Goal: Task Accomplishment & Management: Use online tool/utility

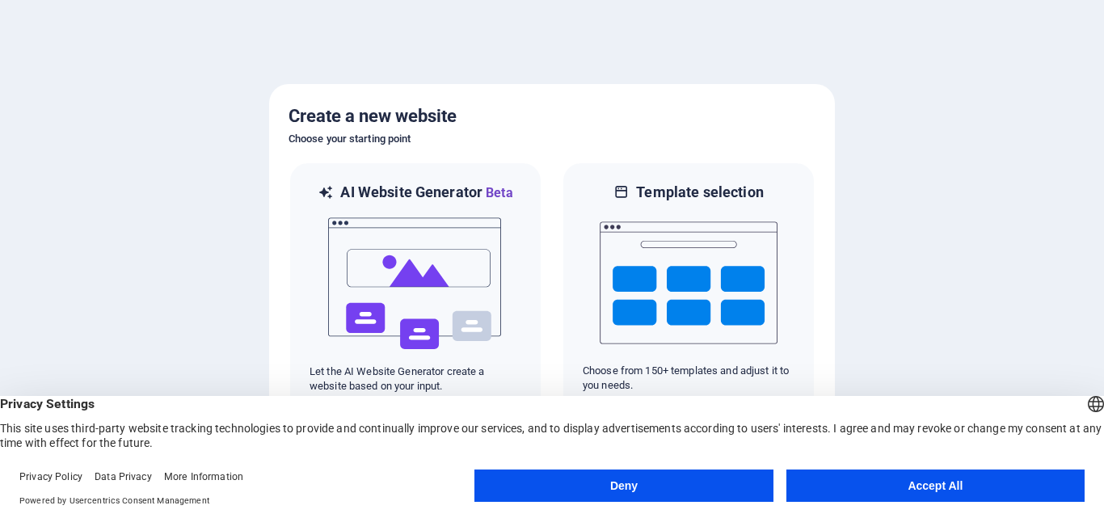
click at [901, 491] on button "Accept All" at bounding box center [935, 485] width 298 height 32
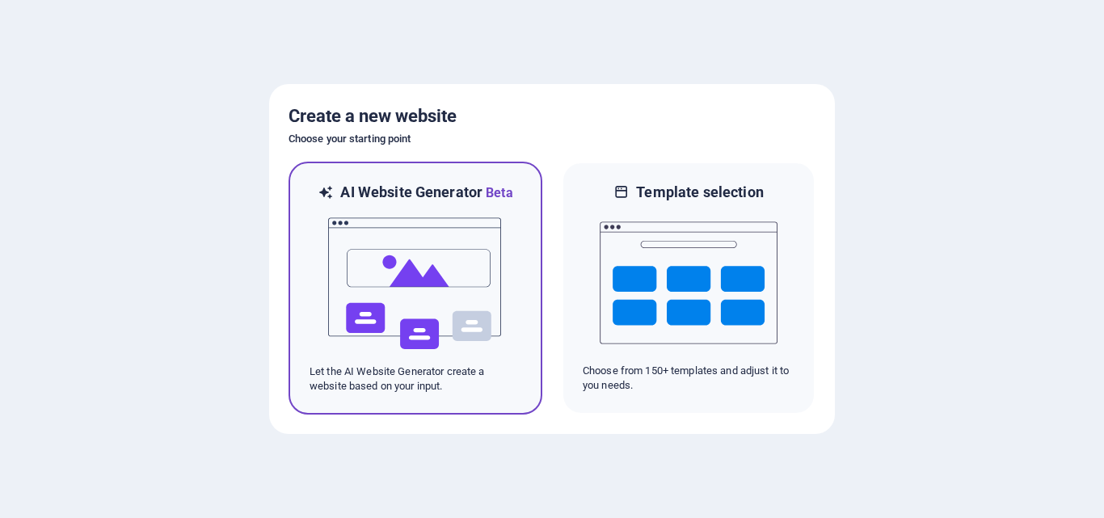
click at [398, 279] on img at bounding box center [415, 284] width 178 height 162
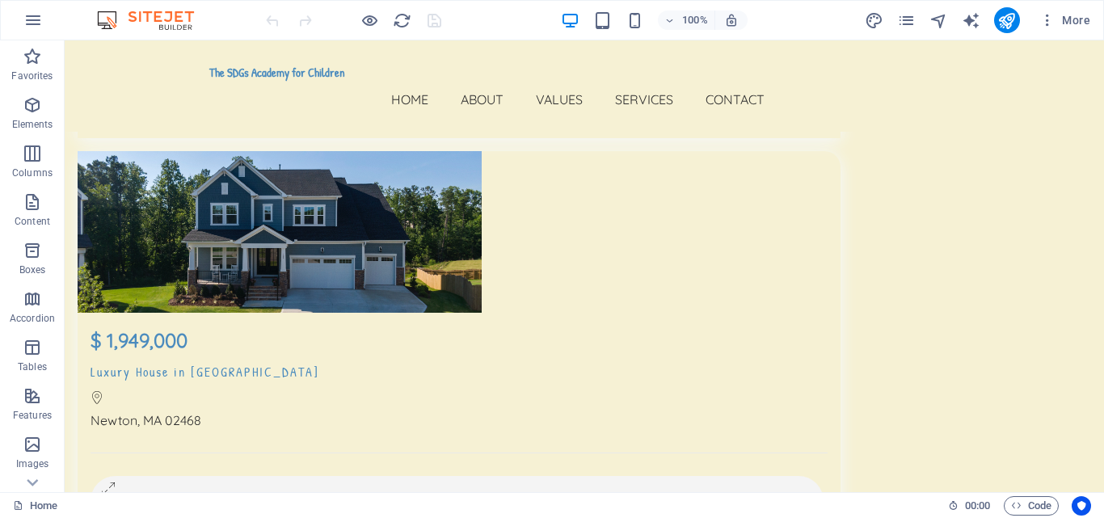
scroll to position [13872, 0]
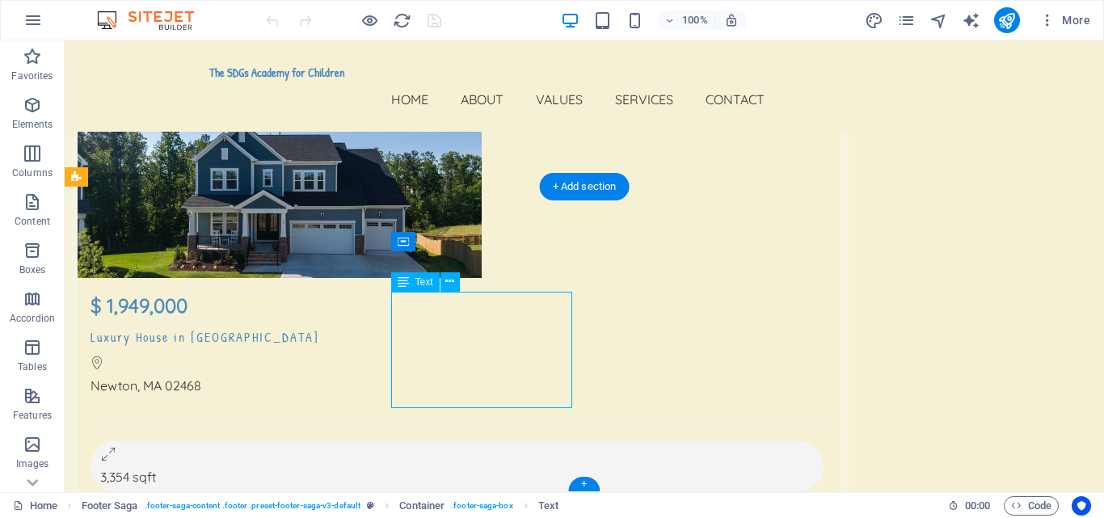
click at [422, 281] on span "Text" at bounding box center [424, 282] width 18 height 10
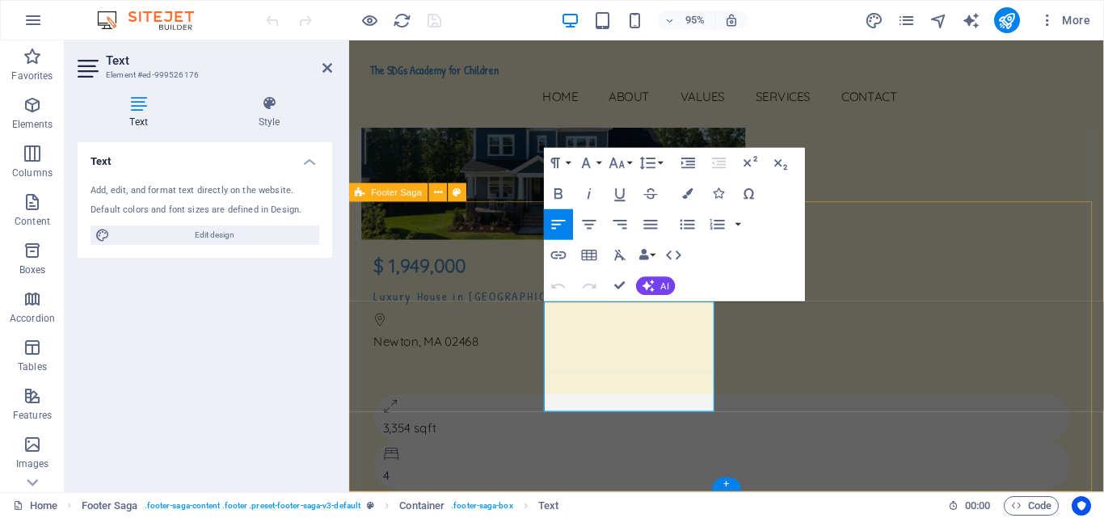
scroll to position [13809, 0]
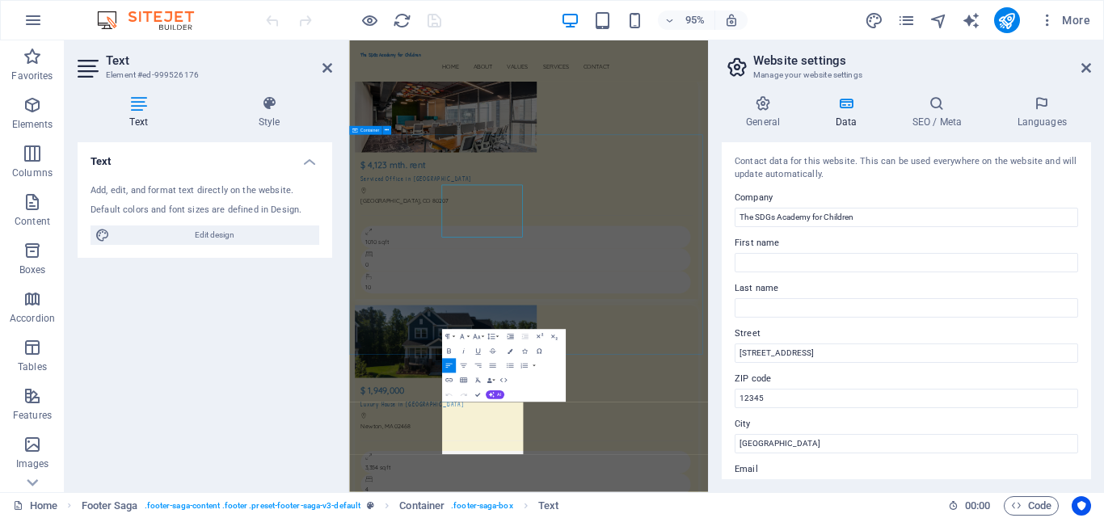
scroll to position [13762, 0]
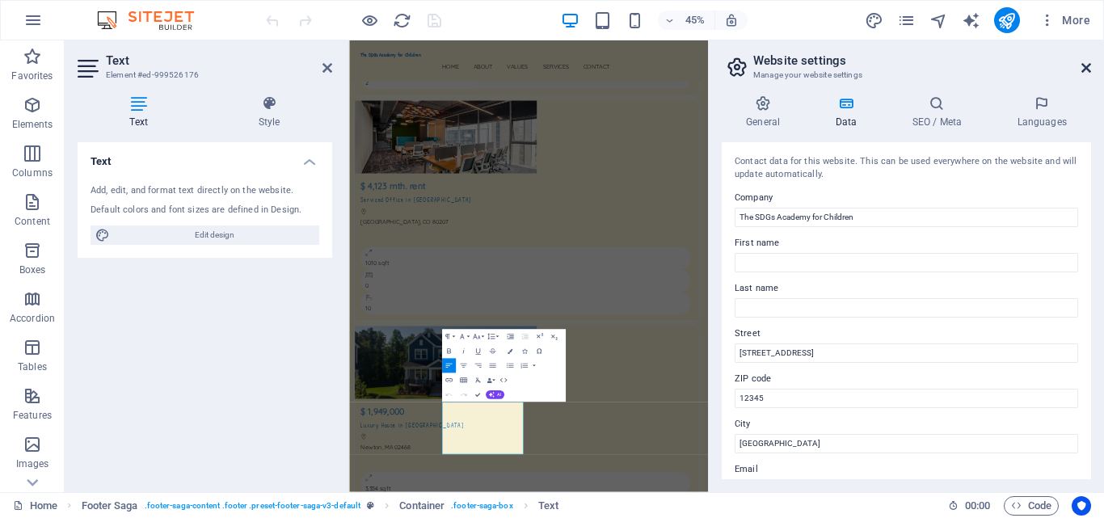
click at [1086, 69] on icon at bounding box center [1086, 67] width 10 height 13
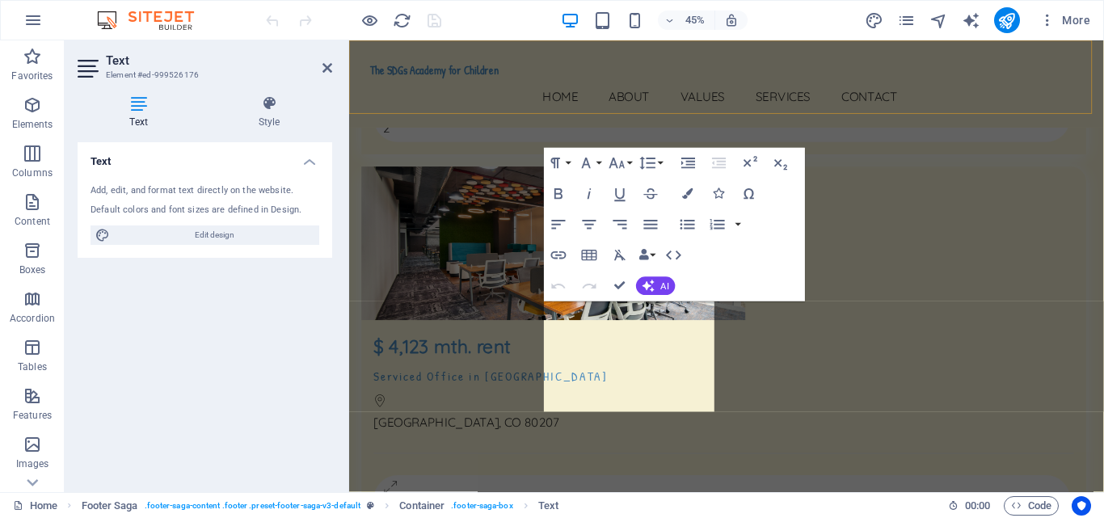
scroll to position [13809, 0]
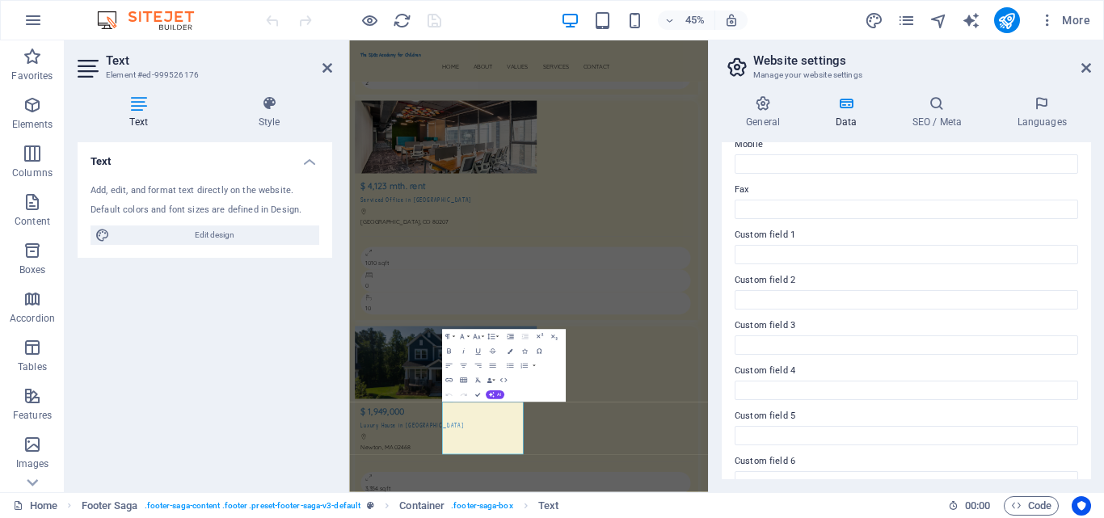
scroll to position [440, 0]
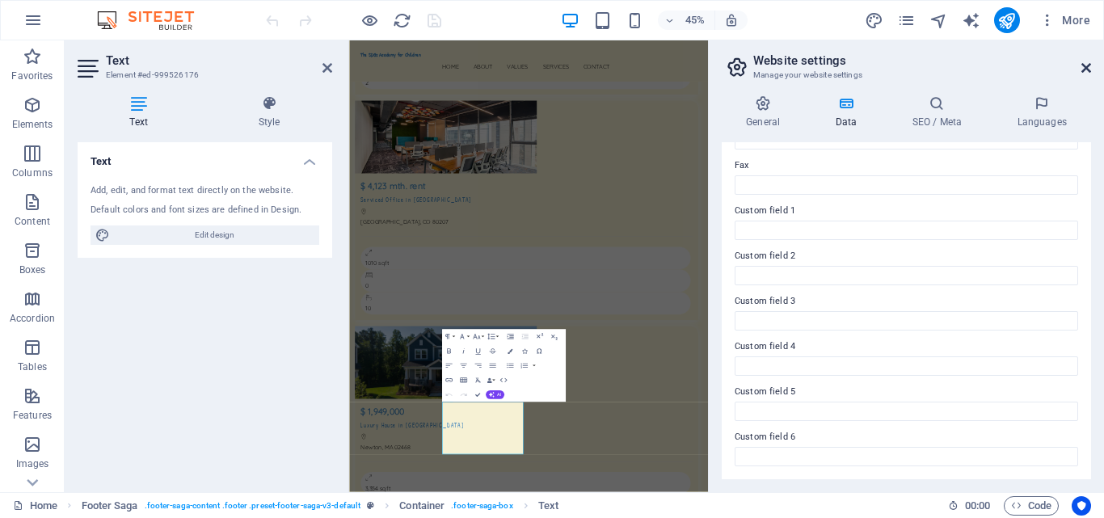
click at [1085, 66] on icon at bounding box center [1086, 67] width 10 height 13
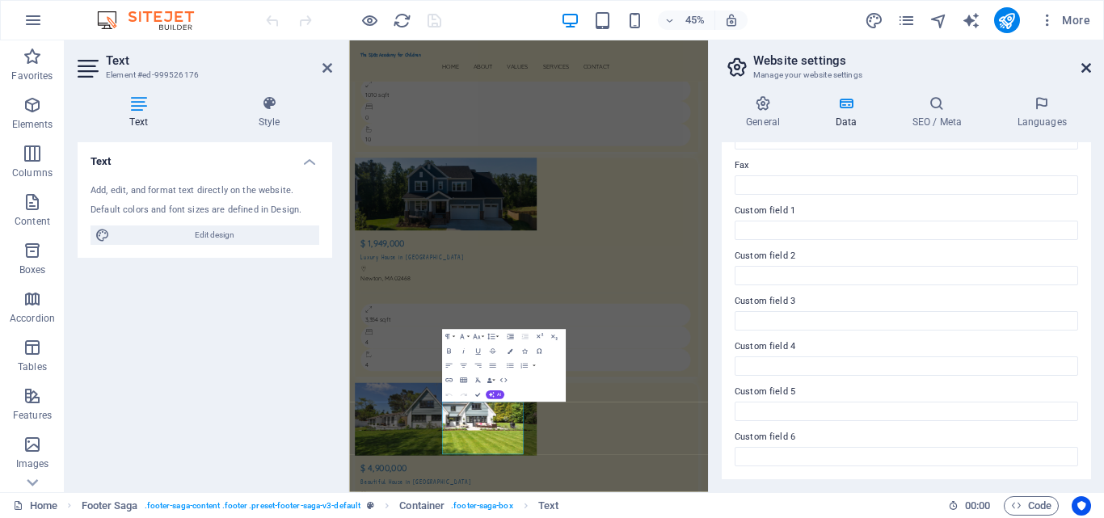
scroll to position [13809, 0]
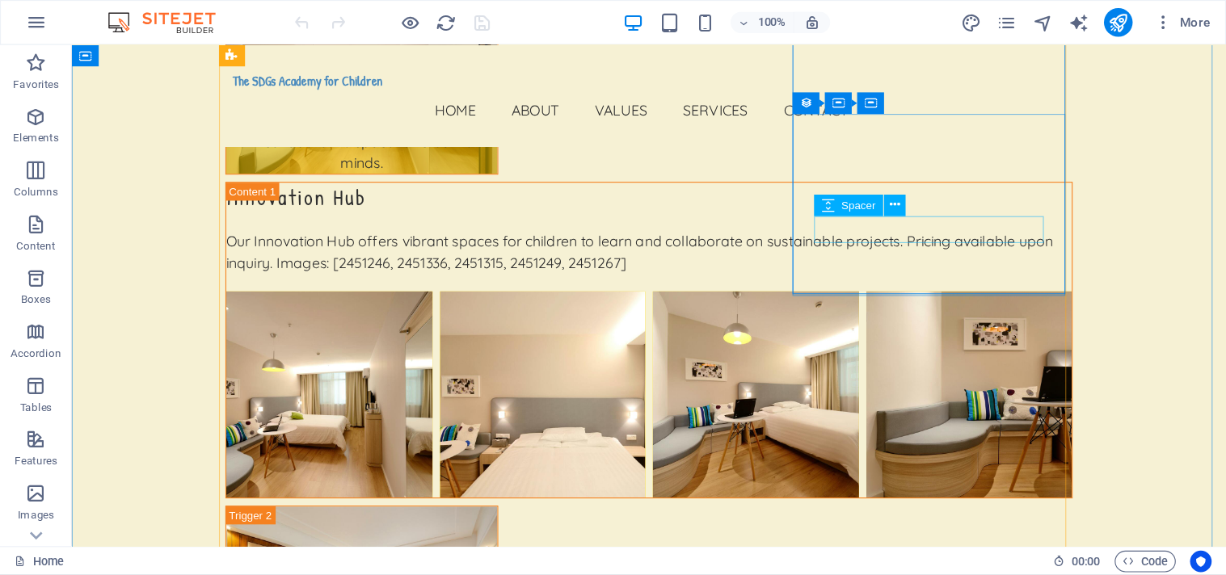
scroll to position [11059, 0]
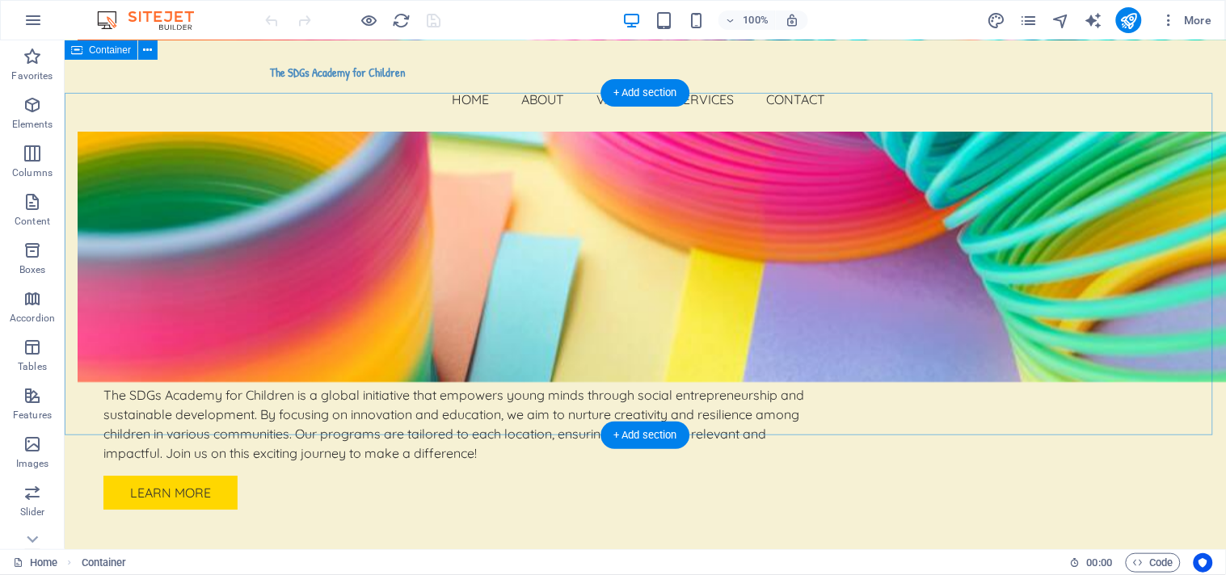
scroll to position [0, 0]
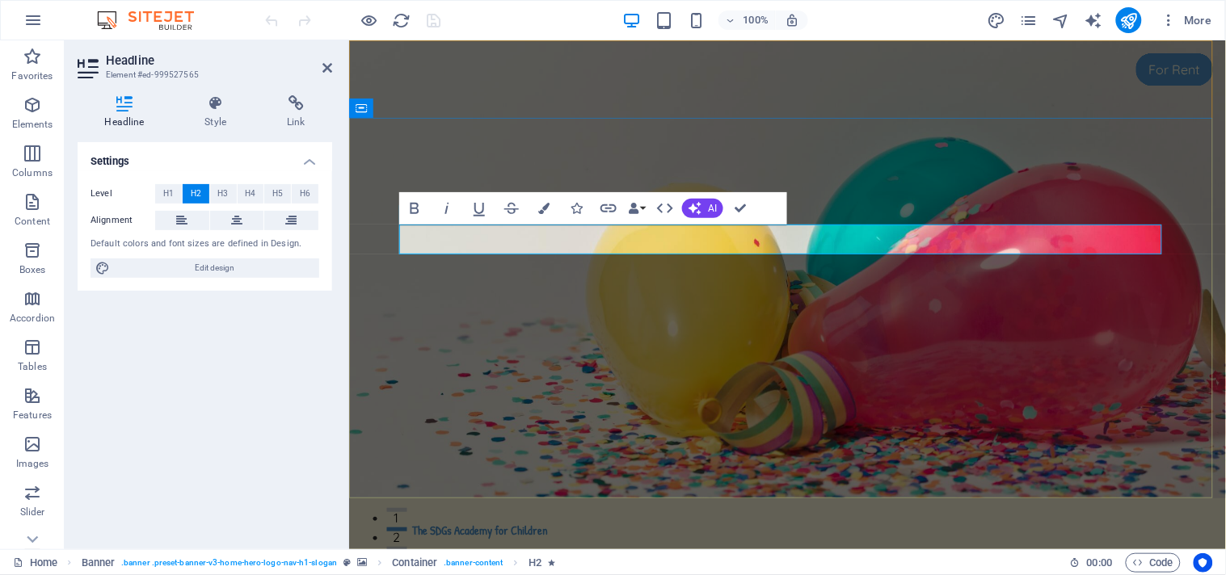
click at [671, 206] on icon "button" at bounding box center [664, 208] width 19 height 19
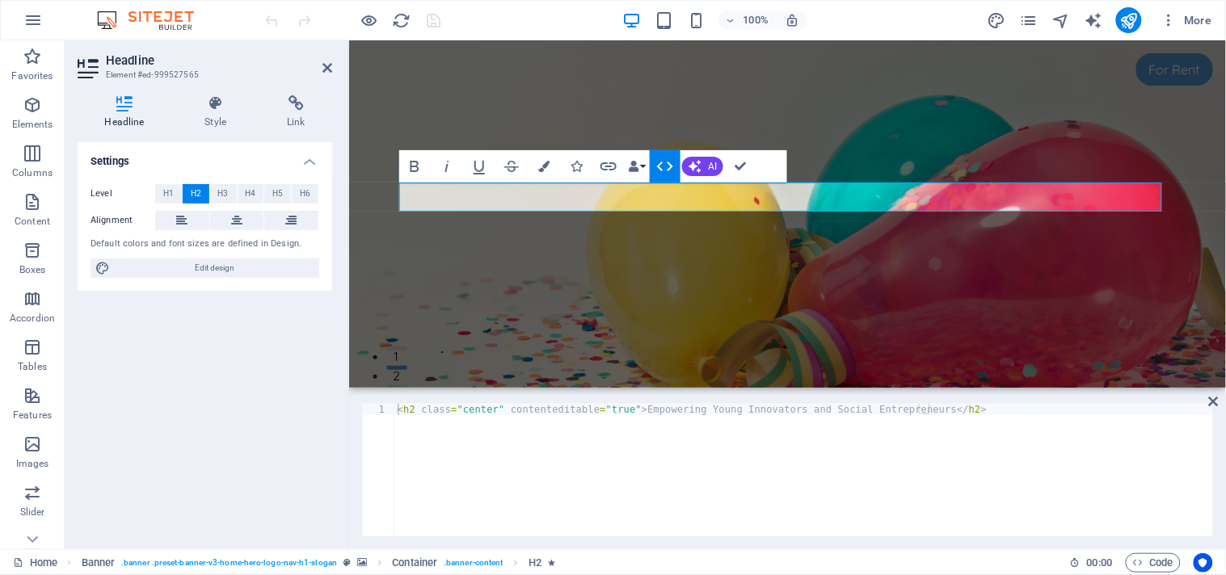
click at [668, 166] on icon "button" at bounding box center [664, 166] width 19 height 19
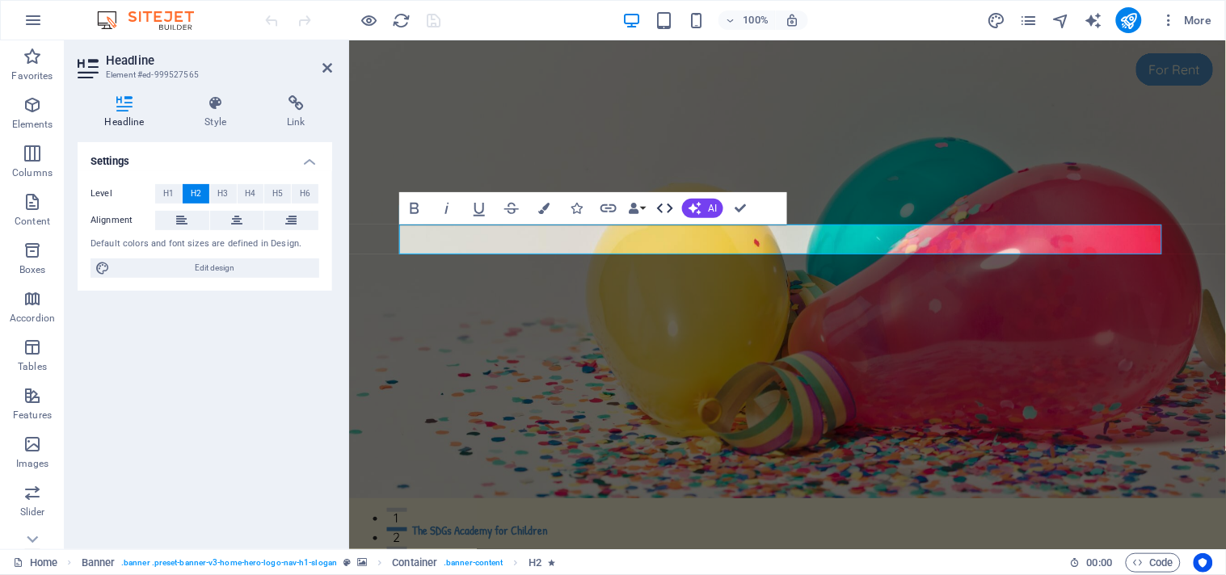
click at [668, 203] on icon "button" at bounding box center [664, 208] width 19 height 19
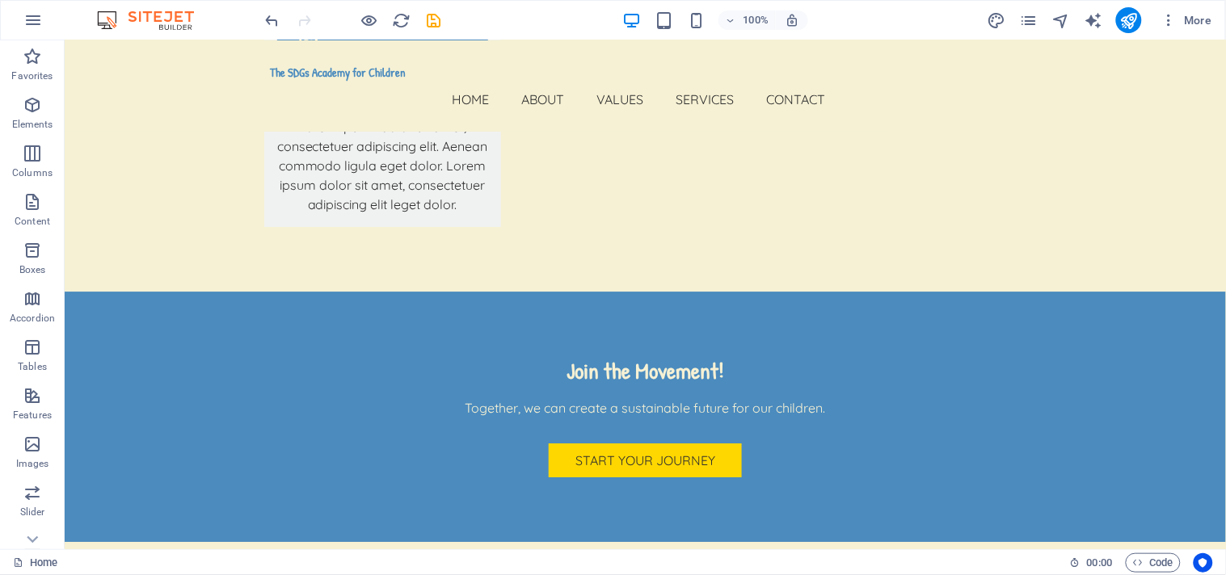
scroll to position [4345, 0]
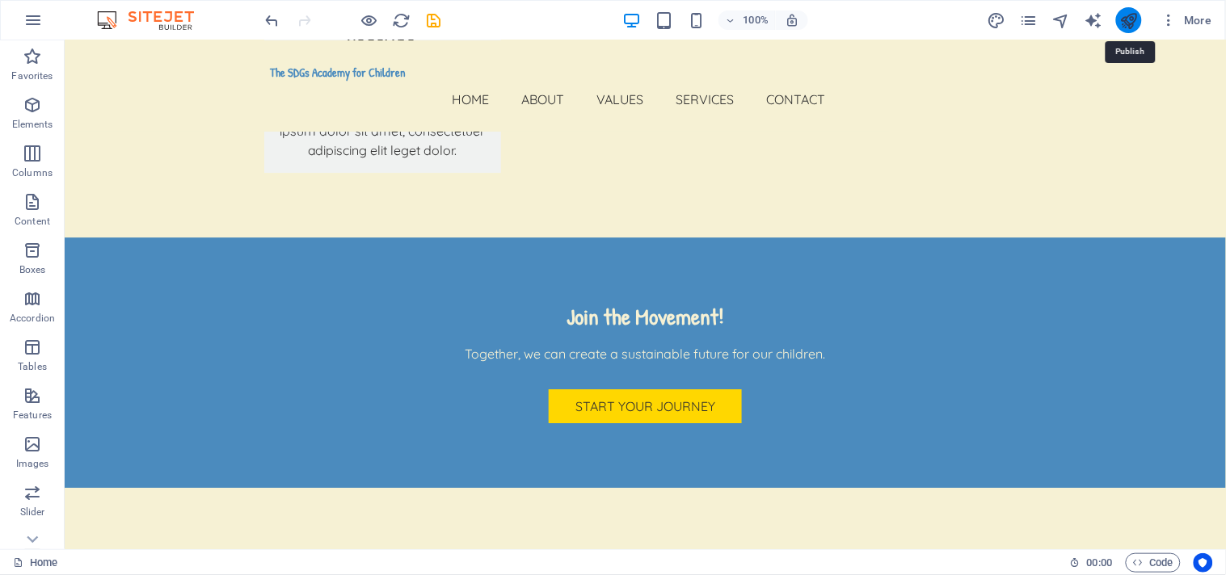
click at [1103, 16] on icon "publish" at bounding box center [1128, 20] width 19 height 19
checkbox input "false"
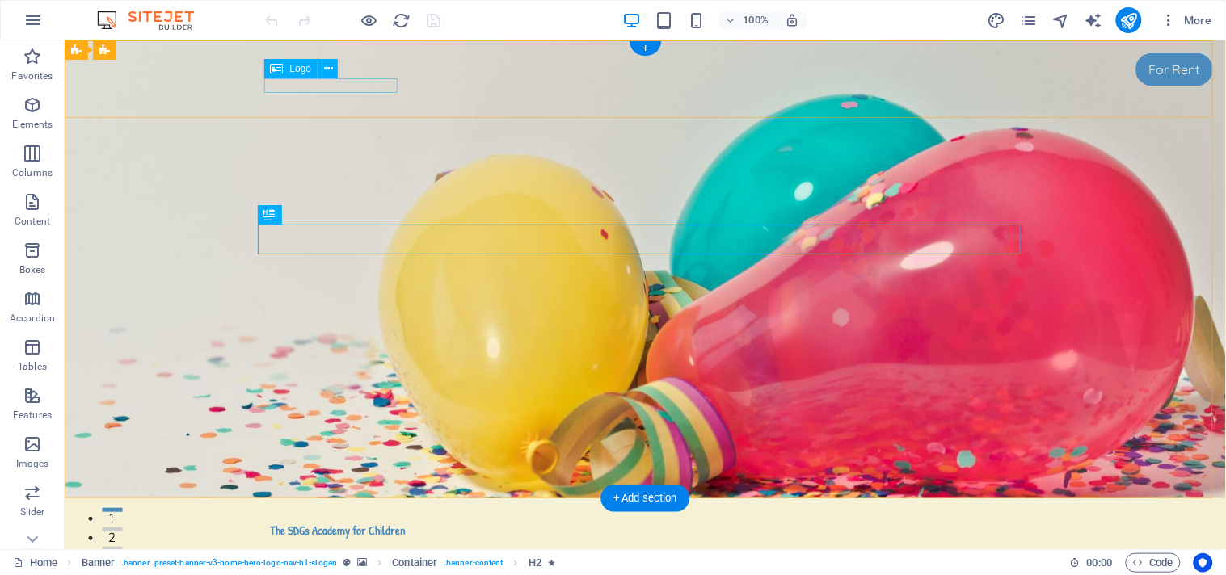
click at [339, 524] on div "The SDGs Academy for Children" at bounding box center [645, 531] width 750 height 14
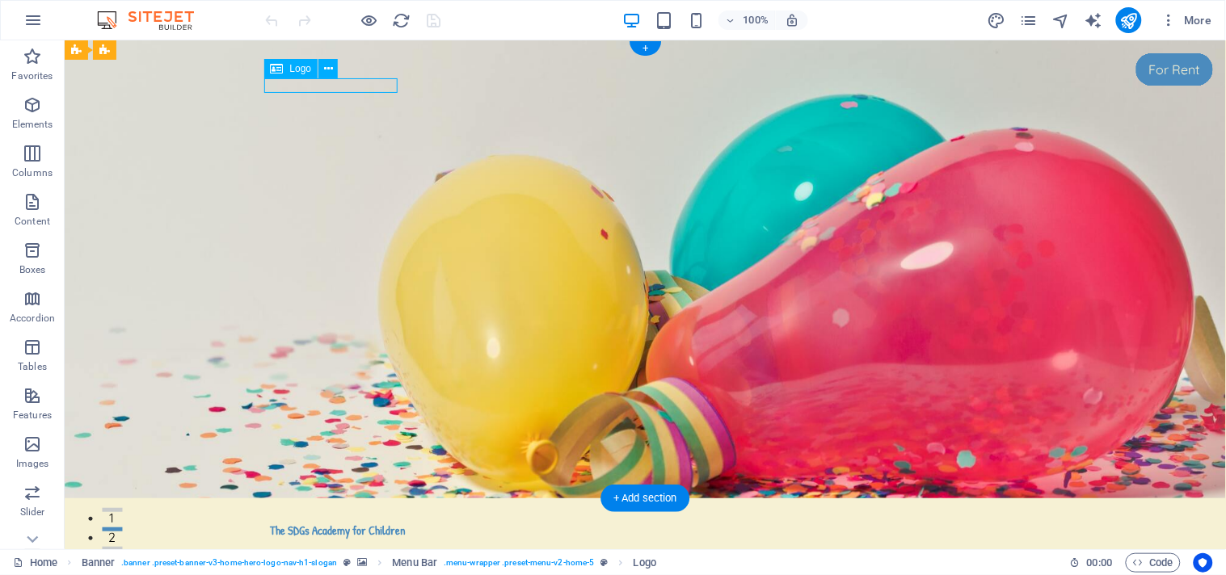
click at [351, 524] on div "The SDGs Academy for Children" at bounding box center [645, 531] width 750 height 14
click at [283, 65] on icon at bounding box center [277, 68] width 13 height 19
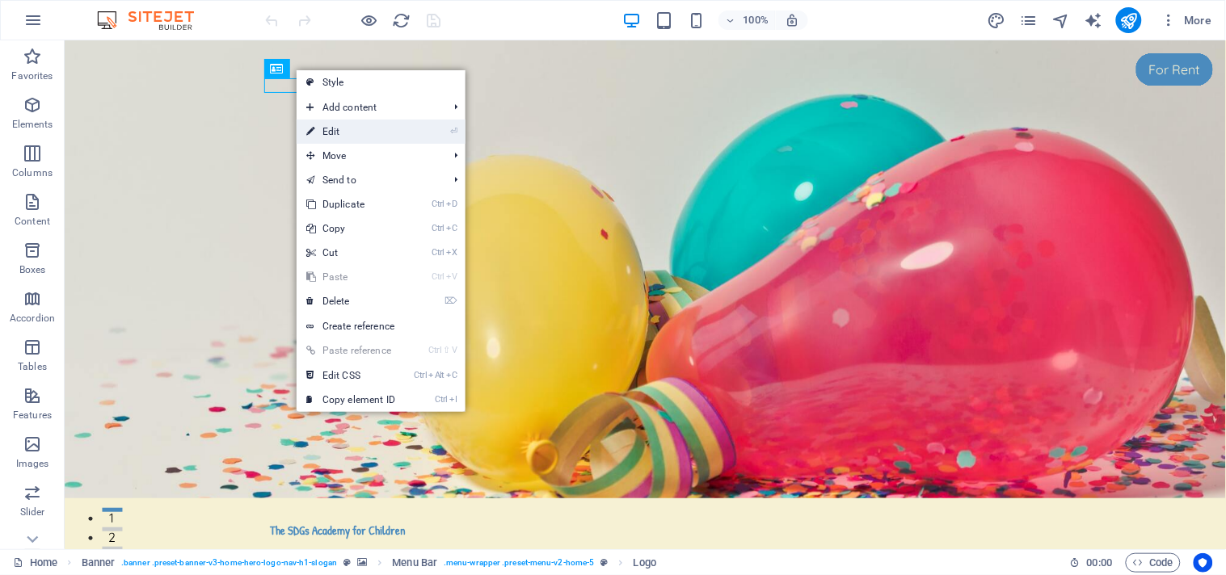
click at [360, 129] on link "⏎ Edit" at bounding box center [351, 132] width 108 height 24
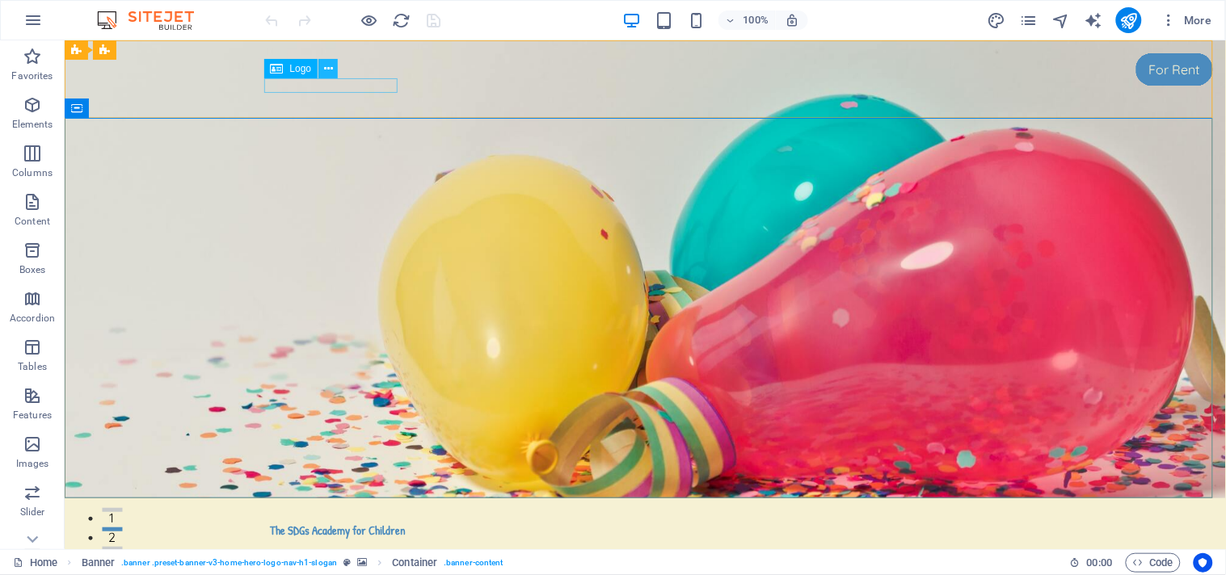
click at [327, 66] on icon at bounding box center [328, 69] width 9 height 17
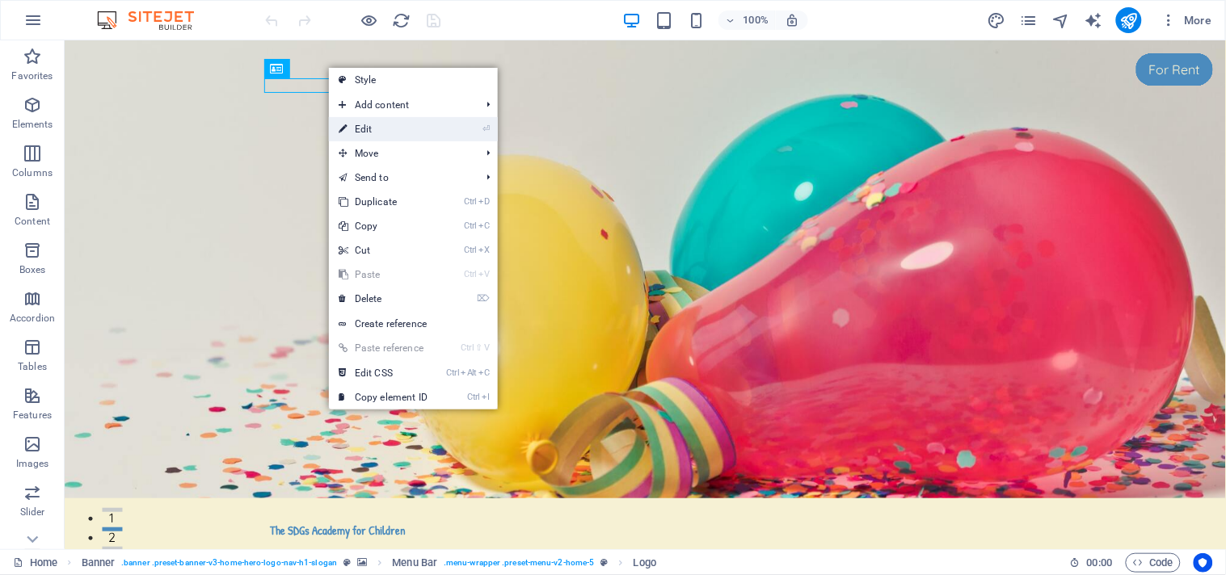
click at [381, 126] on link "⏎ Edit" at bounding box center [383, 129] width 108 height 24
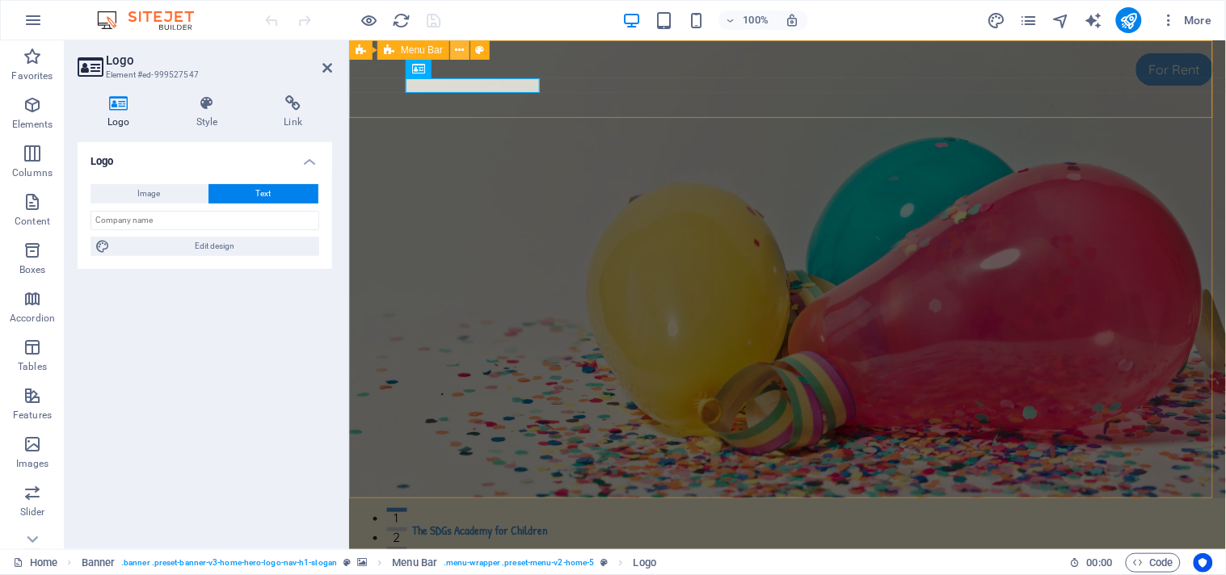
click at [459, 50] on icon at bounding box center [460, 50] width 9 height 17
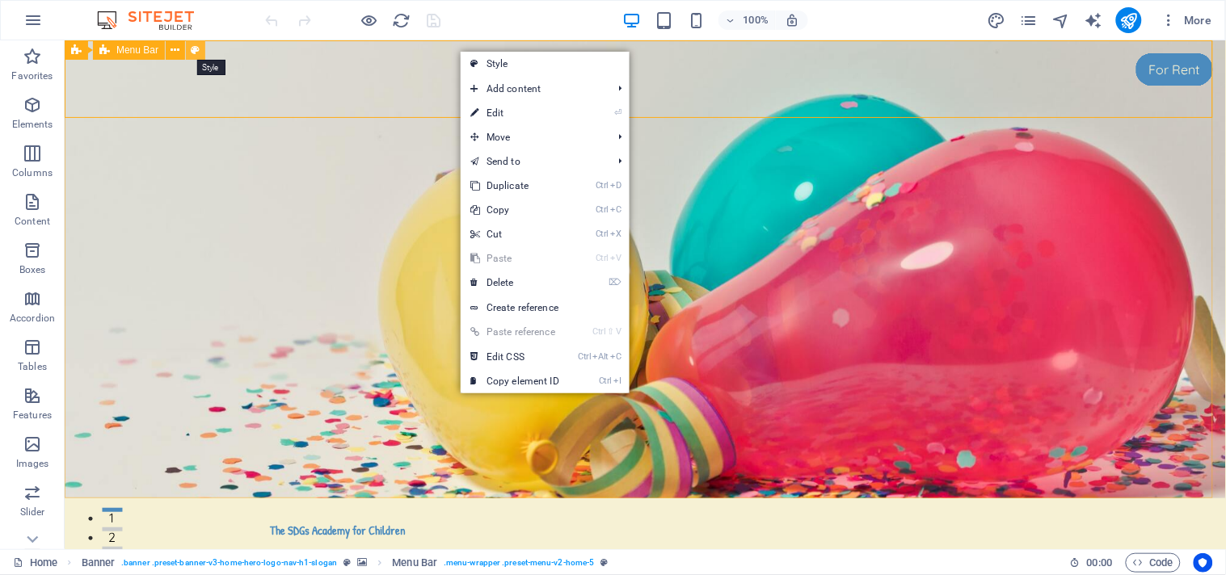
click at [191, 45] on icon at bounding box center [195, 50] width 9 height 17
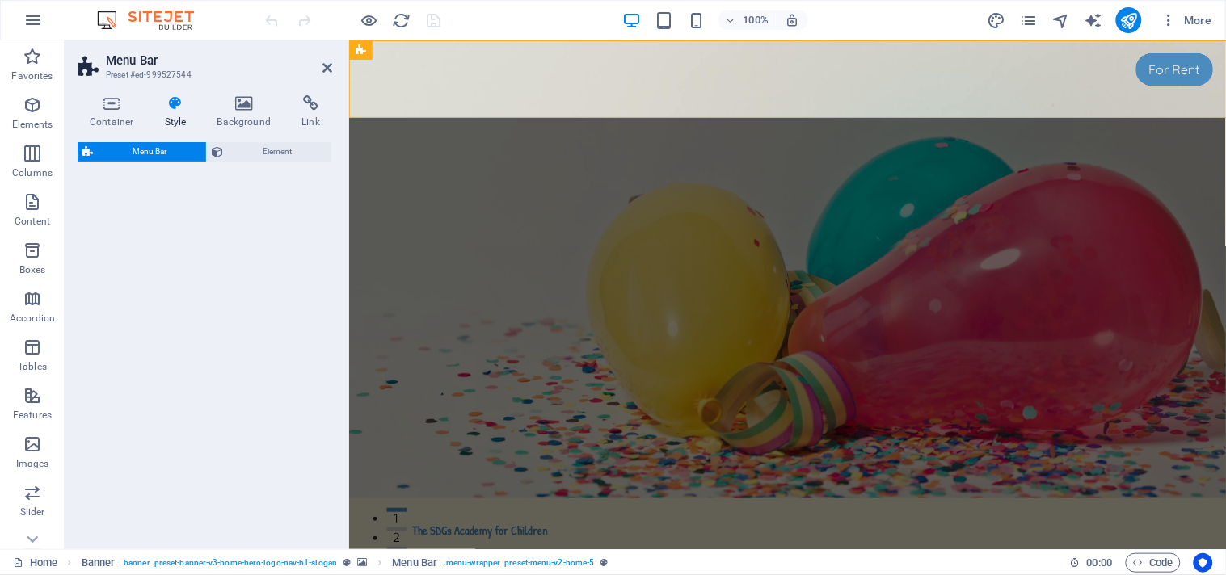
select select "rem"
select select "preset-menu-v2-home-5"
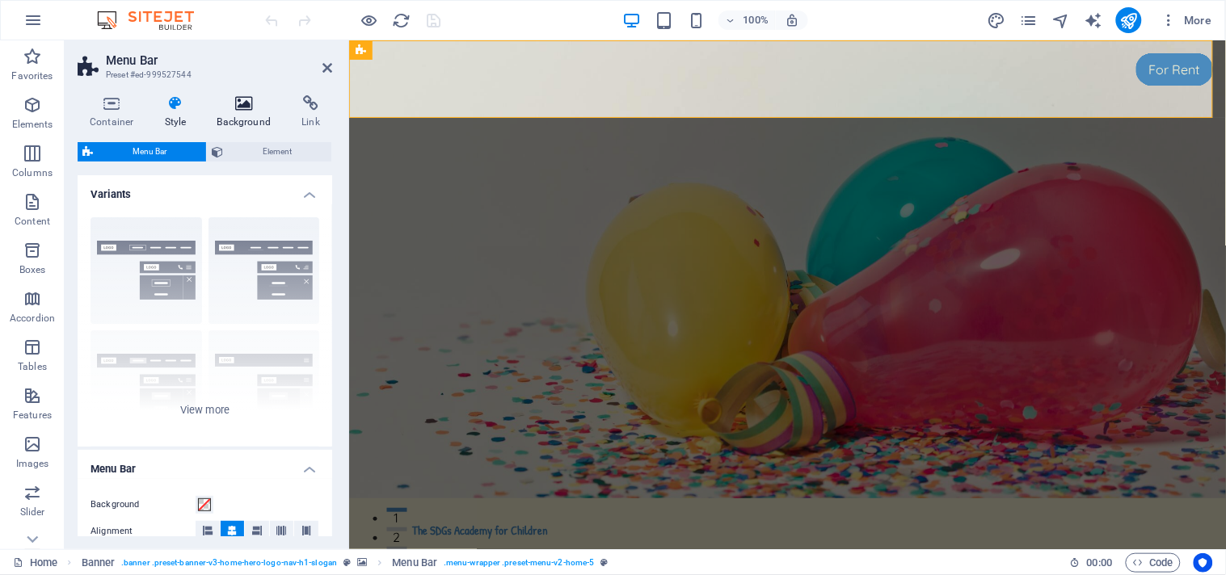
click at [243, 105] on icon at bounding box center [244, 103] width 78 height 16
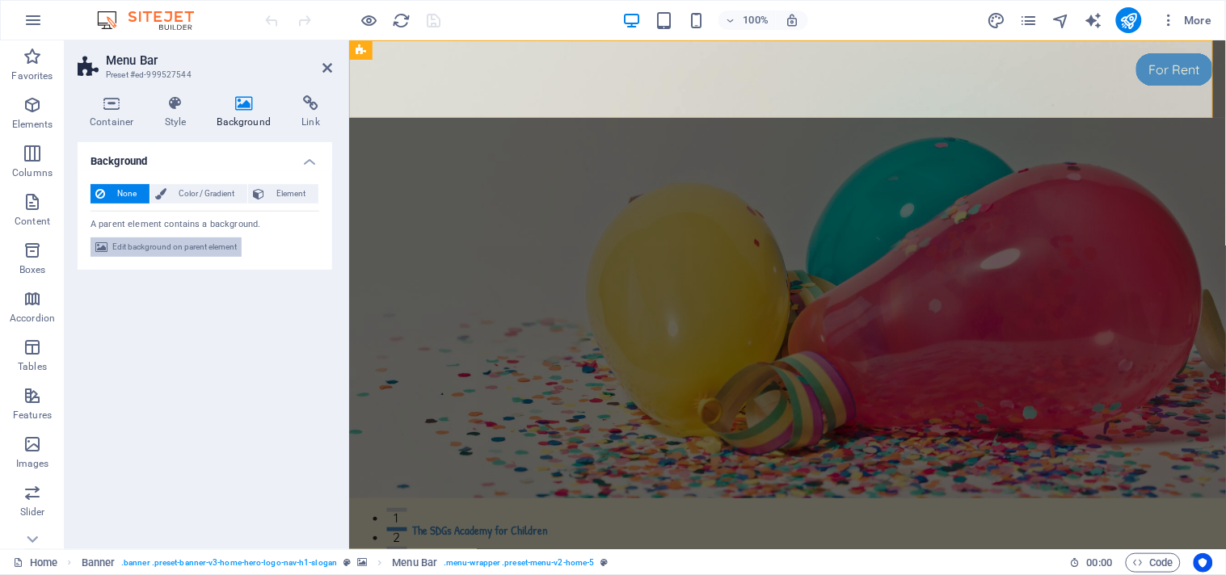
click at [170, 245] on span "Edit background on parent element" at bounding box center [174, 247] width 124 height 19
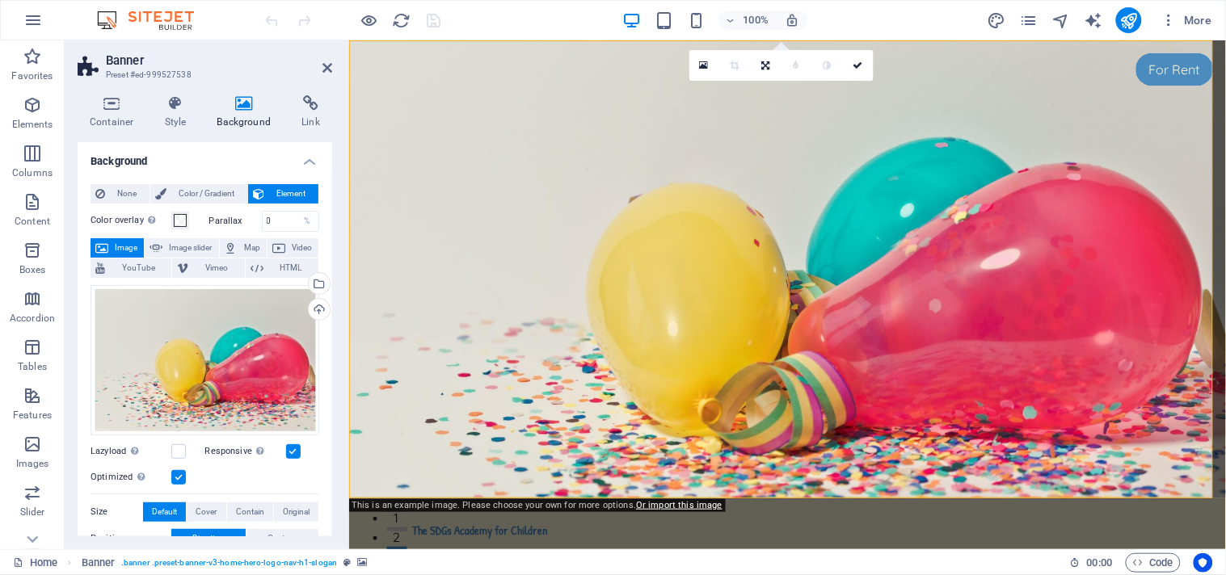
click at [119, 246] on span "Image" at bounding box center [126, 247] width 26 height 19
click at [705, 62] on icon at bounding box center [704, 65] width 9 height 11
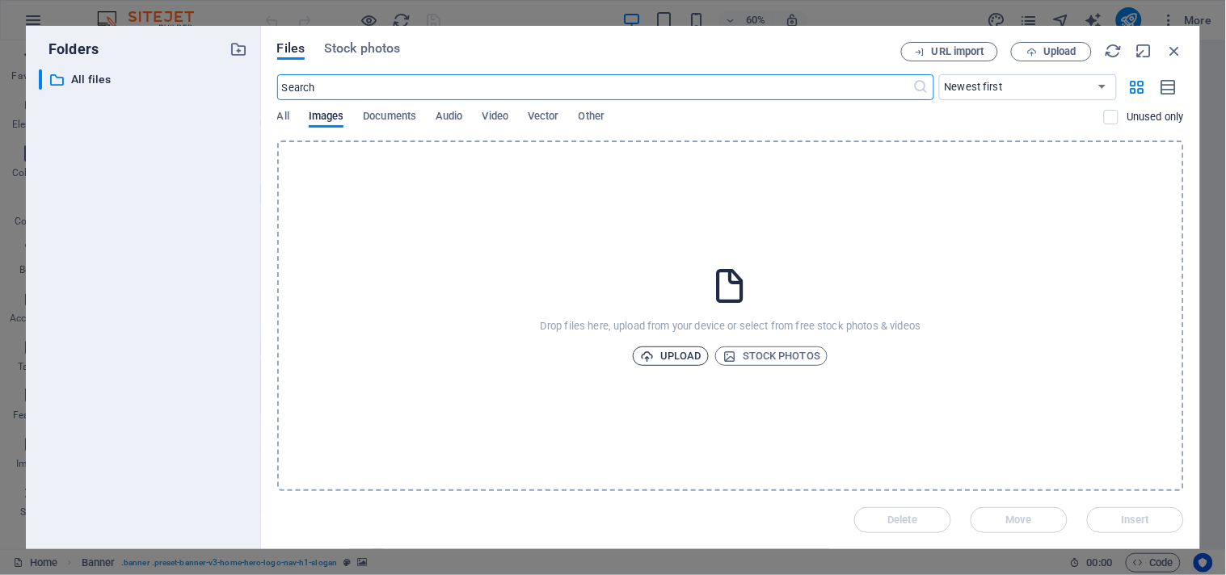
click at [674, 355] on span "Upload" at bounding box center [670, 356] width 61 height 19
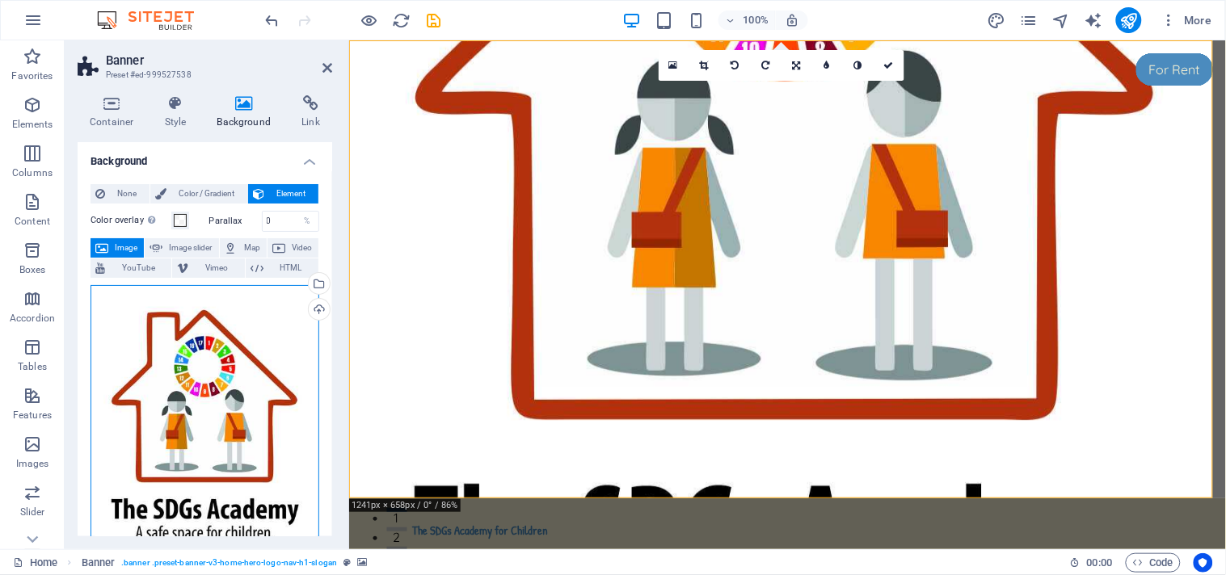
click at [293, 496] on div "Drag files here, click to choose files or select files from Files or our free s…" at bounding box center [204, 444] width 229 height 319
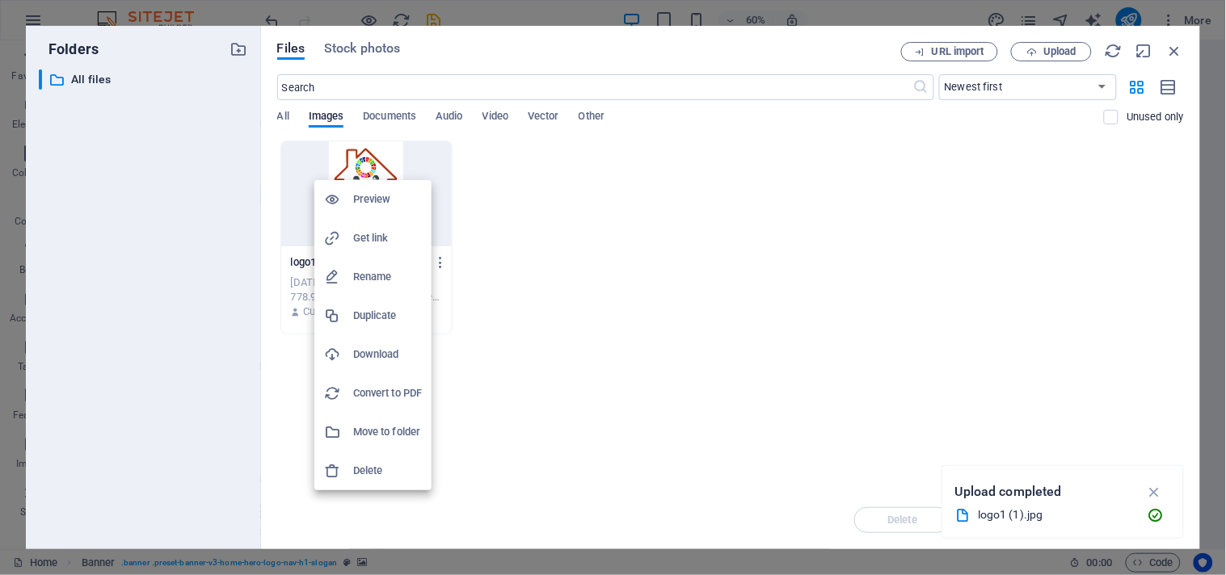
click at [493, 181] on div at bounding box center [613, 287] width 1226 height 575
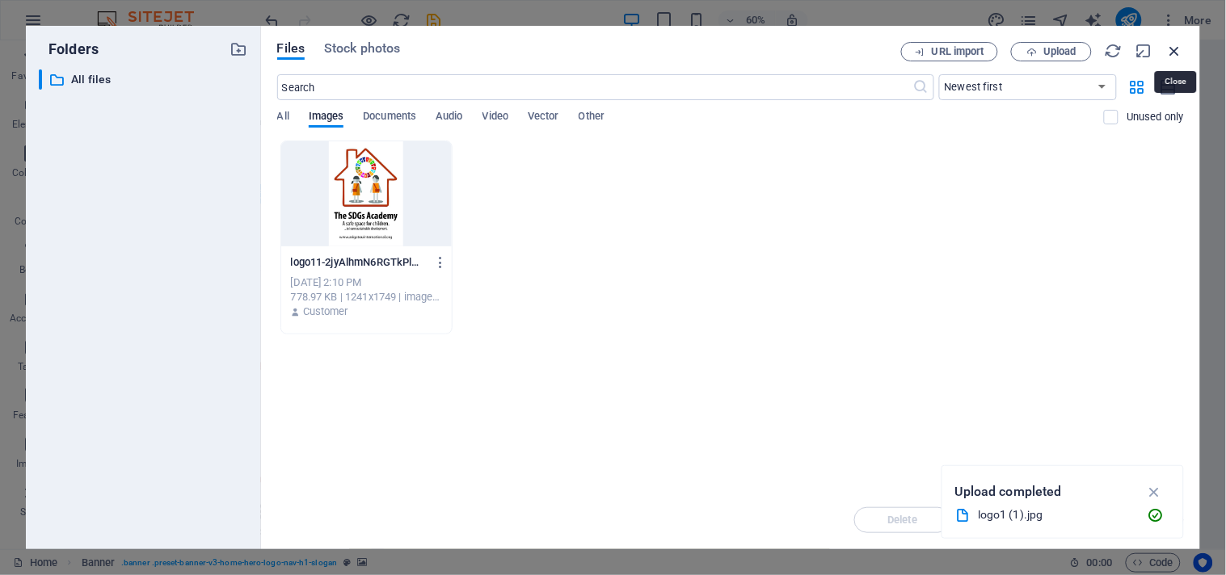
click at [1181, 55] on icon "button" at bounding box center [1175, 51] width 18 height 18
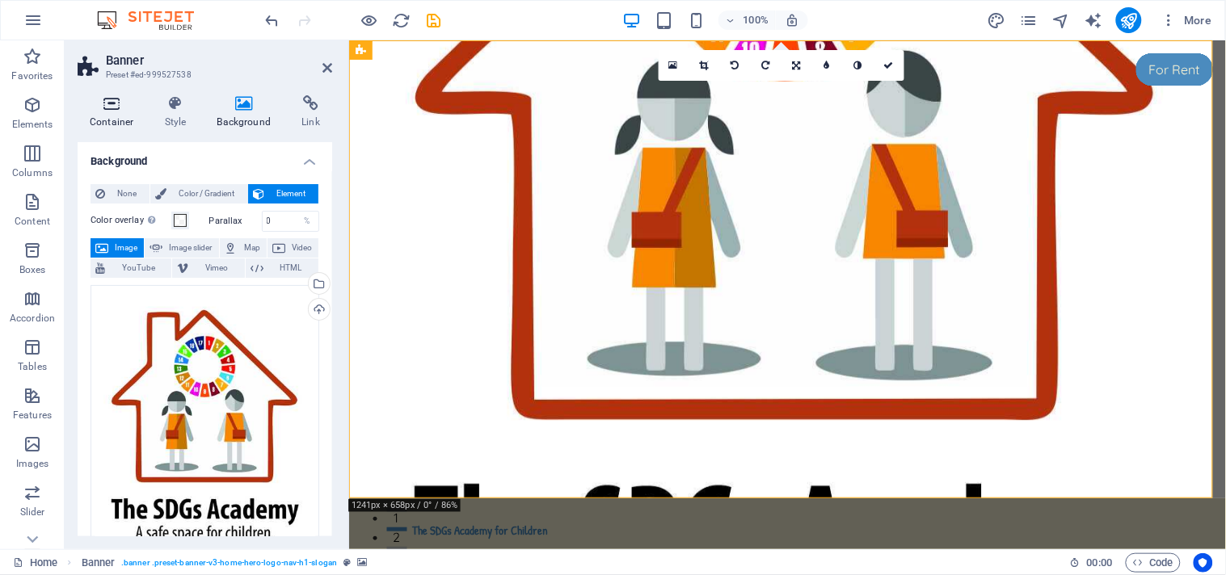
click at [113, 111] on icon at bounding box center [112, 103] width 69 height 16
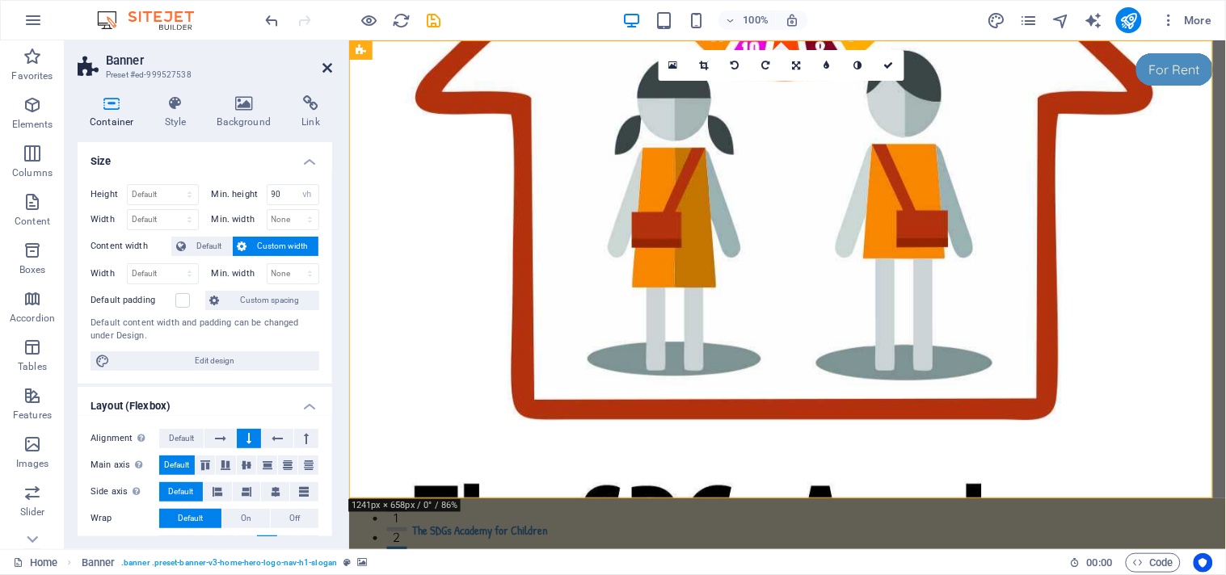
click at [324, 67] on icon at bounding box center [327, 67] width 10 height 13
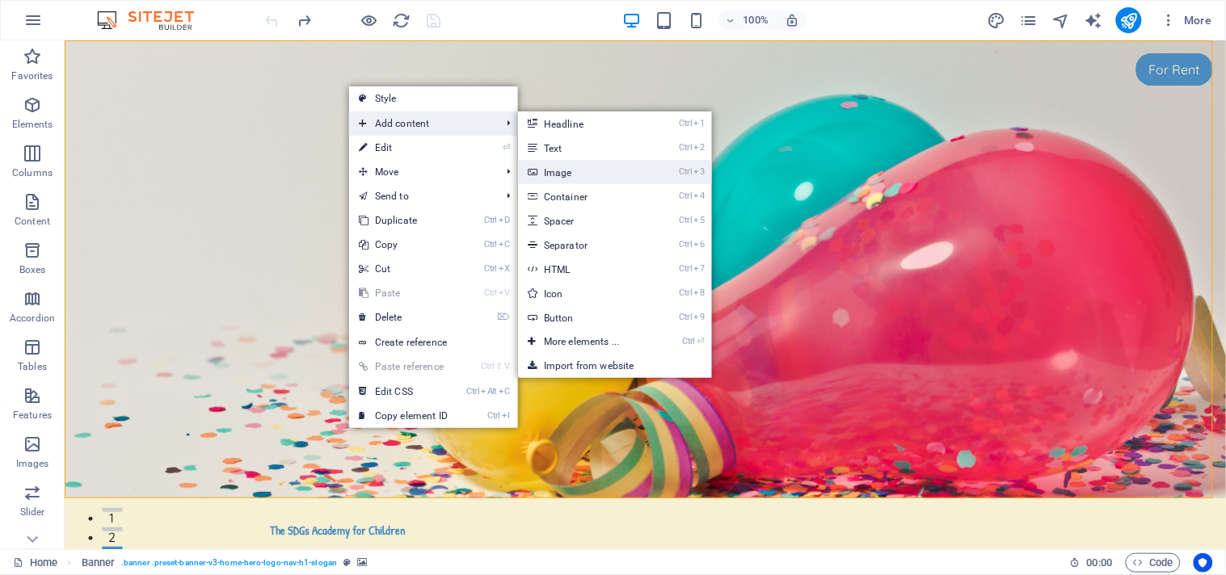
click at [570, 172] on link "Ctrl 3 Image" at bounding box center [584, 172] width 133 height 24
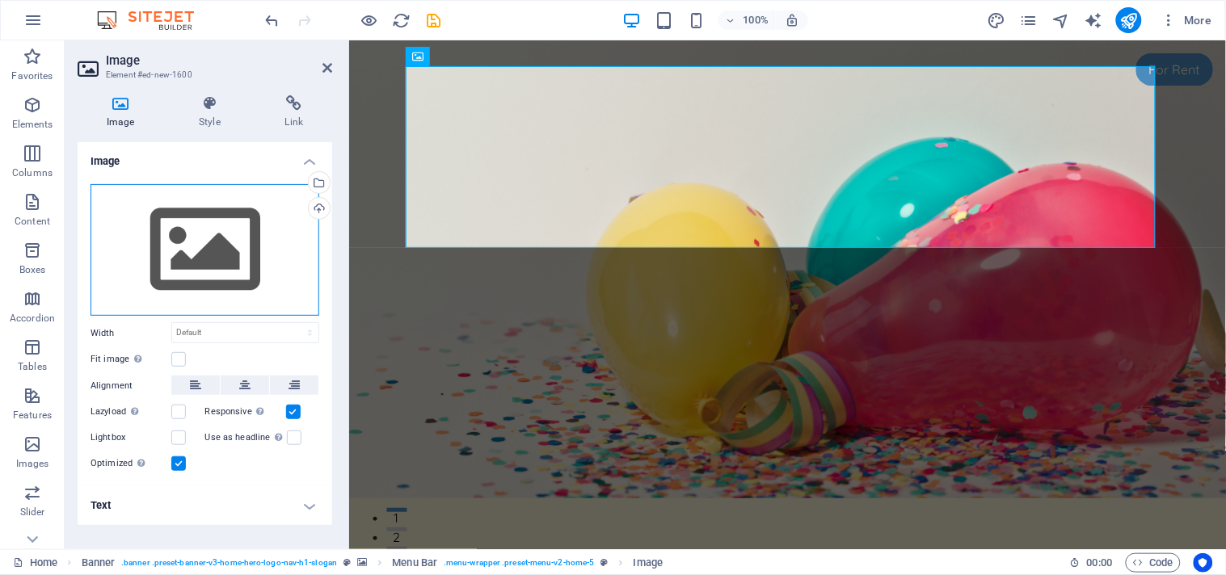
click at [197, 257] on div "Drag files here, click to choose files or select files from Files or our free s…" at bounding box center [204, 250] width 229 height 133
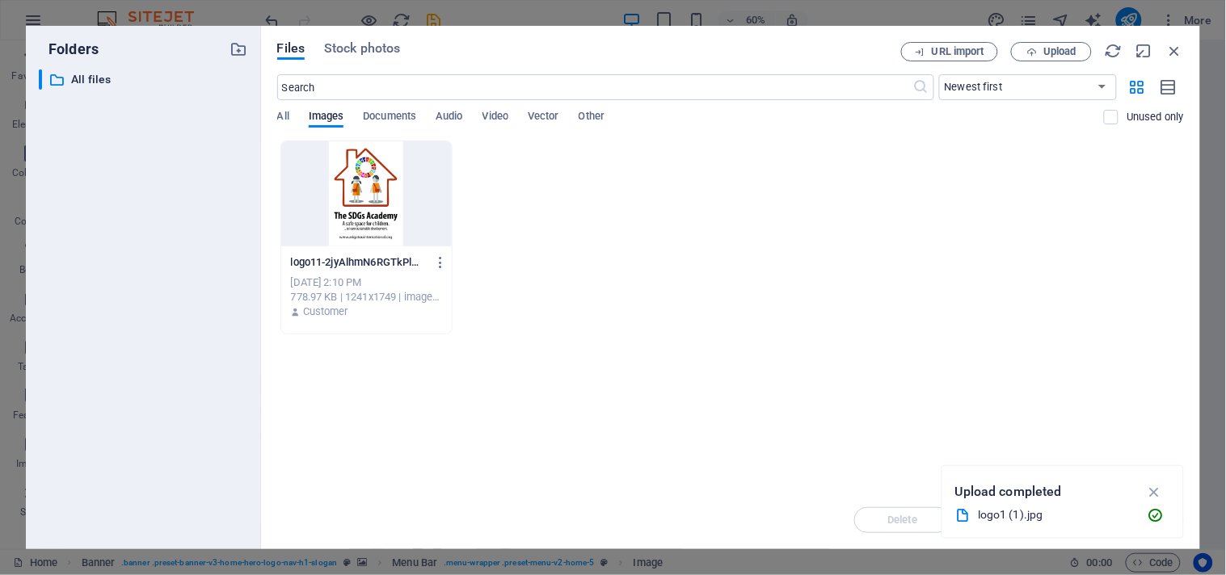
click at [364, 207] on div at bounding box center [366, 193] width 170 height 105
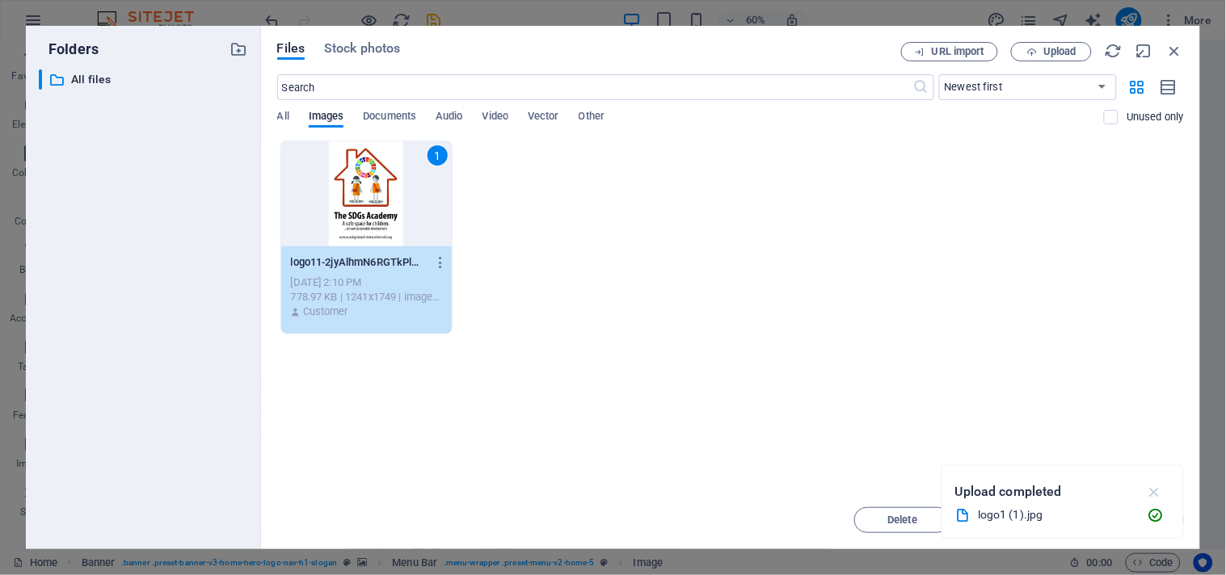
click at [1158, 496] on icon "button" at bounding box center [1154, 492] width 19 height 18
click at [1134, 520] on span "Insert" at bounding box center [1135, 520] width 28 height 10
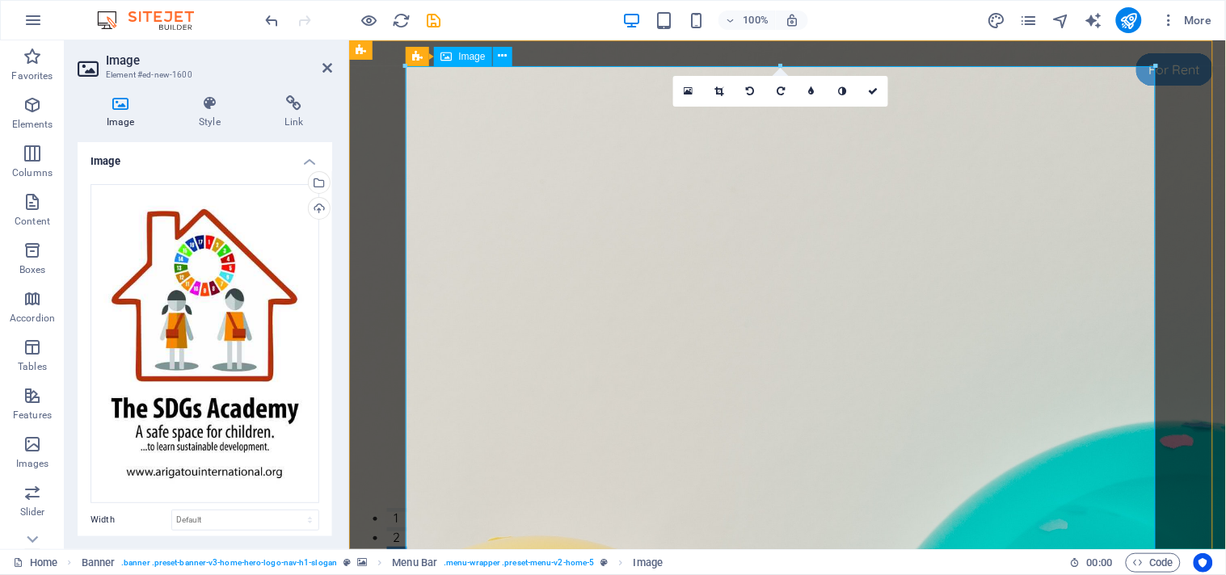
drag, startPoint x: 433, startPoint y: 94, endPoint x: 633, endPoint y: 284, distance: 276.6
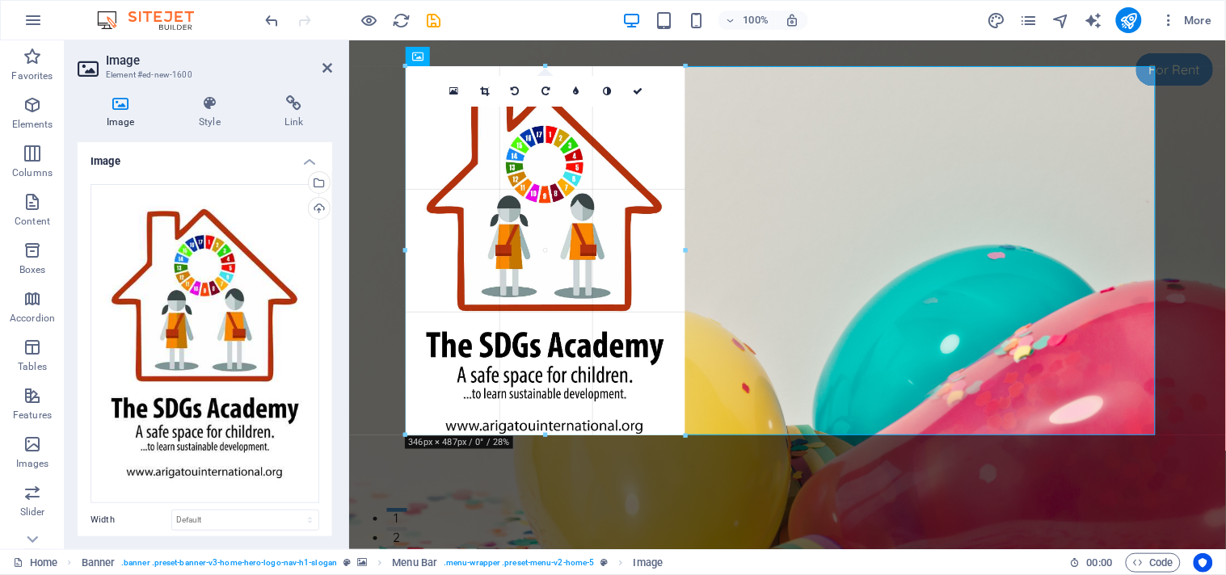
drag, startPoint x: 404, startPoint y: 66, endPoint x: 894, endPoint y: 424, distance: 606.5
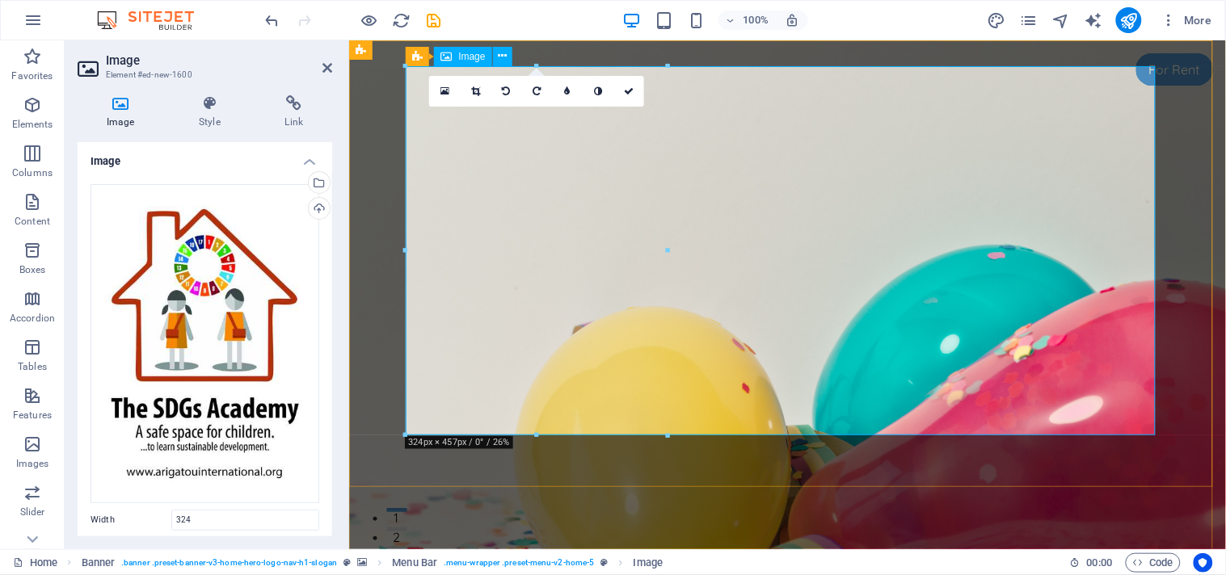
type input "324"
select select "px"
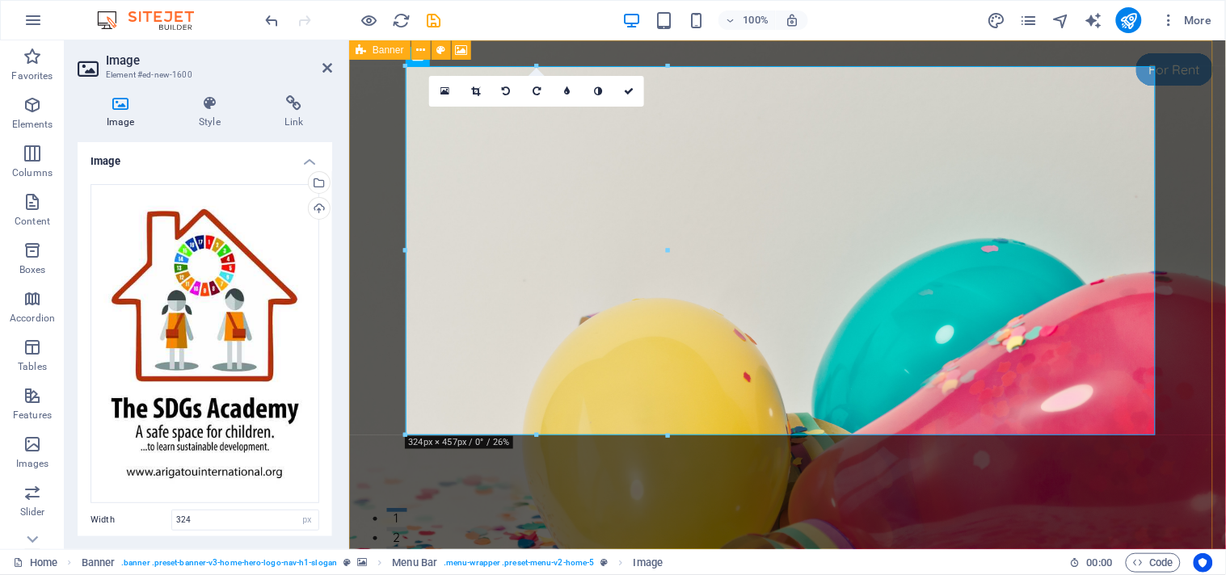
click at [119, 106] on icon at bounding box center [121, 103] width 86 height 16
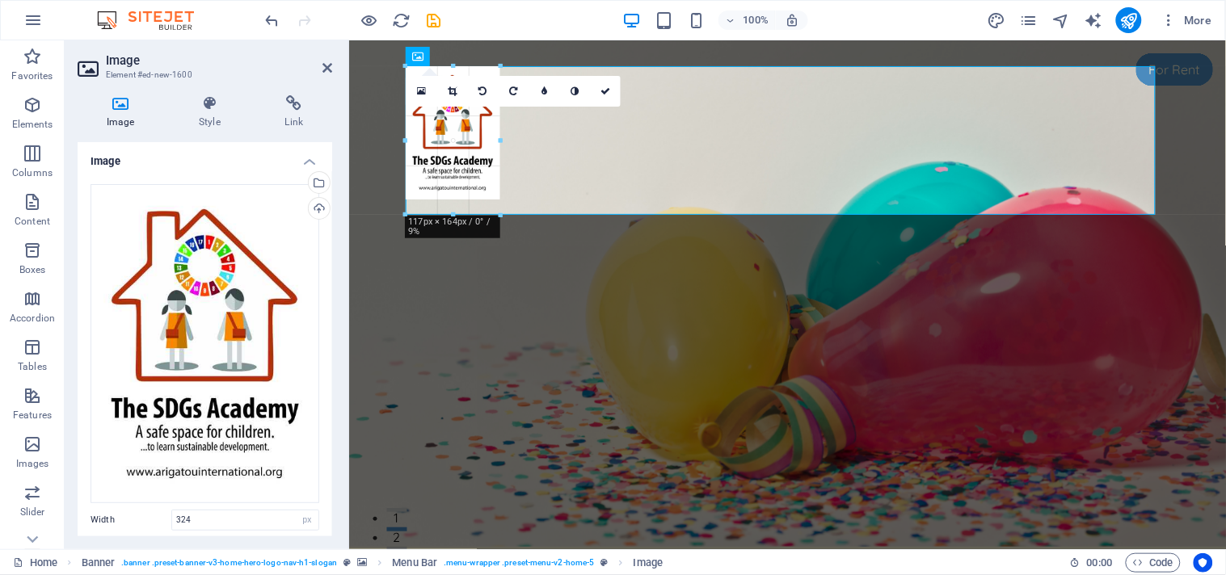
drag, startPoint x: 667, startPoint y: 434, endPoint x: 511, endPoint y: 158, distance: 316.6
type input "131"
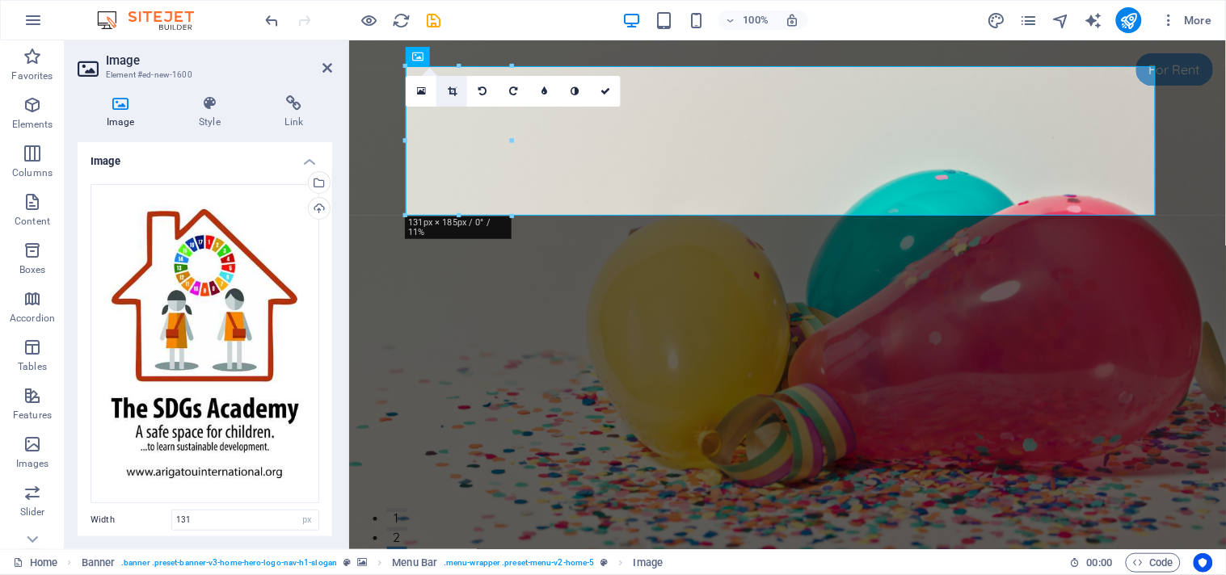
click at [453, 87] on icon at bounding box center [452, 91] width 9 height 10
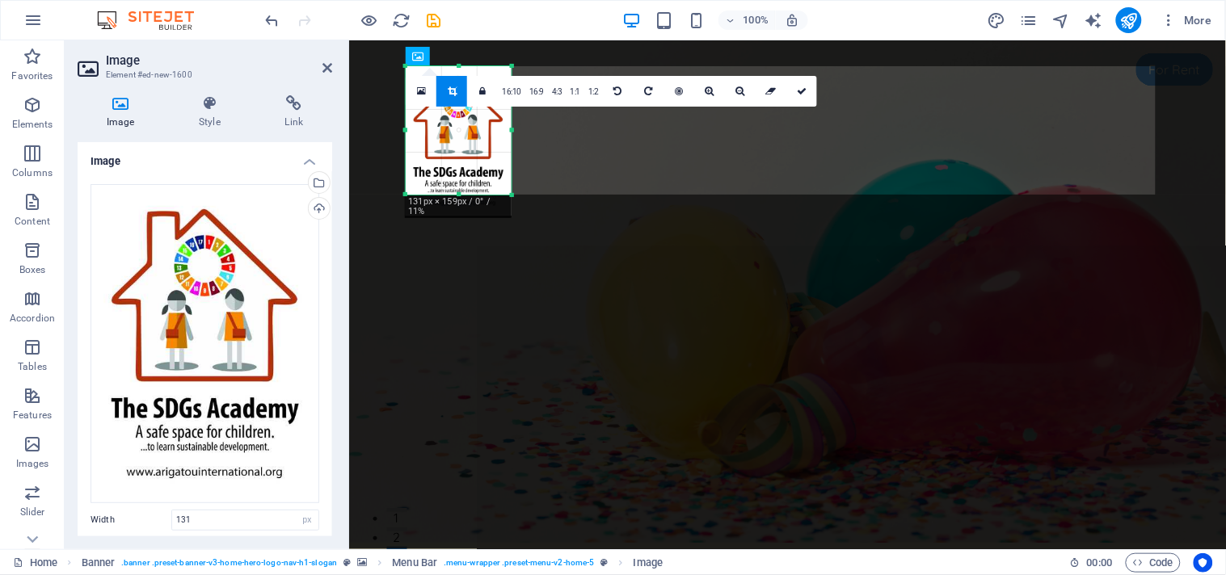
drag, startPoint x: 456, startPoint y: 213, endPoint x: 458, endPoint y: 192, distance: 21.1
click at [458, 192] on div at bounding box center [459, 195] width 106 height 6
click at [450, 86] on icon at bounding box center [452, 91] width 9 height 10
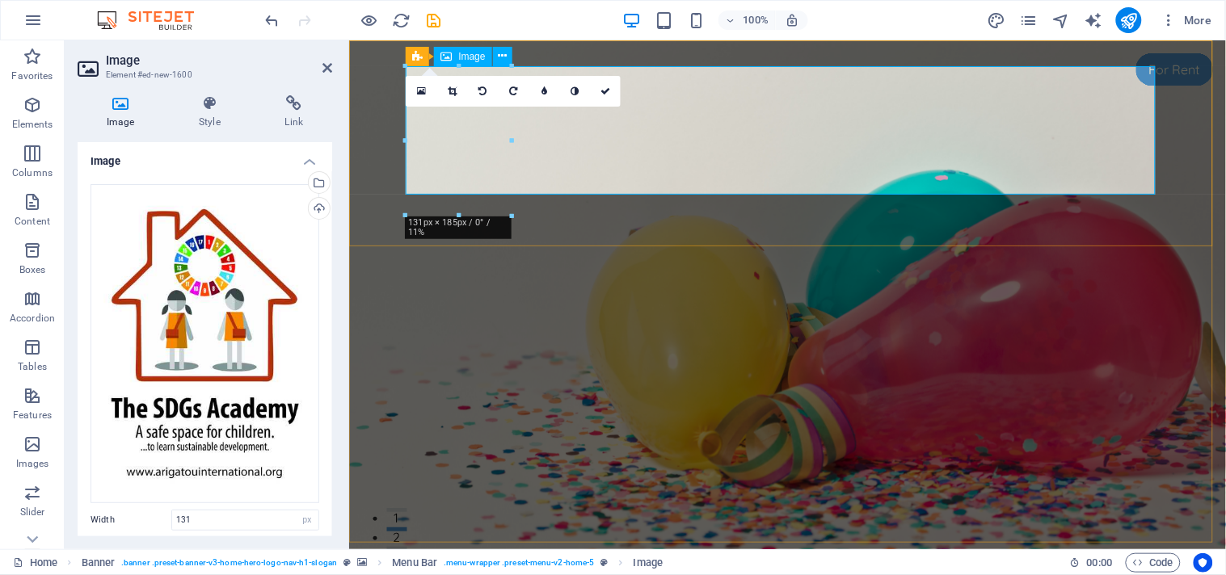
click at [608, 89] on icon at bounding box center [605, 91] width 10 height 10
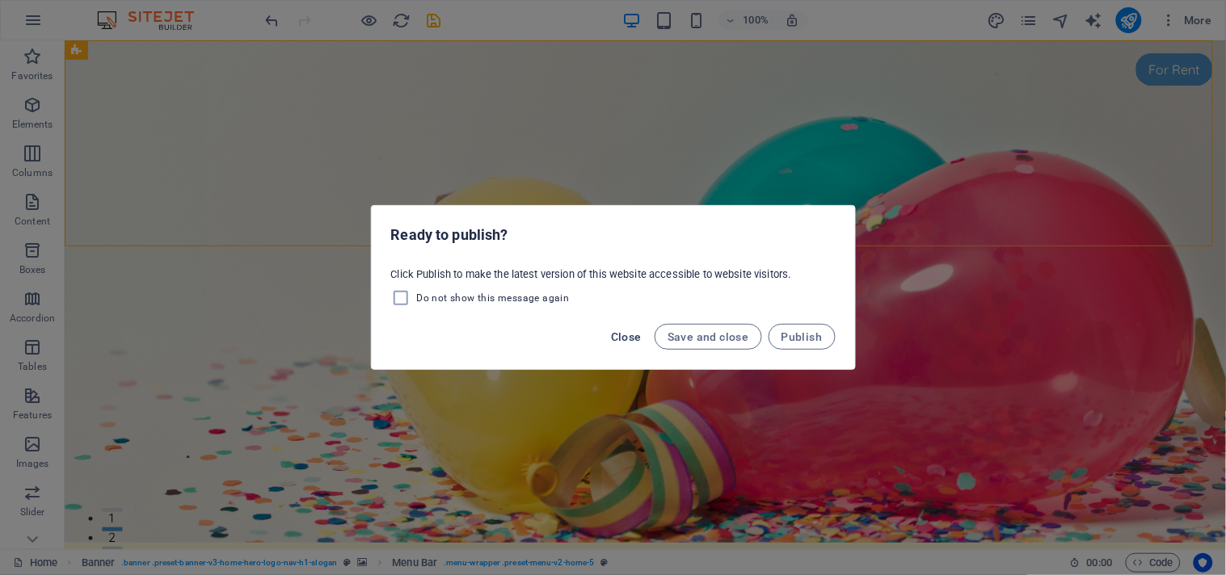
click at [639, 332] on span "Close" at bounding box center [626, 336] width 31 height 13
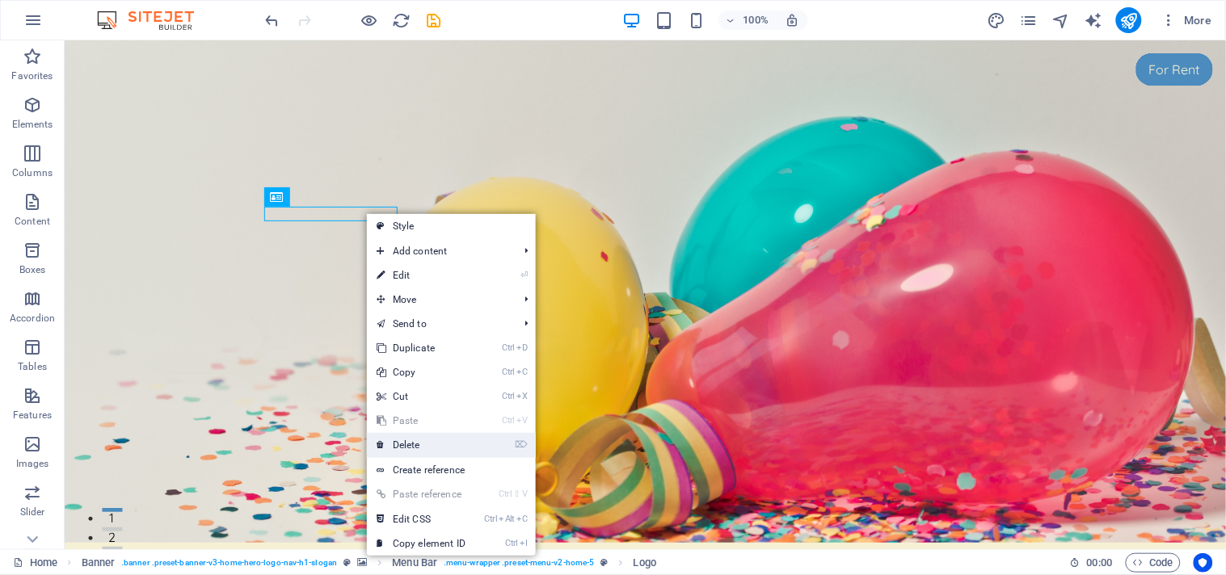
click at [423, 445] on link "⌦ Delete" at bounding box center [421, 445] width 108 height 24
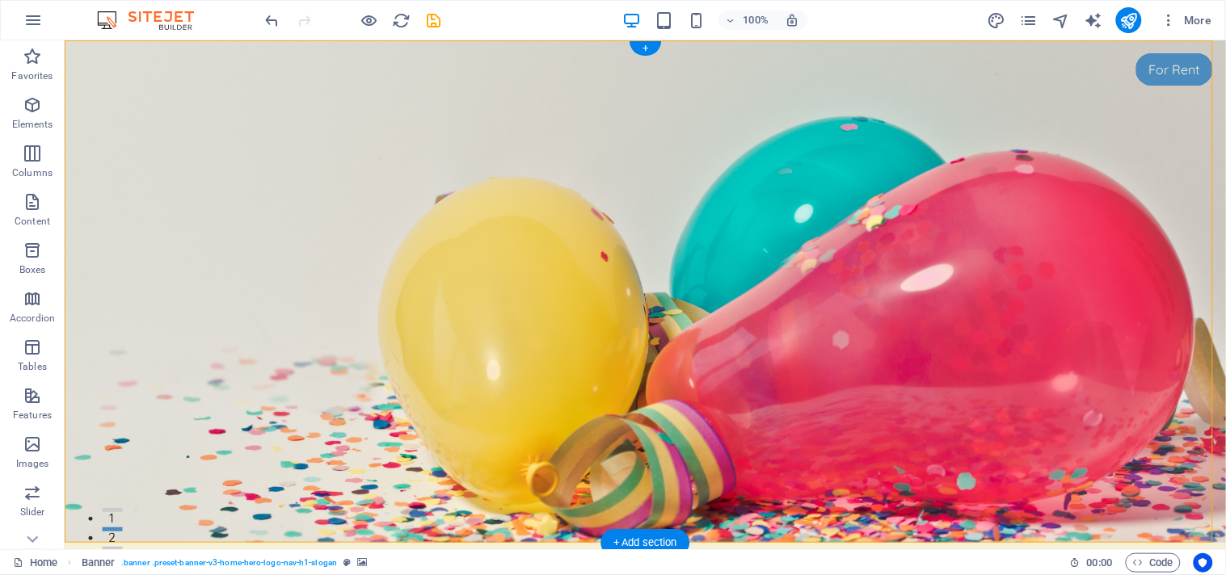
drag, startPoint x: 320, startPoint y: 125, endPoint x: 238, endPoint y: 193, distance: 106.1
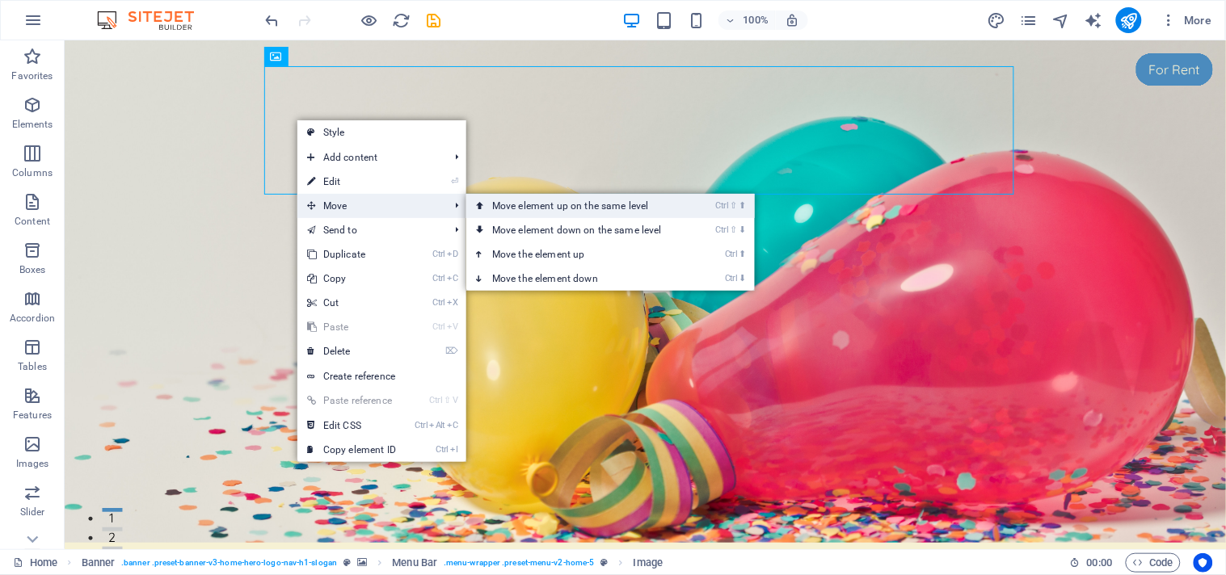
click at [596, 205] on link "Ctrl ⇧ ⬆ Move element up on the same level" at bounding box center [580, 206] width 228 height 24
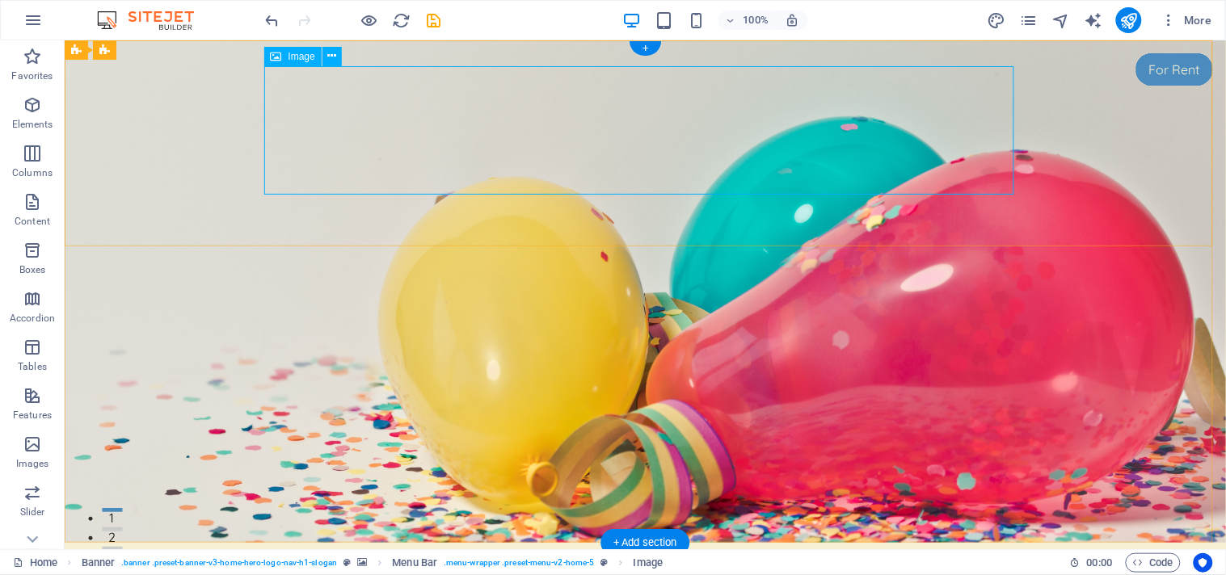
select select "px"
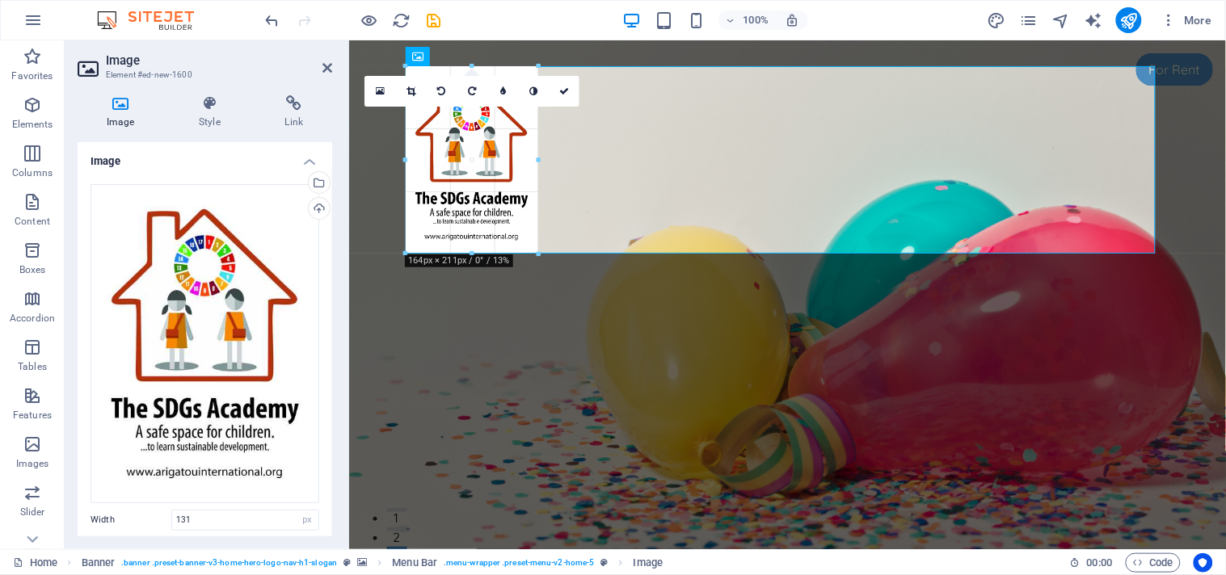
drag, startPoint x: 511, startPoint y: 197, endPoint x: 551, endPoint y: 224, distance: 48.4
type input "181"
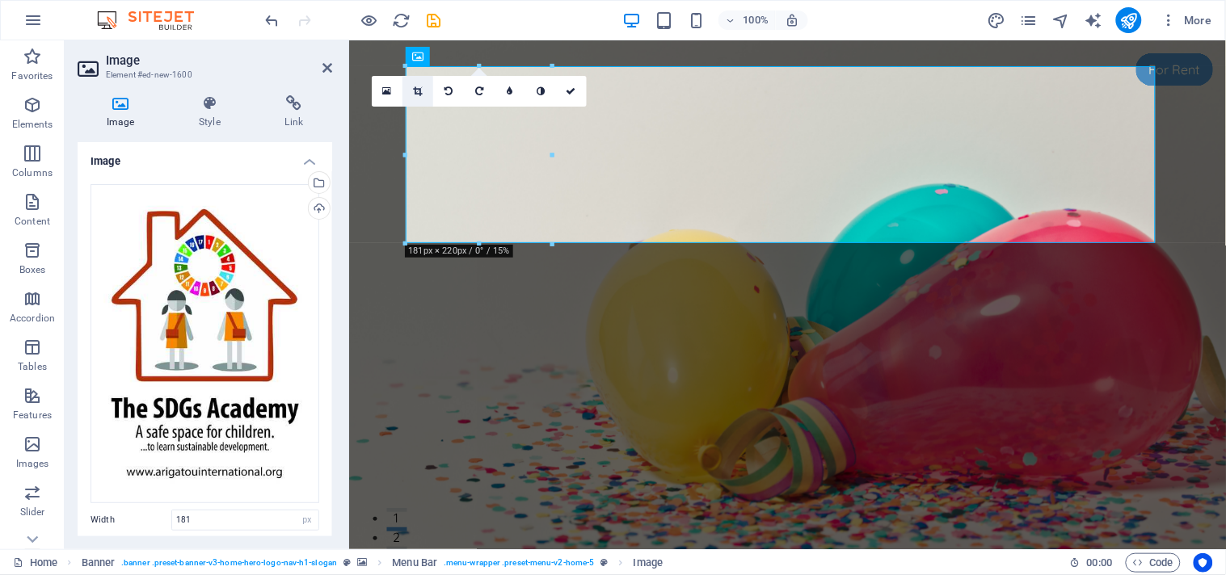
click at [419, 92] on icon at bounding box center [417, 91] width 9 height 10
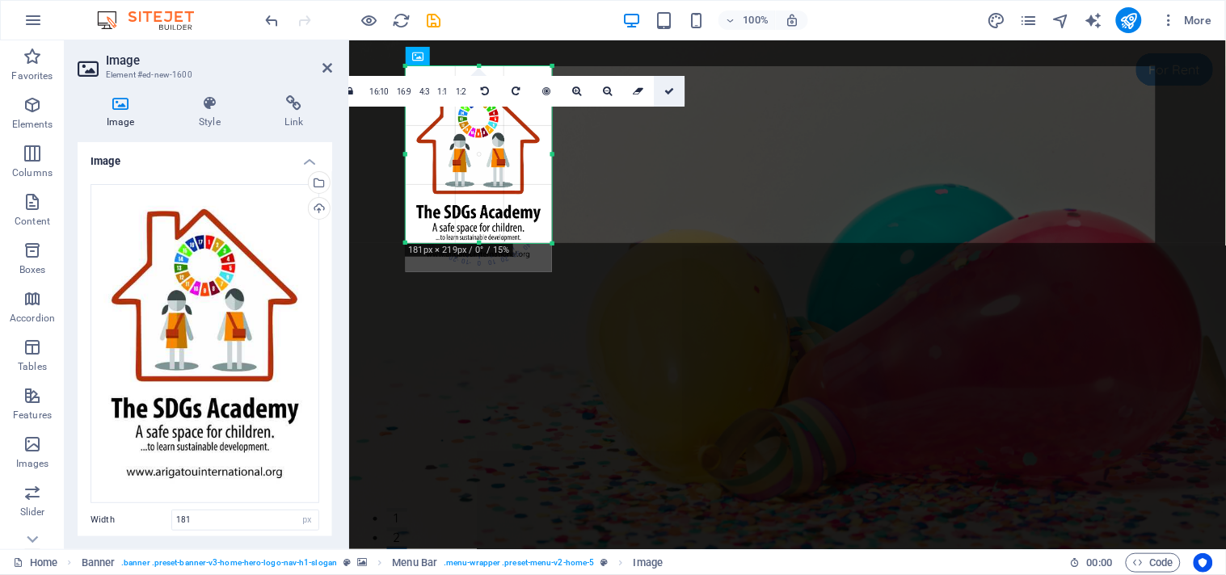
click at [671, 93] on icon at bounding box center [669, 91] width 10 height 10
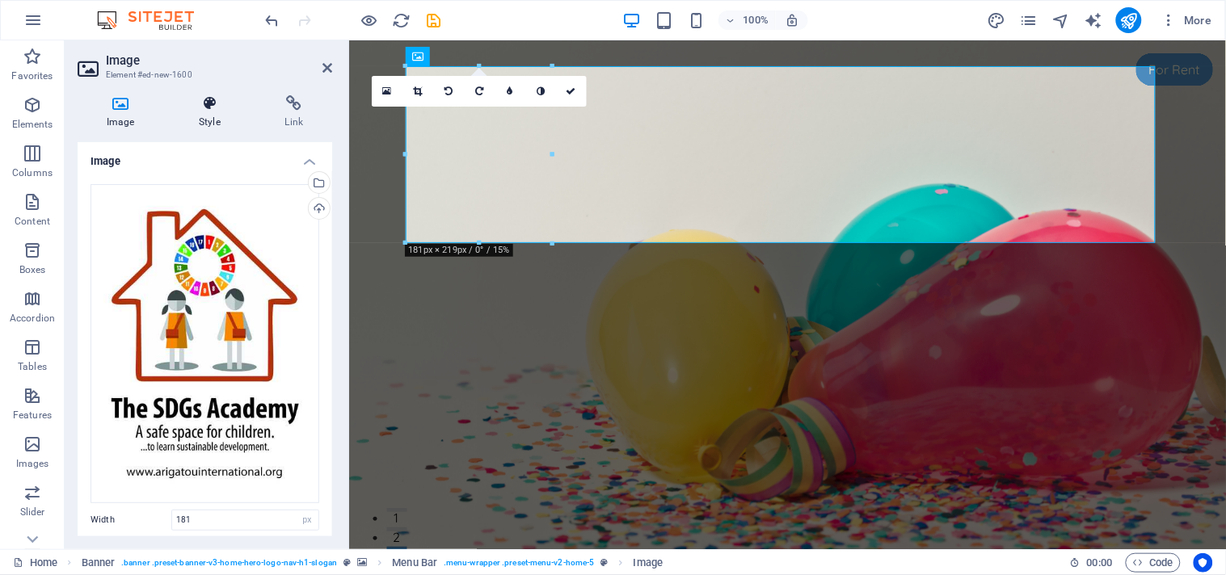
click at [216, 107] on icon at bounding box center [209, 103] width 79 height 16
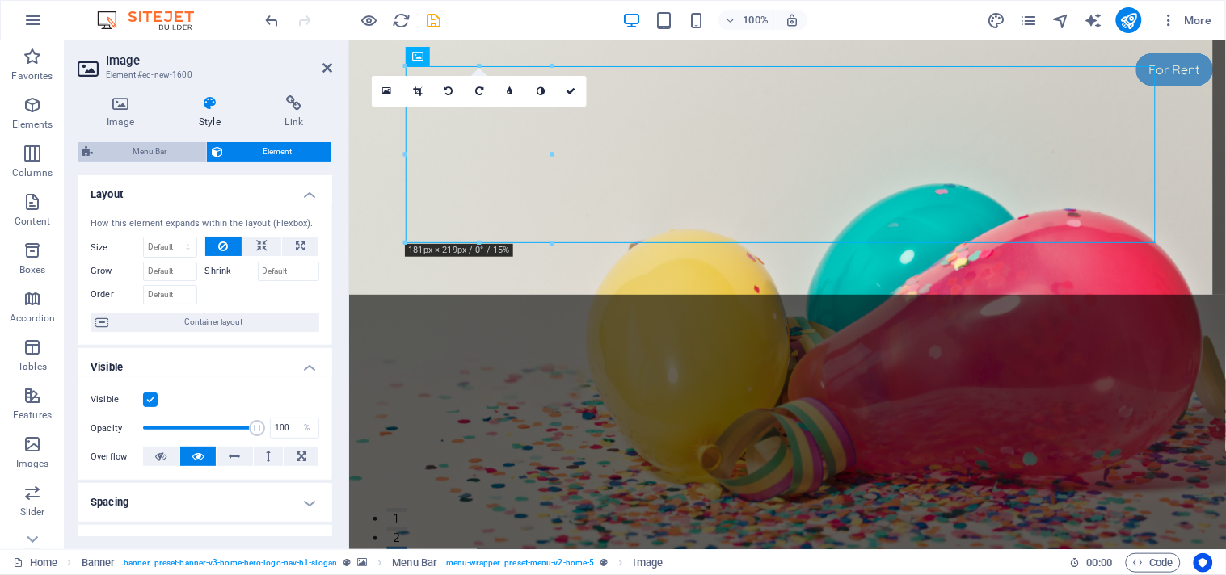
click at [146, 149] on span "Menu Bar" at bounding box center [149, 151] width 103 height 19
select select "rem"
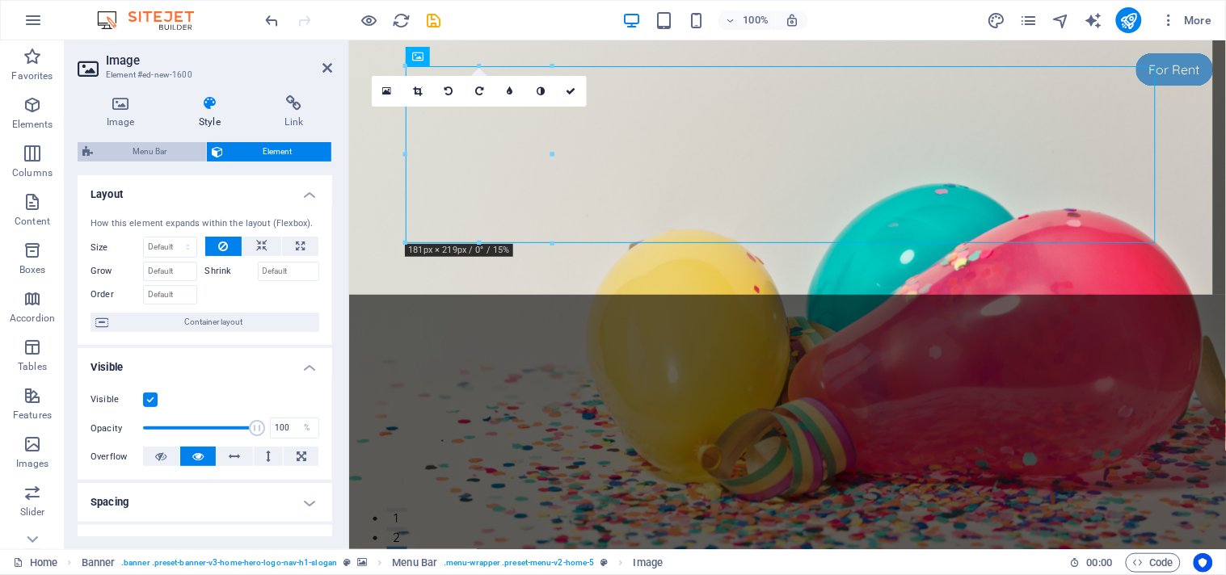
select select "preset-menu-v2-home-5"
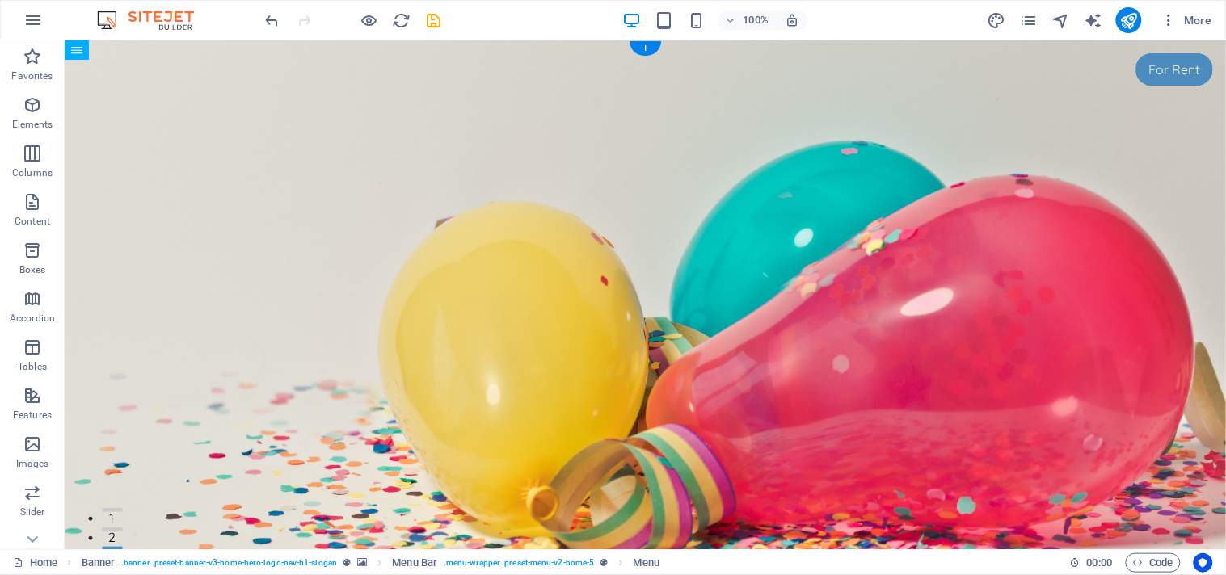
drag, startPoint x: 489, startPoint y: 264, endPoint x: 780, endPoint y: 161, distance: 309.5
drag, startPoint x: 466, startPoint y: 255, endPoint x: 441, endPoint y: 263, distance: 26.3
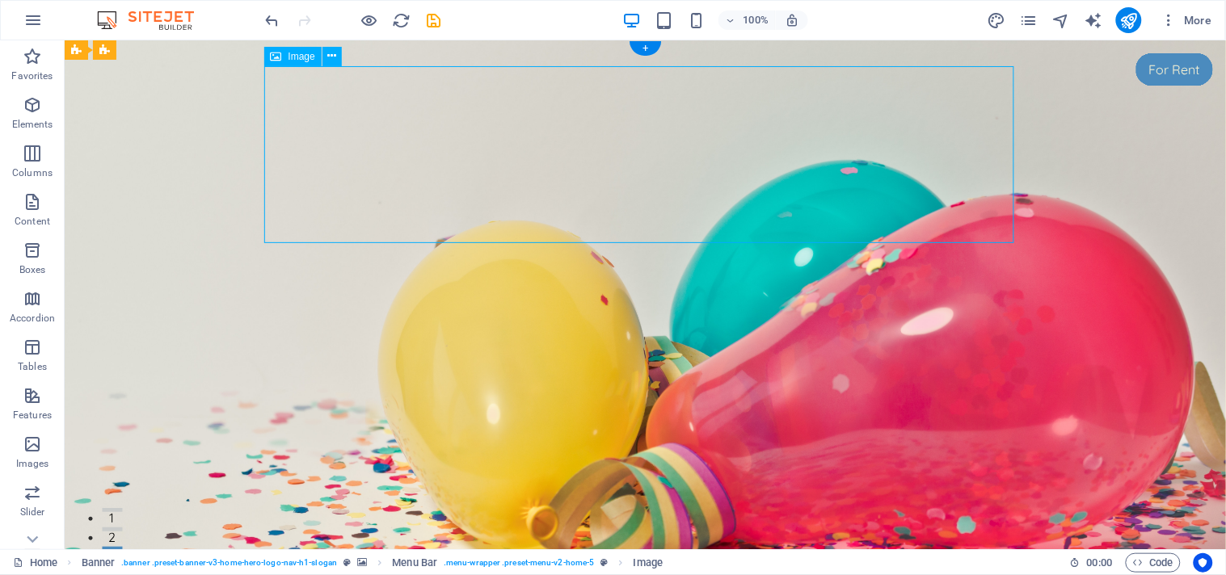
drag, startPoint x: 371, startPoint y: 162, endPoint x: 672, endPoint y: 167, distance: 301.4
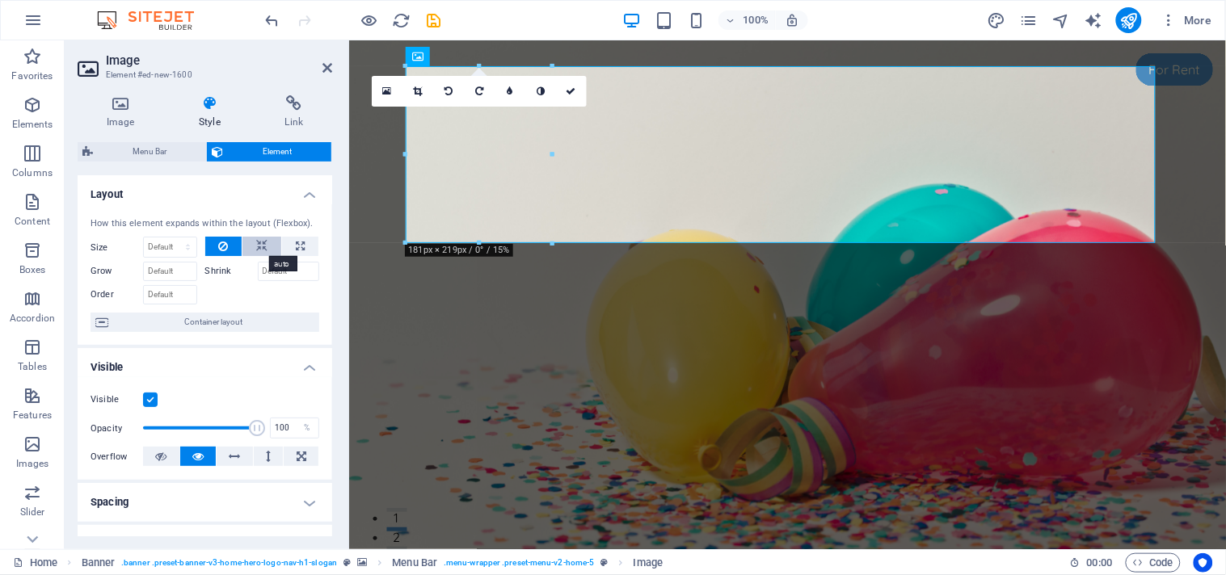
click at [263, 245] on icon at bounding box center [261, 246] width 11 height 19
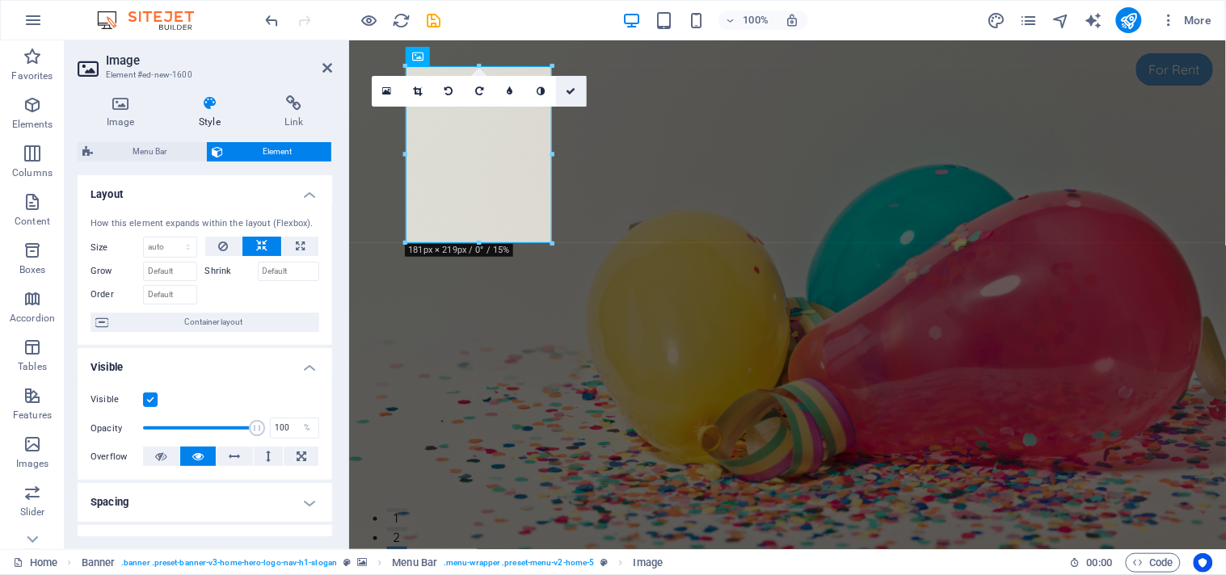
click at [567, 87] on icon at bounding box center [571, 91] width 10 height 10
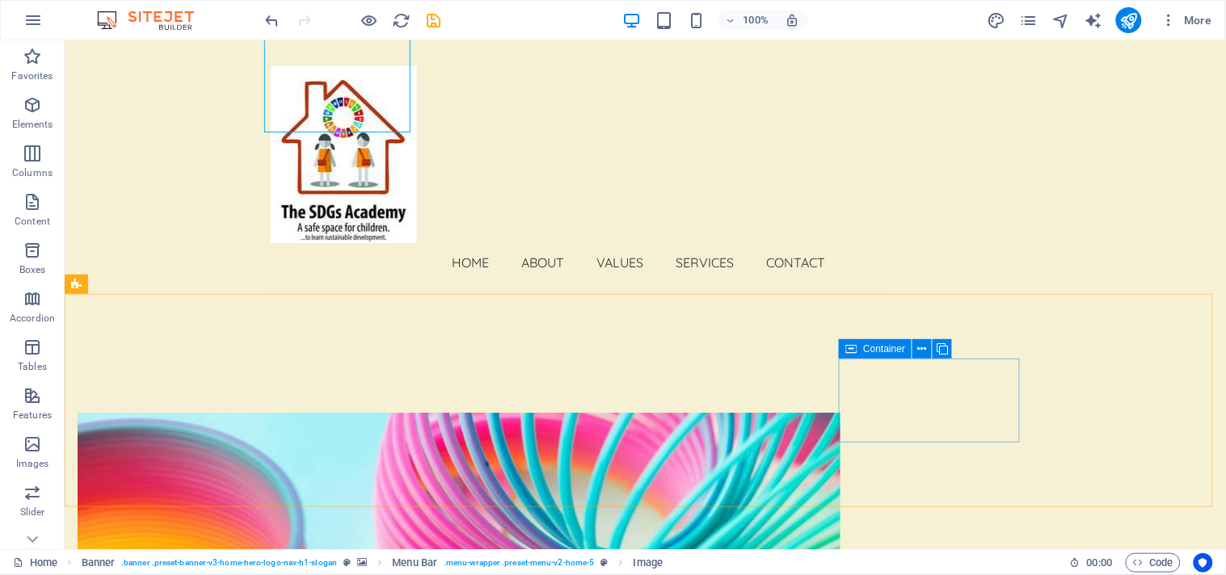
scroll to position [721, 0]
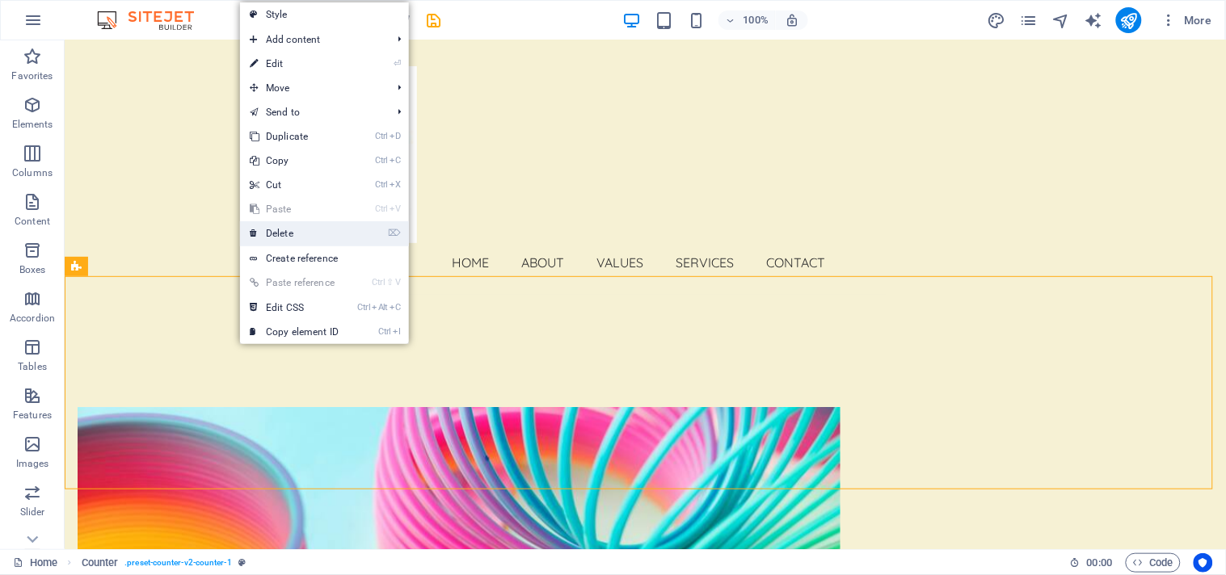
click at [297, 229] on link "⌦ Delete" at bounding box center [294, 233] width 108 height 24
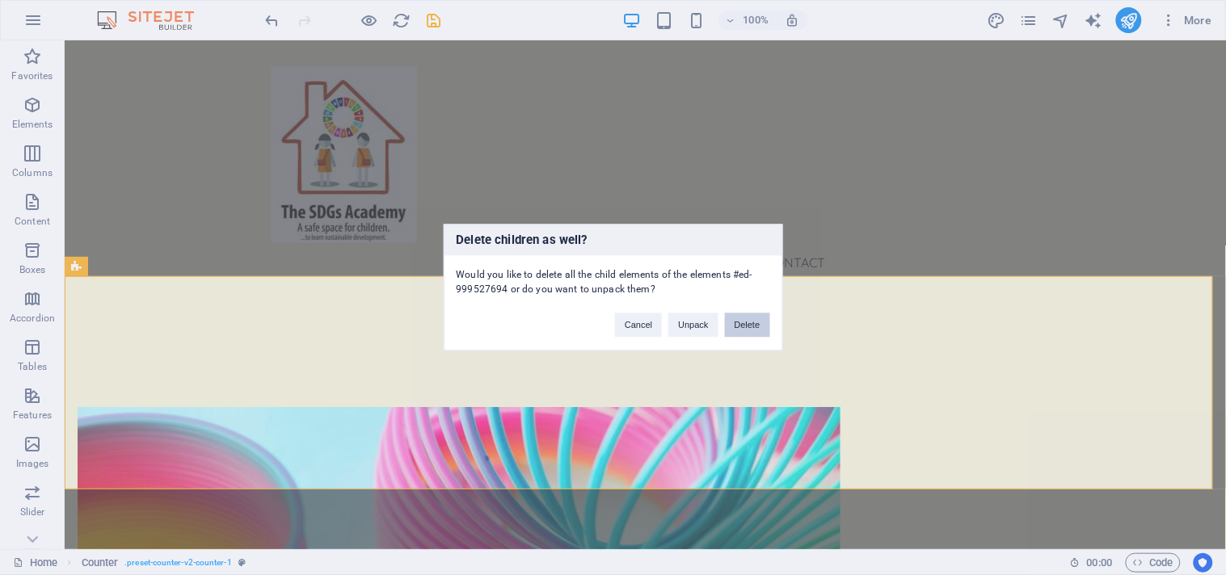
click at [745, 328] on button "Delete" at bounding box center [747, 325] width 45 height 24
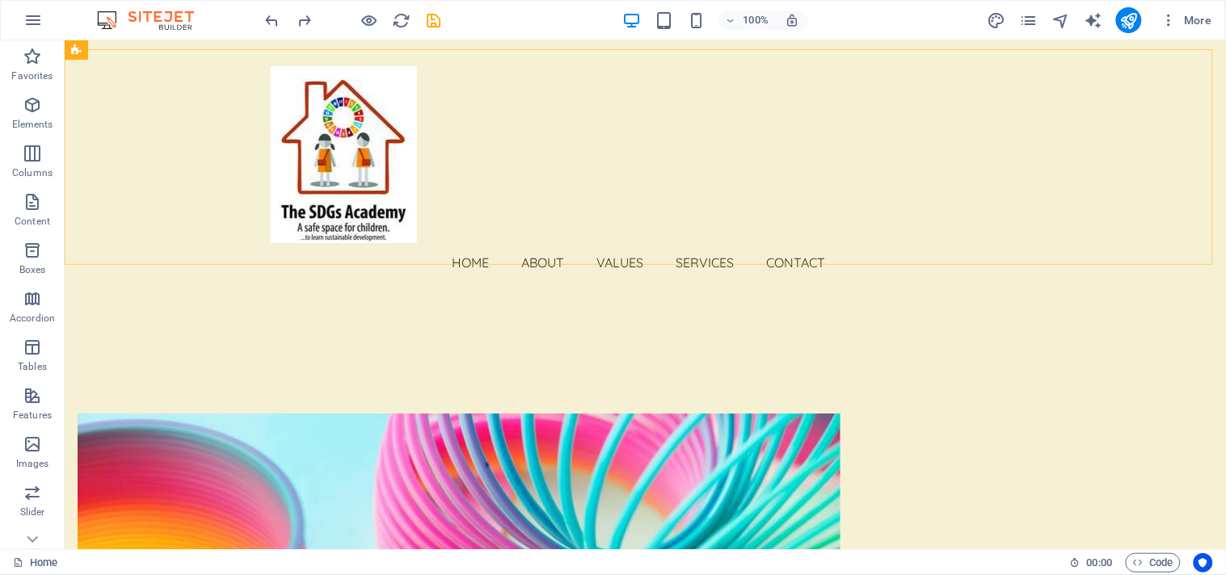
scroll to position [715, 0]
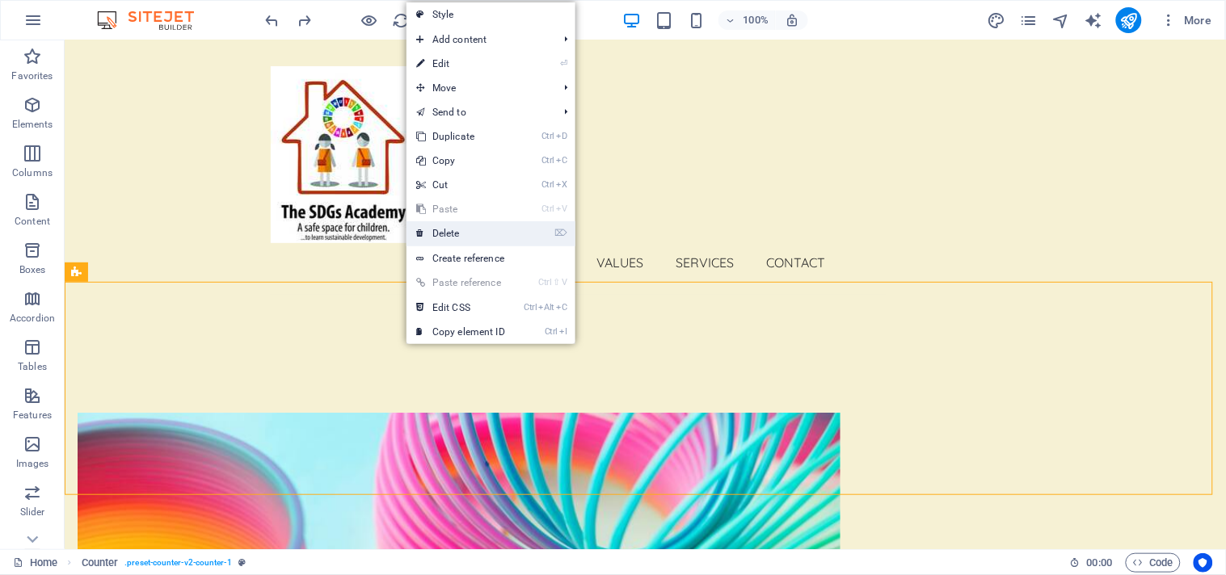
click at [455, 244] on link "⌦ Delete" at bounding box center [460, 233] width 108 height 24
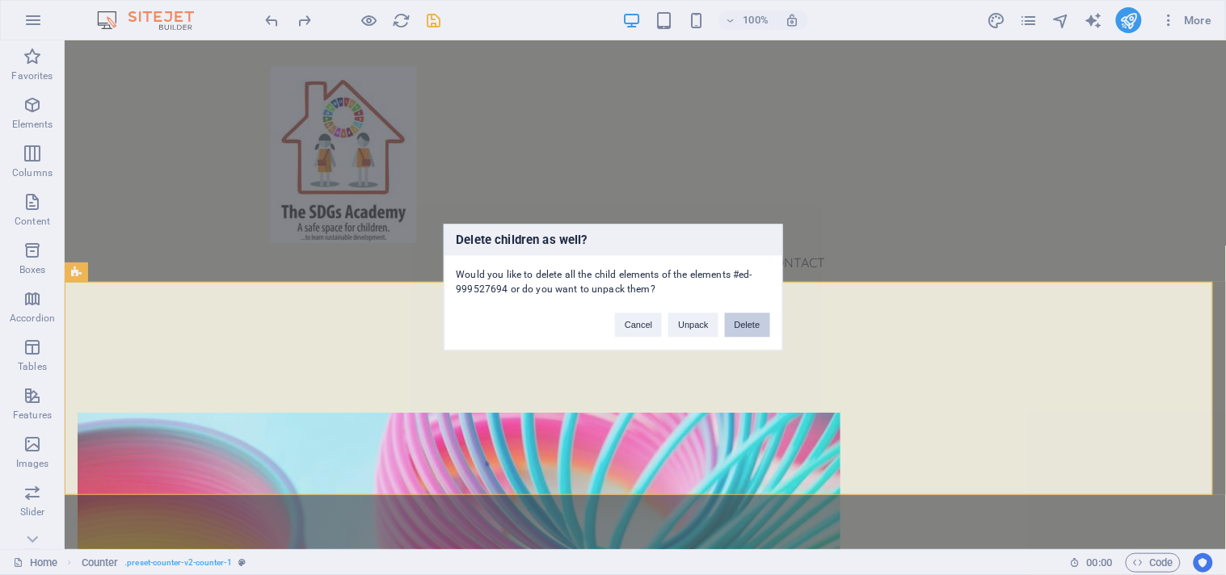
click at [749, 326] on button "Delete" at bounding box center [747, 325] width 45 height 24
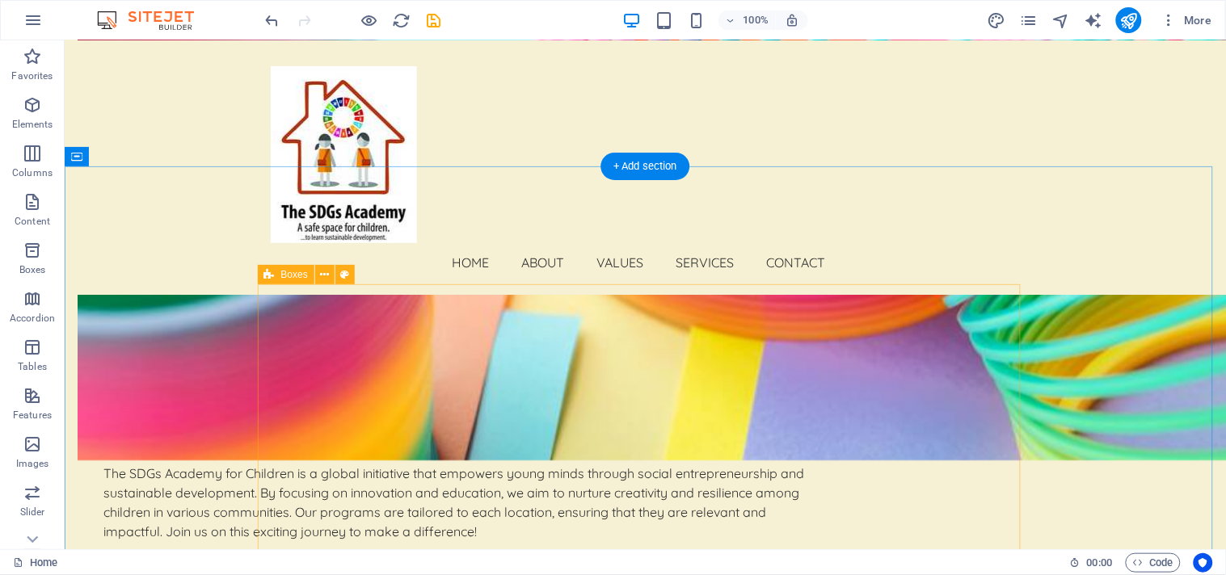
scroll to position [1178, 0]
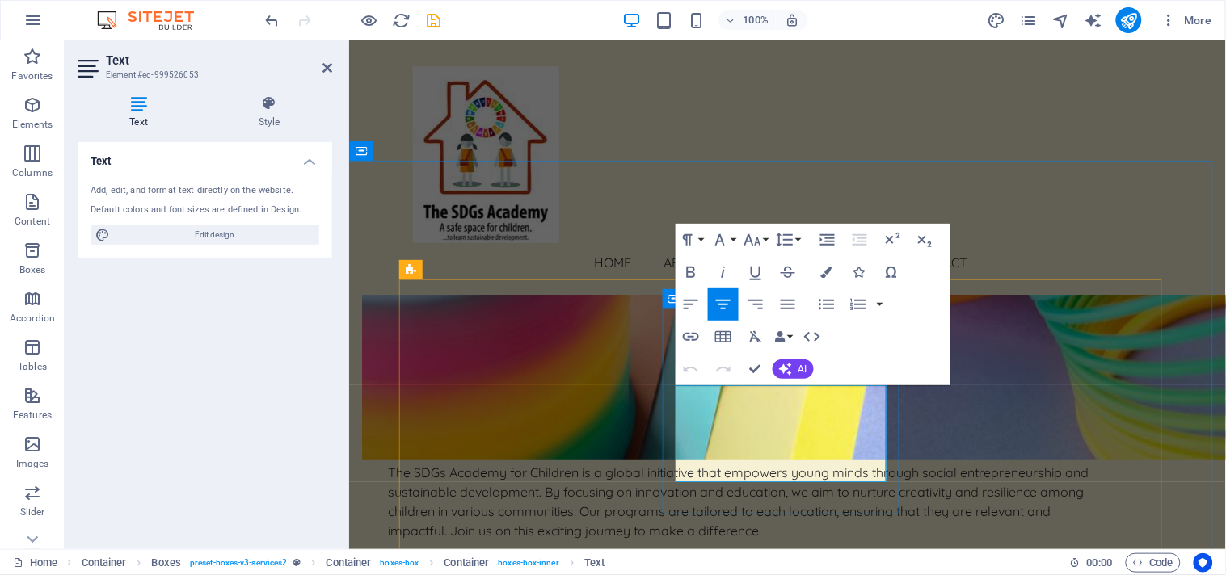
drag, startPoint x: 818, startPoint y: 414, endPoint x: 878, endPoint y: 472, distance: 84.0
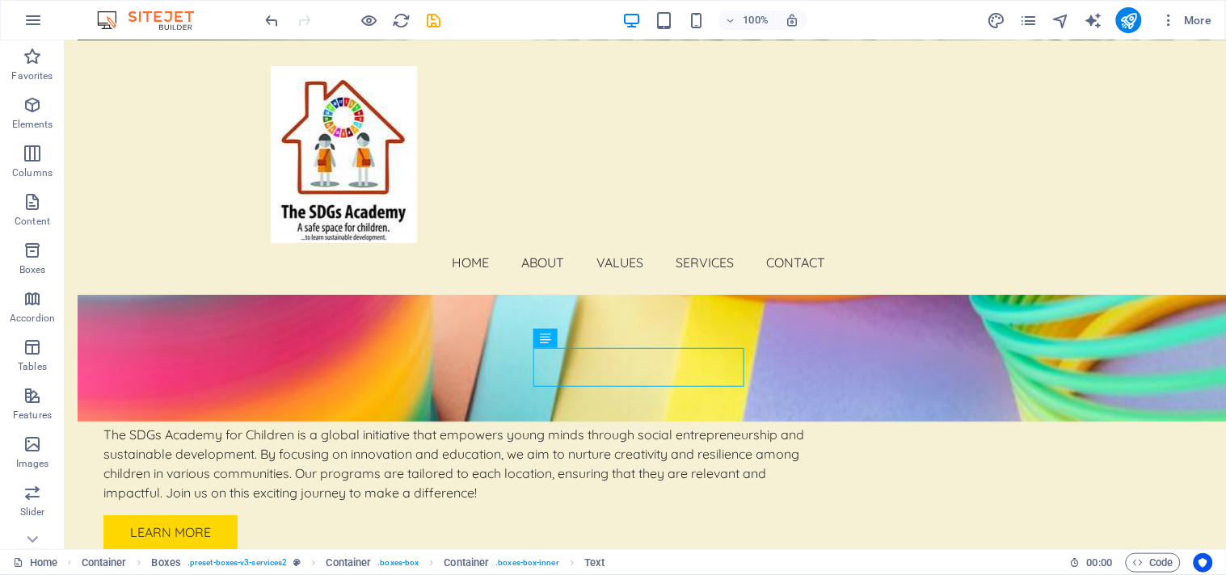
scroll to position [1189, 0]
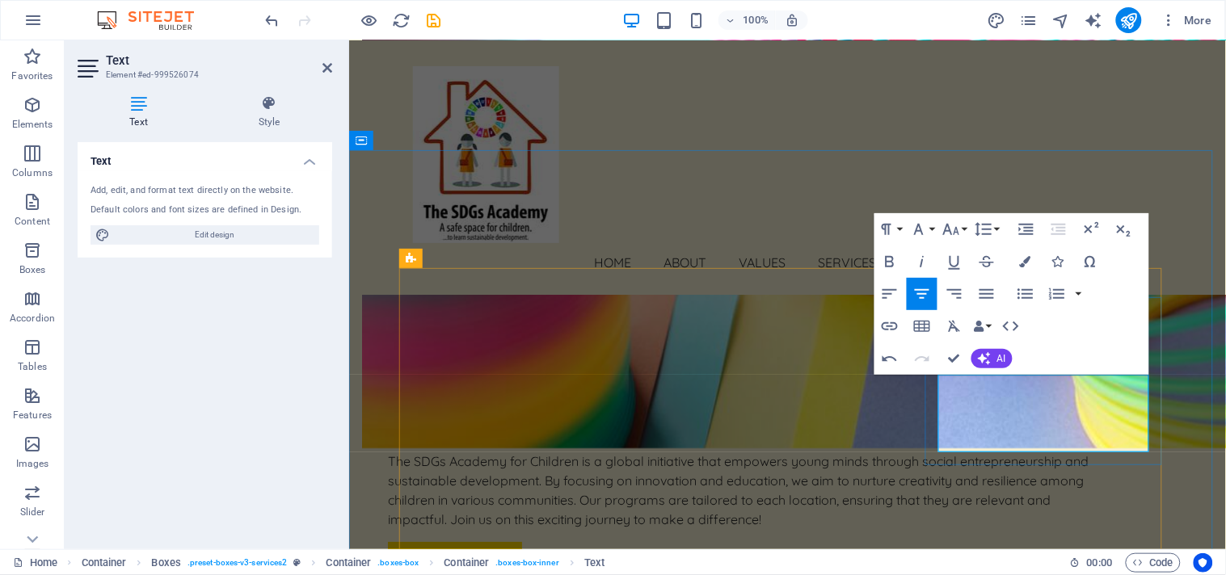
drag, startPoint x: 1069, startPoint y: 385, endPoint x: 966, endPoint y: 395, distance: 103.1
drag, startPoint x: 1071, startPoint y: 382, endPoint x: 1088, endPoint y: 440, distance: 60.8
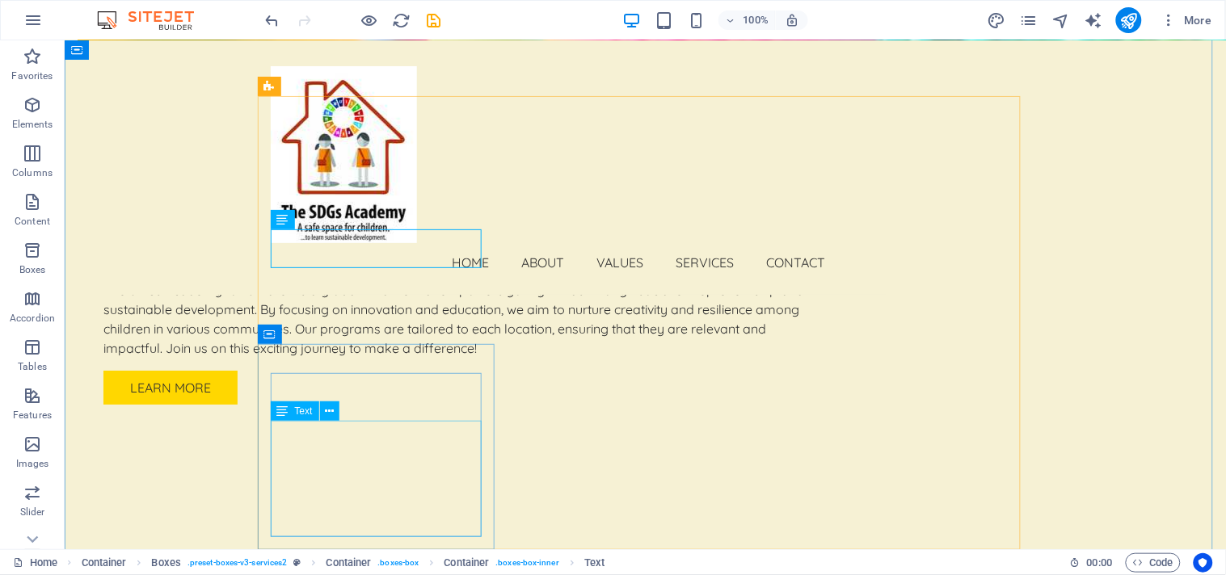
scroll to position [1362, 0]
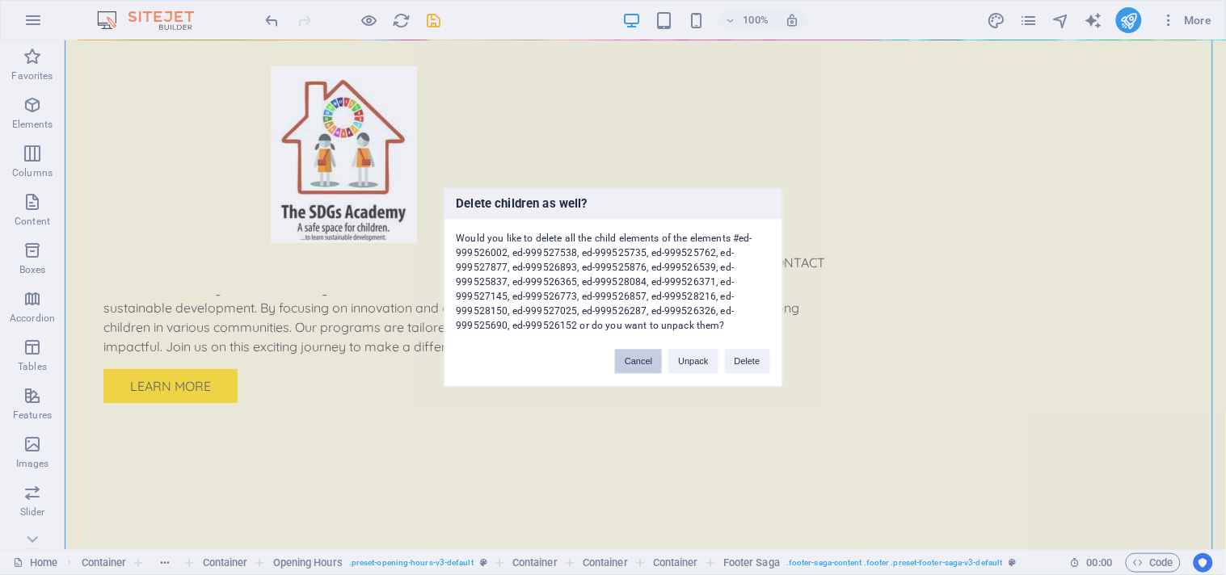
click at [643, 364] on button "Cancel" at bounding box center [638, 362] width 47 height 24
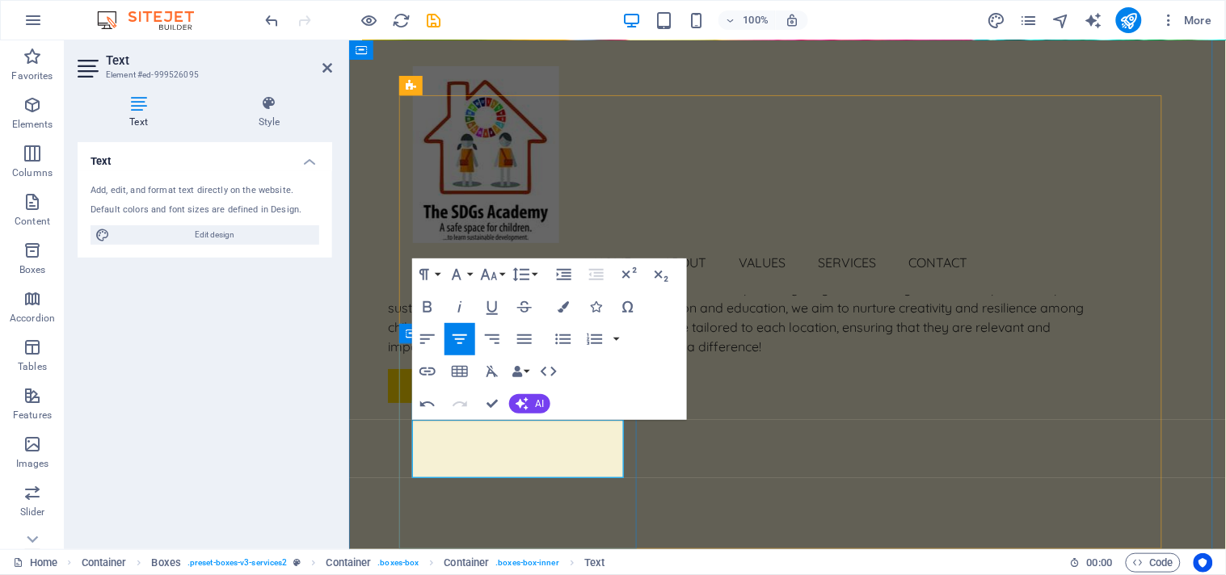
drag, startPoint x: 552, startPoint y: 430, endPoint x: 600, endPoint y: 465, distance: 59.6
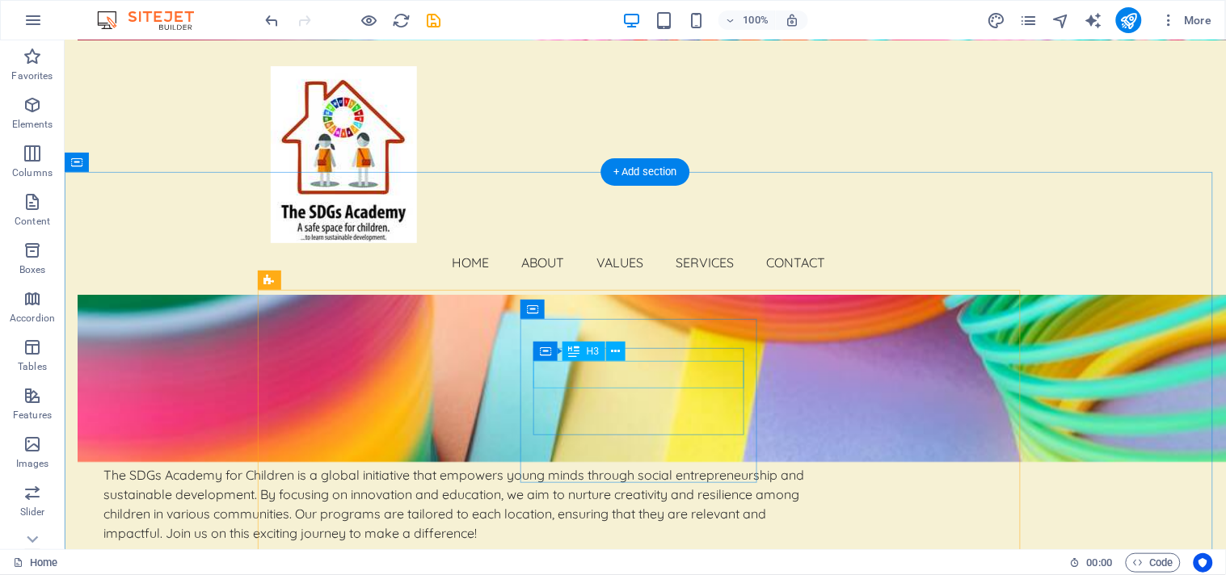
scroll to position [1167, 0]
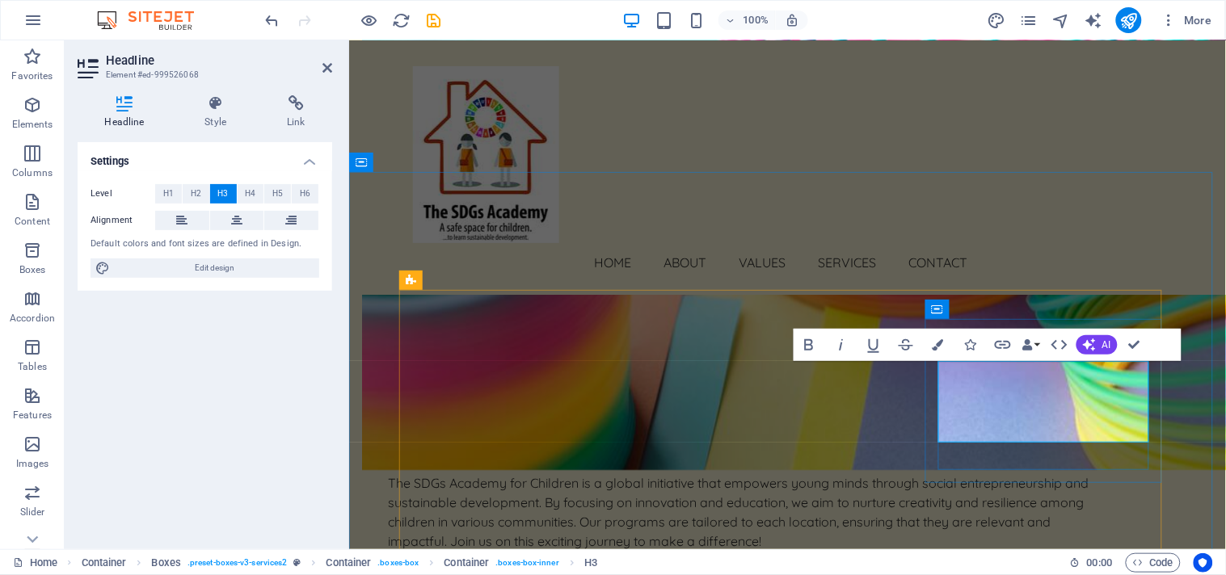
drag, startPoint x: 1051, startPoint y: 403, endPoint x: 959, endPoint y: 376, distance: 96.1
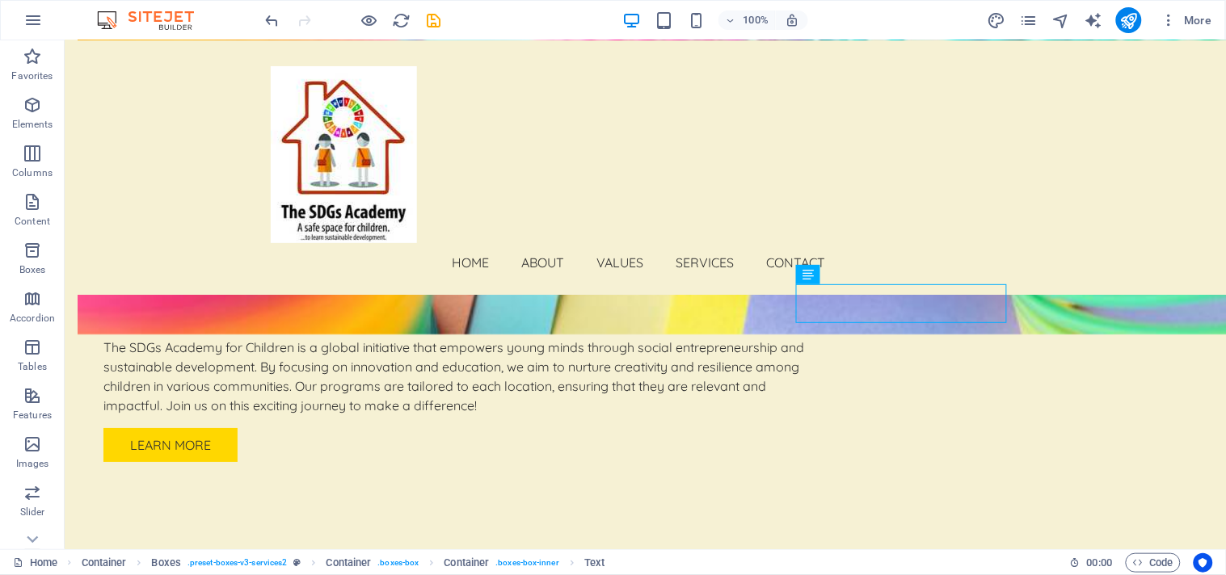
scroll to position [1347, 0]
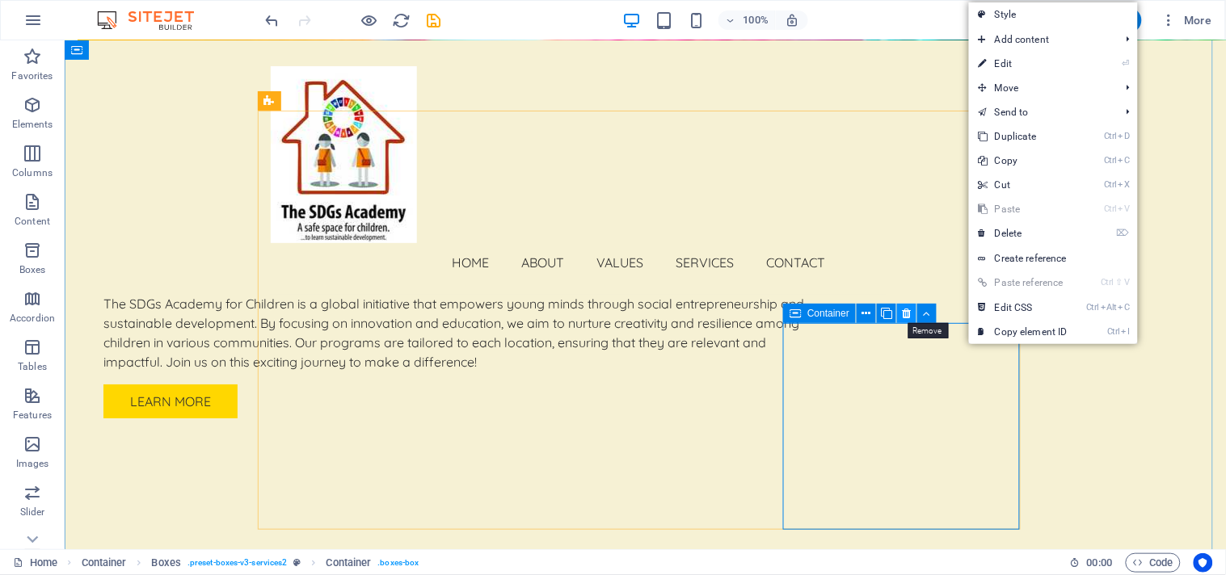
click at [907, 313] on icon at bounding box center [906, 313] width 9 height 17
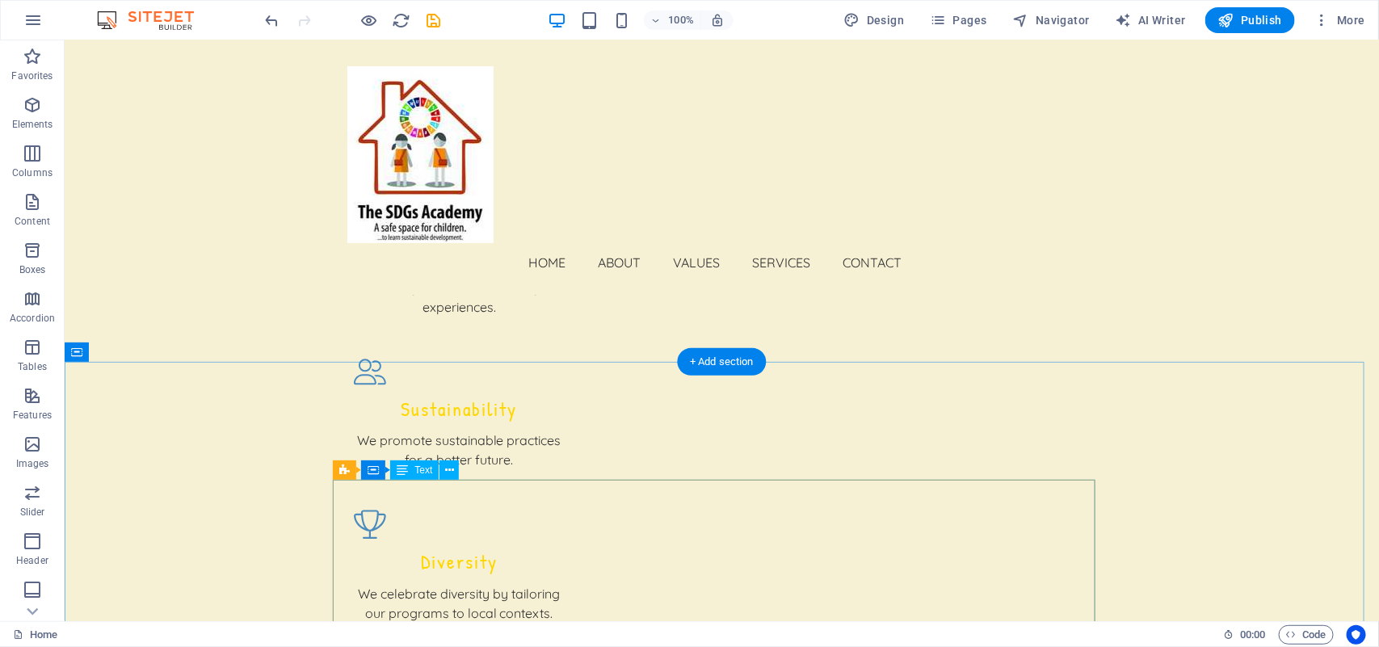
scroll to position [1836, 0]
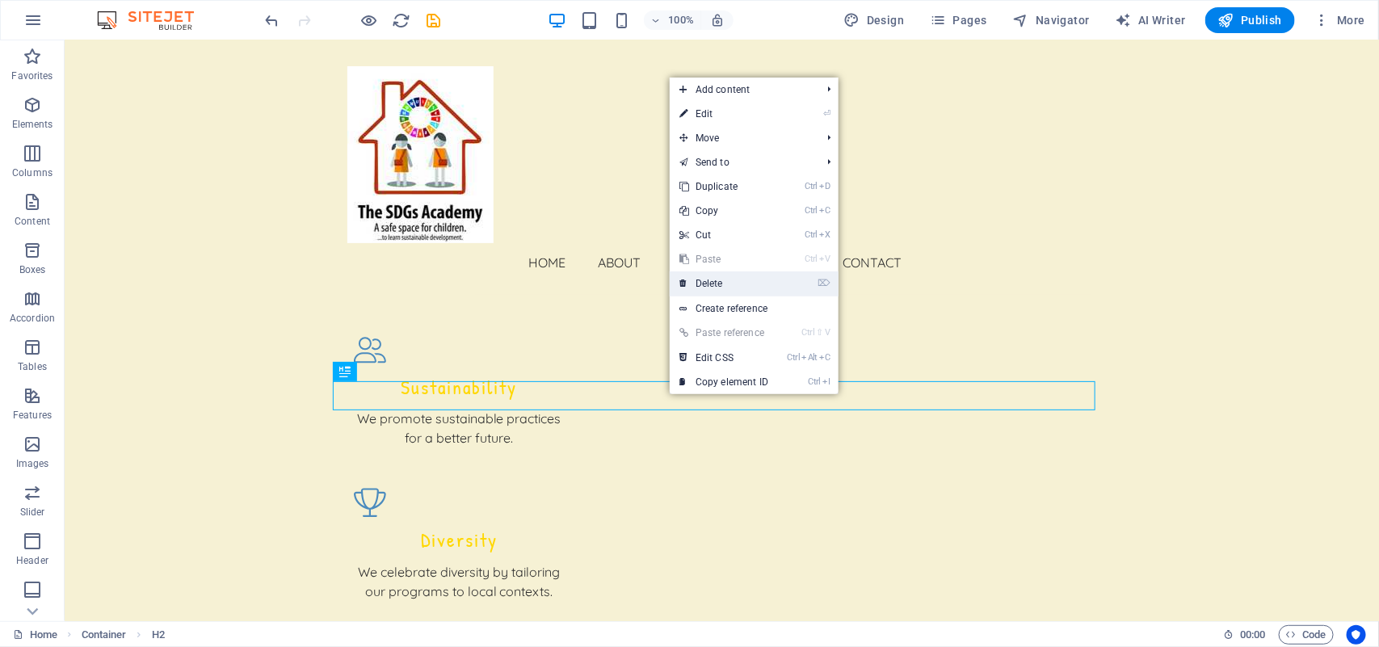
click at [708, 276] on link "⌦ Delete" at bounding box center [724, 283] width 108 height 24
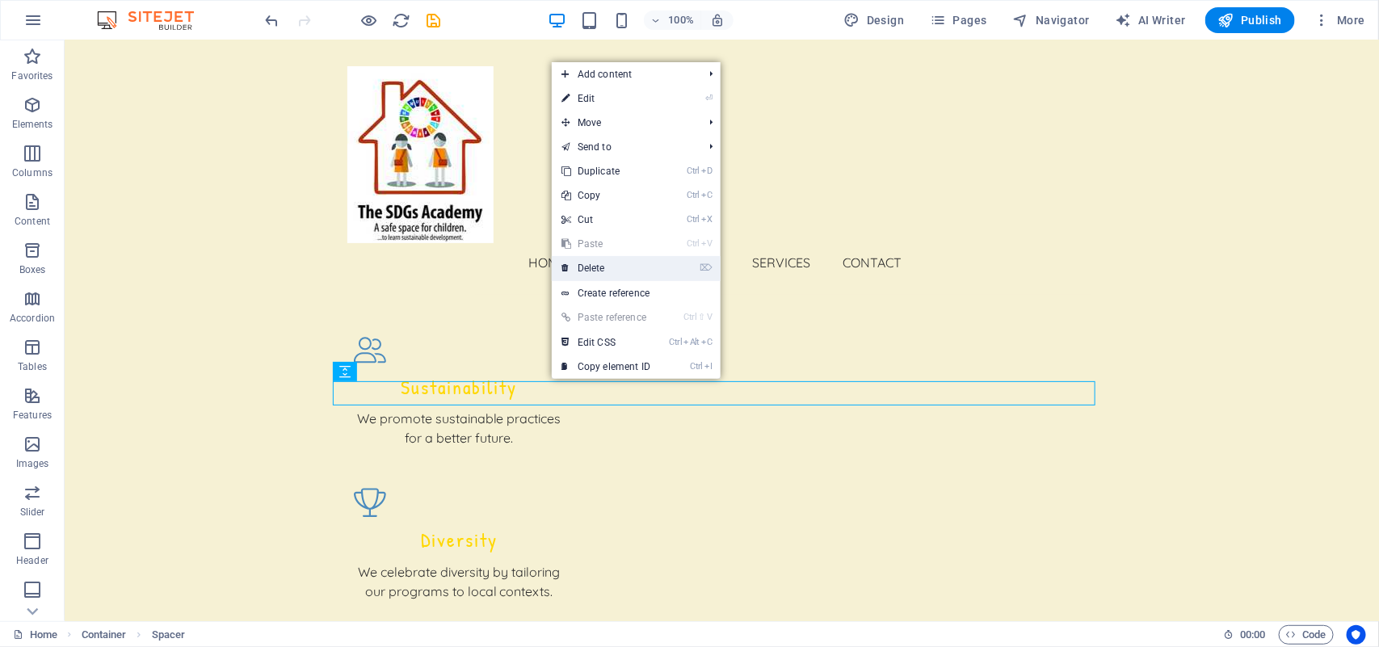
click at [616, 265] on link "⌦ Delete" at bounding box center [606, 268] width 108 height 24
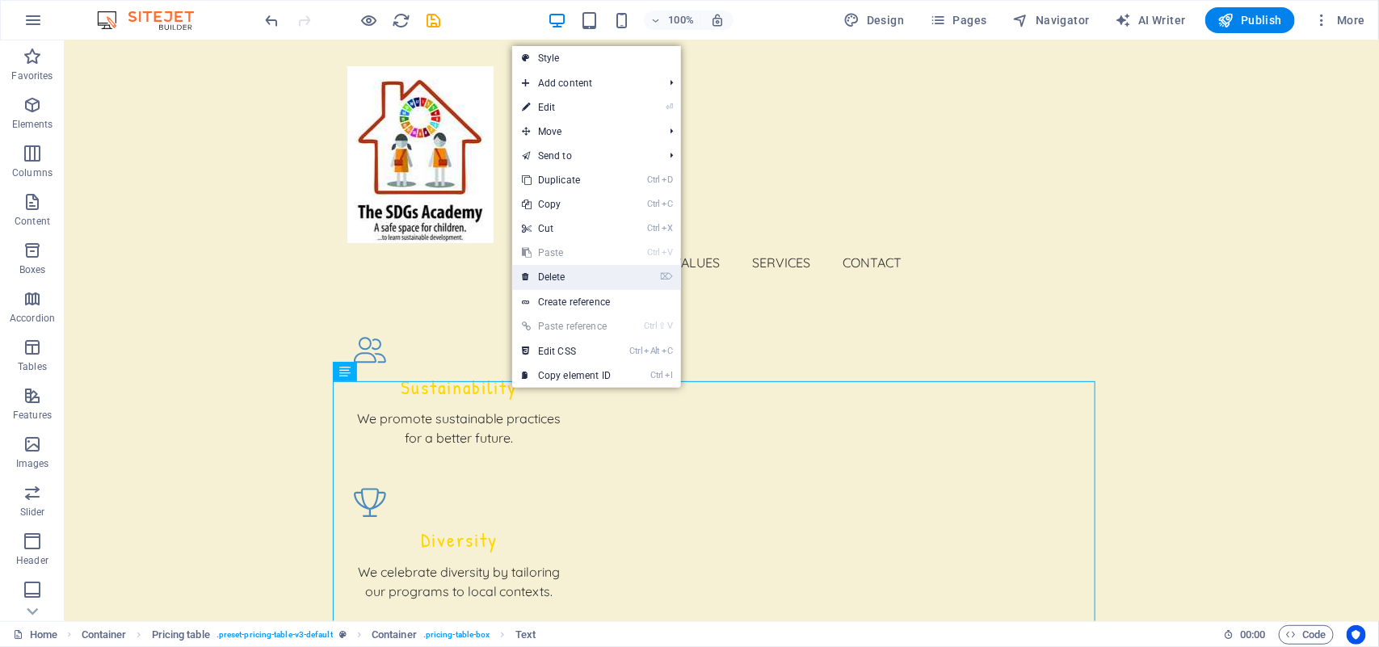
click at [549, 277] on link "⌦ Delete" at bounding box center [566, 277] width 108 height 24
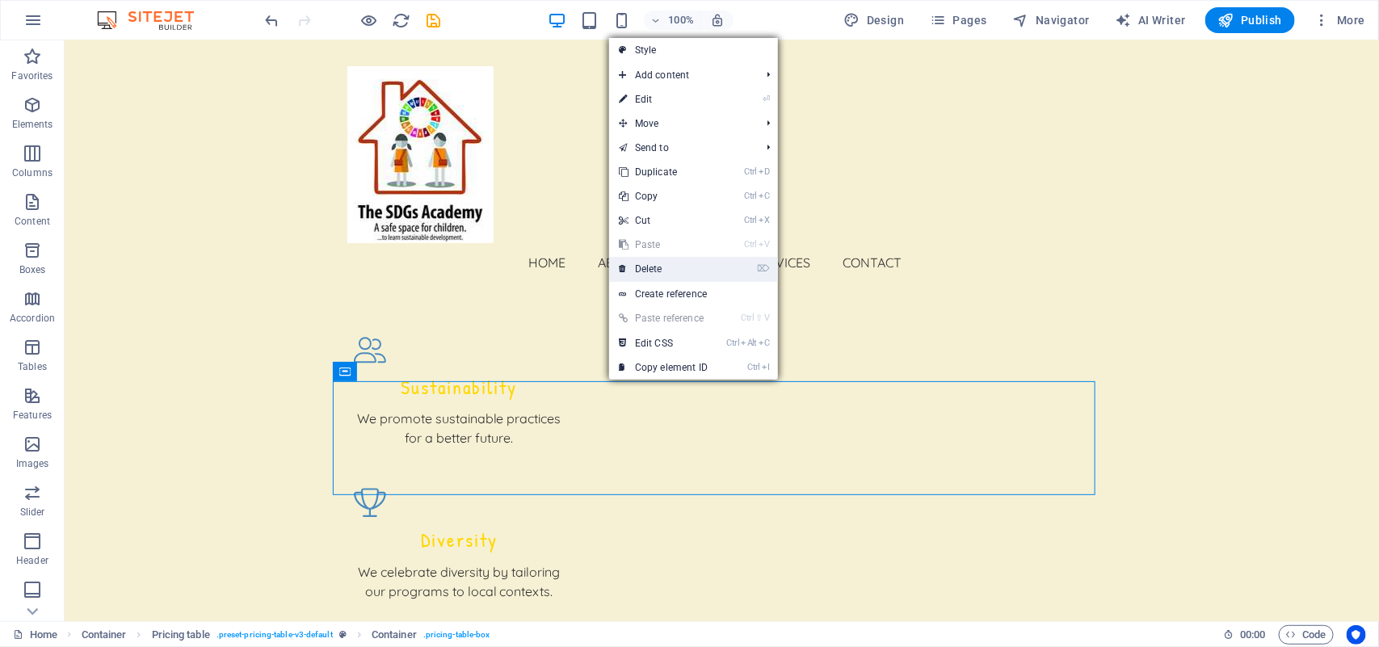
click at [655, 267] on link "⌦ Delete" at bounding box center [663, 269] width 108 height 24
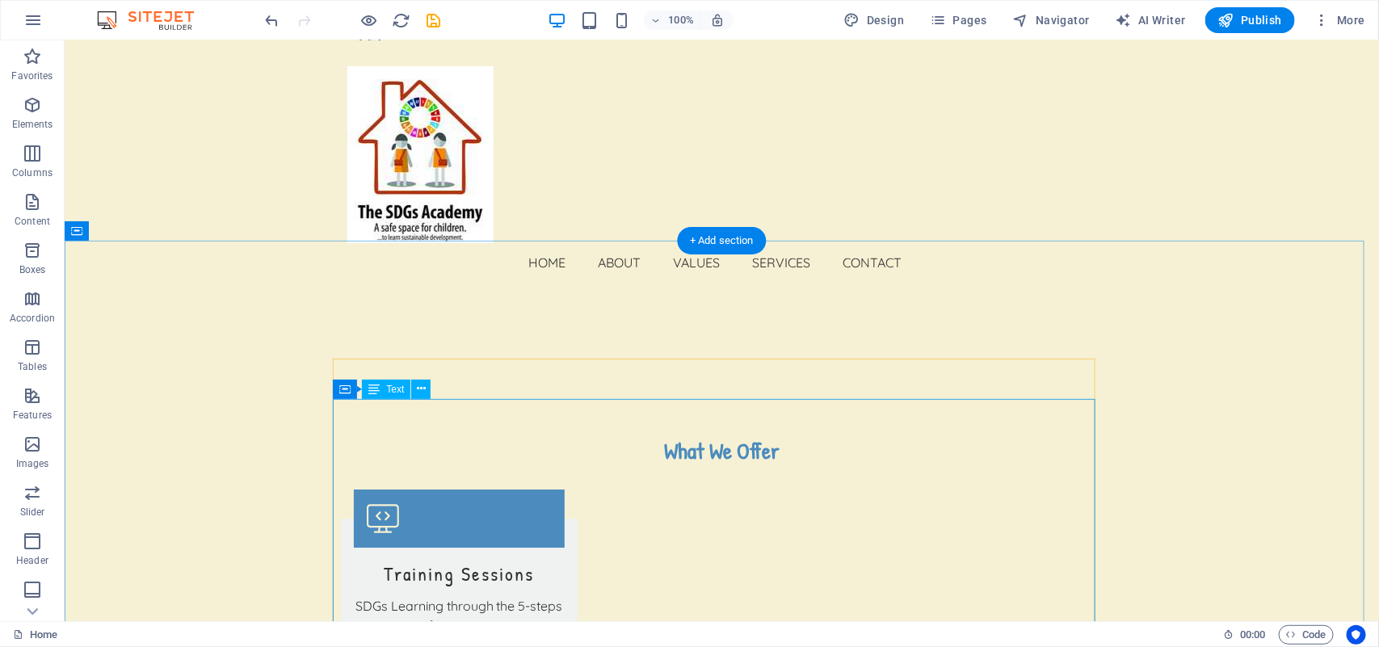
scroll to position [2160, 0]
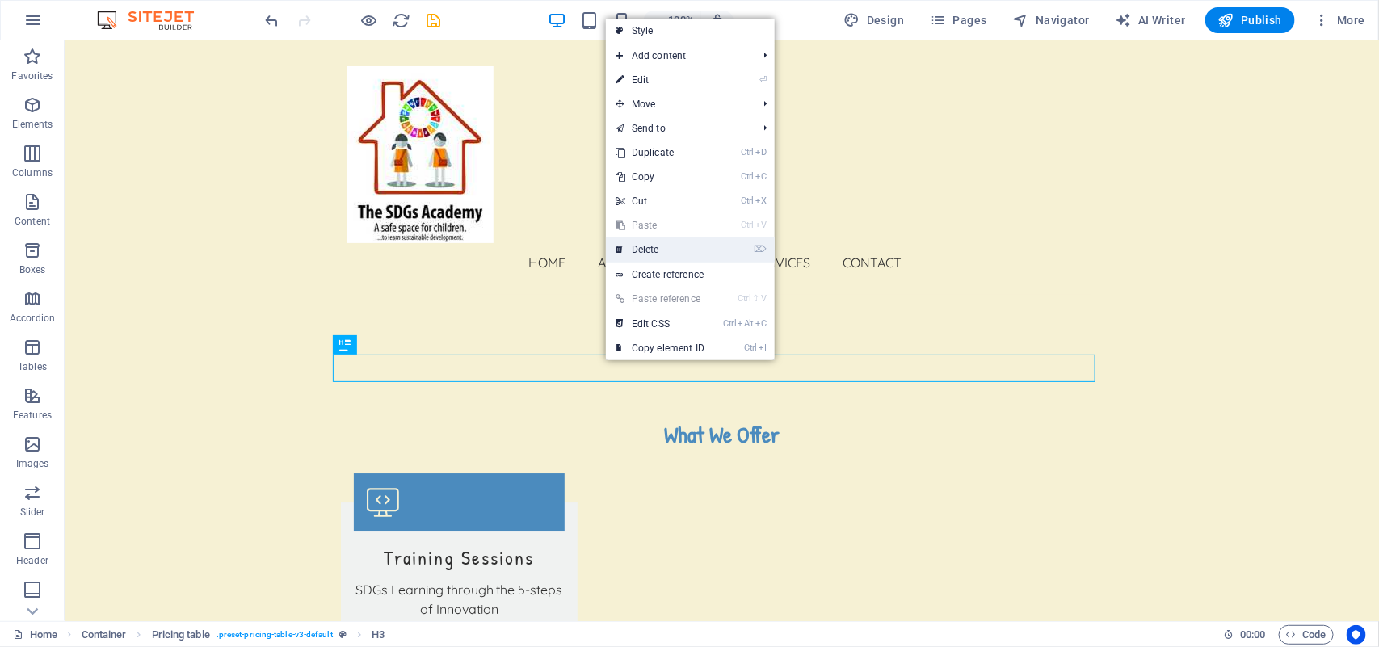
click at [647, 248] on link "⌦ Delete" at bounding box center [660, 250] width 108 height 24
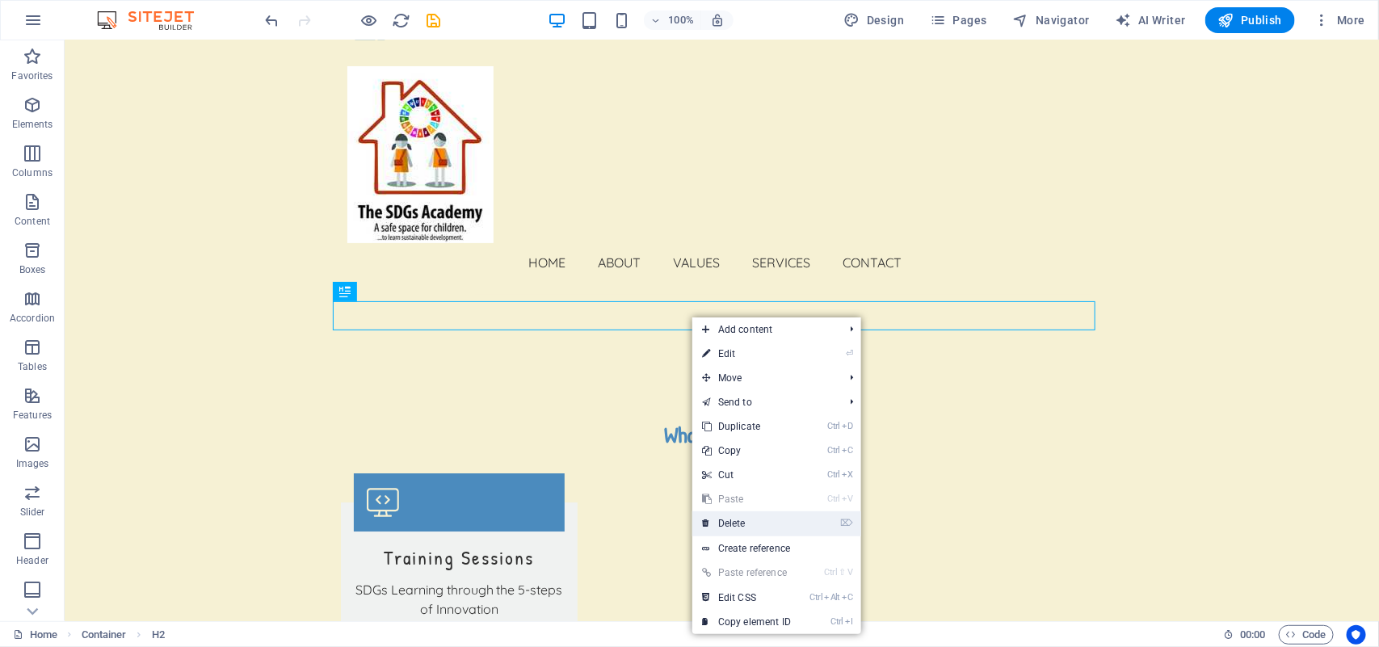
click at [735, 522] on link "⌦ Delete" at bounding box center [746, 523] width 108 height 24
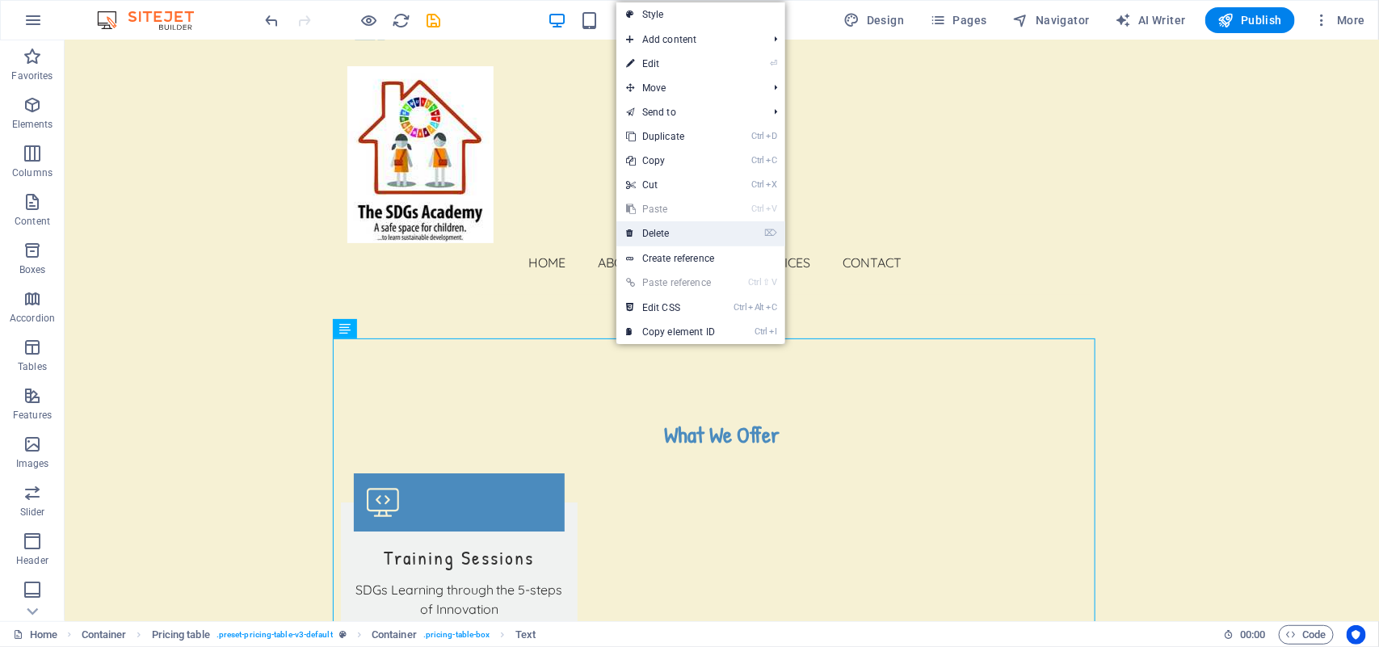
click at [675, 230] on link "⌦ Delete" at bounding box center [670, 233] width 108 height 24
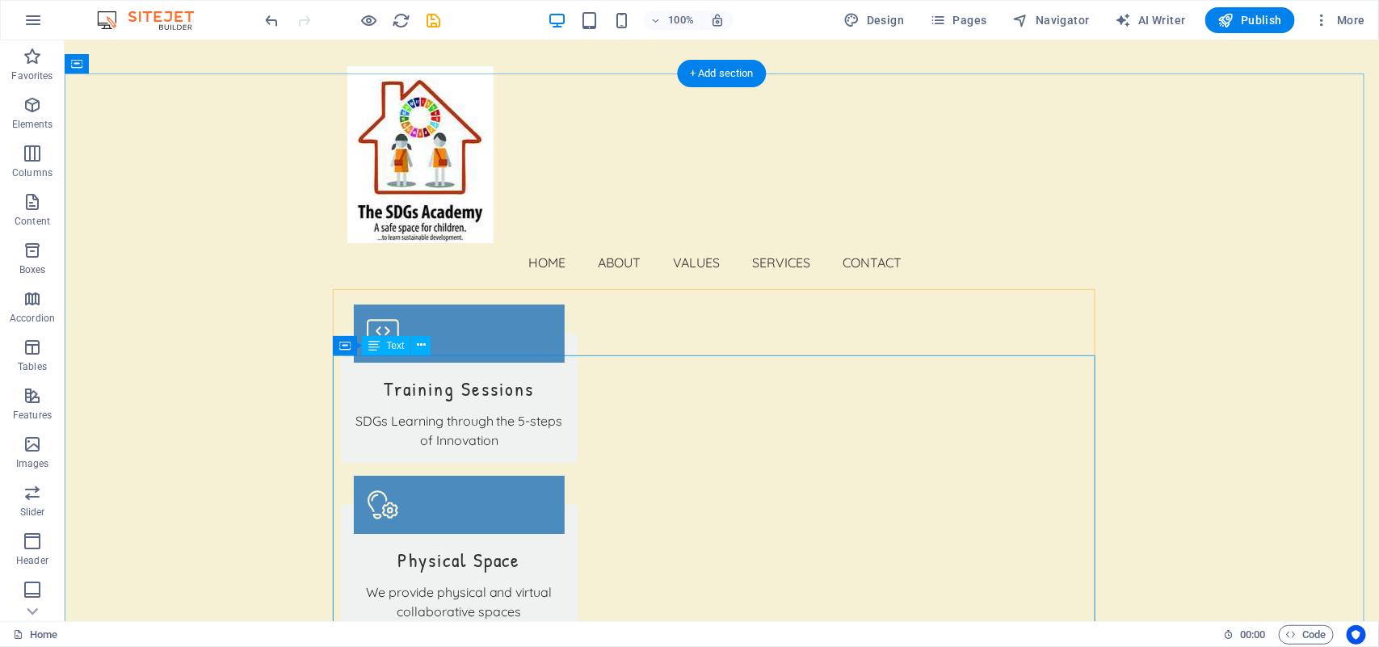
scroll to position [2332, 0]
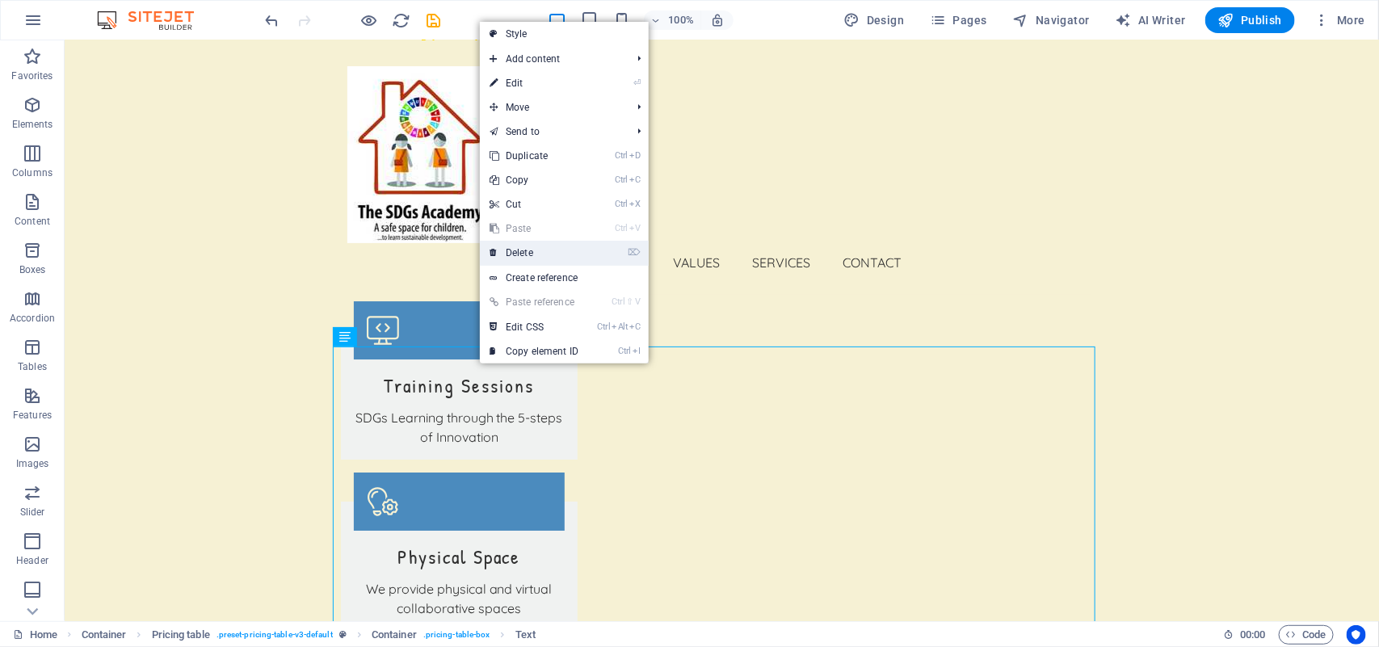
click at [523, 257] on link "⌦ Delete" at bounding box center [534, 253] width 108 height 24
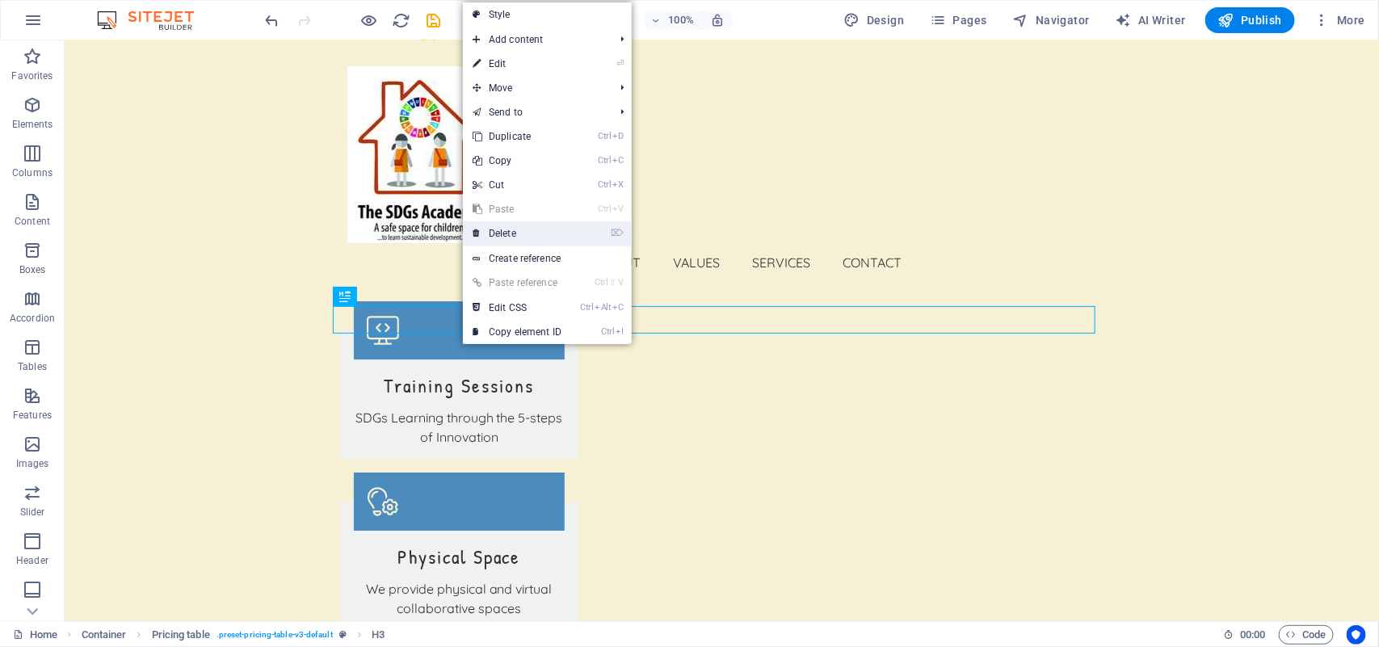
click at [503, 235] on link "⌦ Delete" at bounding box center [517, 233] width 108 height 24
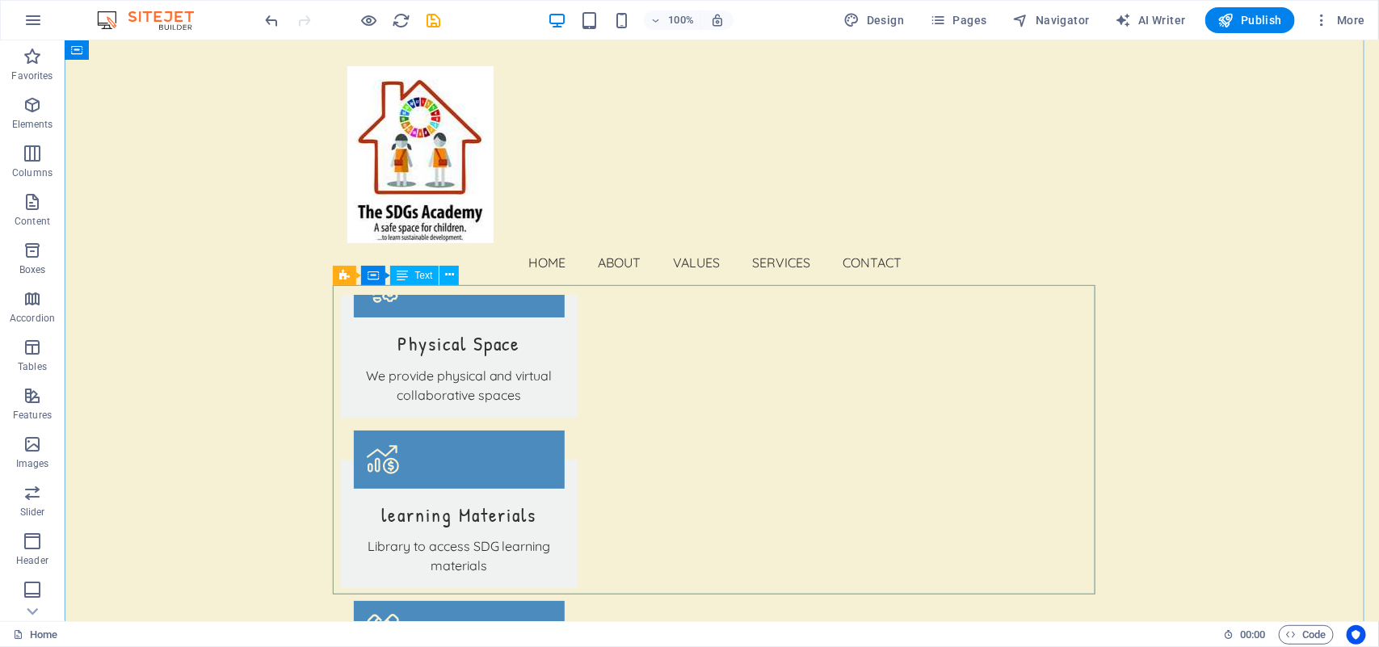
scroll to position [2543, 0]
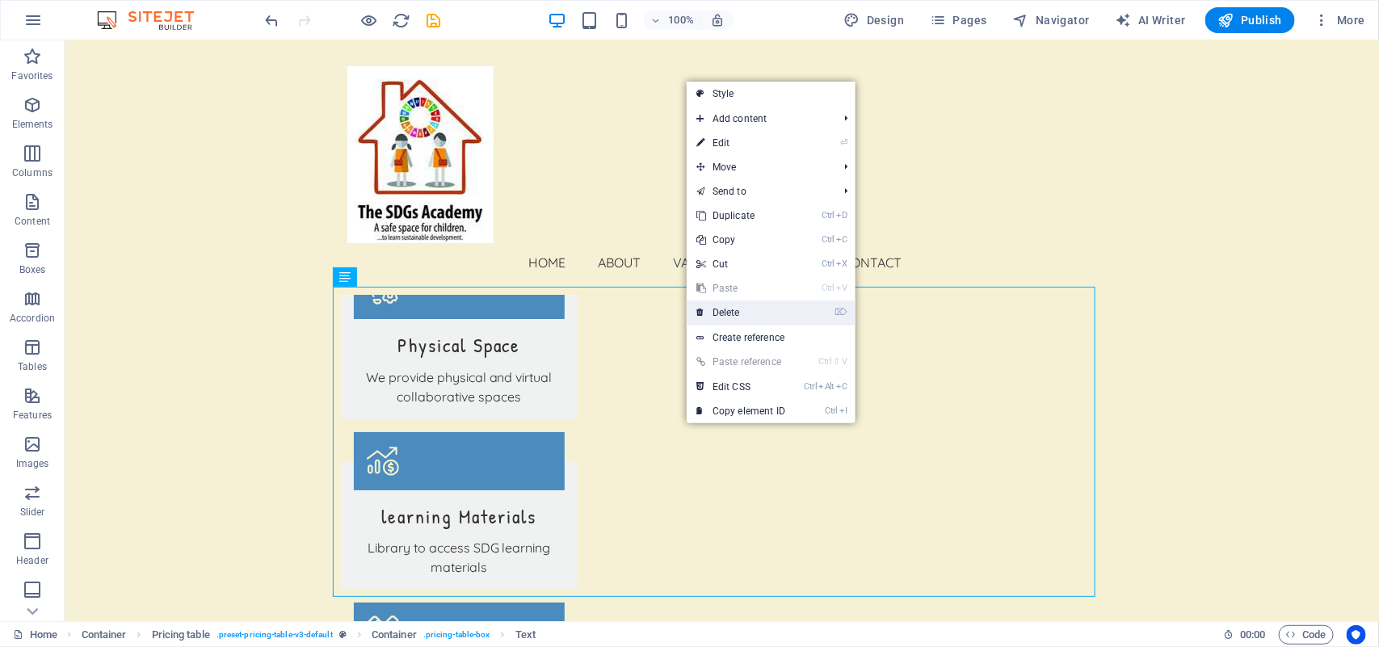
click at [729, 317] on link "⌦ Delete" at bounding box center [741, 313] width 108 height 24
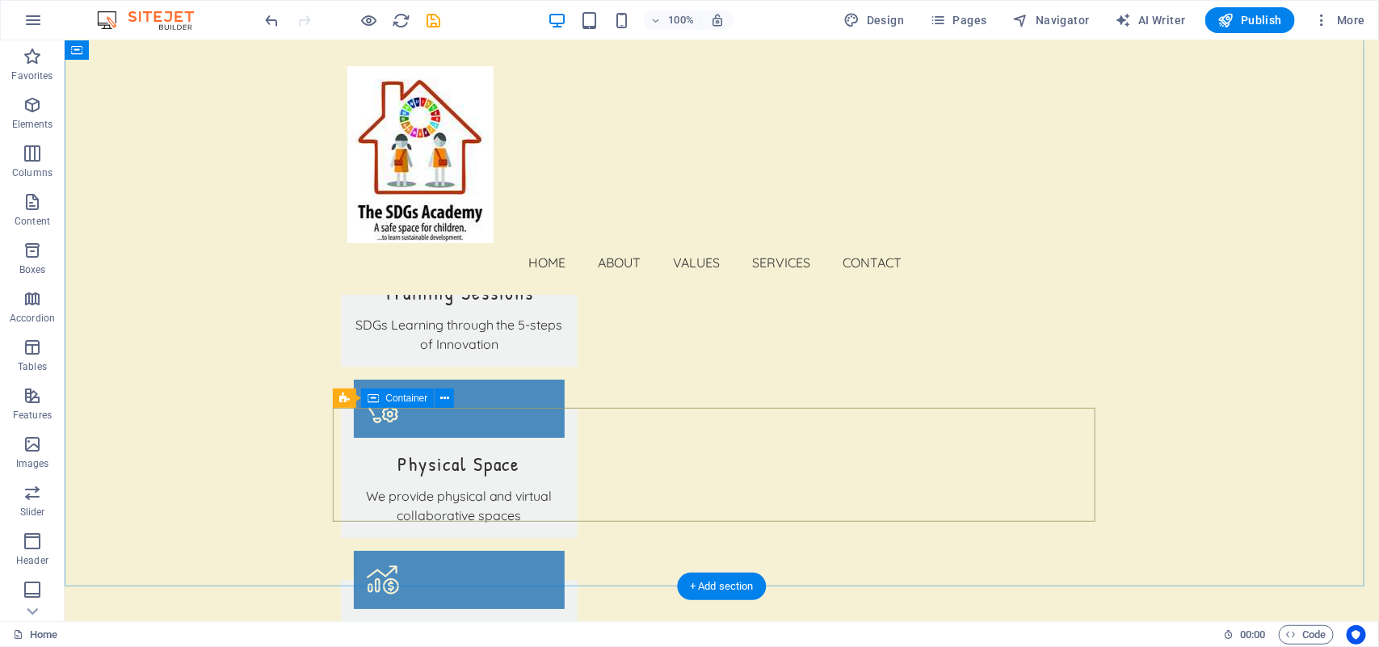
scroll to position [2429, 0]
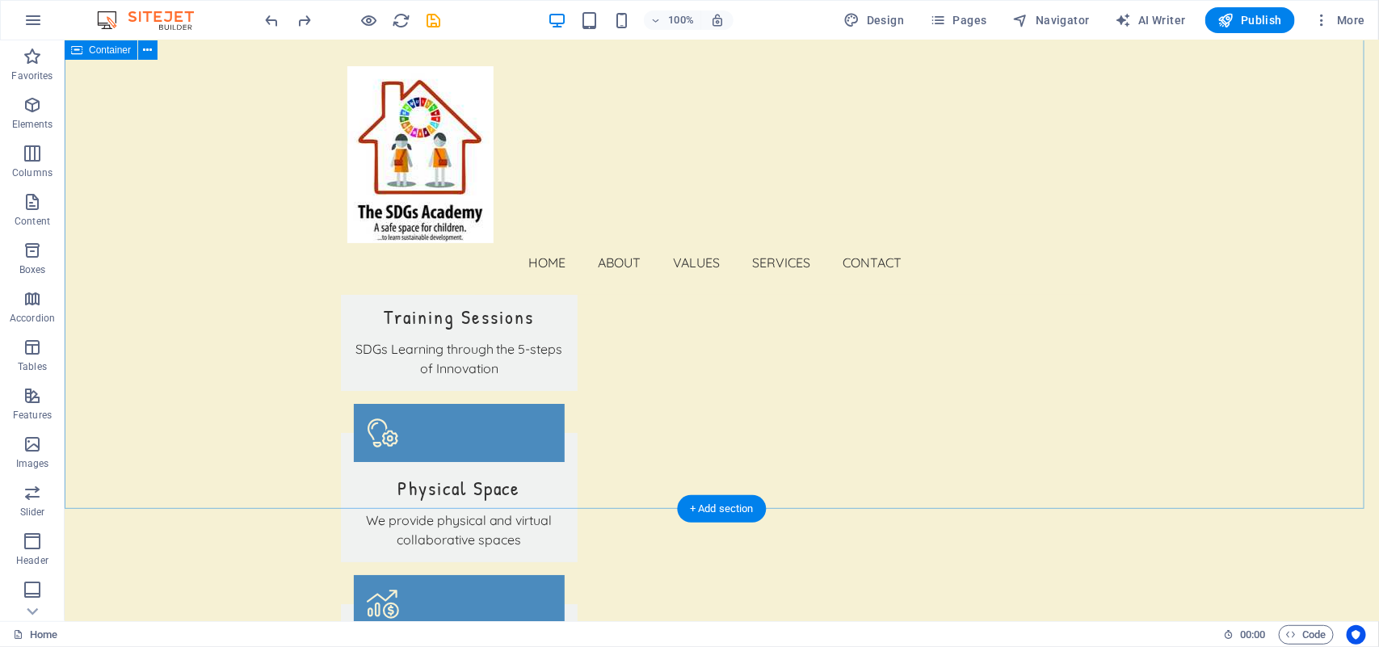
scroll to position [2430, 0]
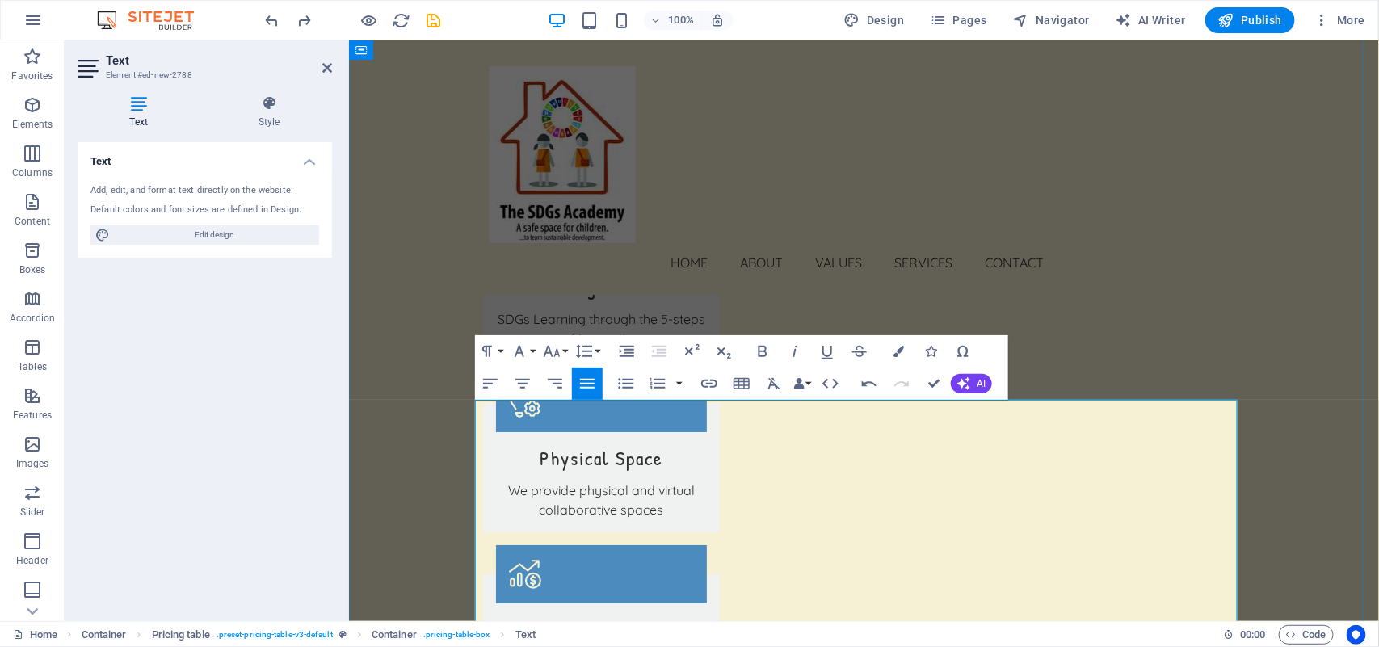
drag, startPoint x: 707, startPoint y: 423, endPoint x: 476, endPoint y: 425, distance: 231.1
click at [764, 352] on icon "button" at bounding box center [762, 351] width 19 height 19
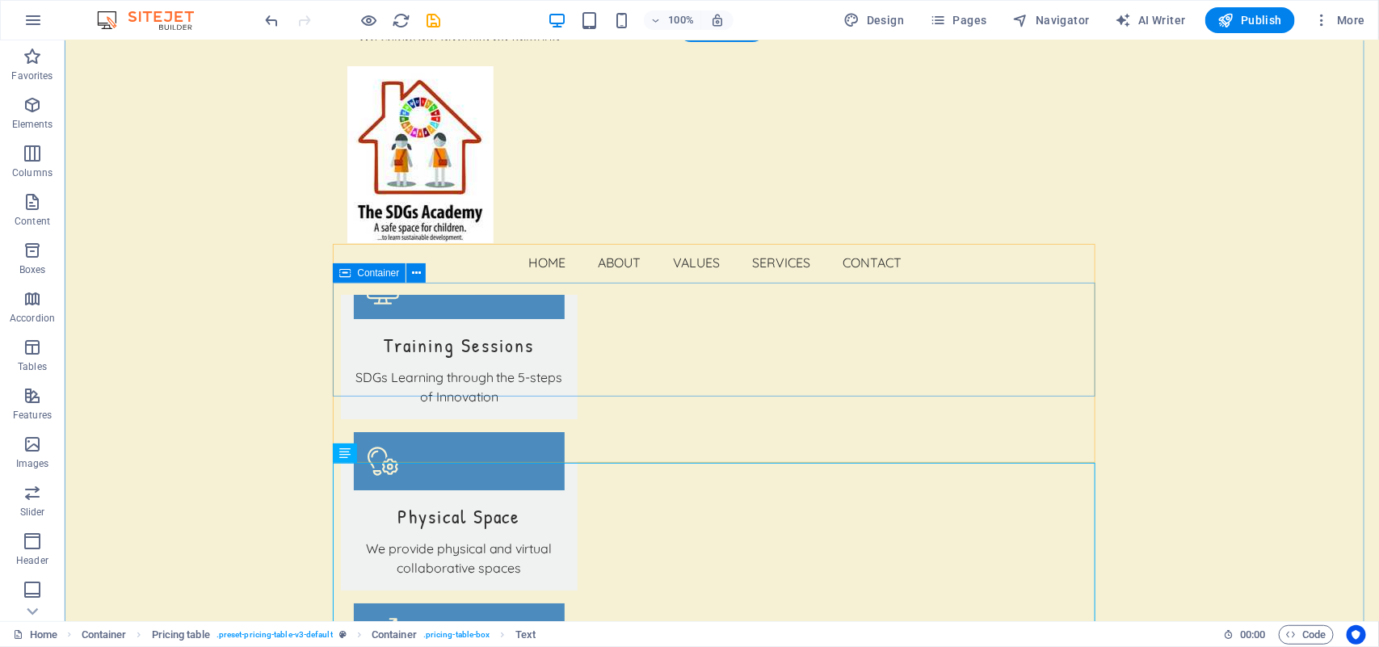
scroll to position [2365, 0]
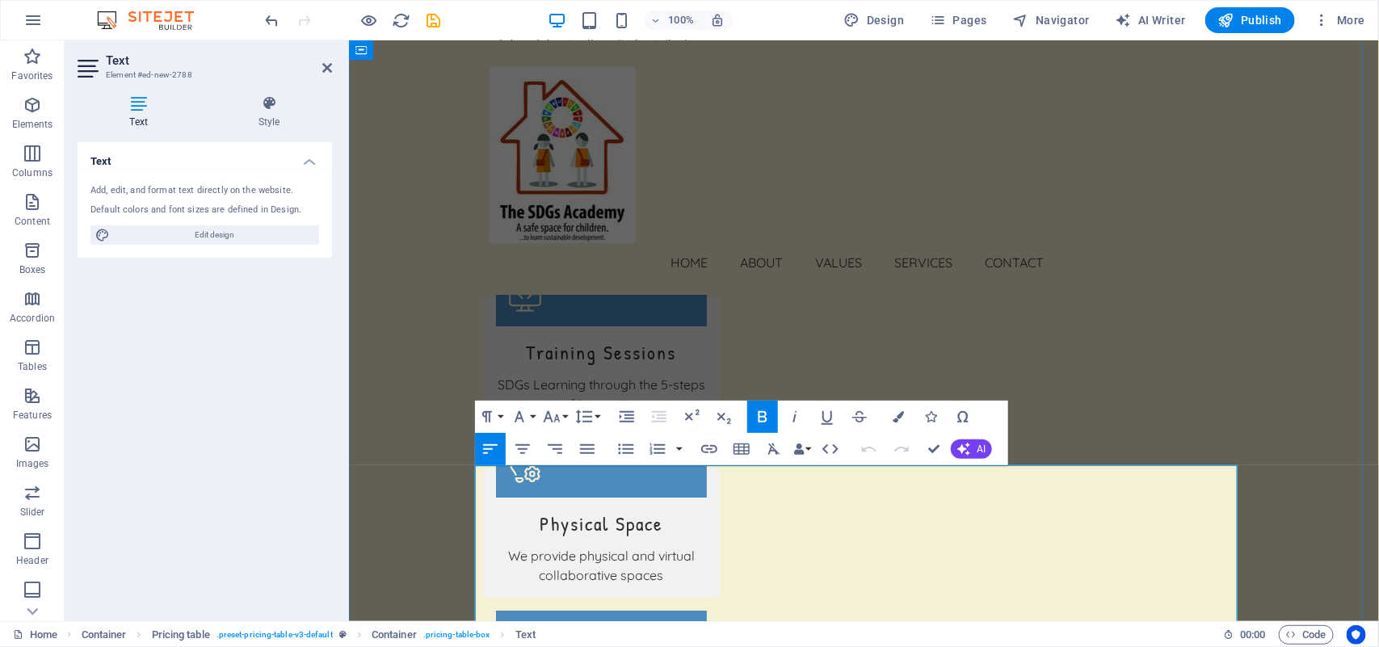
drag, startPoint x: 707, startPoint y: 472, endPoint x: 474, endPoint y: 481, distance: 232.9
click at [563, 414] on button "Font Size" at bounding box center [555, 417] width 31 height 32
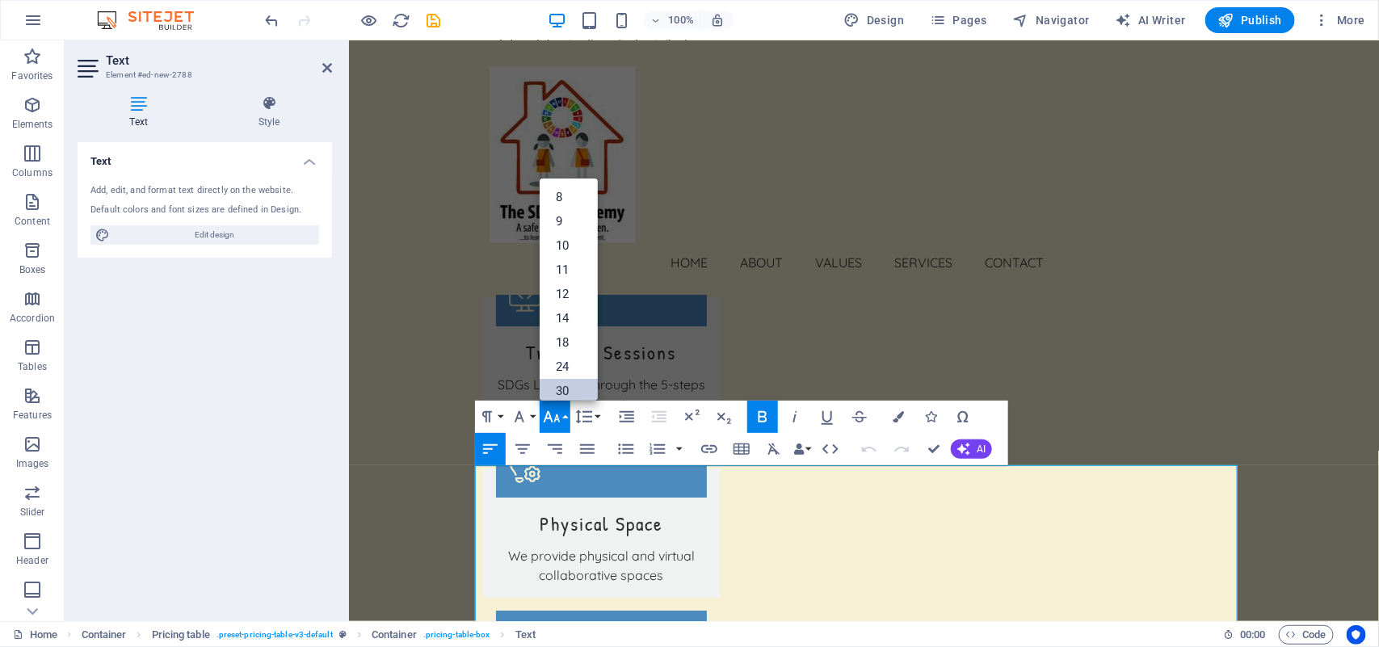
click at [566, 389] on link "30" at bounding box center [569, 391] width 58 height 24
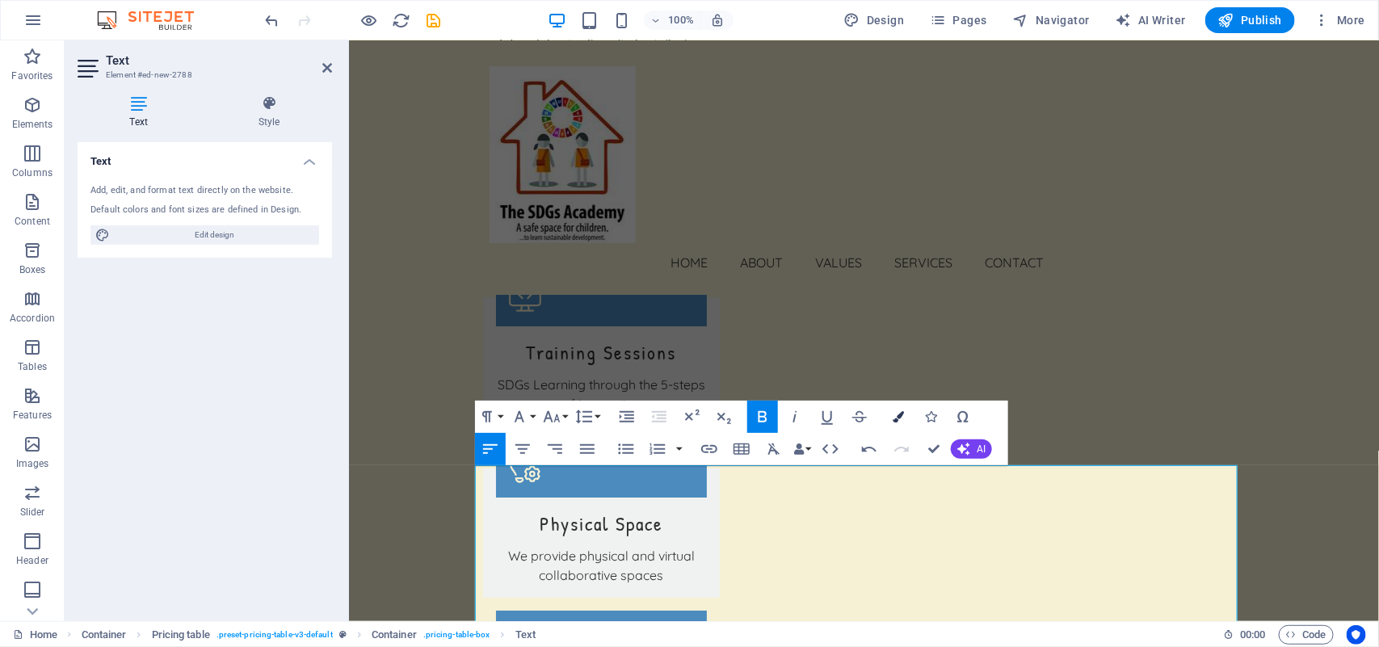
click at [898, 412] on icon "button" at bounding box center [898, 416] width 11 height 11
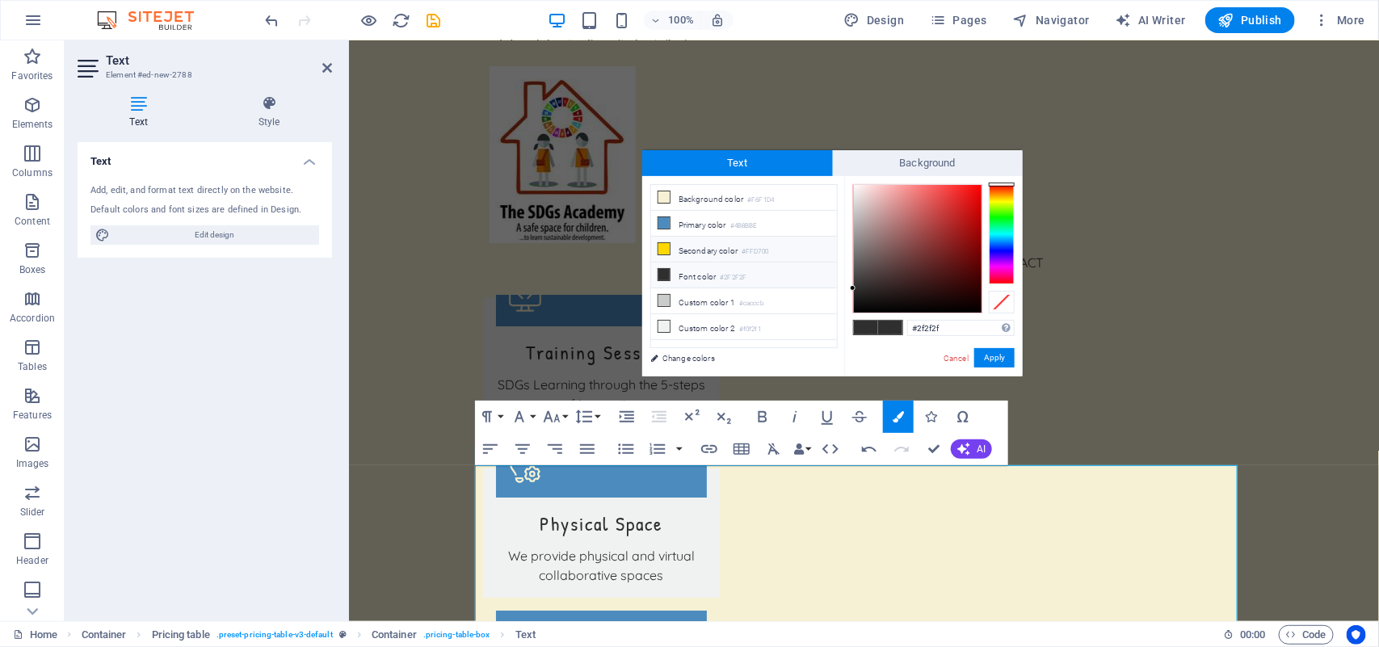
click at [667, 250] on icon at bounding box center [663, 248] width 11 height 11
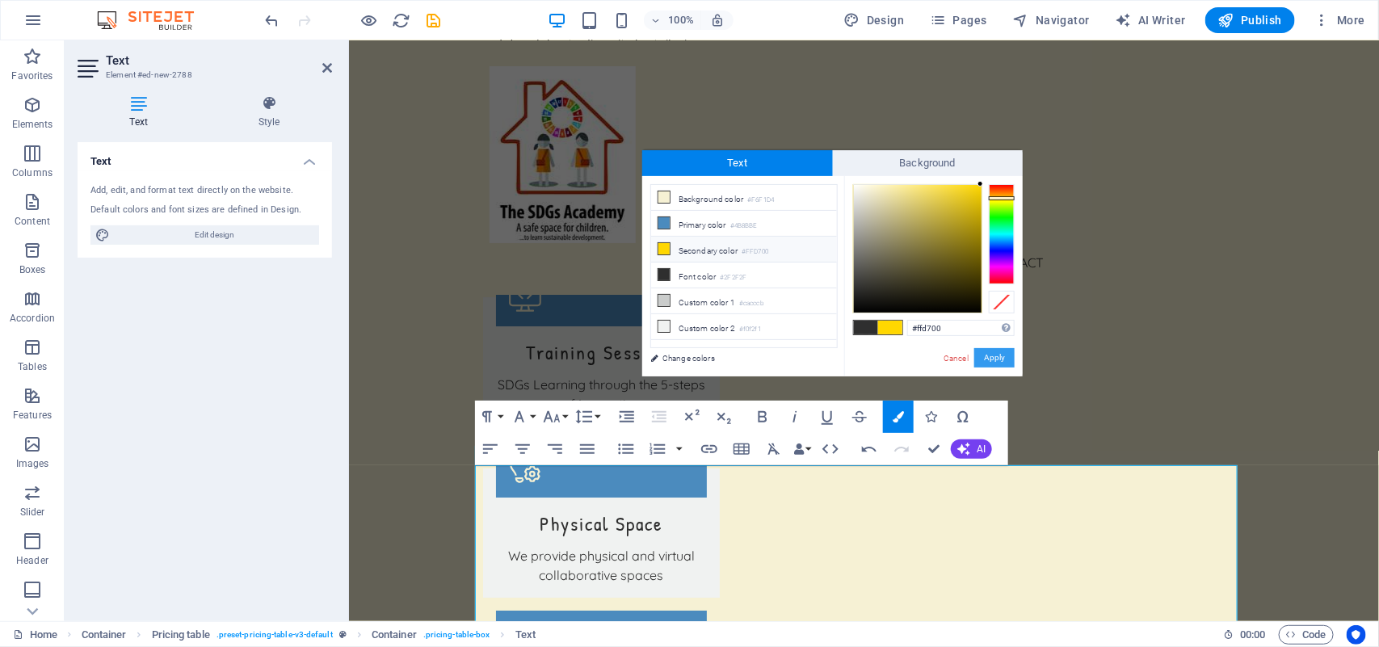
click at [995, 350] on button "Apply" at bounding box center [994, 357] width 40 height 19
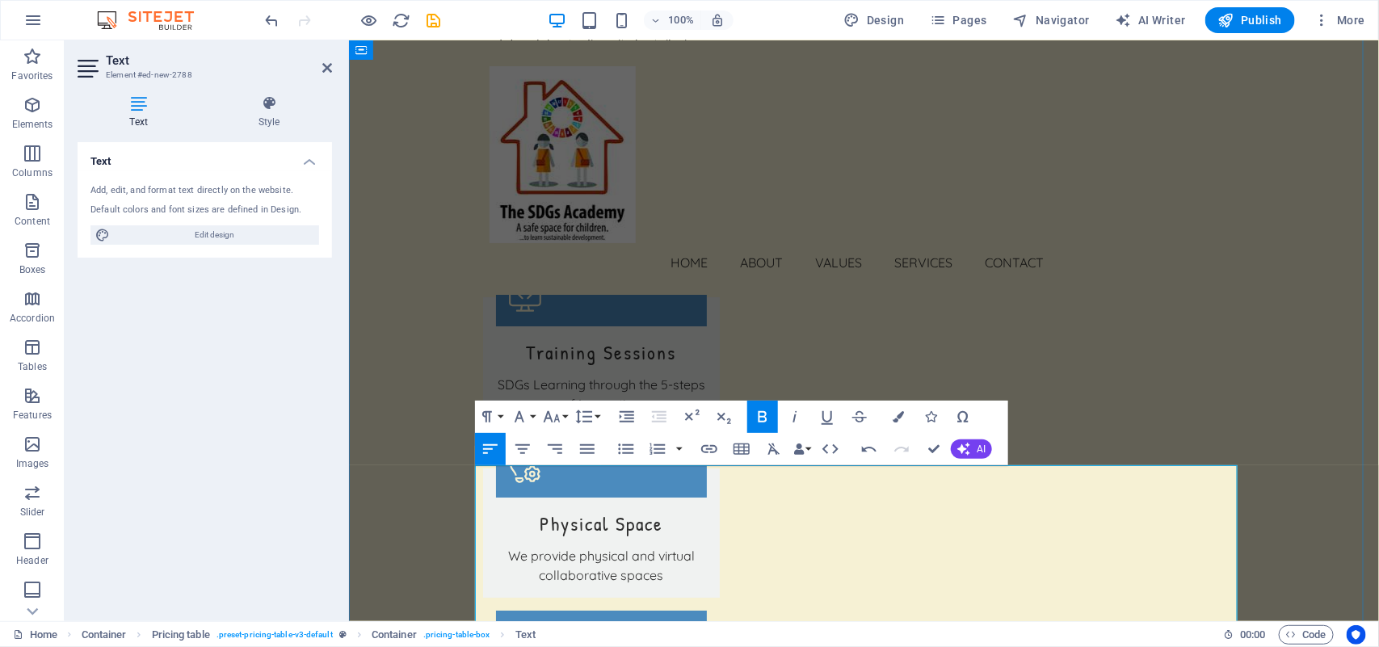
drag, startPoint x: 894, startPoint y: 477, endPoint x: 473, endPoint y: 477, distance: 420.9
click at [898, 417] on icon "button" at bounding box center [898, 416] width 11 height 11
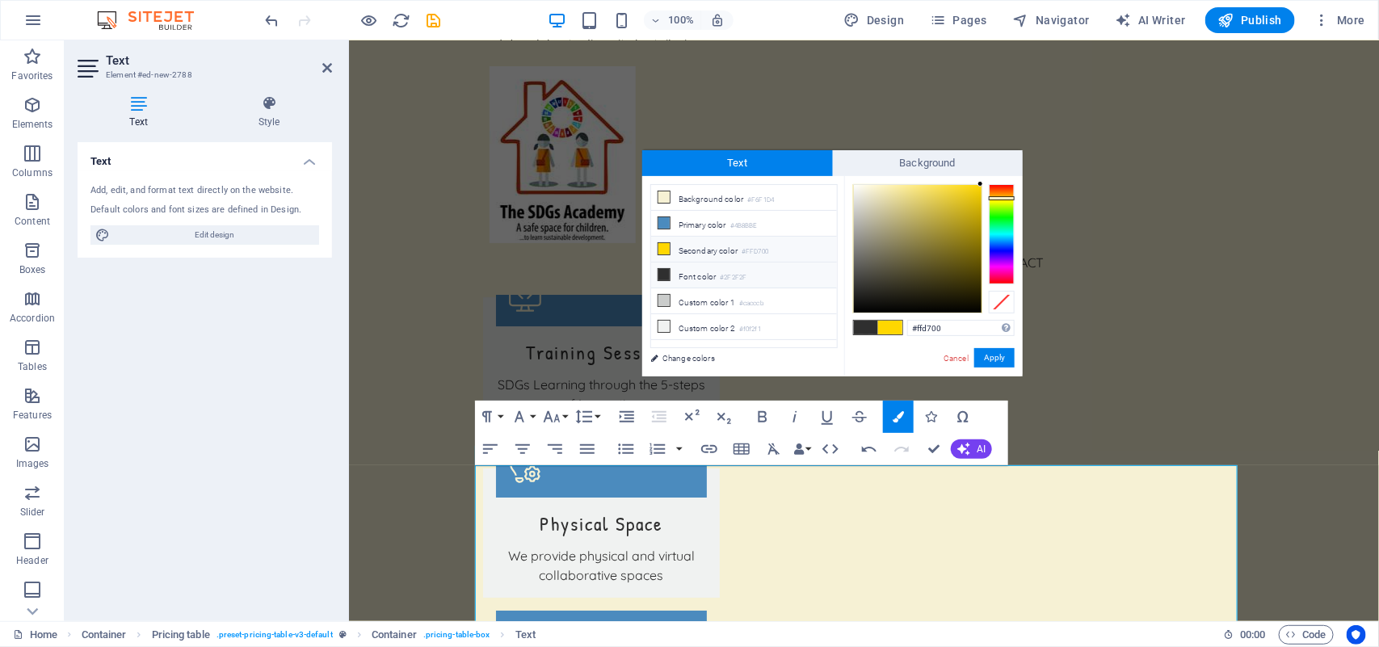
click at [667, 273] on icon at bounding box center [663, 274] width 11 height 11
type input "#2f2f2f"
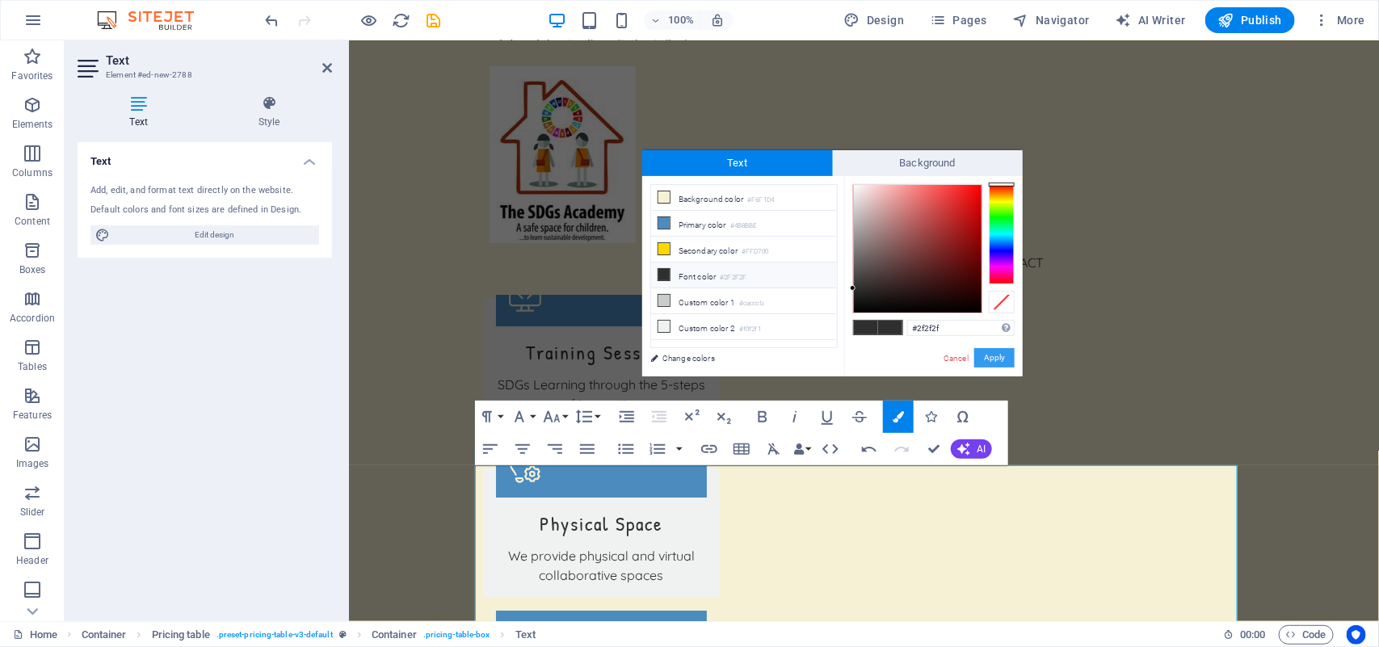
click at [987, 353] on button "Apply" at bounding box center [994, 357] width 40 height 19
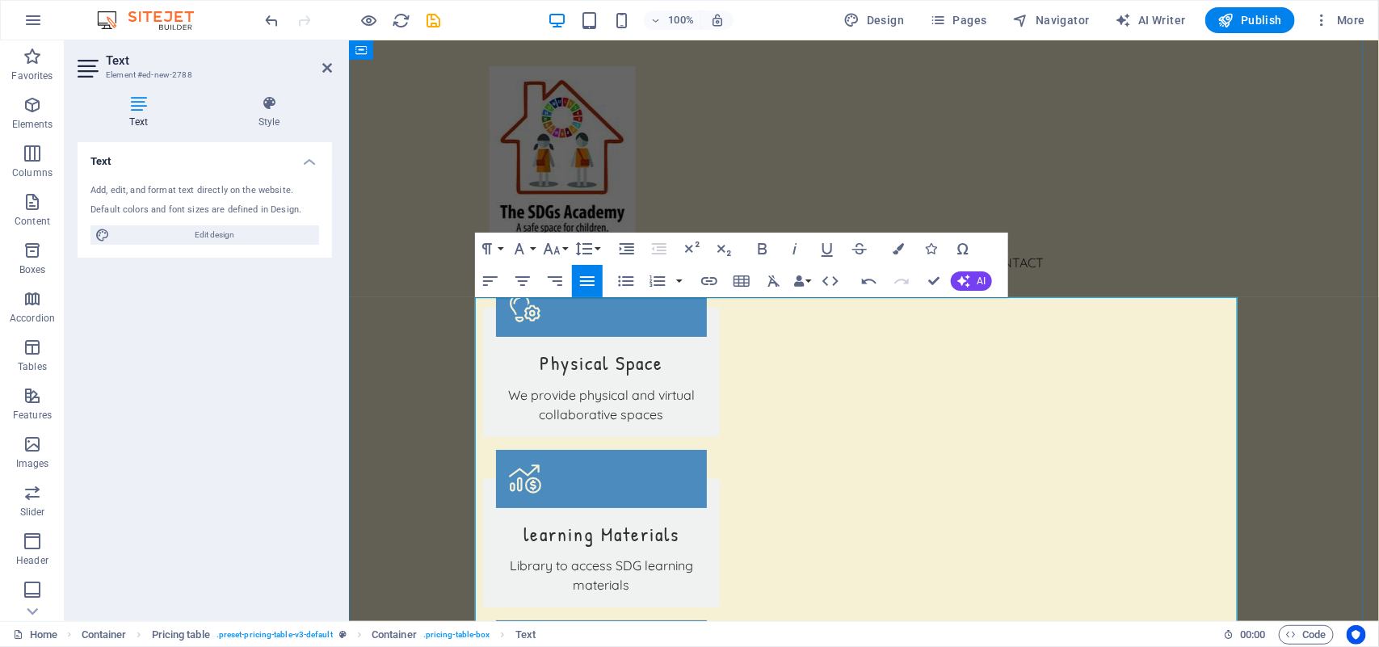
scroll to position [2543, 0]
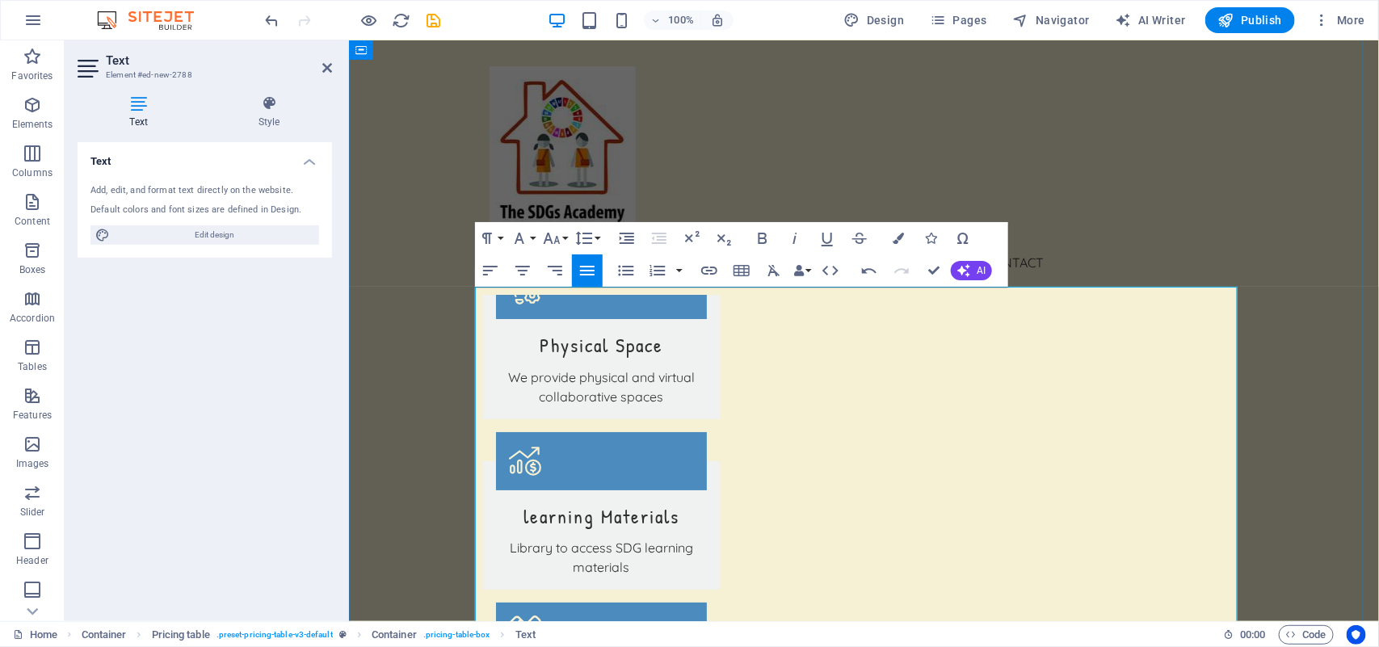
drag, startPoint x: 755, startPoint y: 482, endPoint x: 476, endPoint y: 482, distance: 279.6
click at [562, 235] on button "Font Size" at bounding box center [555, 238] width 31 height 32
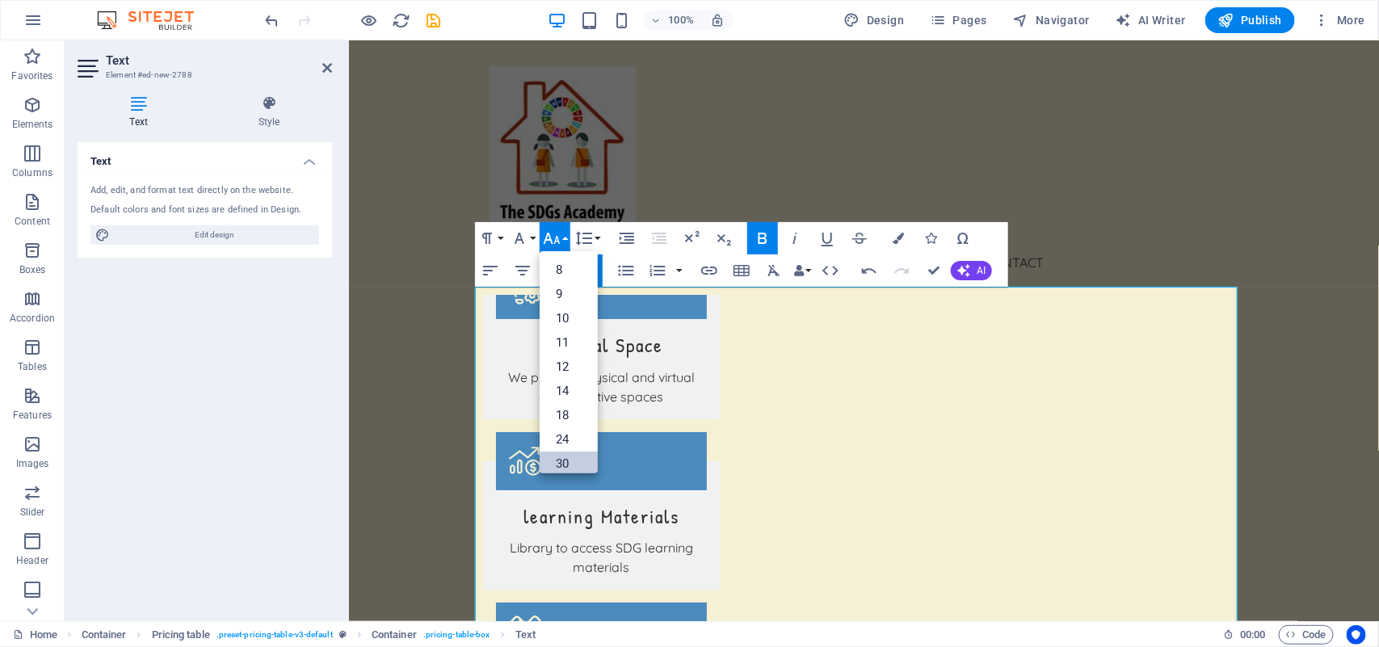
click at [567, 465] on link "30" at bounding box center [569, 464] width 58 height 24
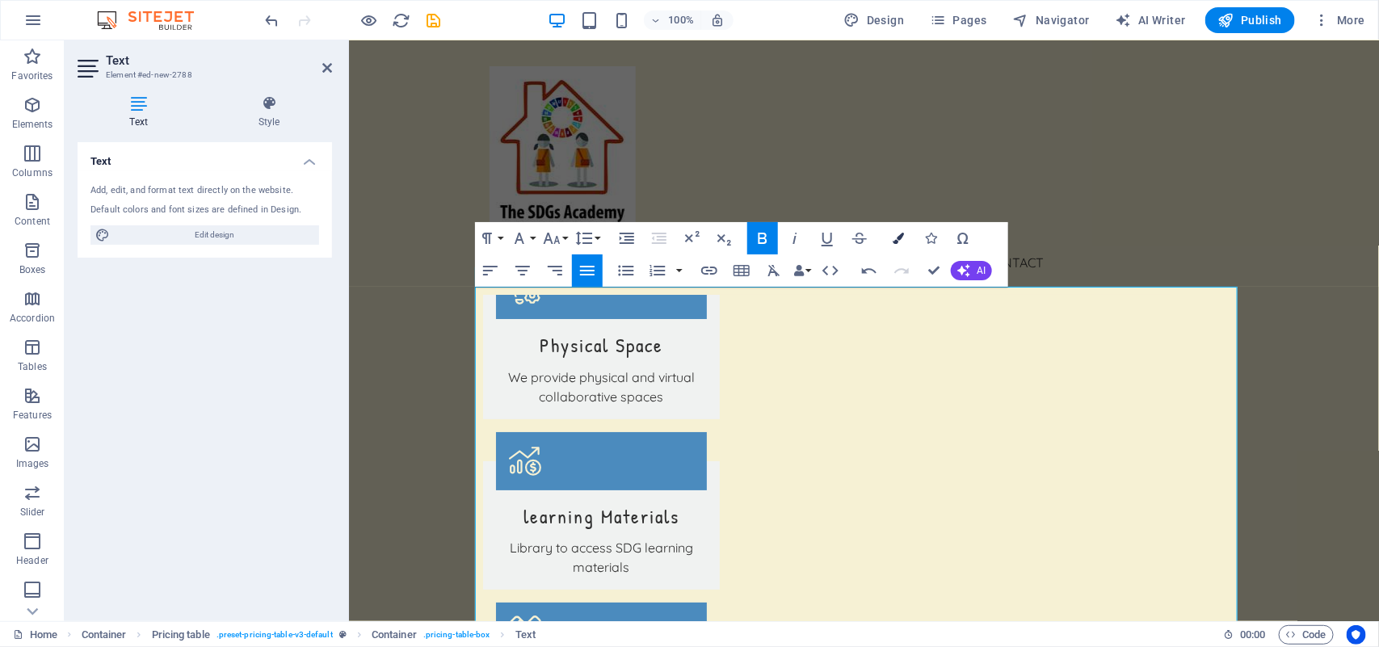
click at [899, 236] on icon "button" at bounding box center [898, 238] width 11 height 11
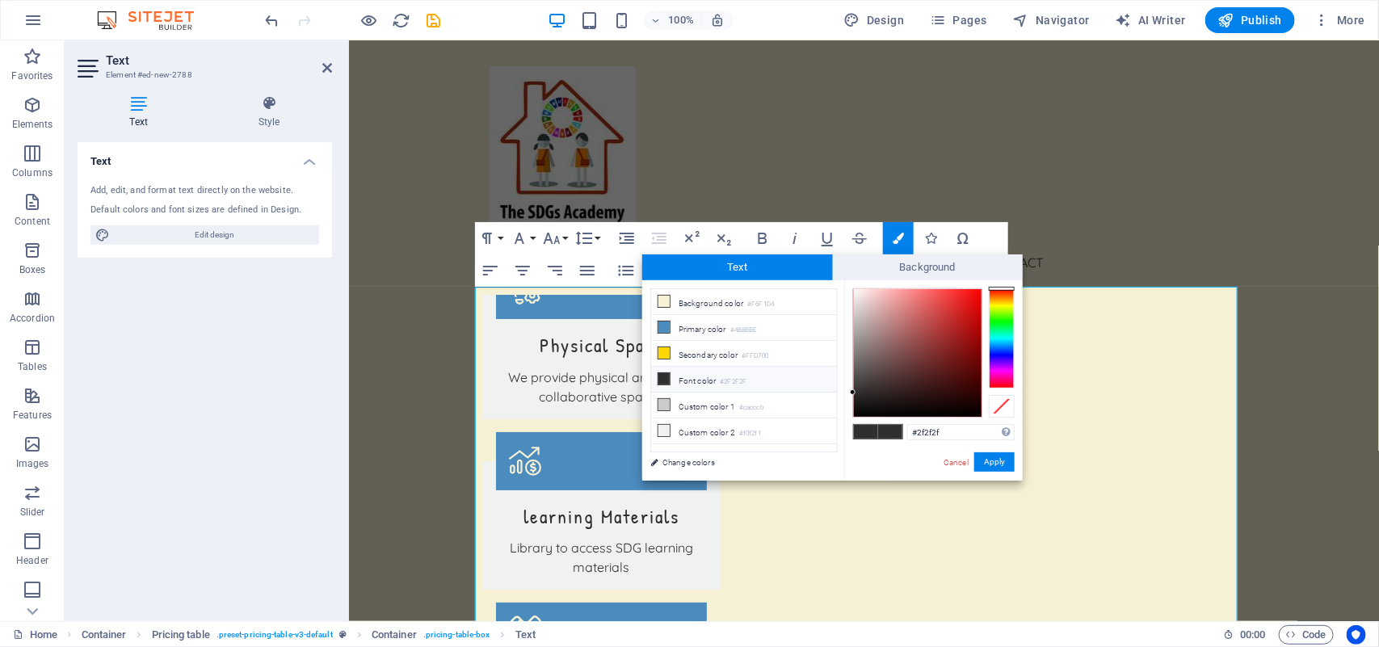
click at [665, 381] on icon at bounding box center [663, 378] width 11 height 11
click at [987, 467] on button "Apply" at bounding box center [994, 461] width 40 height 19
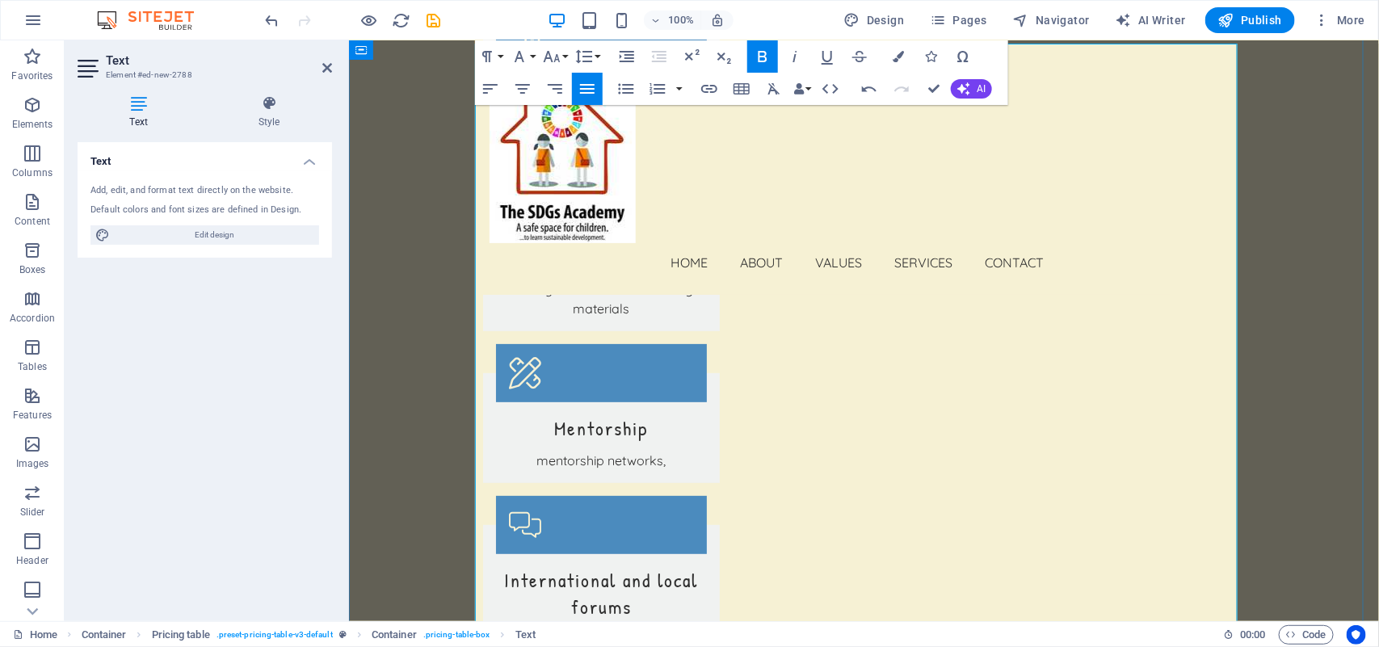
scroll to position [2817, 0]
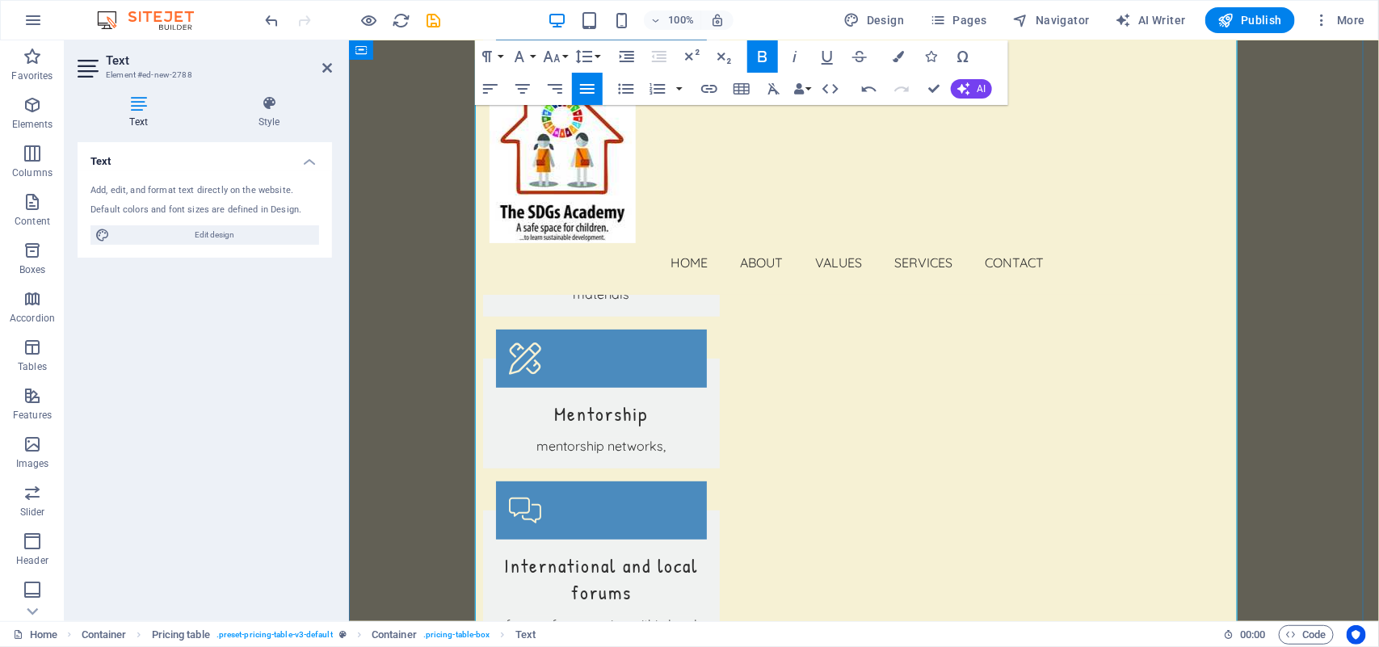
drag, startPoint x: 731, startPoint y: 430, endPoint x: 474, endPoint y: 425, distance: 257.0
click at [564, 55] on button "Font Size" at bounding box center [555, 56] width 31 height 32
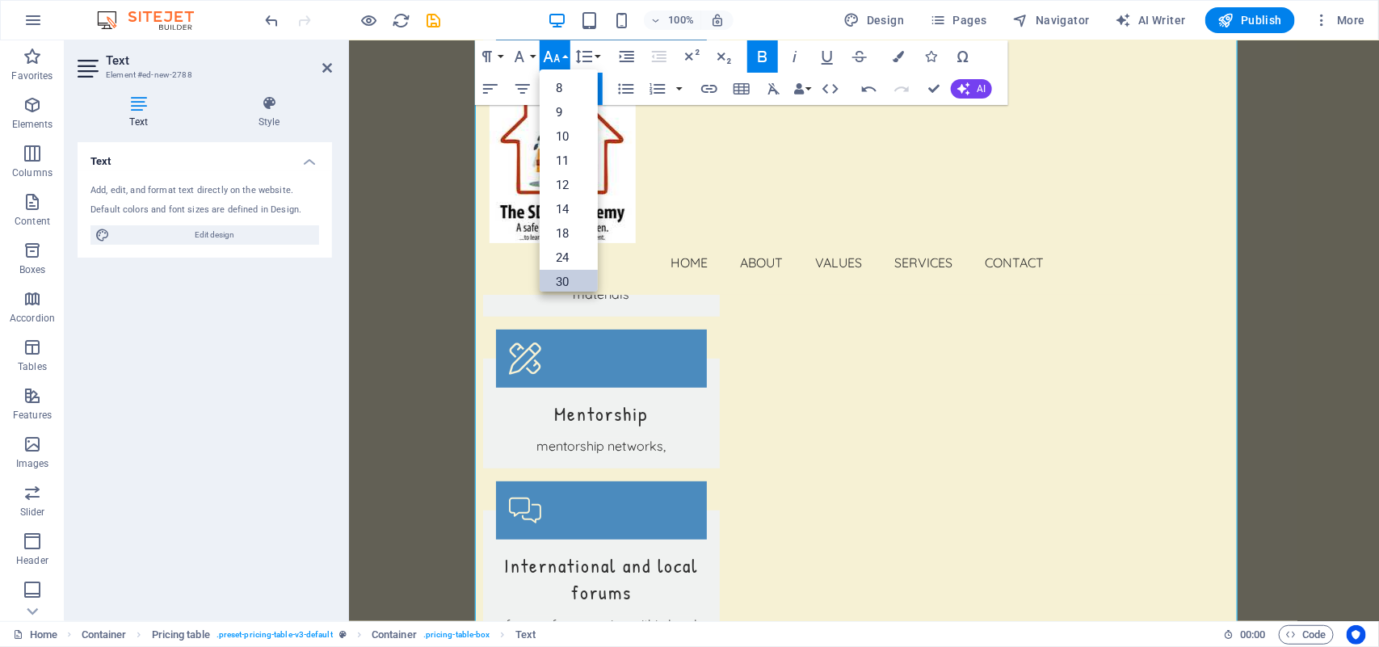
click at [564, 276] on link "30" at bounding box center [569, 282] width 58 height 24
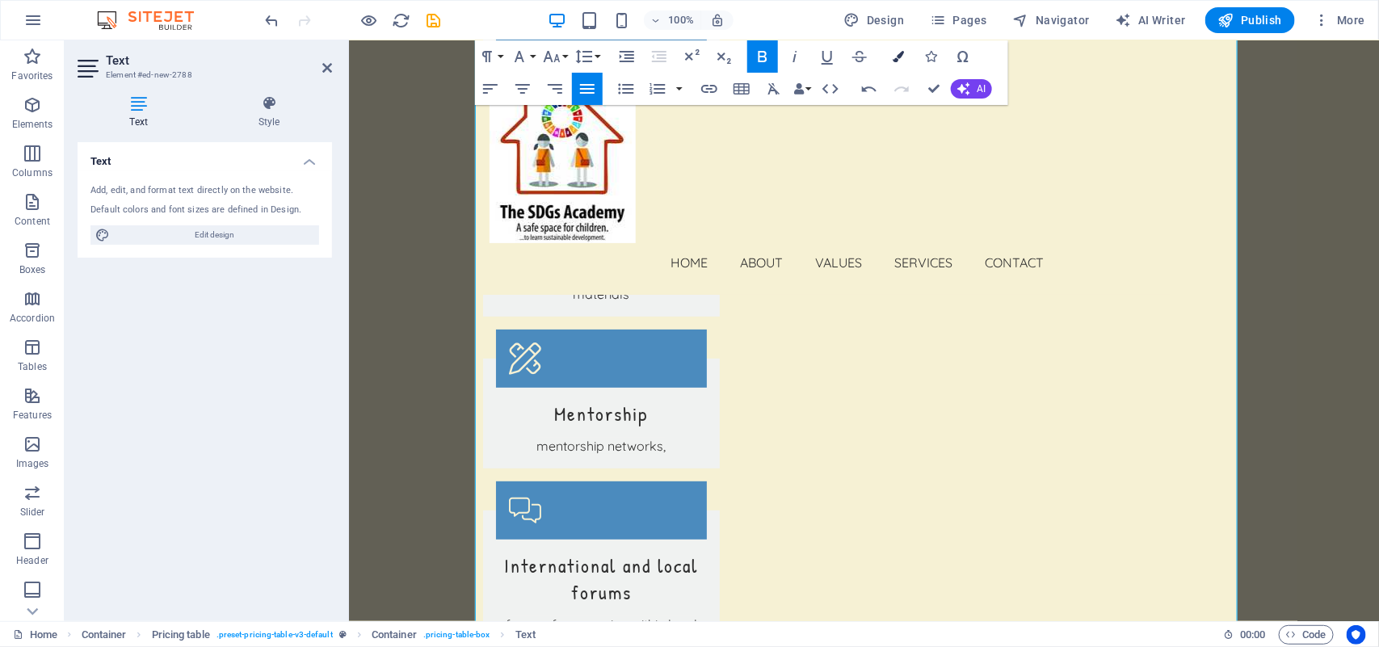
click at [901, 57] on icon "button" at bounding box center [898, 56] width 11 height 11
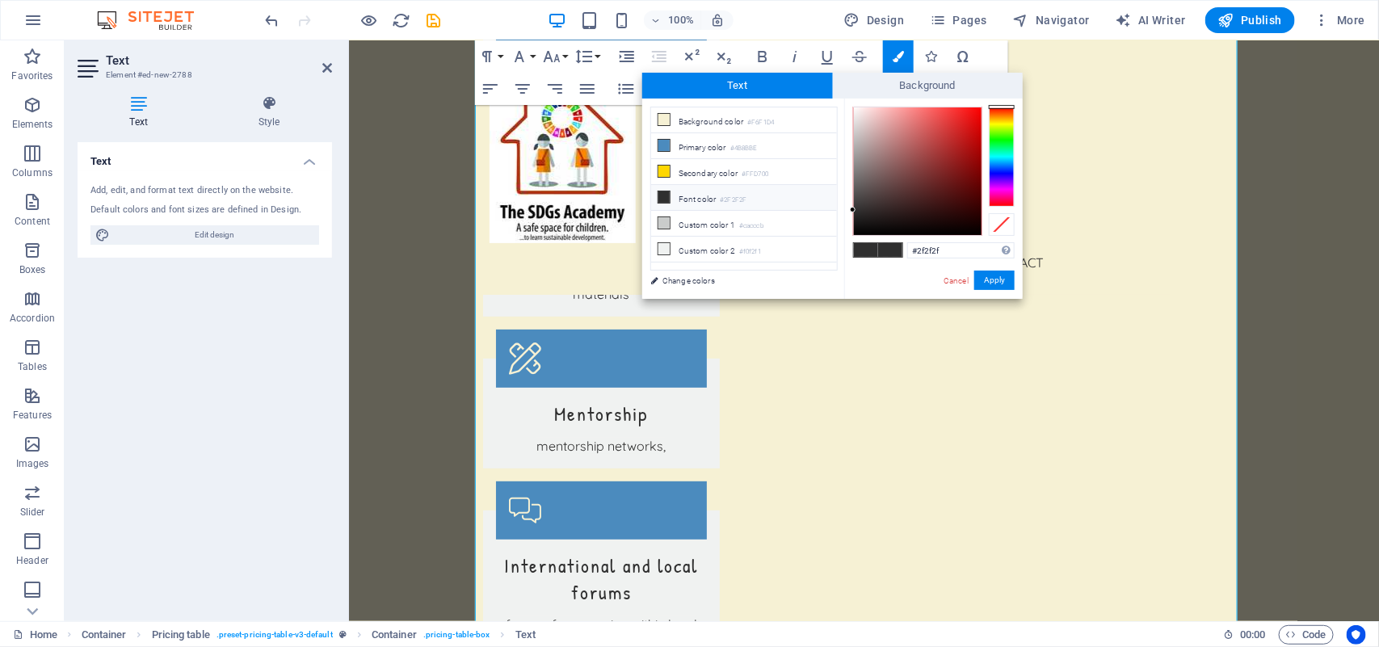
click at [659, 196] on icon at bounding box center [663, 196] width 11 height 11
click at [991, 284] on button "Apply" at bounding box center [994, 280] width 40 height 19
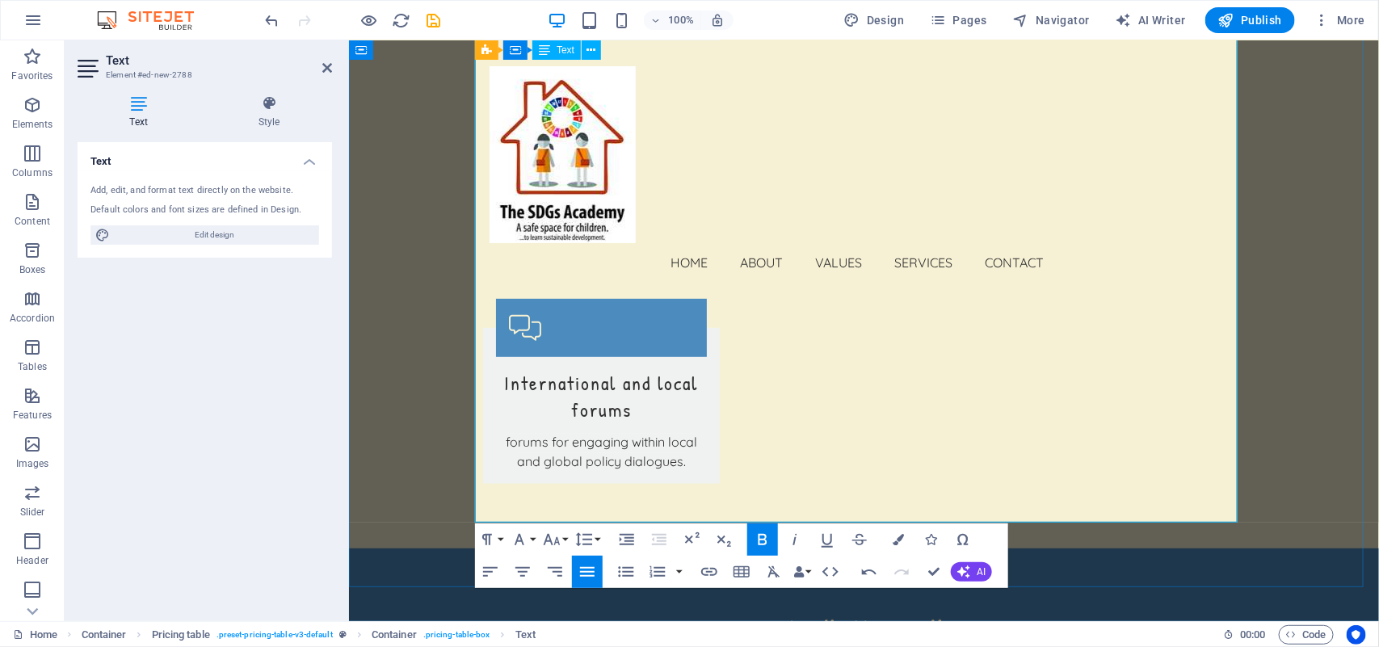
scroll to position [3024, 0]
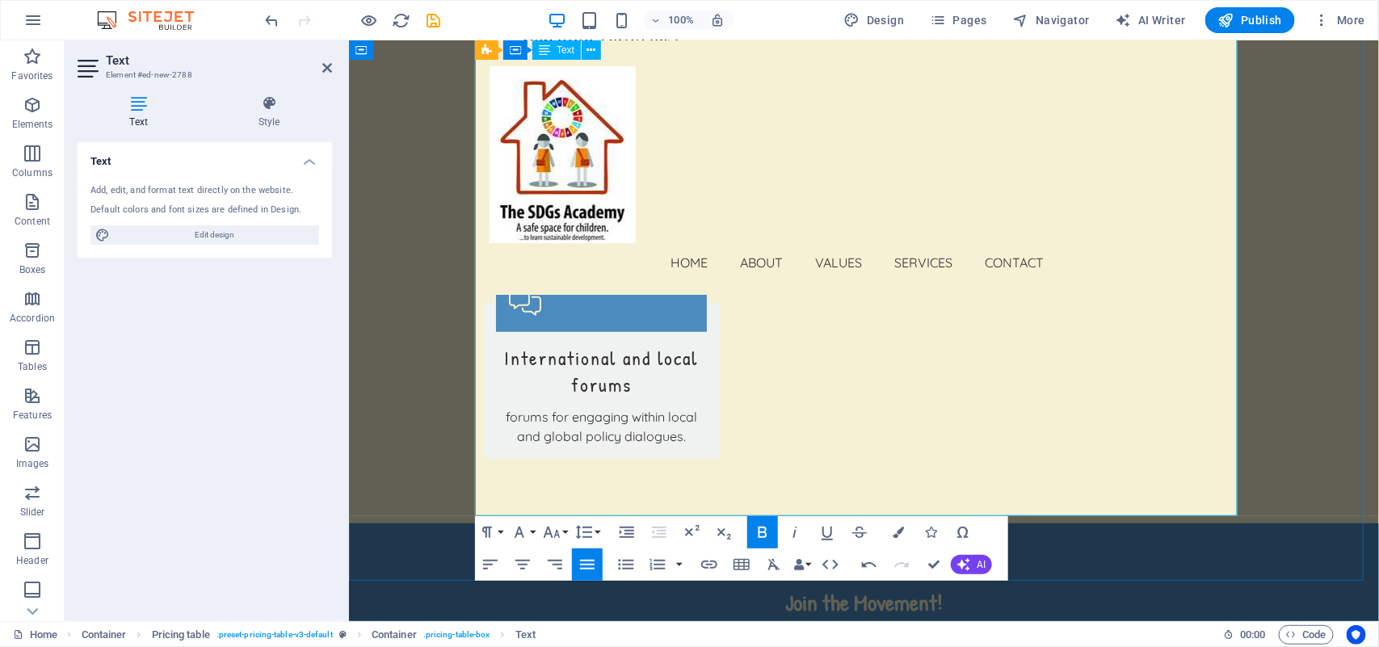
drag, startPoint x: 1125, startPoint y: 402, endPoint x: 476, endPoint y: 411, distance: 648.9
click at [562, 536] on button "Font Size" at bounding box center [555, 532] width 31 height 32
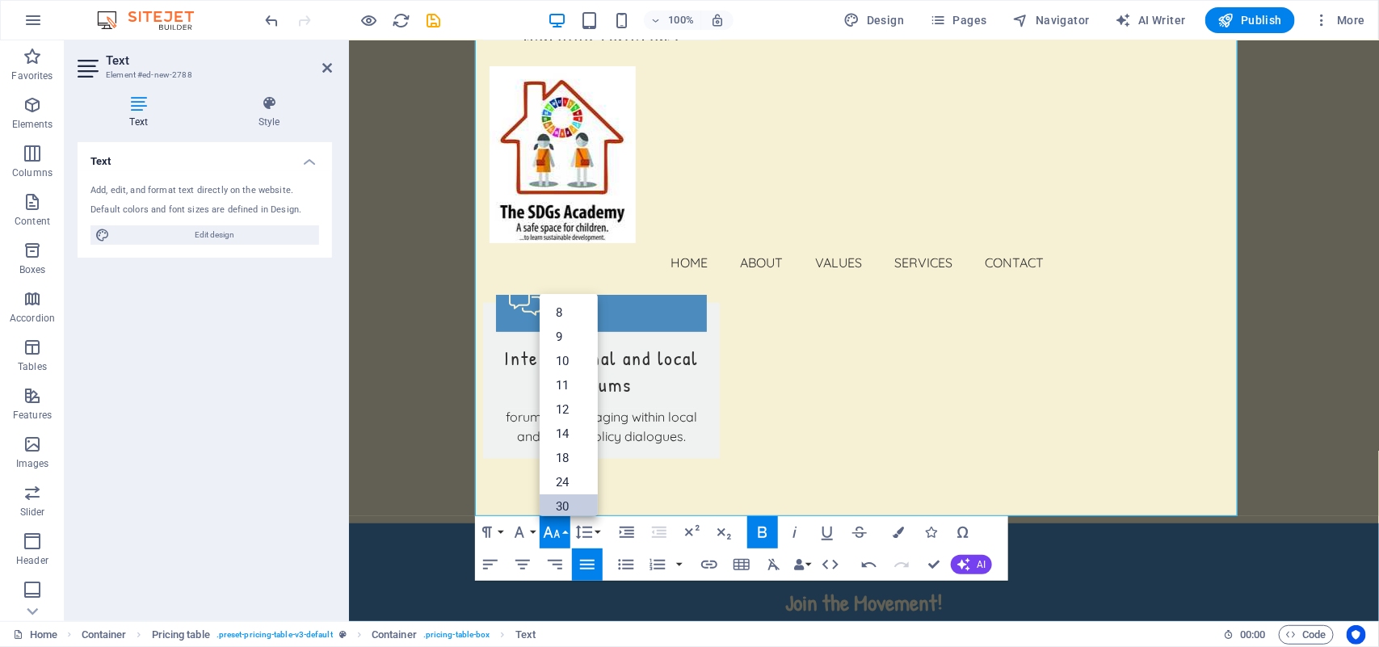
click at [570, 505] on link "30" at bounding box center [569, 506] width 58 height 24
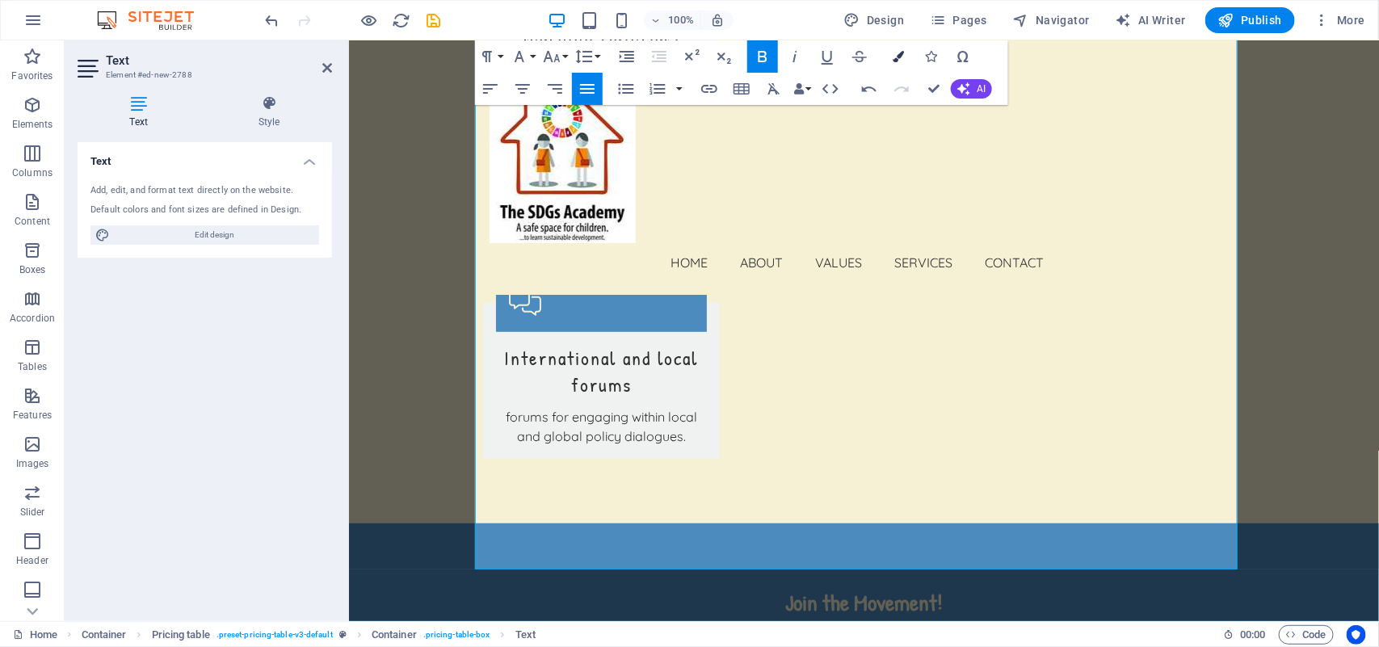
click at [901, 57] on icon "button" at bounding box center [898, 56] width 11 height 11
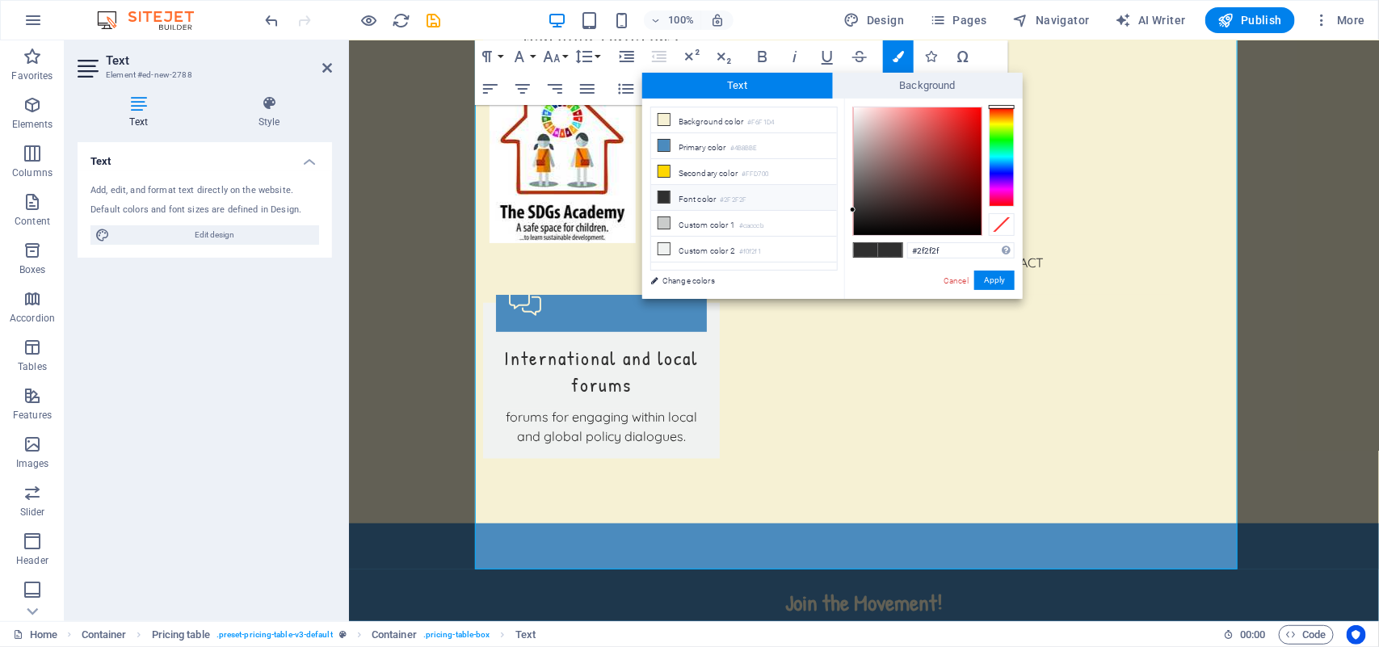
click at [663, 199] on icon at bounding box center [663, 196] width 11 height 11
click at [996, 276] on button "Apply" at bounding box center [994, 280] width 40 height 19
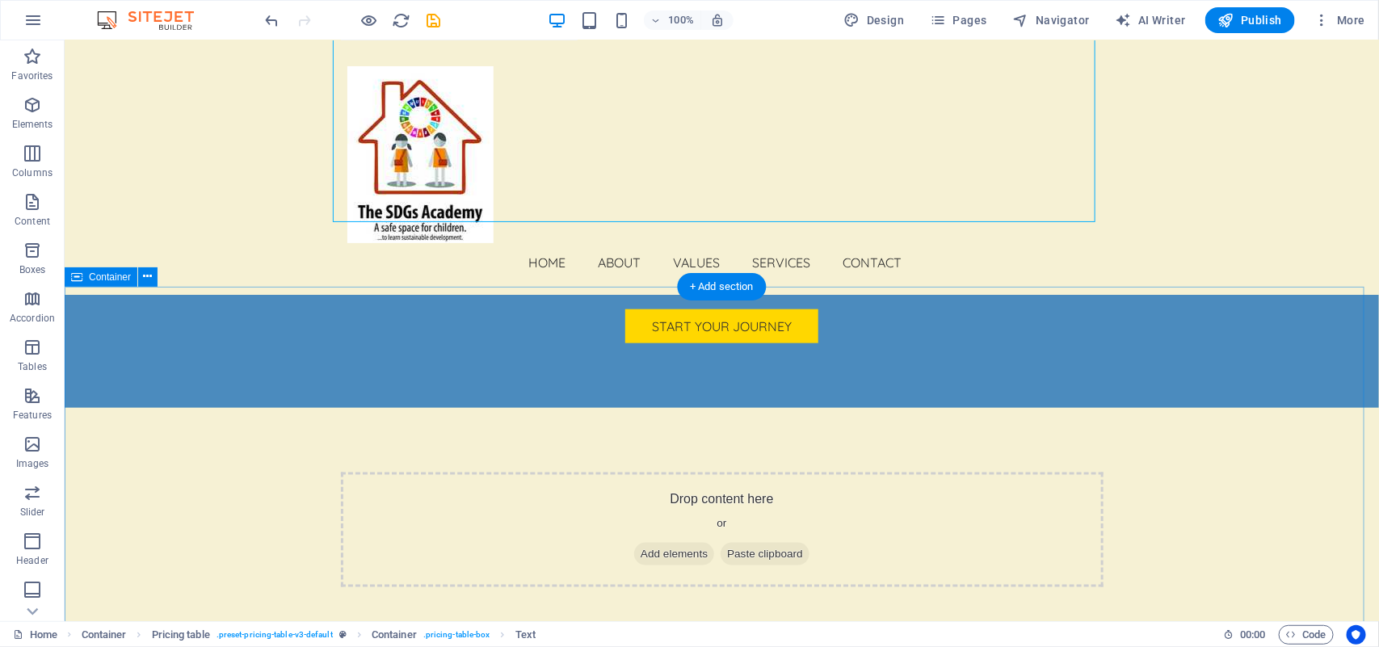
scroll to position [3412, 0]
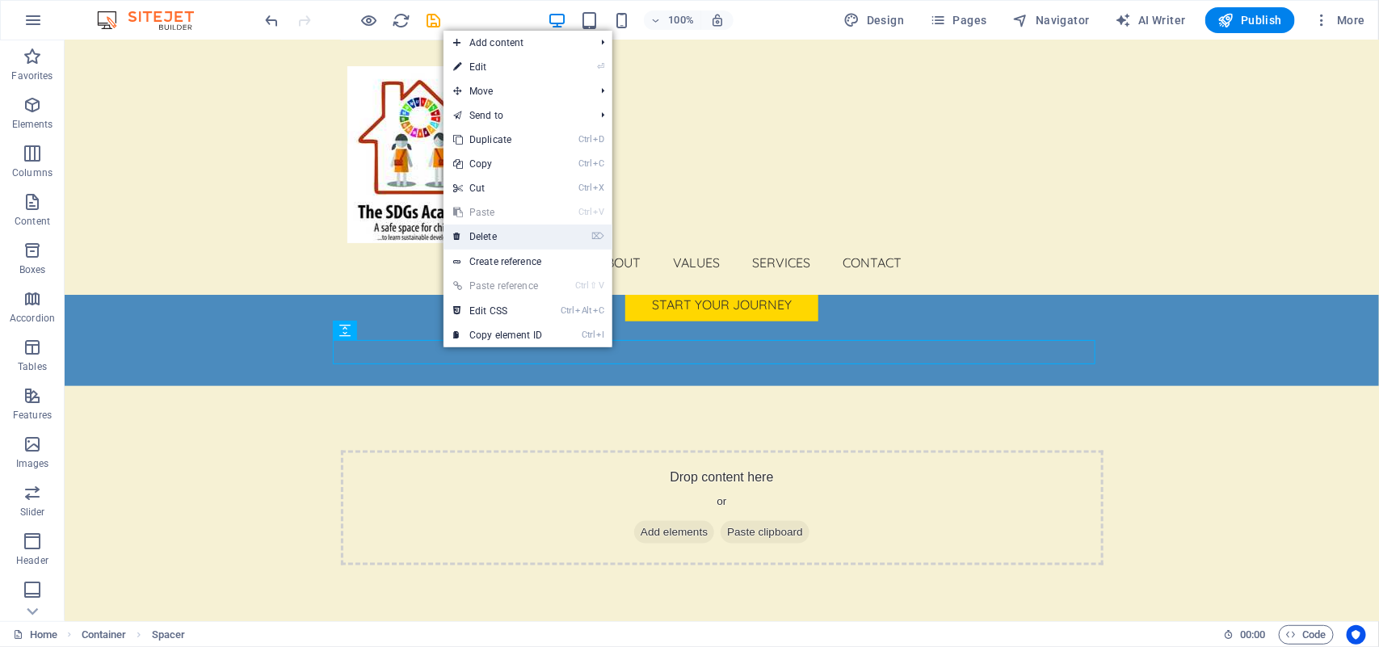
click at [513, 233] on link "⌦ Delete" at bounding box center [498, 237] width 108 height 24
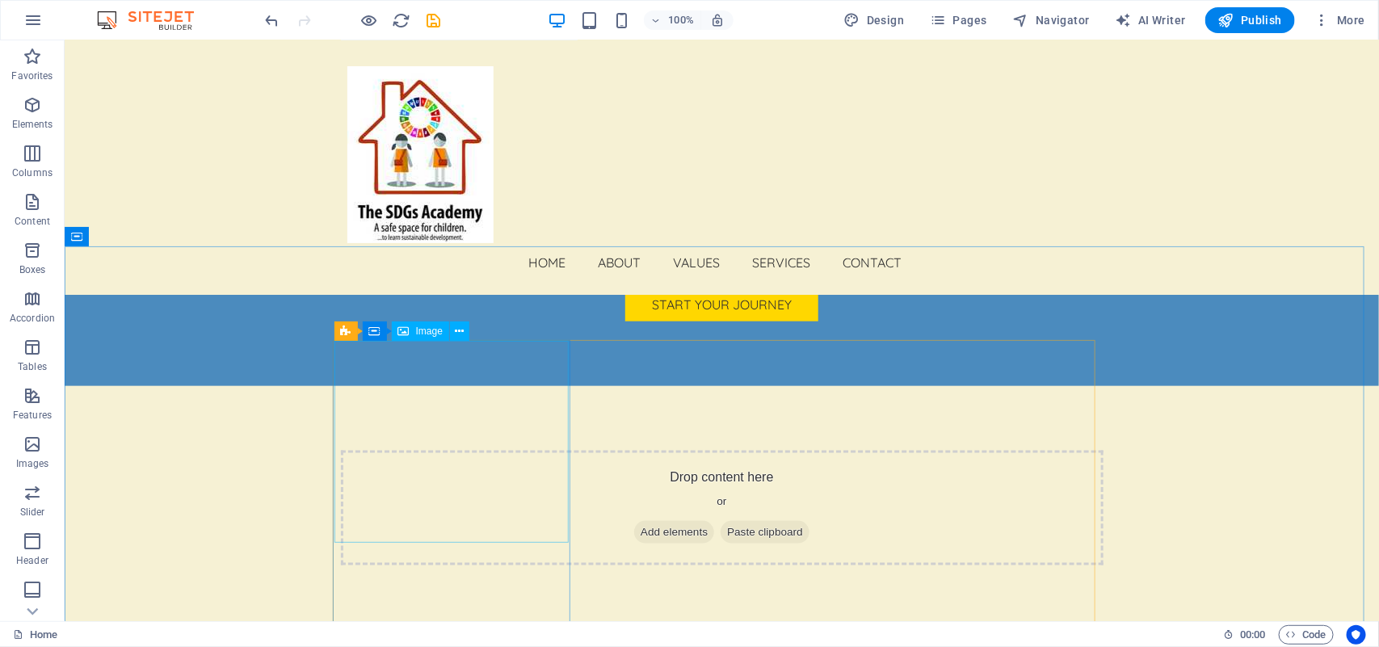
click at [418, 331] on span "Image" at bounding box center [429, 331] width 27 height 10
select select "vw"
select select "px"
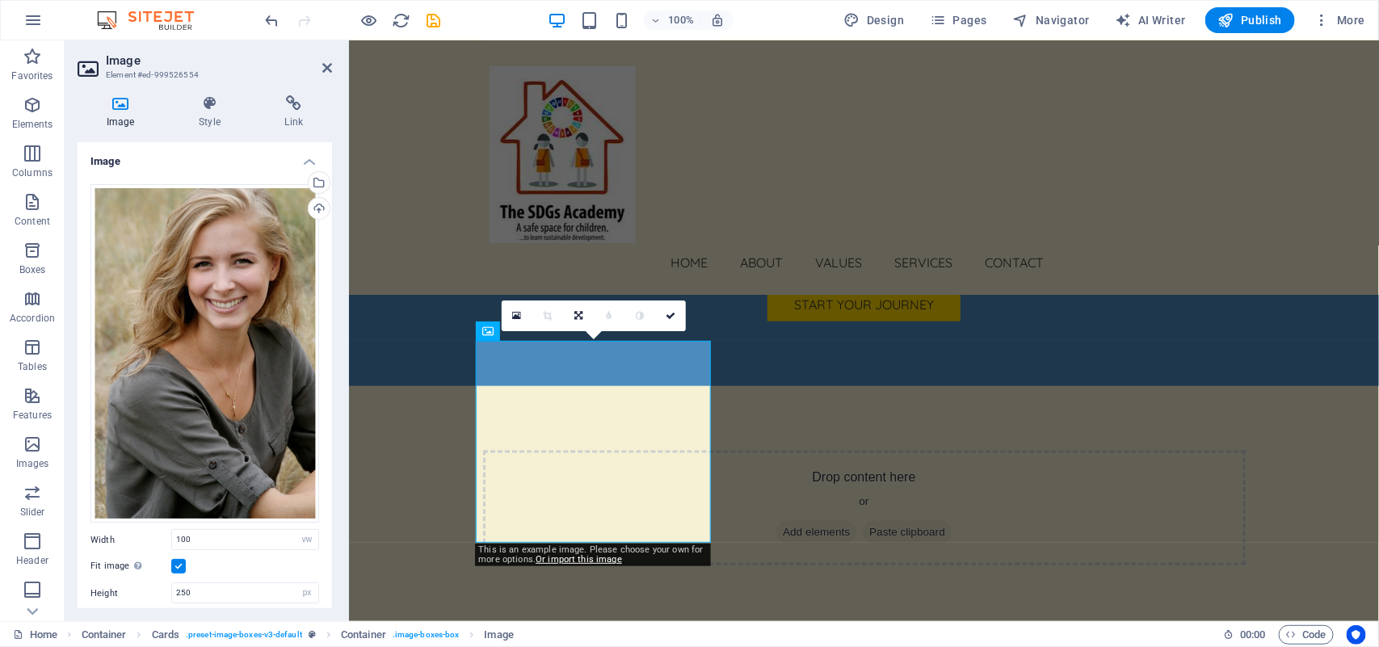
click at [119, 105] on icon at bounding box center [121, 103] width 86 height 16
click at [520, 315] on icon at bounding box center [516, 315] width 9 height 11
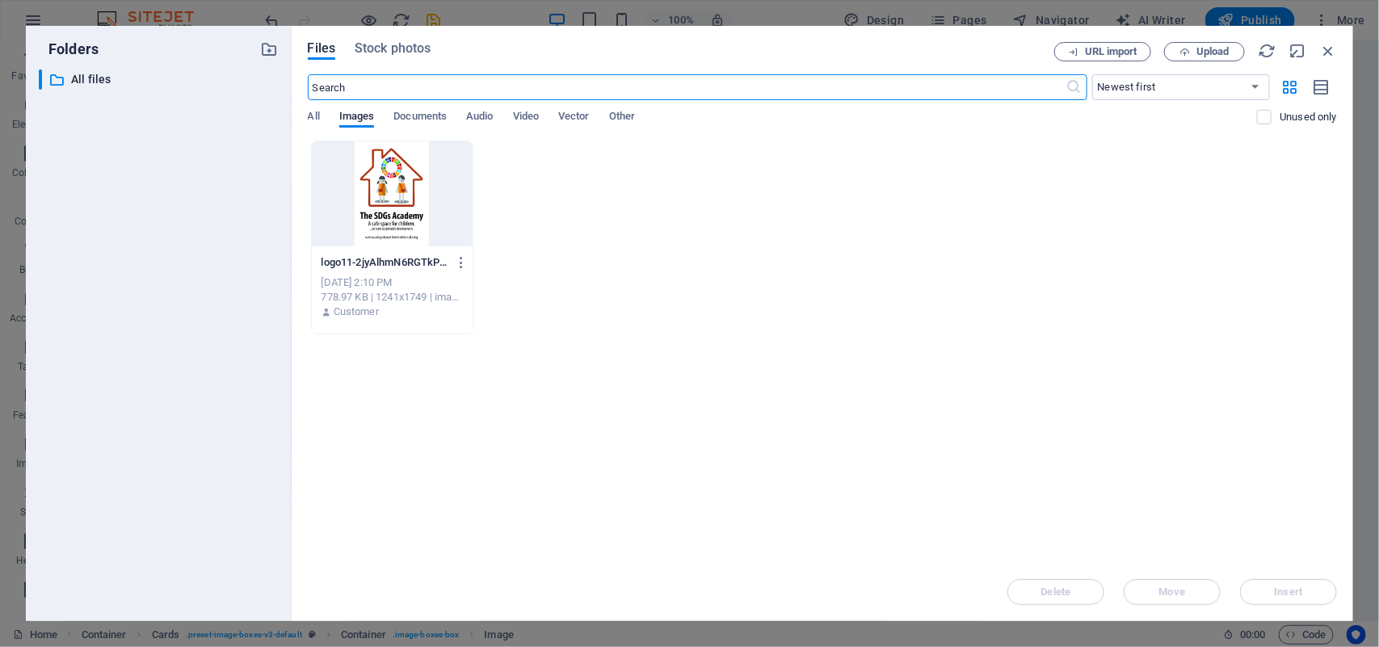
scroll to position [3543, 0]
click at [1214, 47] on span "Upload" at bounding box center [1213, 52] width 33 height 10
click at [1209, 47] on span "Upload" at bounding box center [1213, 52] width 33 height 10
click at [1225, 50] on icon "button" at bounding box center [1328, 51] width 18 height 18
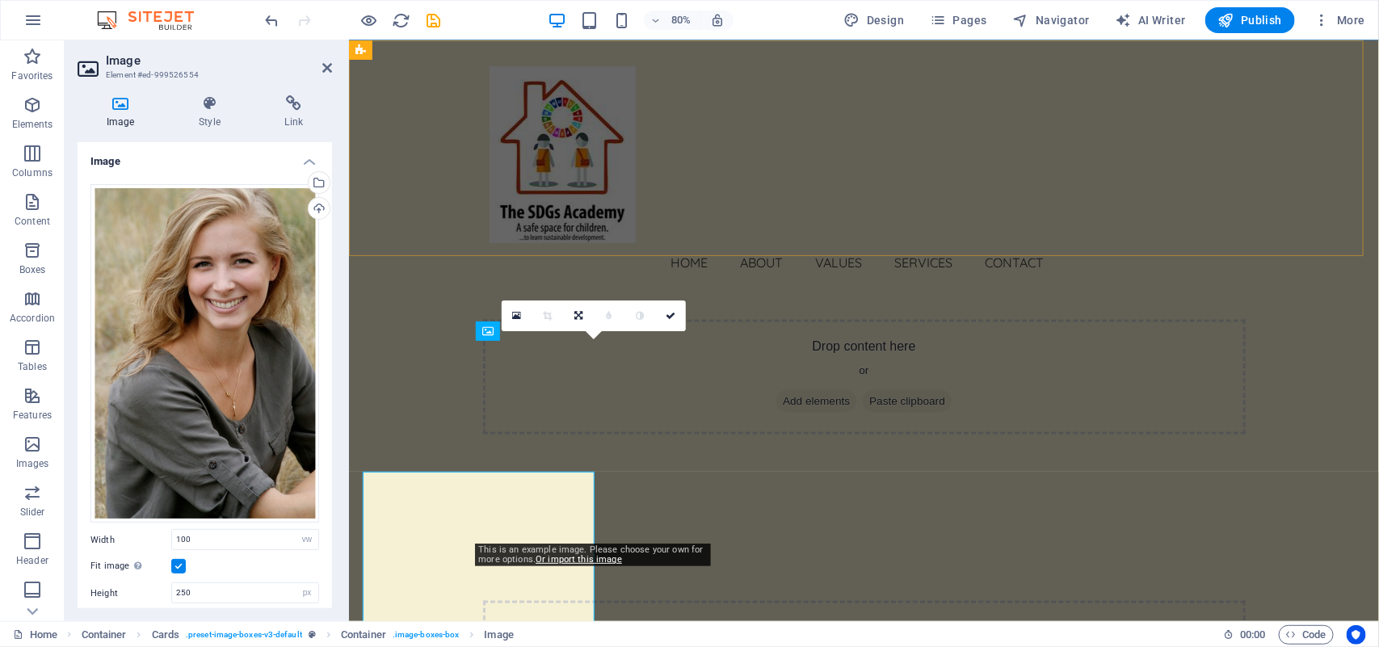
scroll to position [3412, 0]
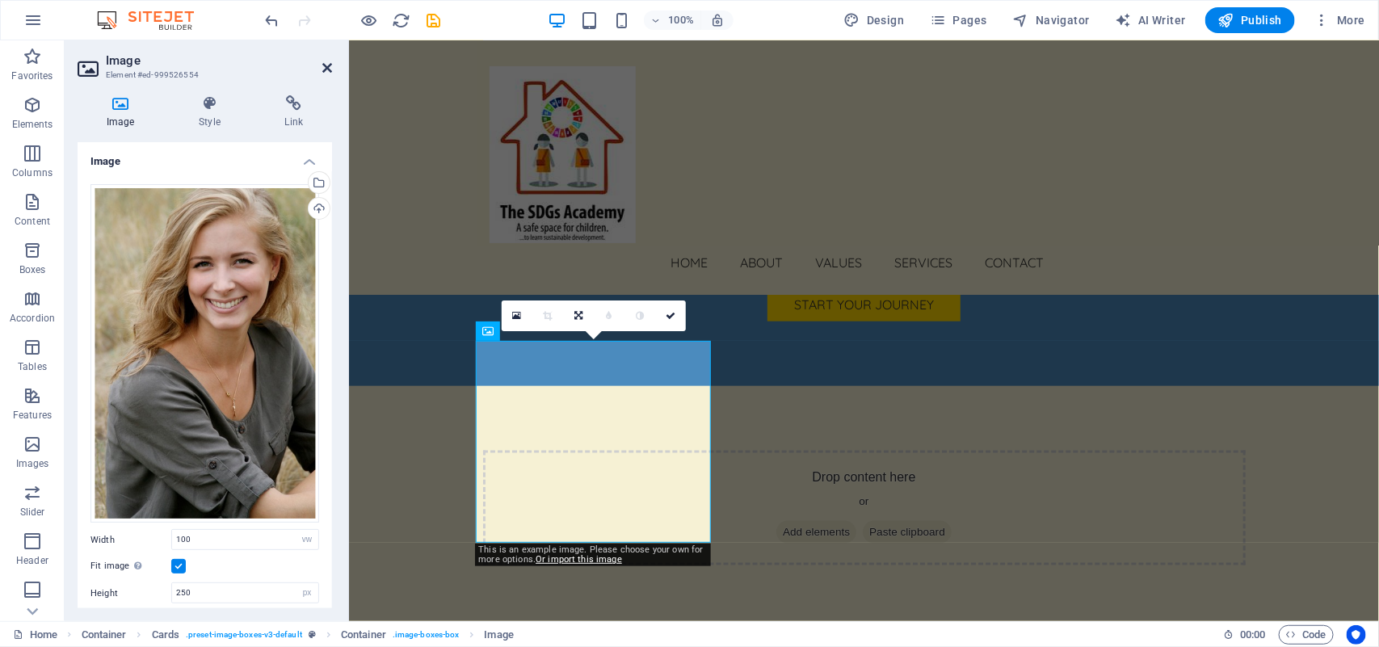
click at [322, 65] on icon at bounding box center [327, 67] width 10 height 13
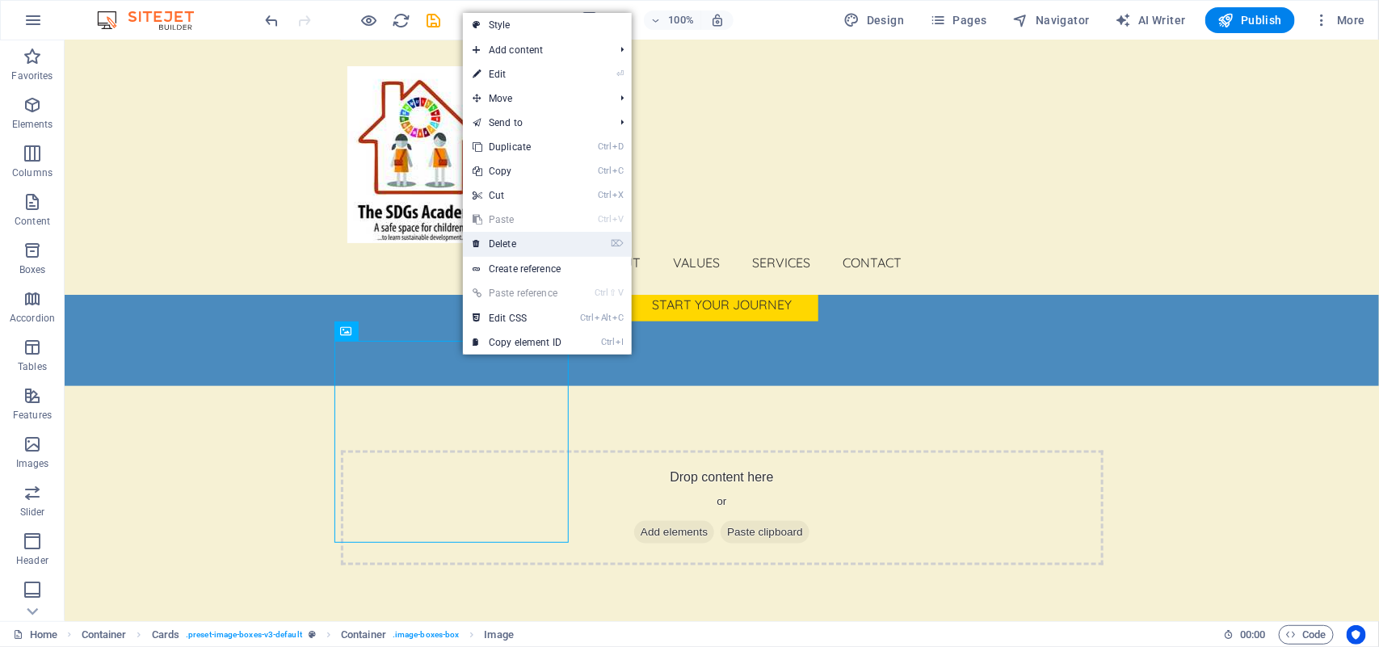
click at [527, 239] on link "⌦ Delete" at bounding box center [517, 244] width 108 height 24
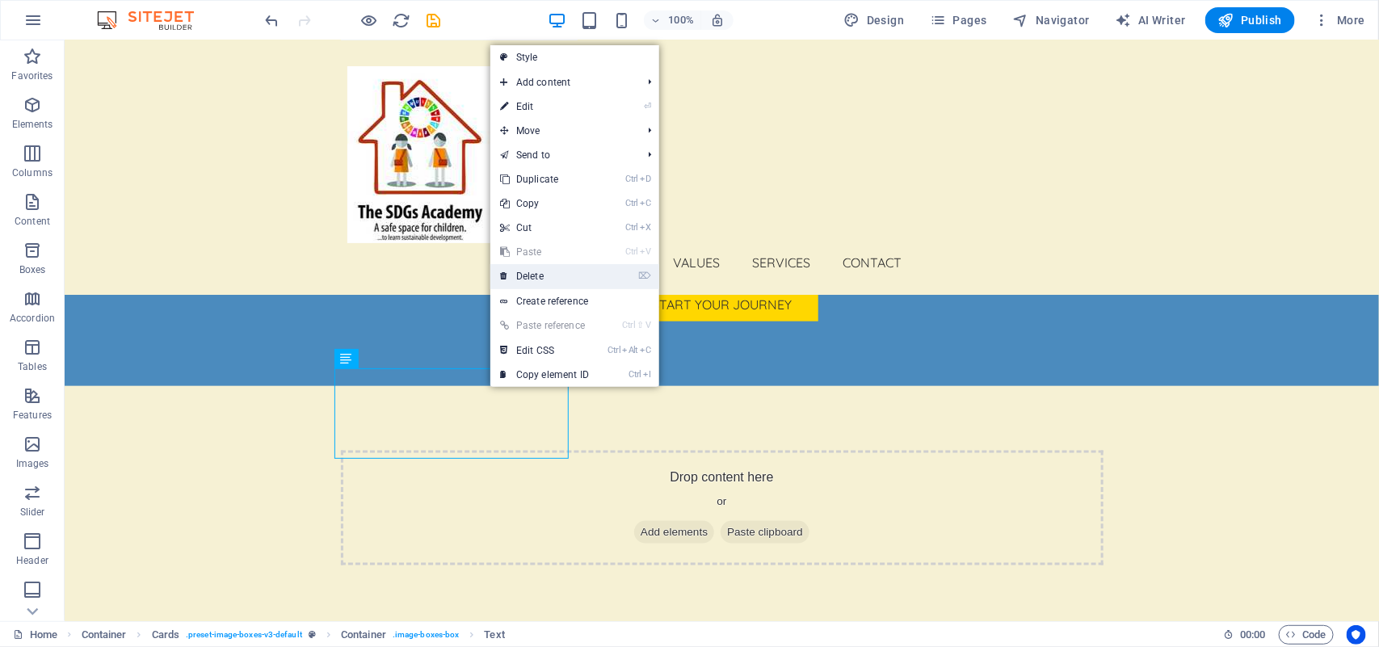
click at [554, 277] on link "⌦ Delete" at bounding box center [544, 276] width 108 height 24
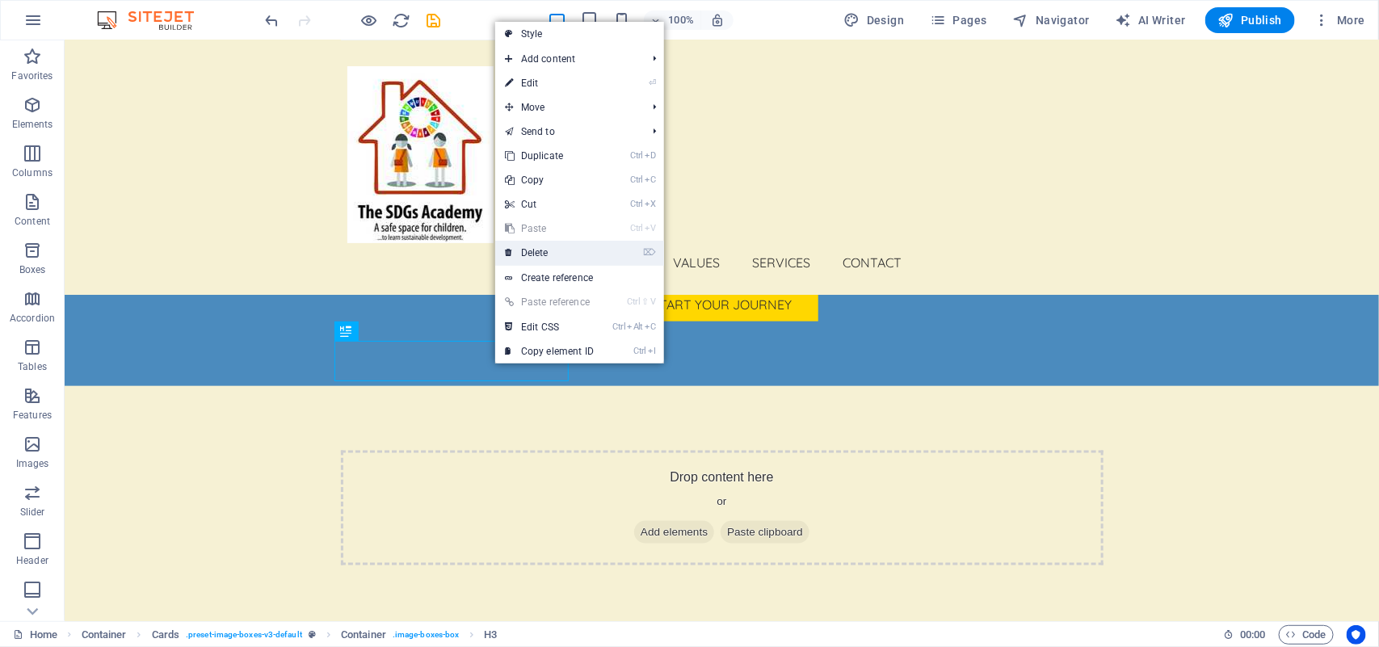
click at [558, 259] on link "⌦ Delete" at bounding box center [549, 253] width 108 height 24
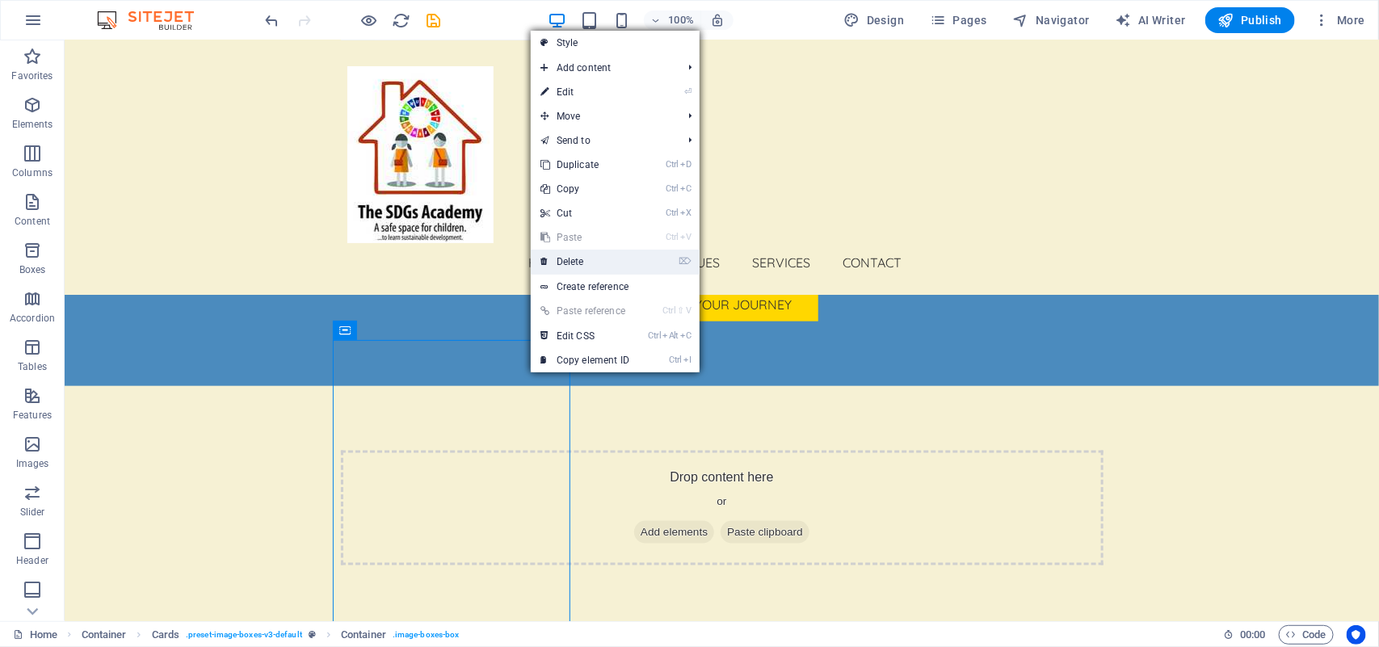
click at [579, 263] on link "⌦ Delete" at bounding box center [585, 262] width 108 height 24
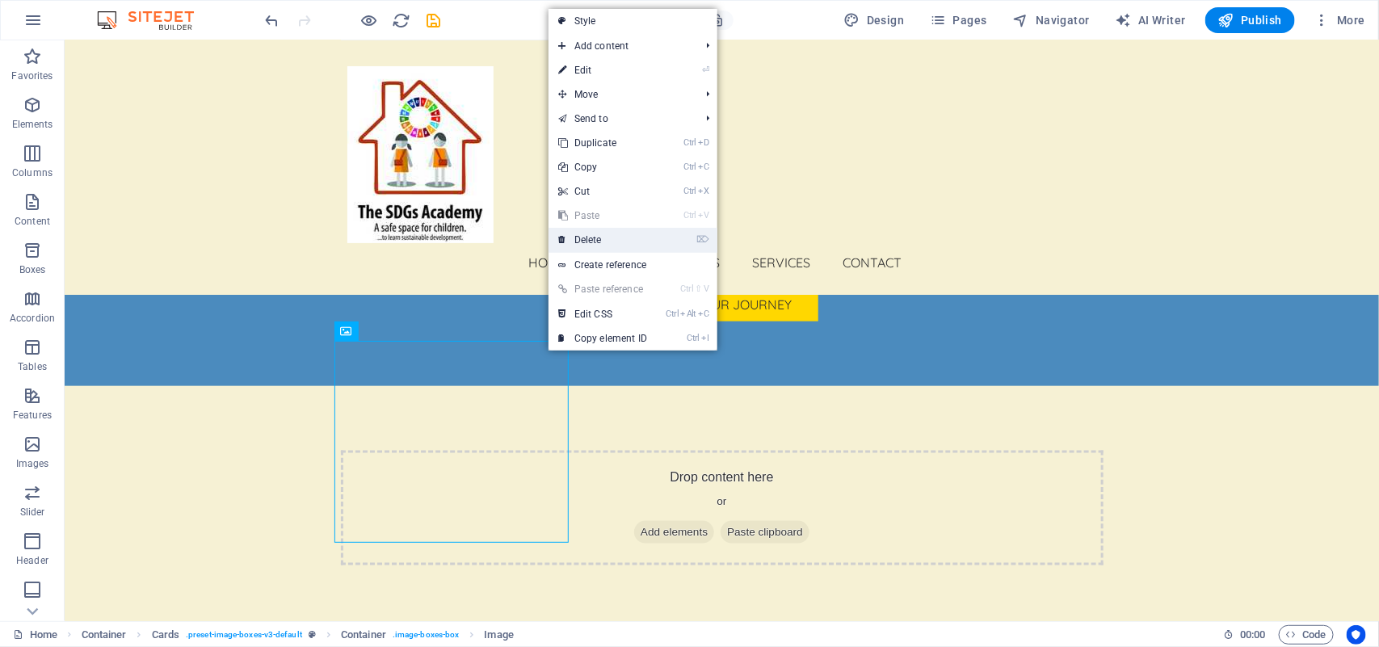
click at [600, 240] on link "⌦ Delete" at bounding box center [603, 240] width 108 height 24
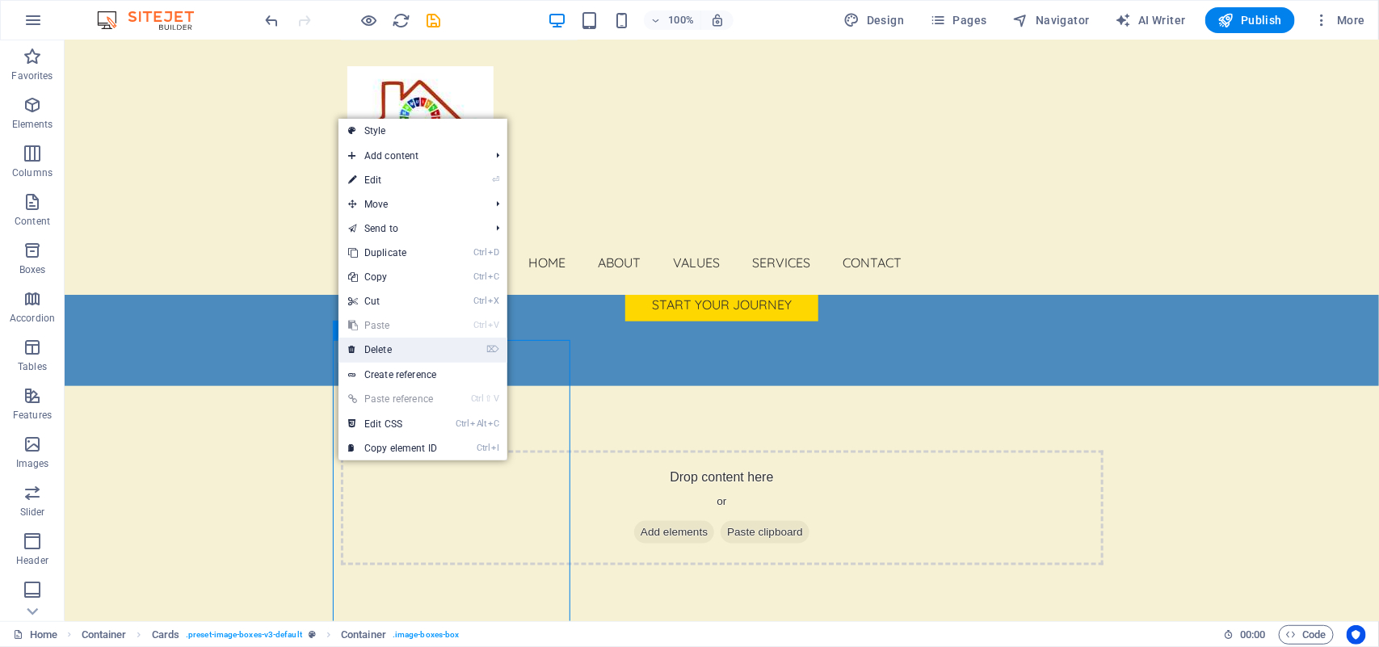
click at [378, 352] on link "⌦ Delete" at bounding box center [393, 350] width 108 height 24
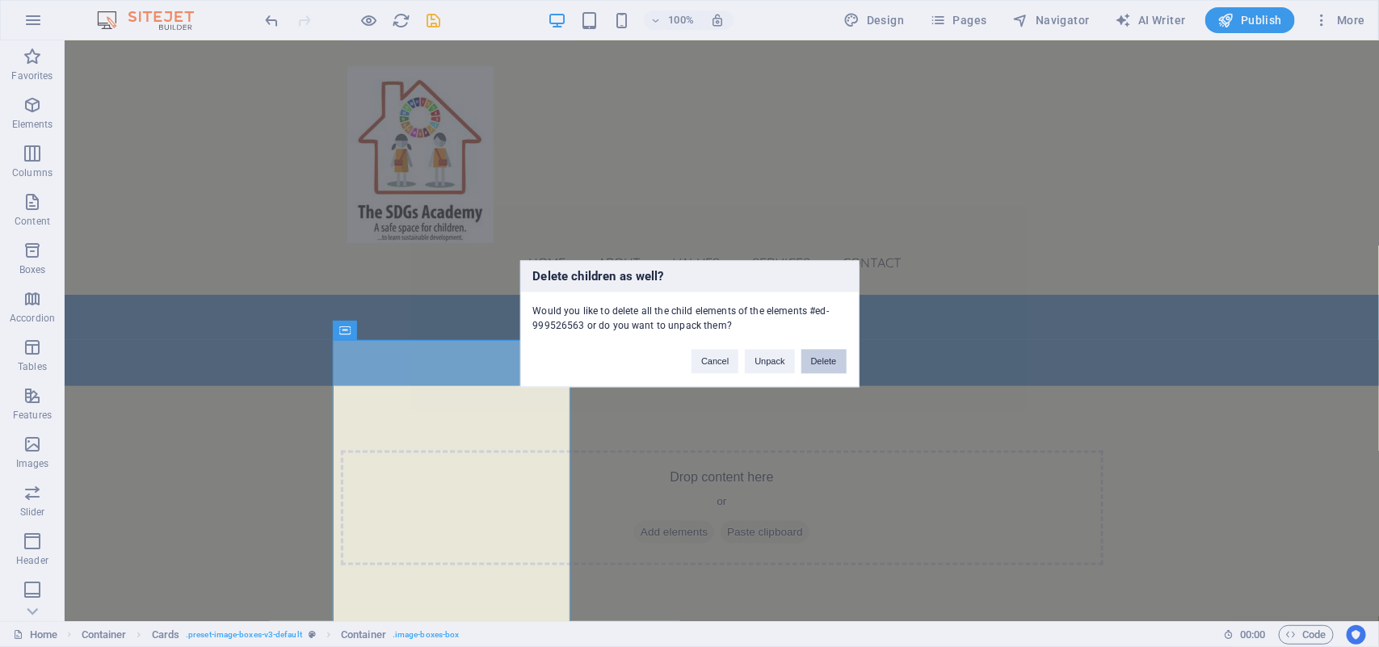
click at [817, 358] on button "Delete" at bounding box center [823, 361] width 45 height 24
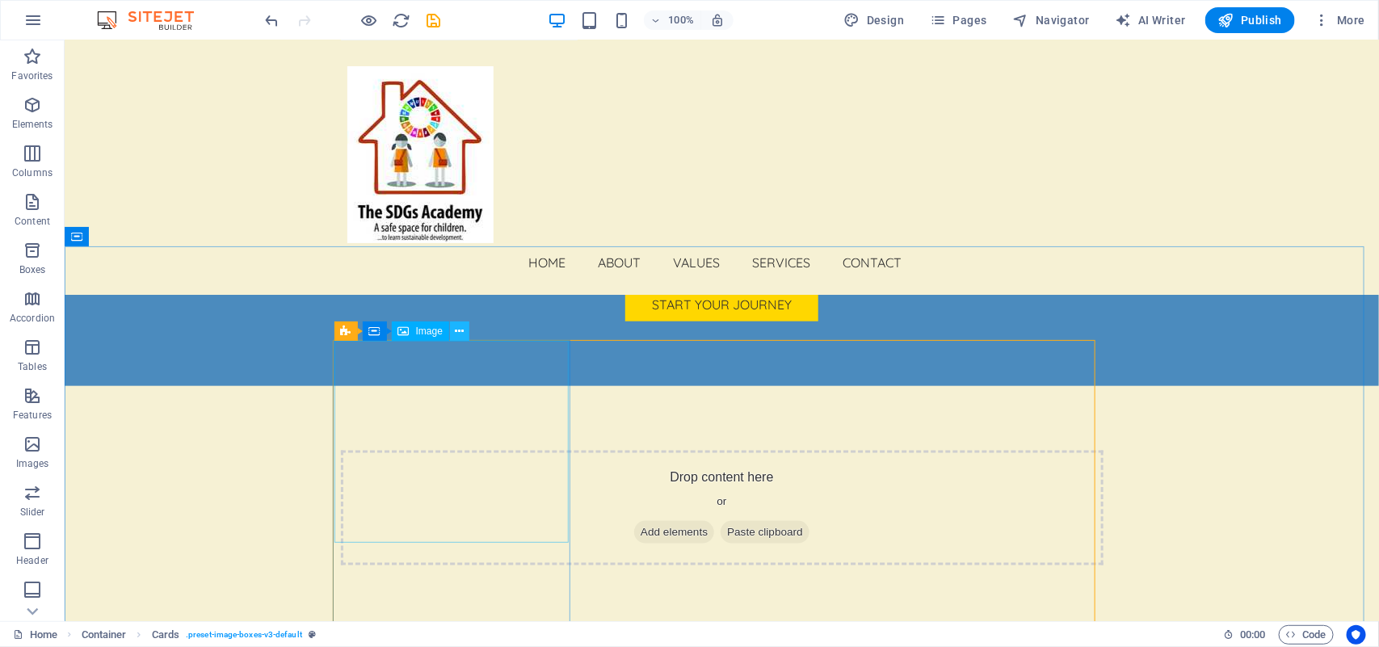
click at [461, 329] on icon at bounding box center [459, 331] width 9 height 17
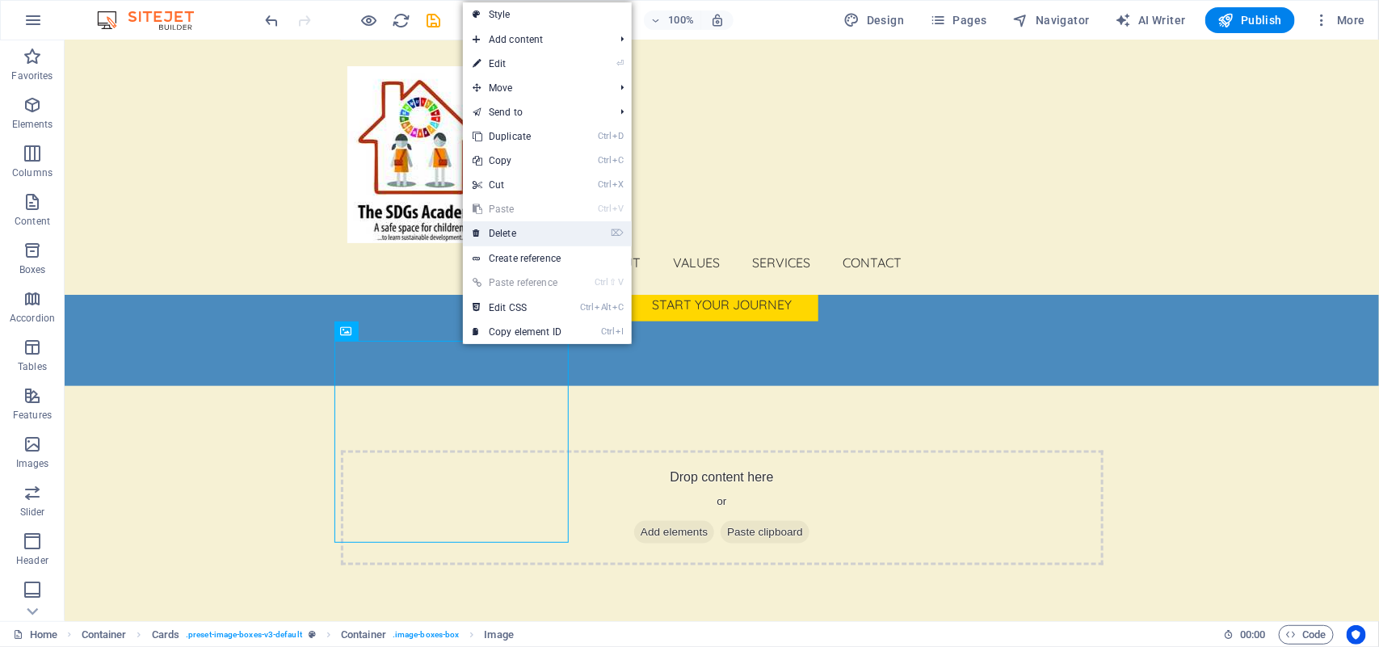
click at [536, 232] on link "⌦ Delete" at bounding box center [517, 233] width 108 height 24
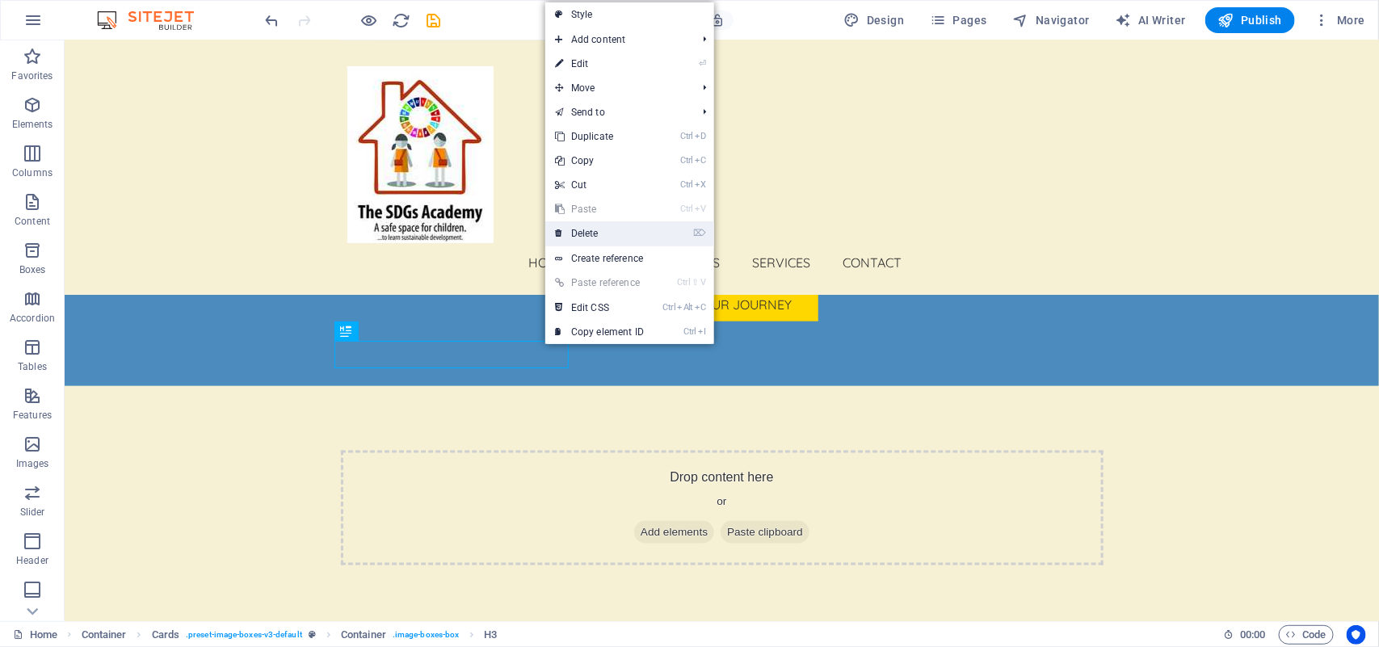
click at [591, 234] on link "⌦ Delete" at bounding box center [599, 233] width 108 height 24
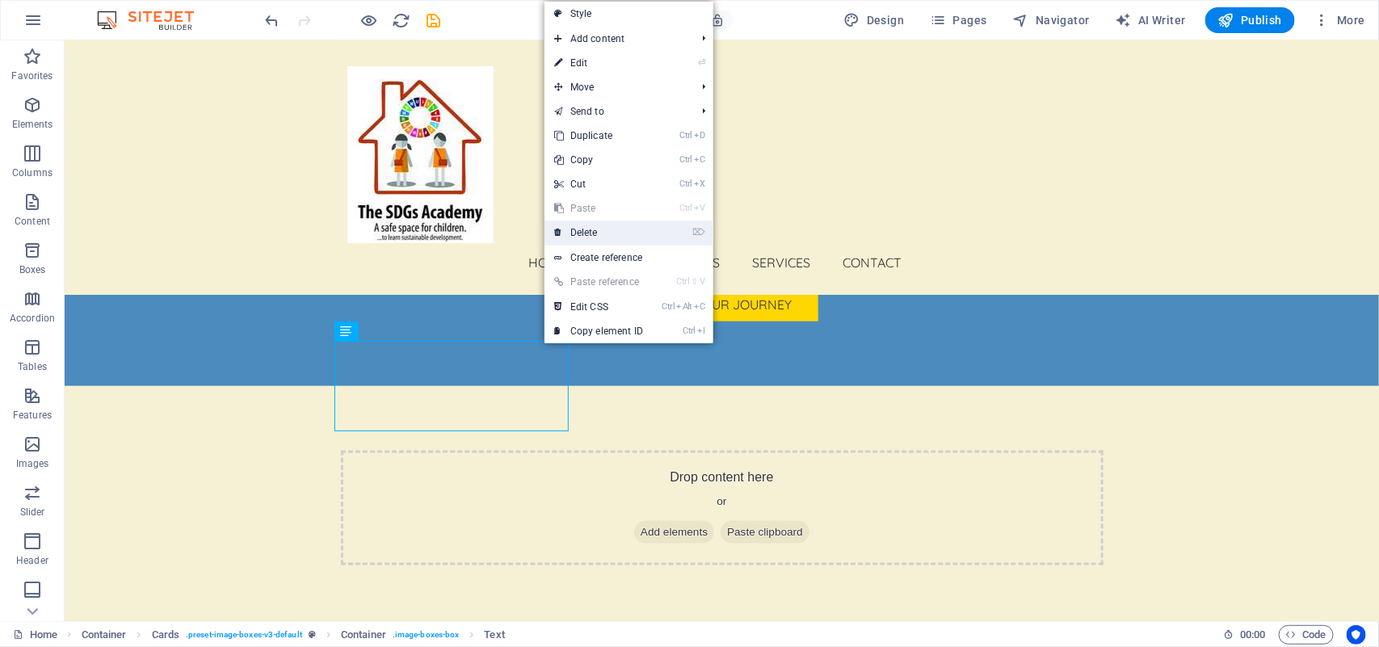
click at [583, 228] on link "⌦ Delete" at bounding box center [599, 233] width 108 height 24
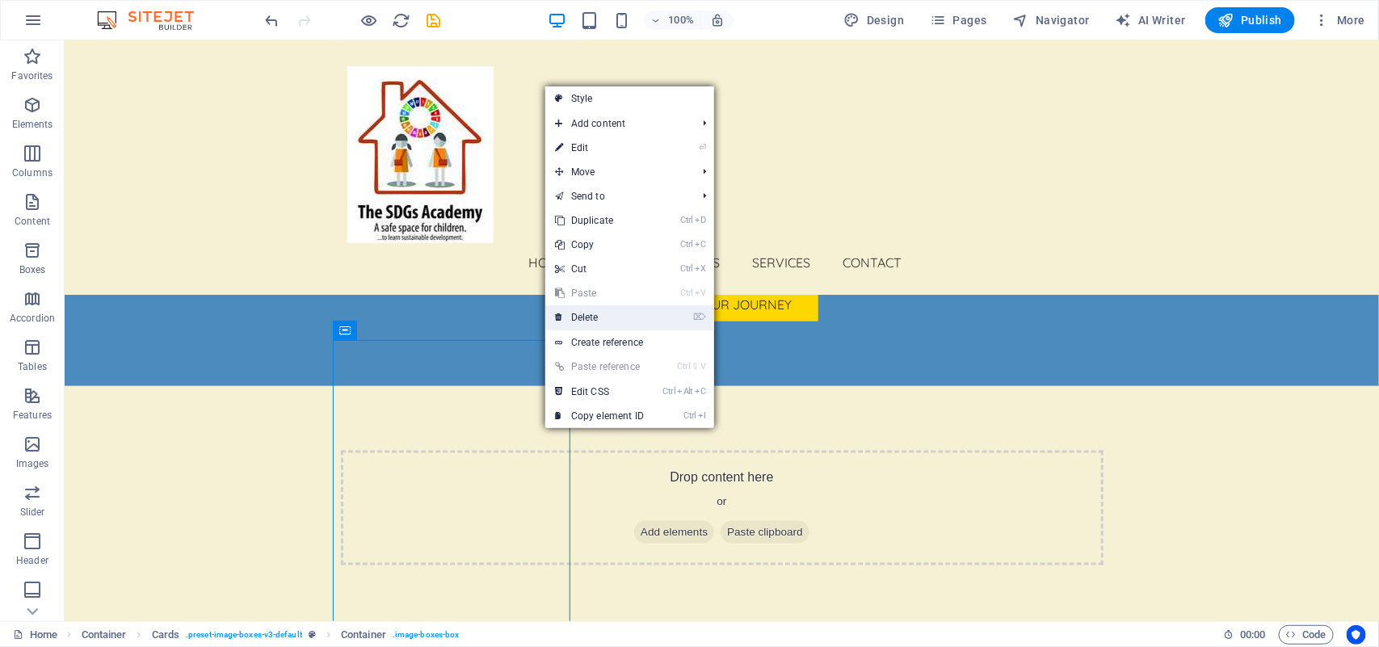
click at [590, 322] on link "⌦ Delete" at bounding box center [599, 317] width 108 height 24
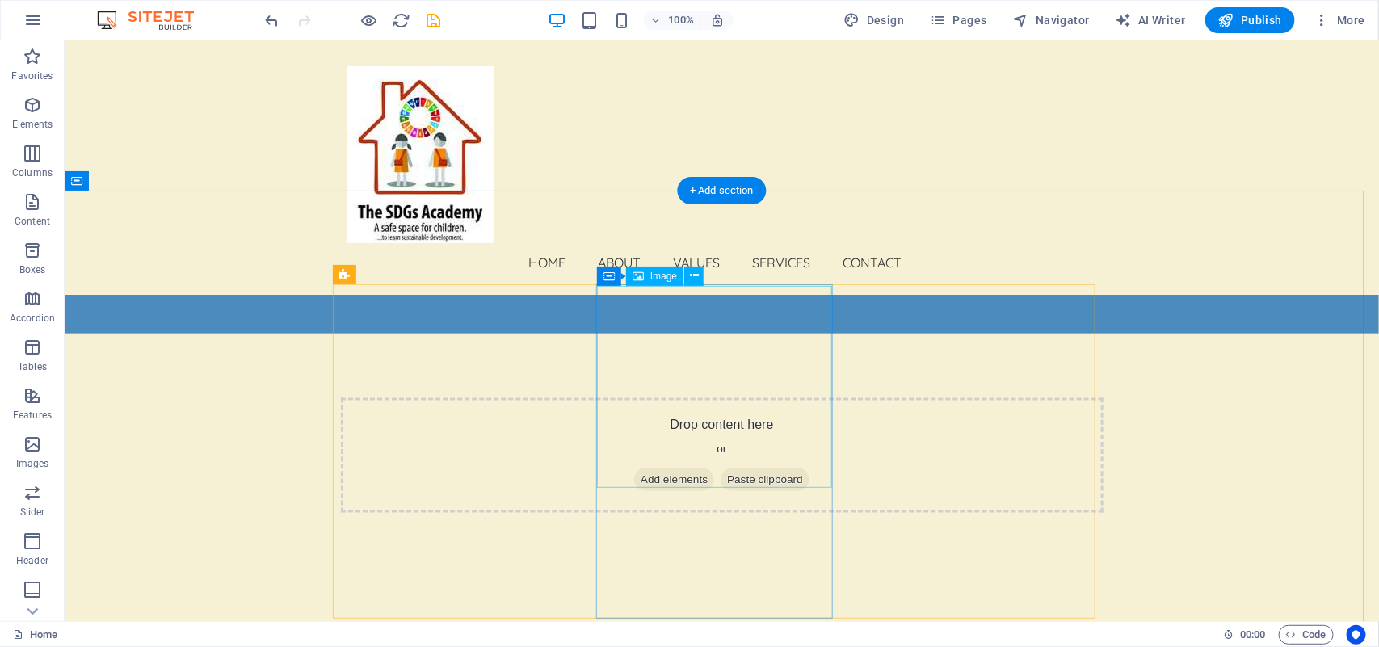
scroll to position [3463, 0]
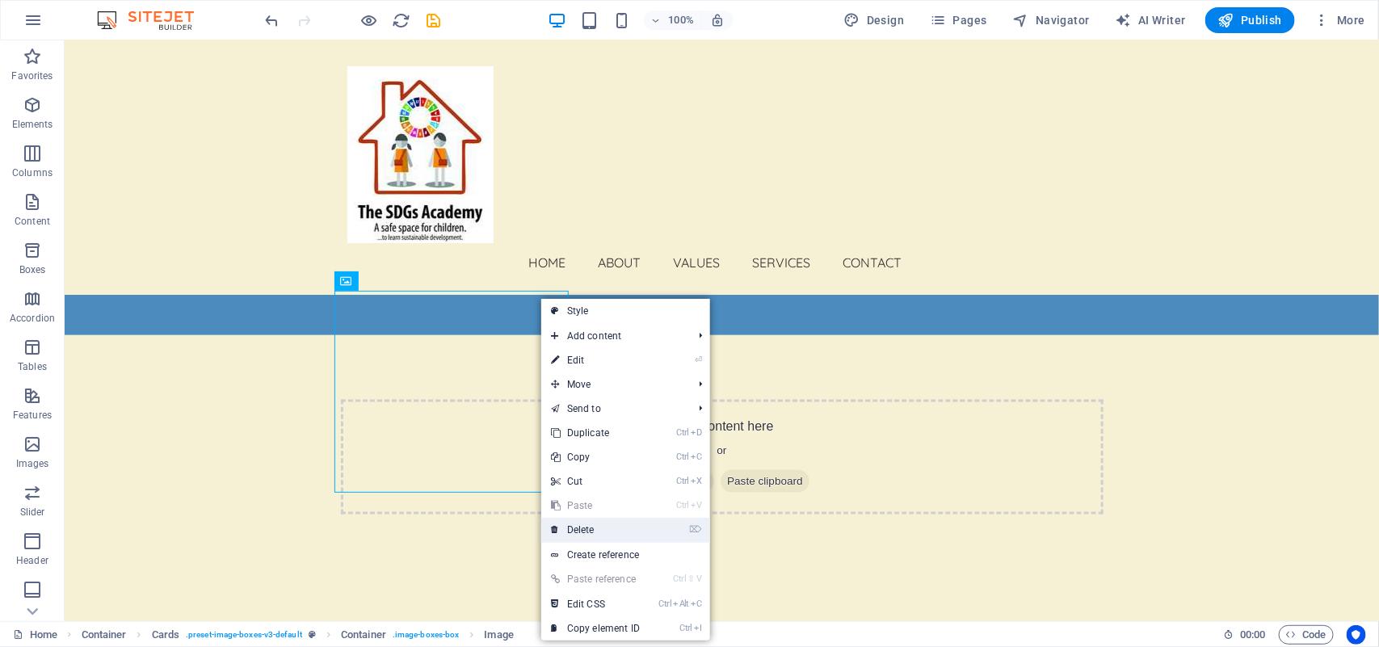
click at [604, 525] on link "⌦ Delete" at bounding box center [595, 530] width 108 height 24
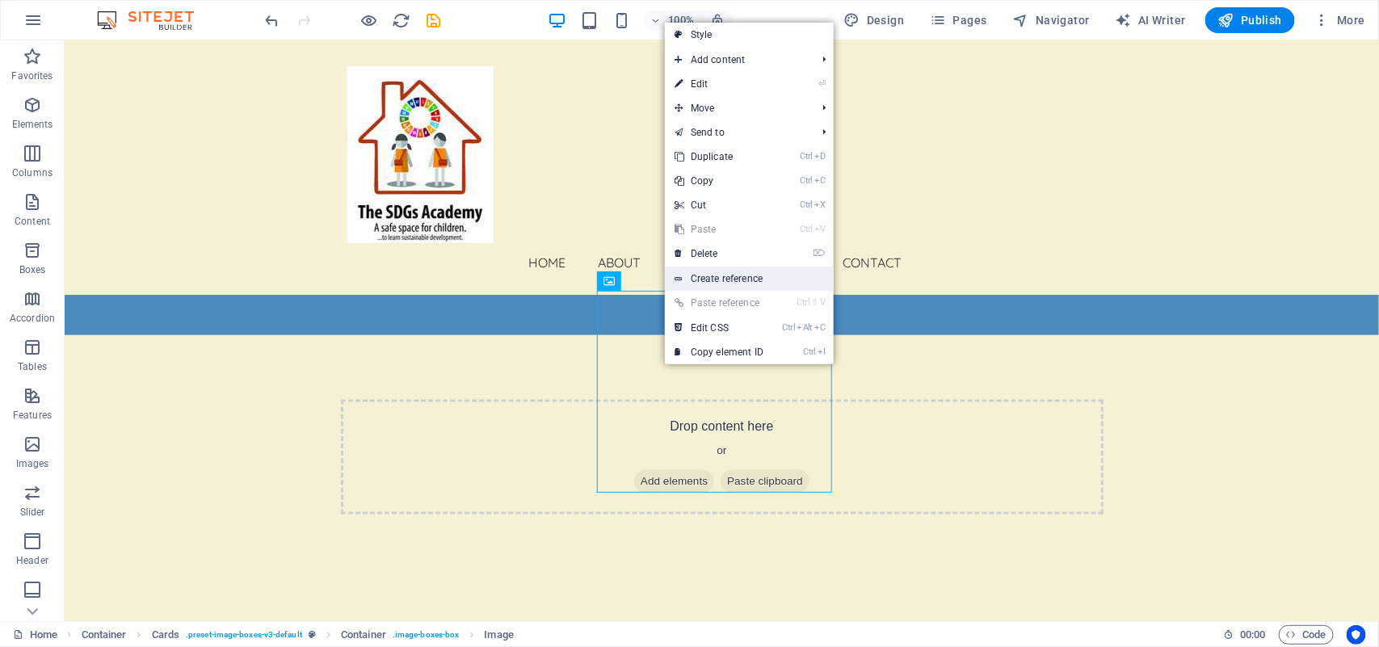
click at [704, 267] on link "Create reference" at bounding box center [749, 279] width 169 height 24
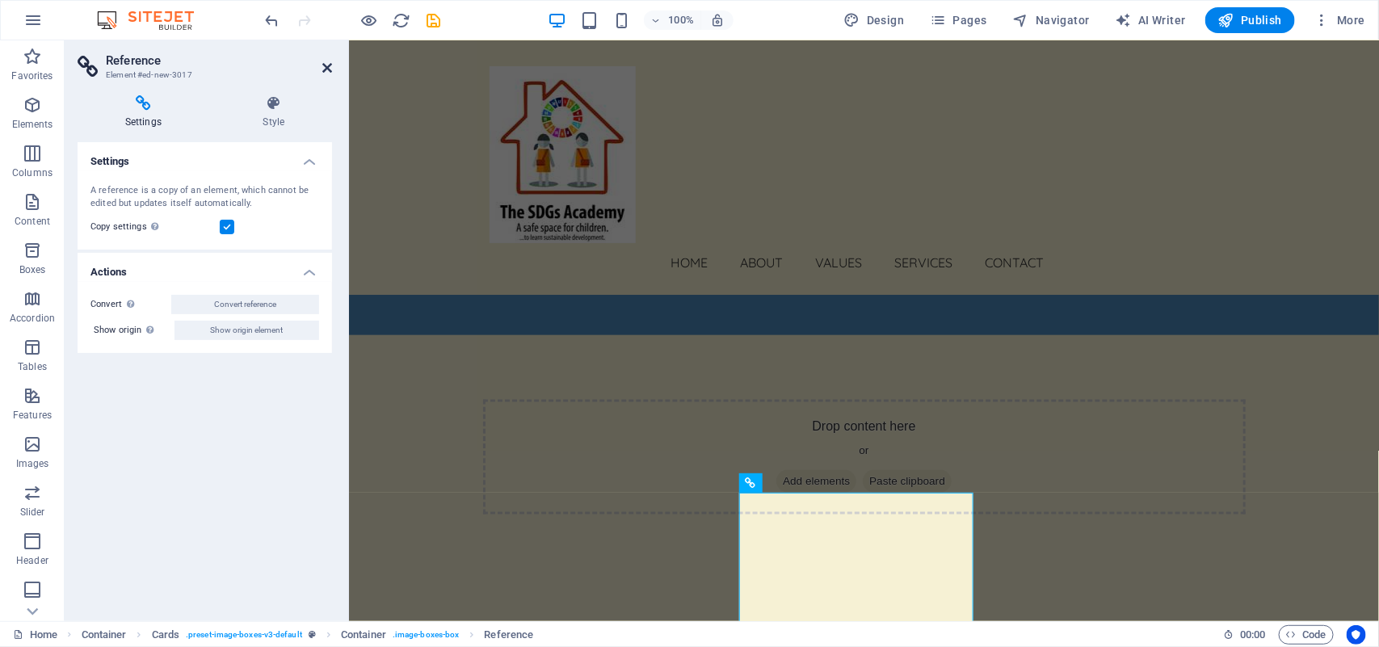
click at [327, 66] on icon at bounding box center [327, 67] width 10 height 13
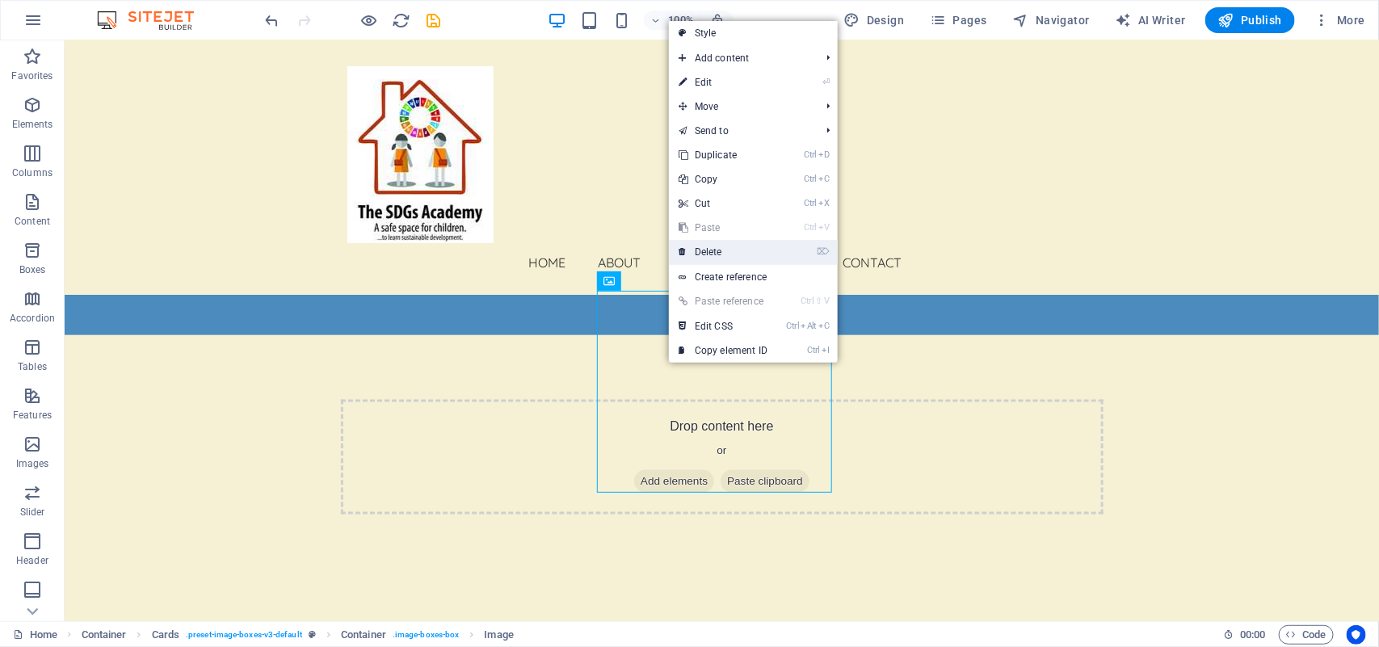
click at [719, 250] on link "⌦ Delete" at bounding box center [723, 252] width 108 height 24
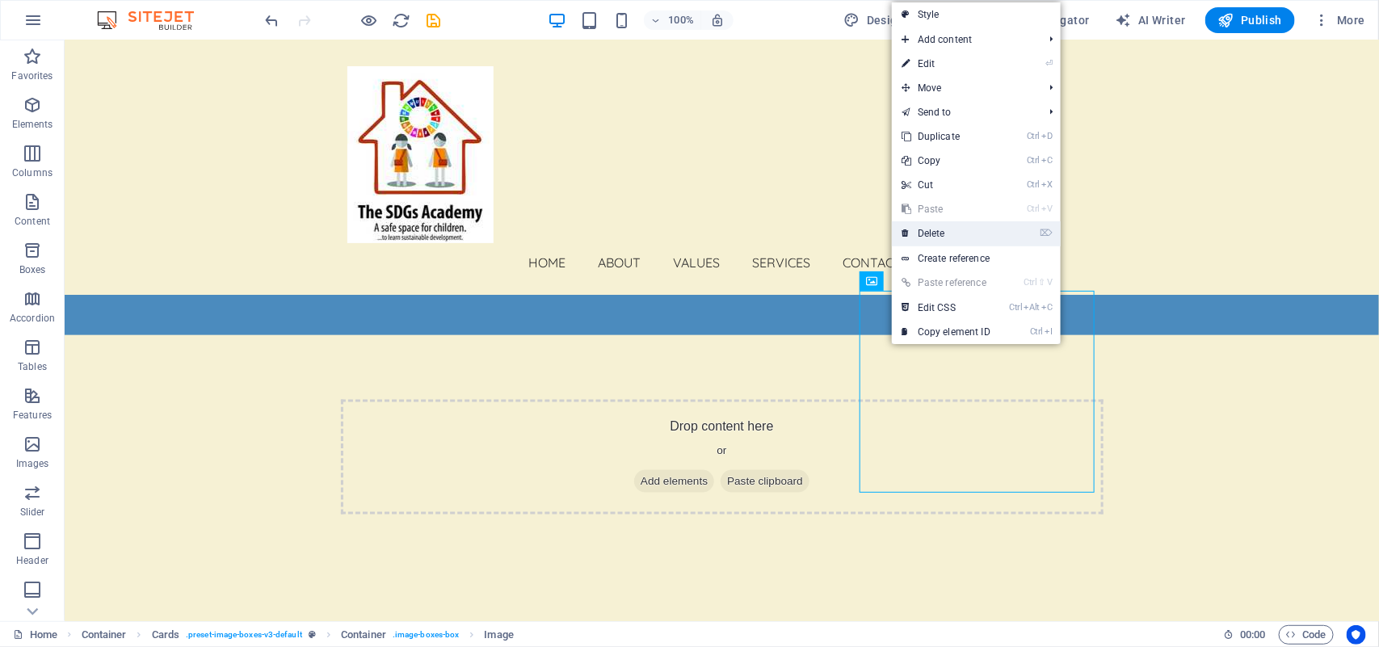
click at [933, 229] on link "⌦ Delete" at bounding box center [946, 233] width 108 height 24
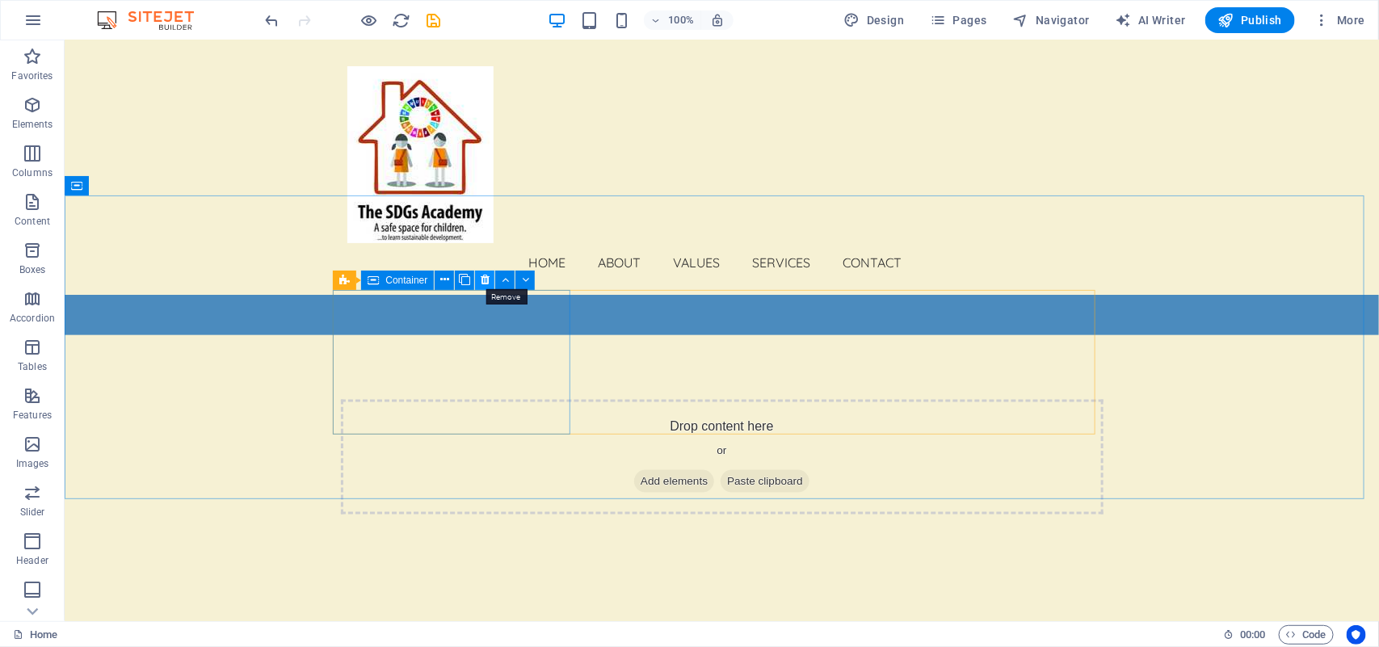
click at [482, 280] on icon at bounding box center [485, 279] width 9 height 17
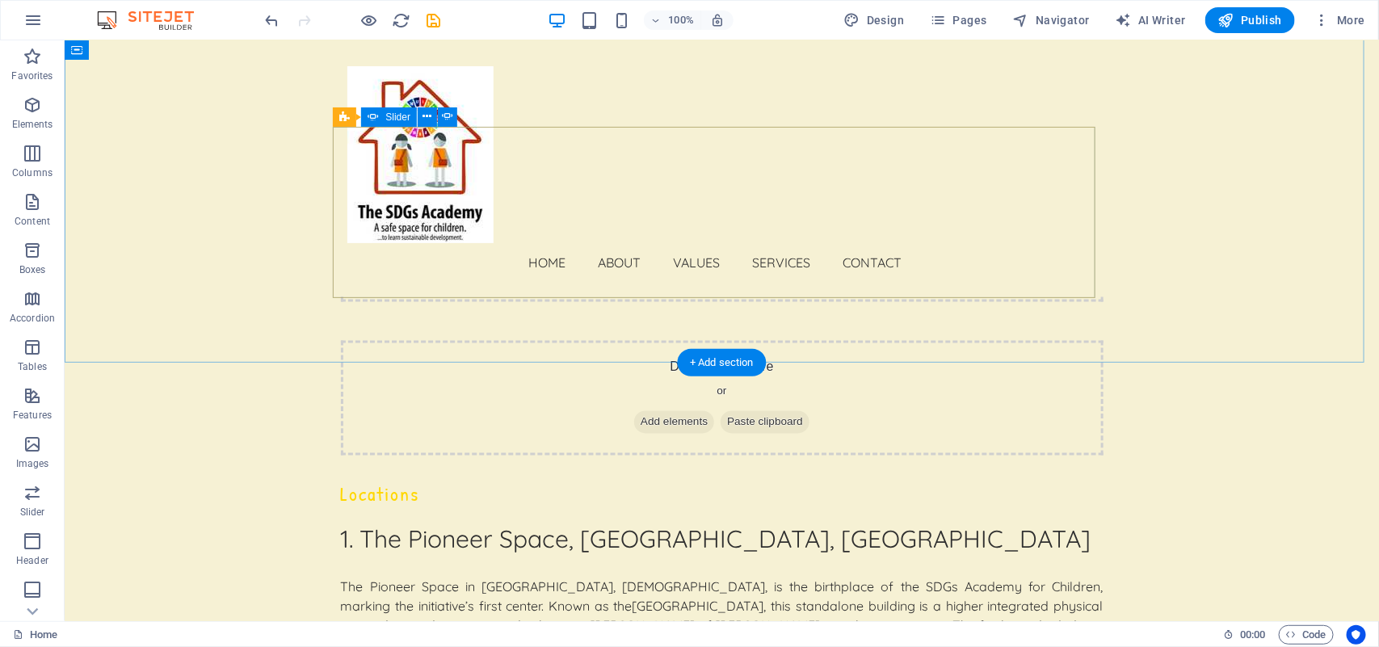
scroll to position [3953, 0]
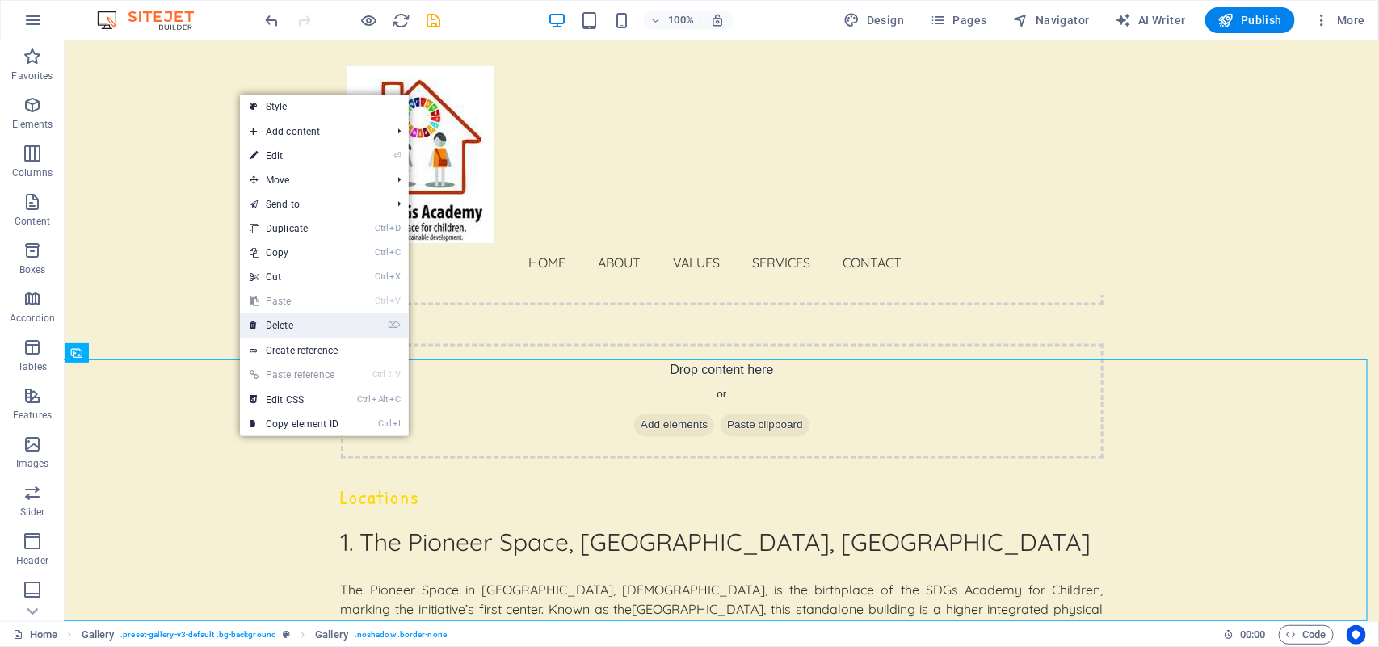
click at [297, 323] on link "⌦ Delete" at bounding box center [294, 325] width 108 height 24
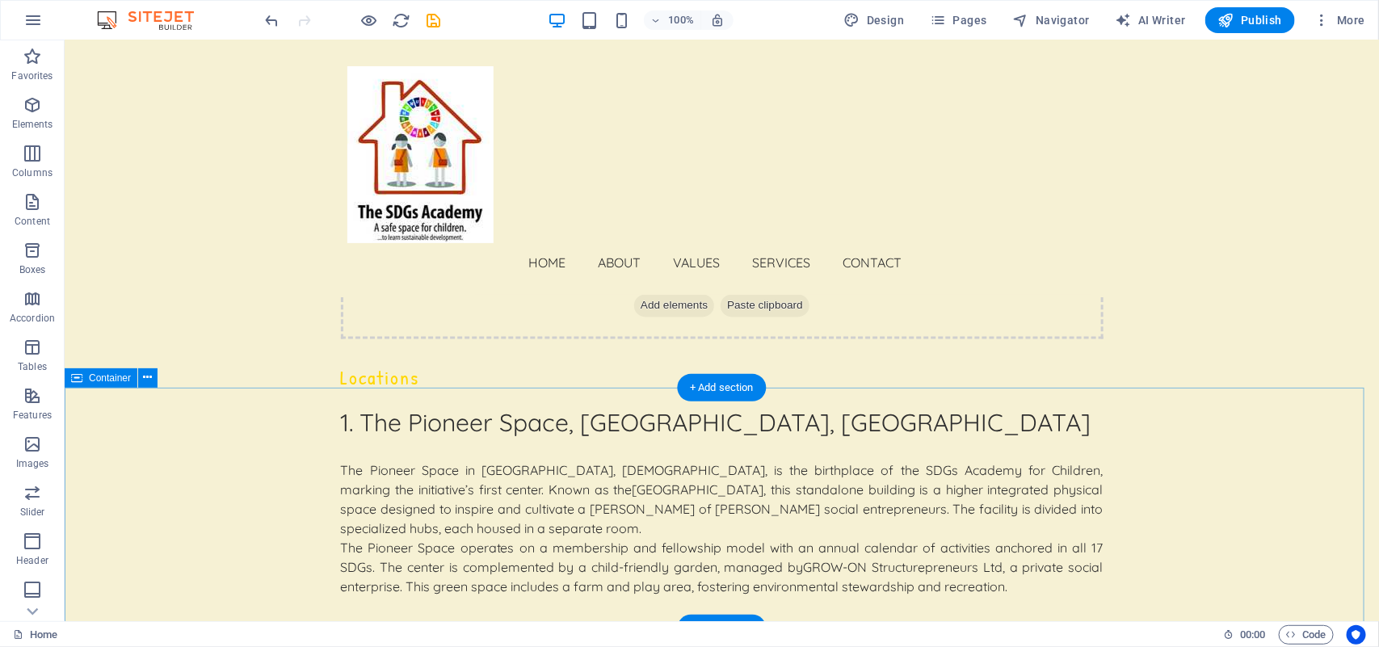
scroll to position [4089, 0]
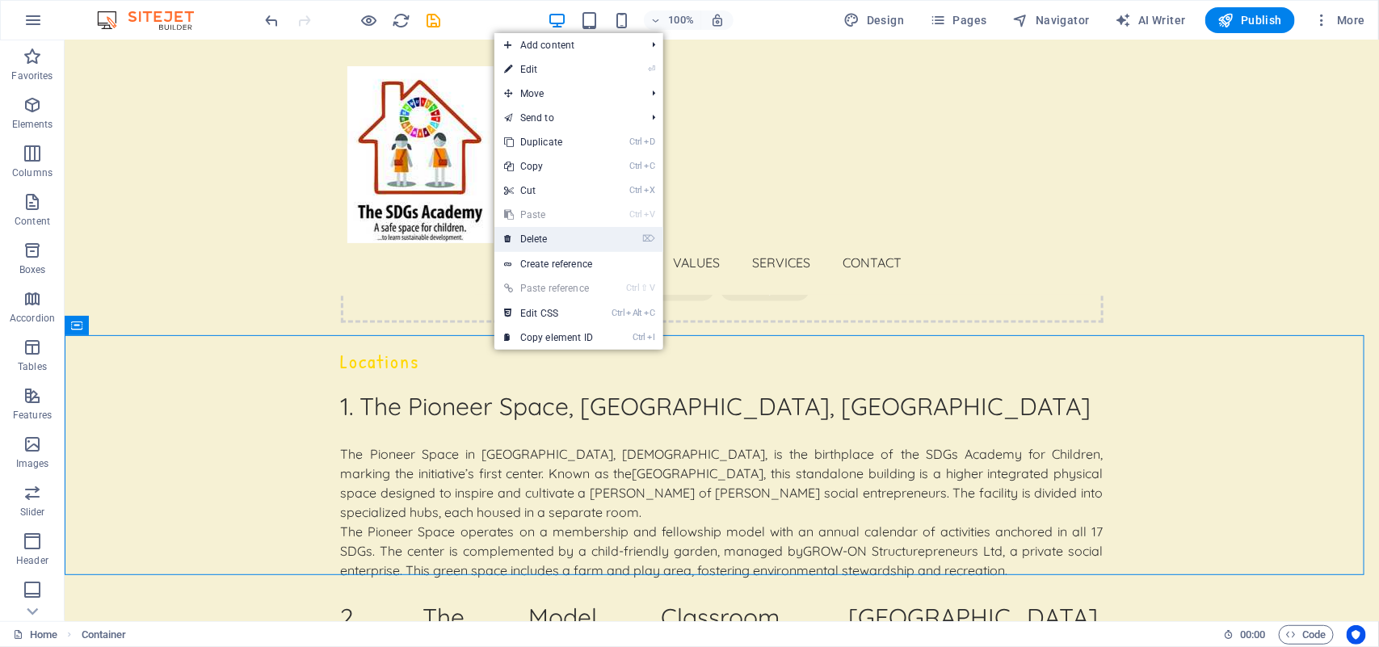
click at [556, 244] on link "⌦ Delete" at bounding box center [548, 239] width 108 height 24
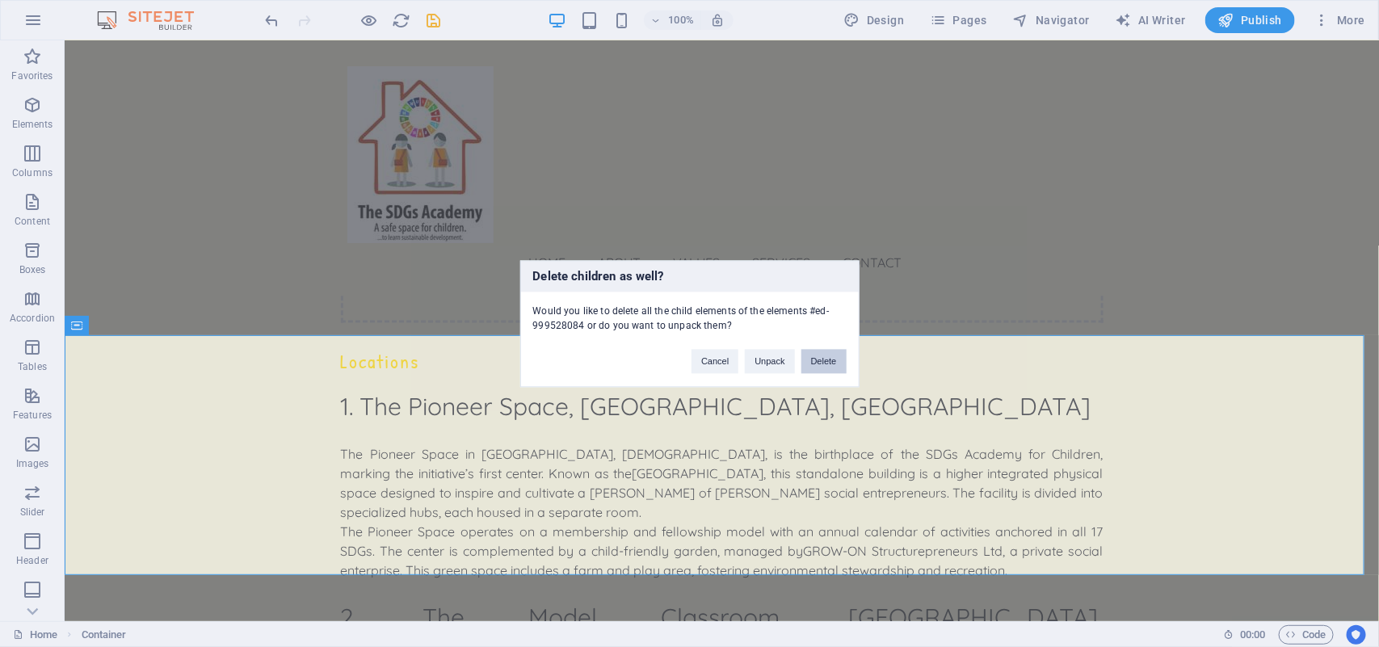
click at [822, 362] on button "Delete" at bounding box center [823, 361] width 45 height 24
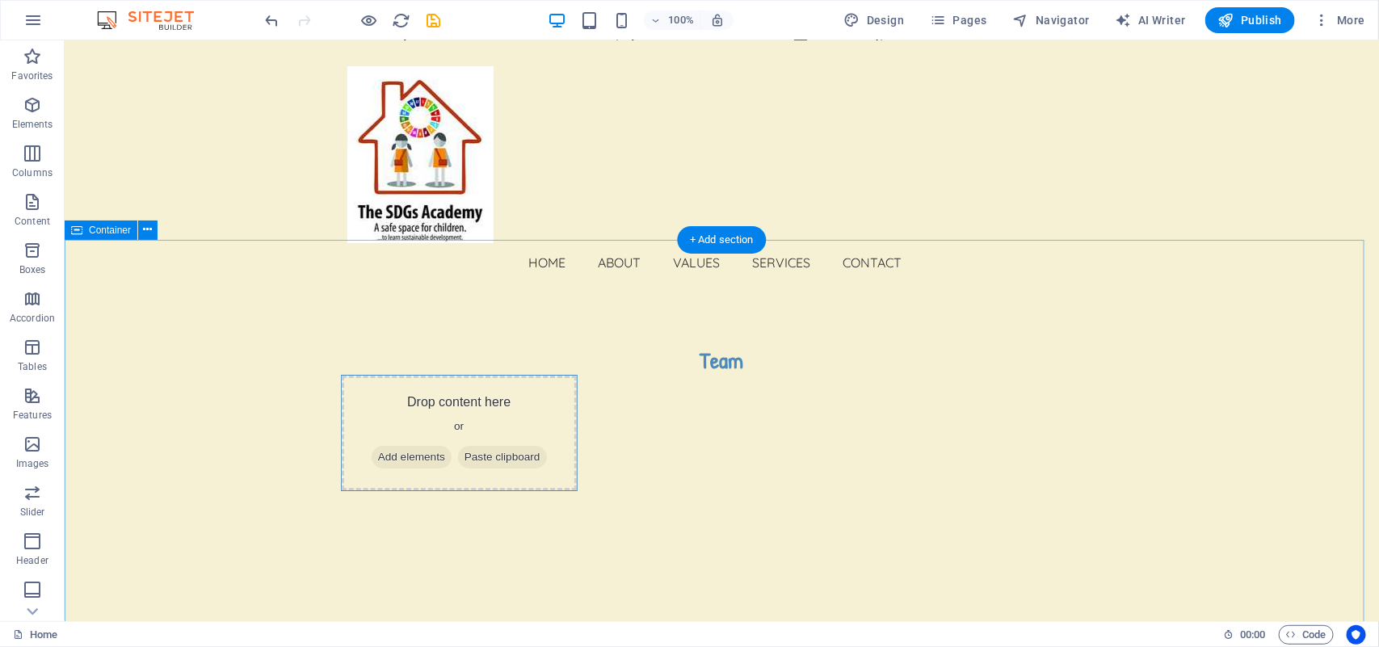
scroll to position [5172, 0]
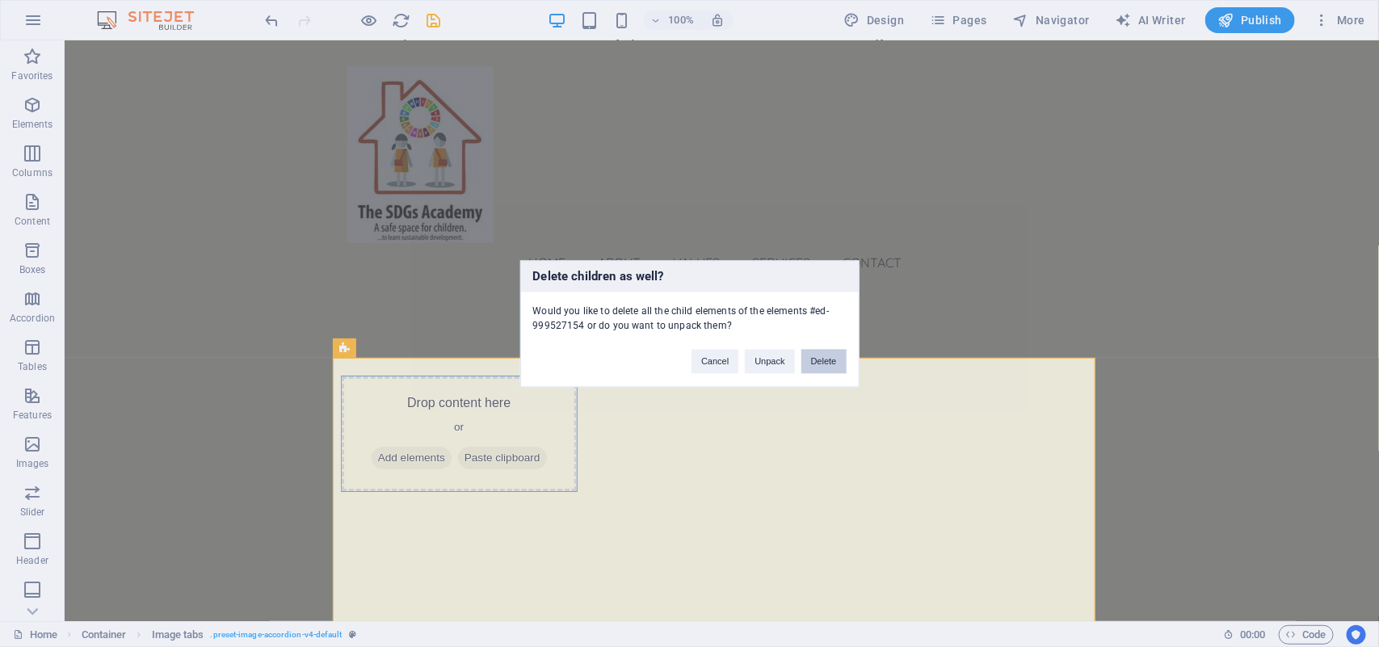
click at [826, 351] on button "Delete" at bounding box center [823, 361] width 45 height 24
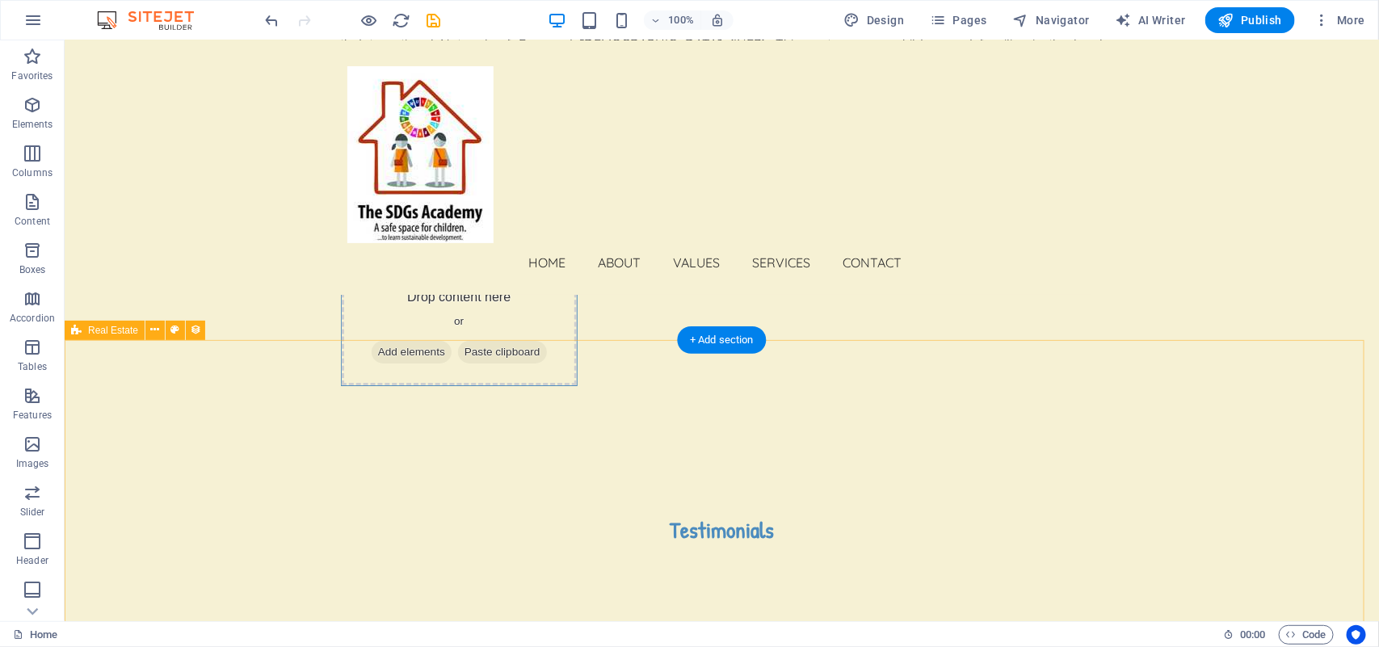
scroll to position [5304, 0]
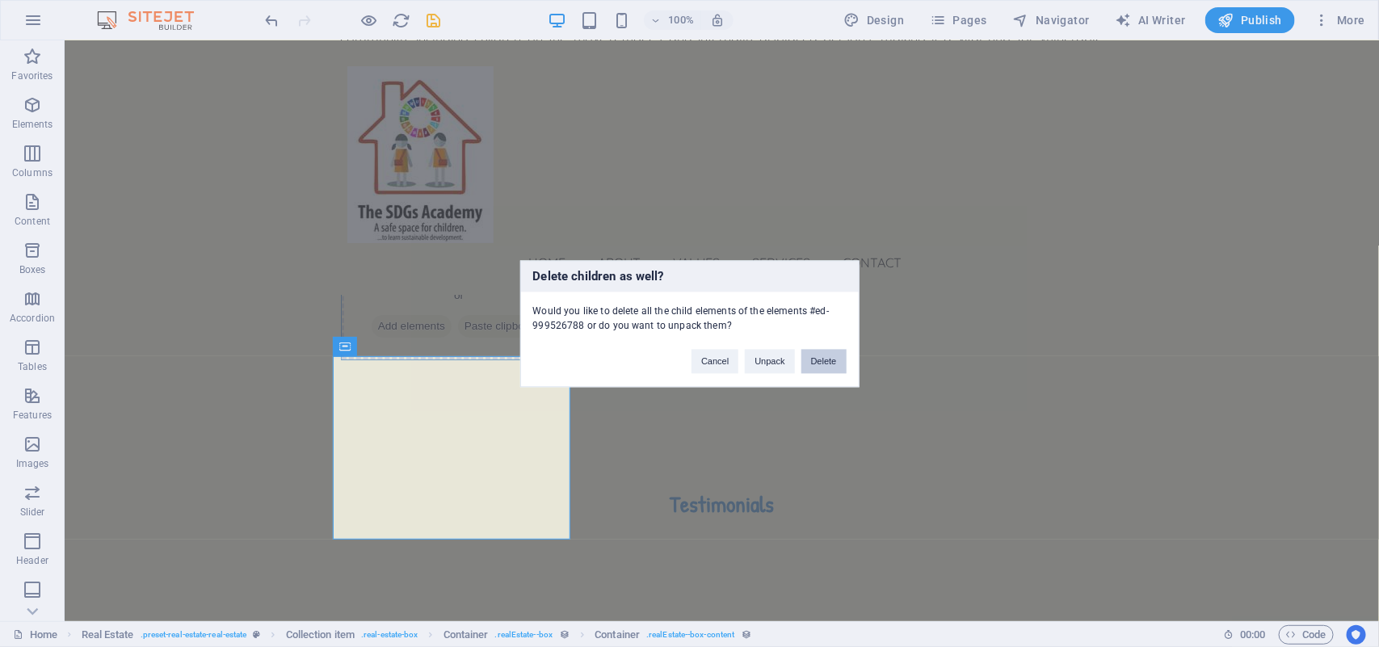
click at [822, 361] on button "Delete" at bounding box center [823, 361] width 45 height 24
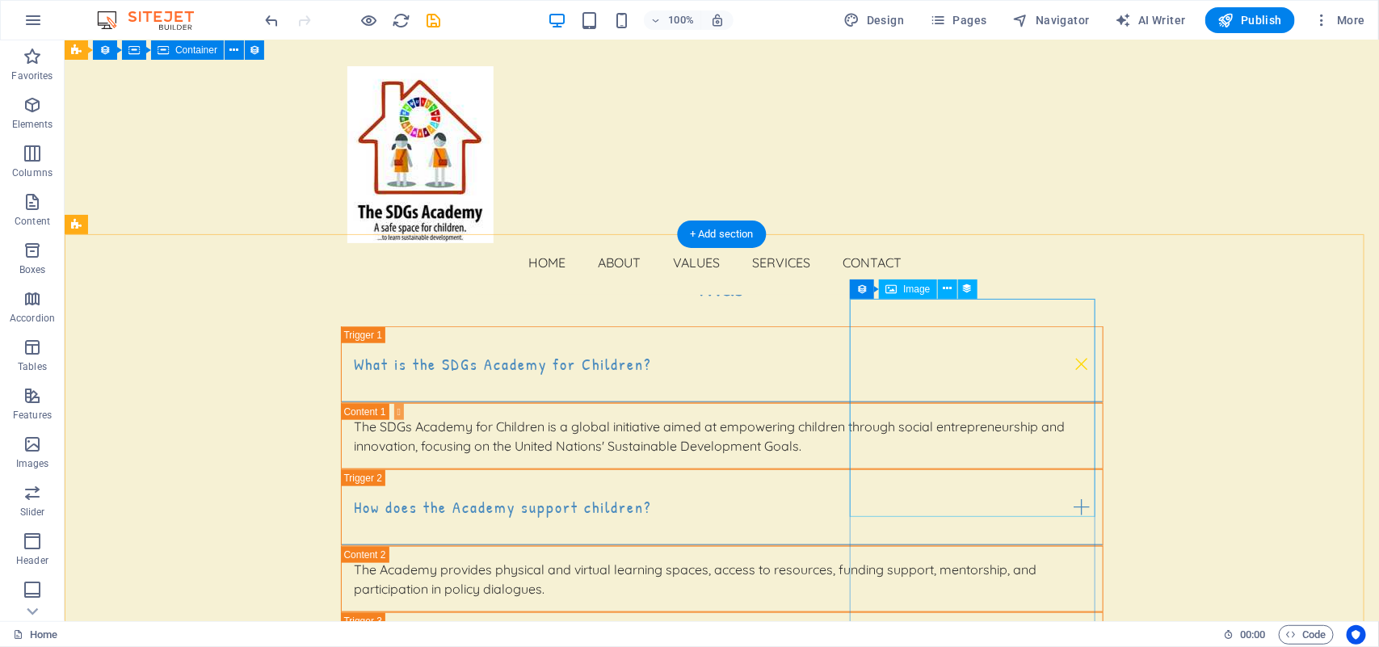
scroll to position [6052, 0]
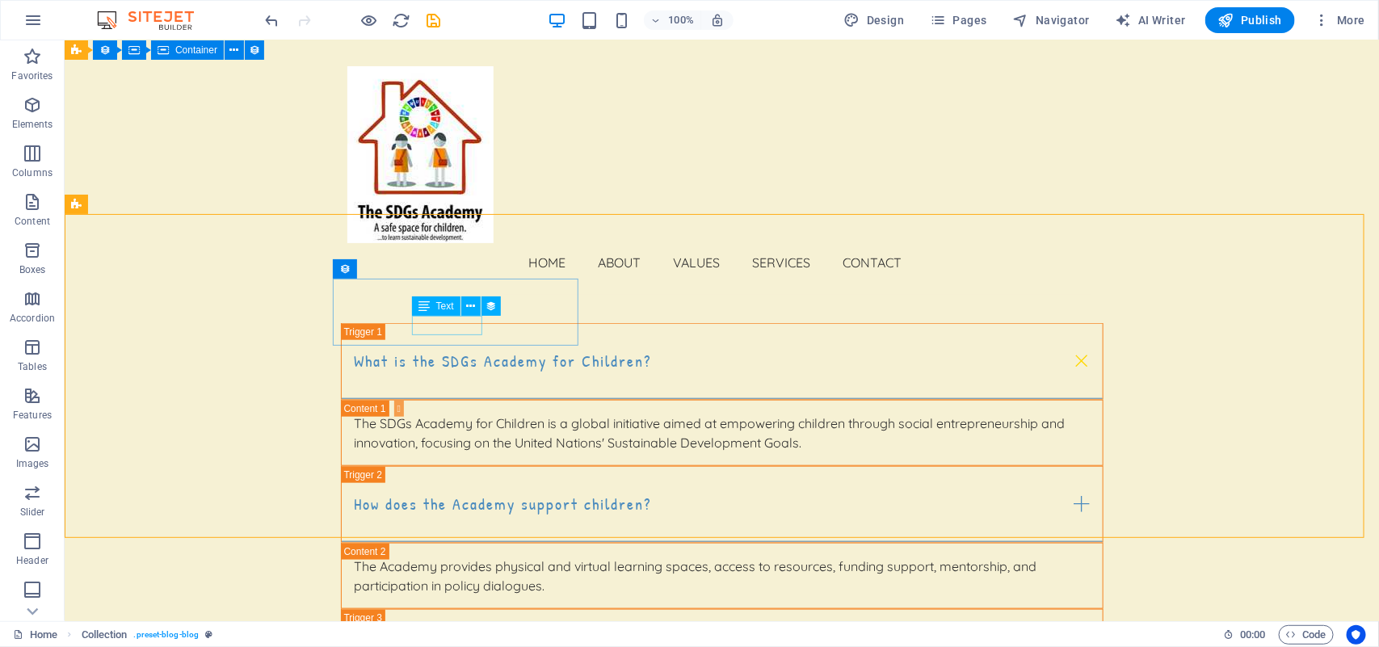
click at [425, 313] on icon at bounding box center [424, 306] width 11 height 19
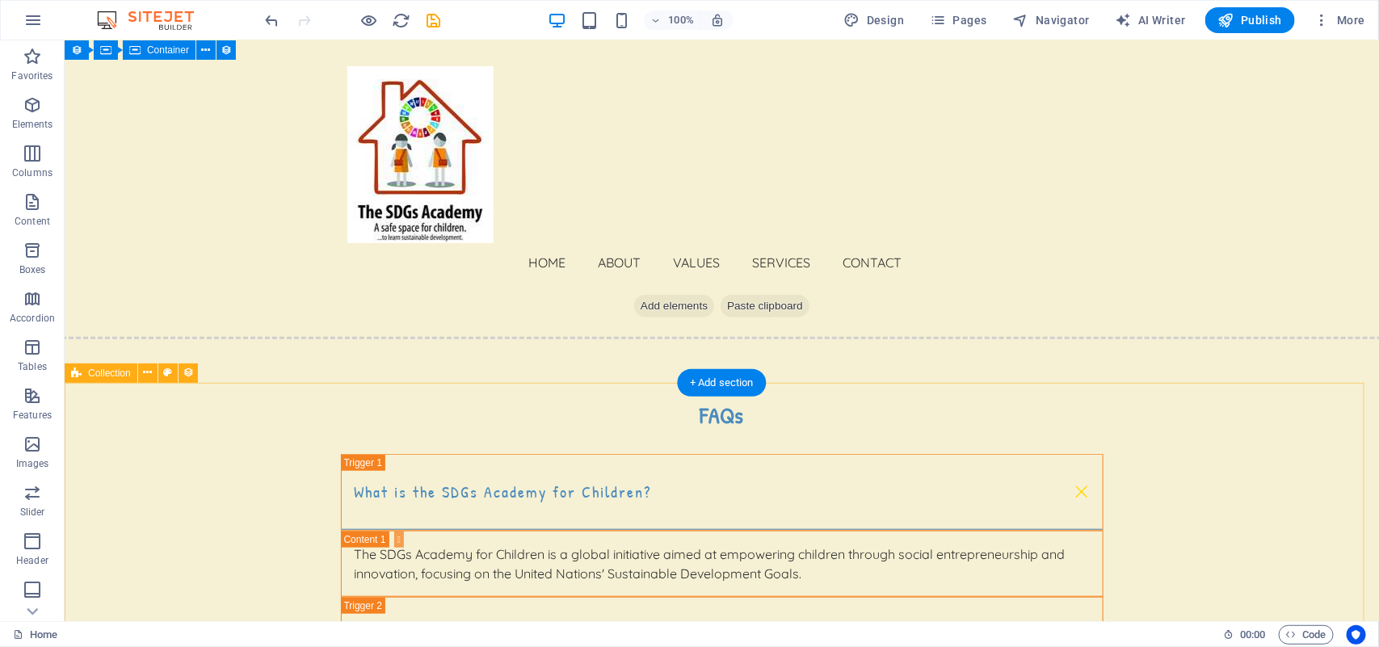
scroll to position [5923, 0]
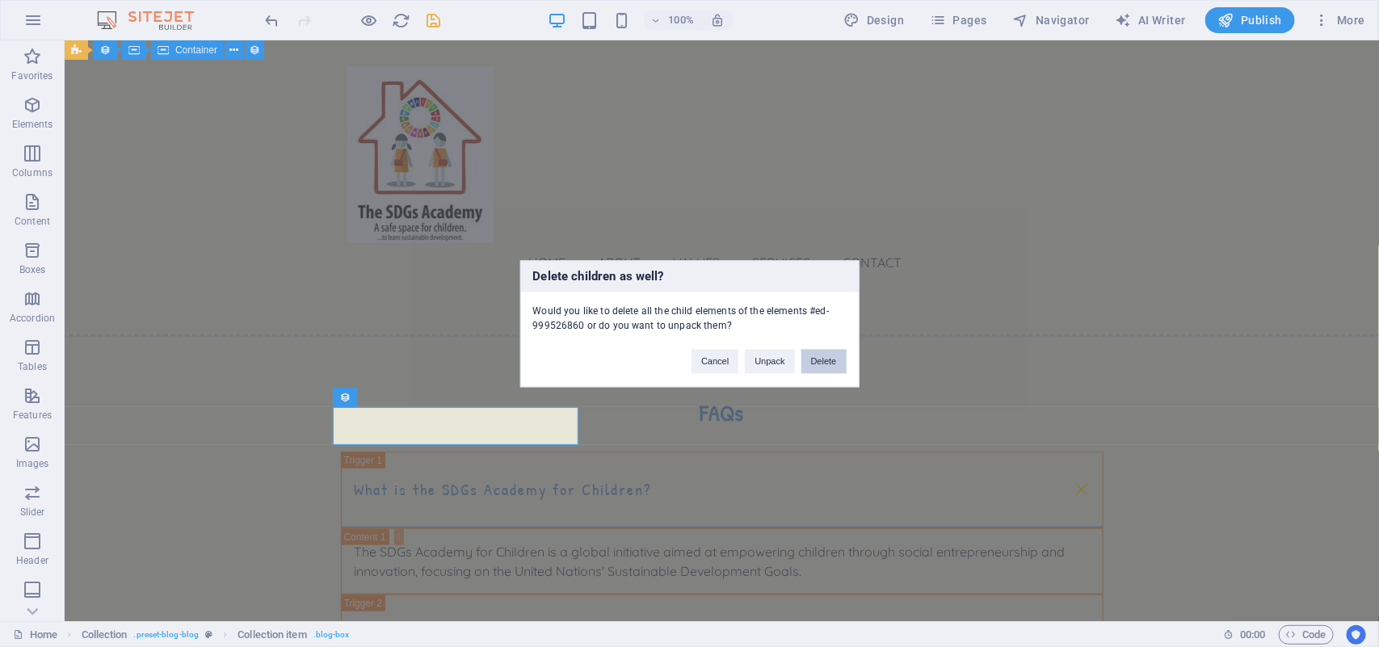
click at [820, 356] on button "Delete" at bounding box center [823, 361] width 45 height 24
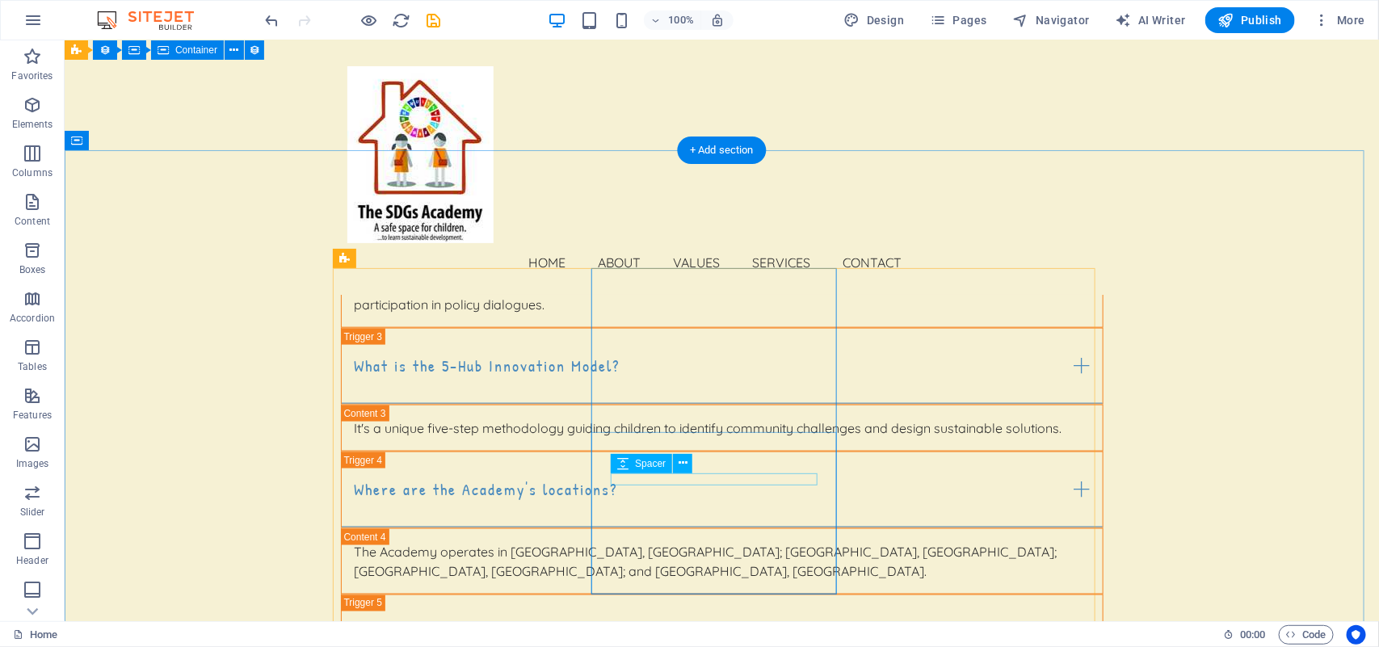
scroll to position [6337, 0]
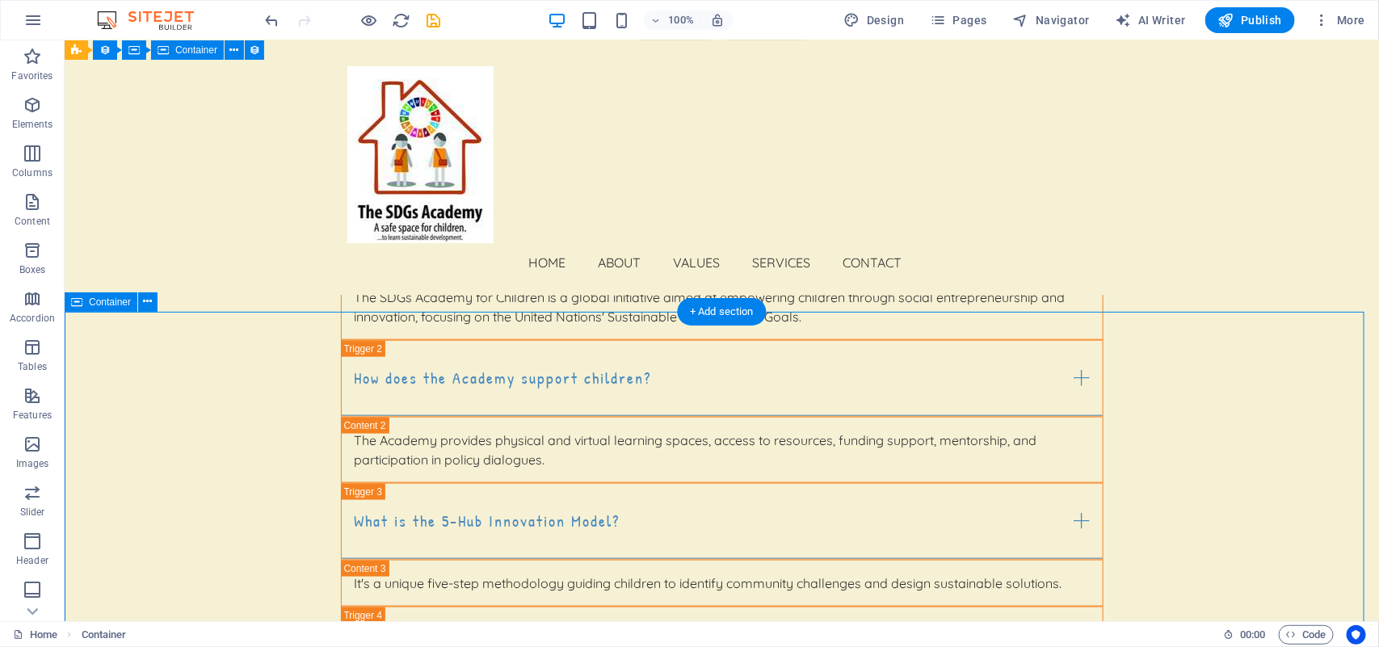
scroll to position [6175, 0]
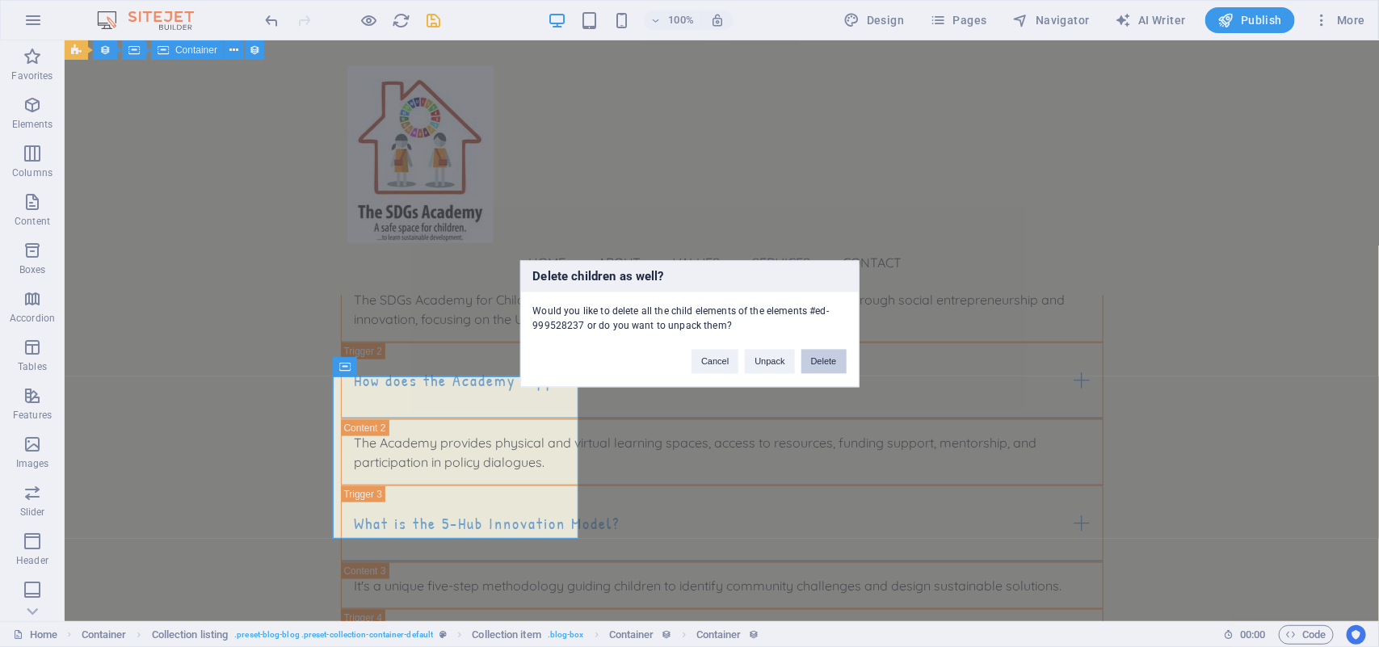
click at [830, 365] on button "Delete" at bounding box center [823, 361] width 45 height 24
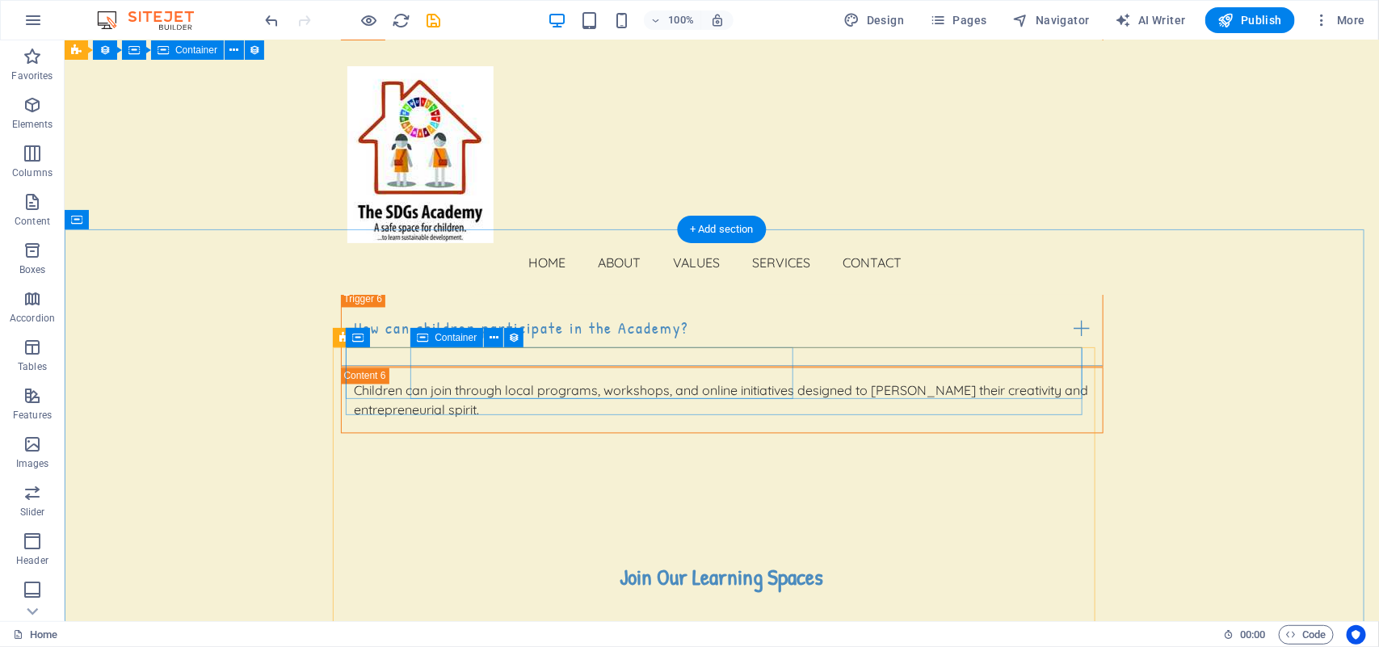
scroll to position [6779, 0]
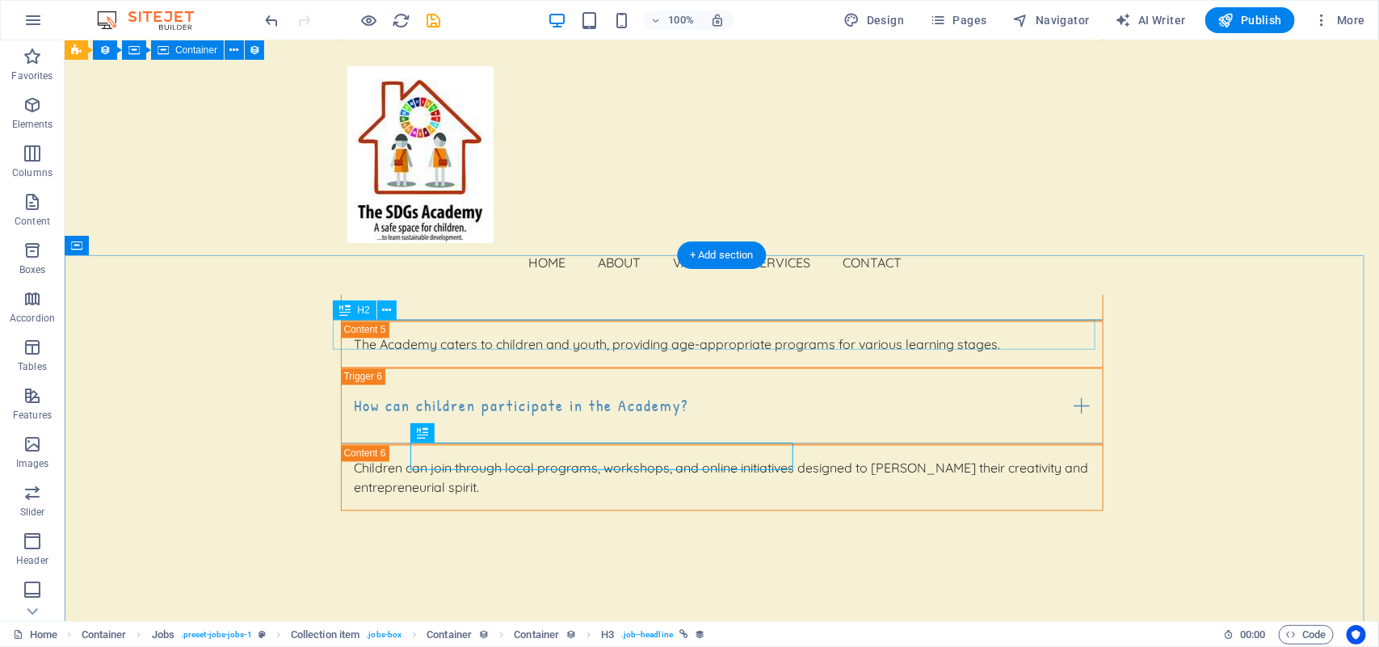
scroll to position [6680, 0]
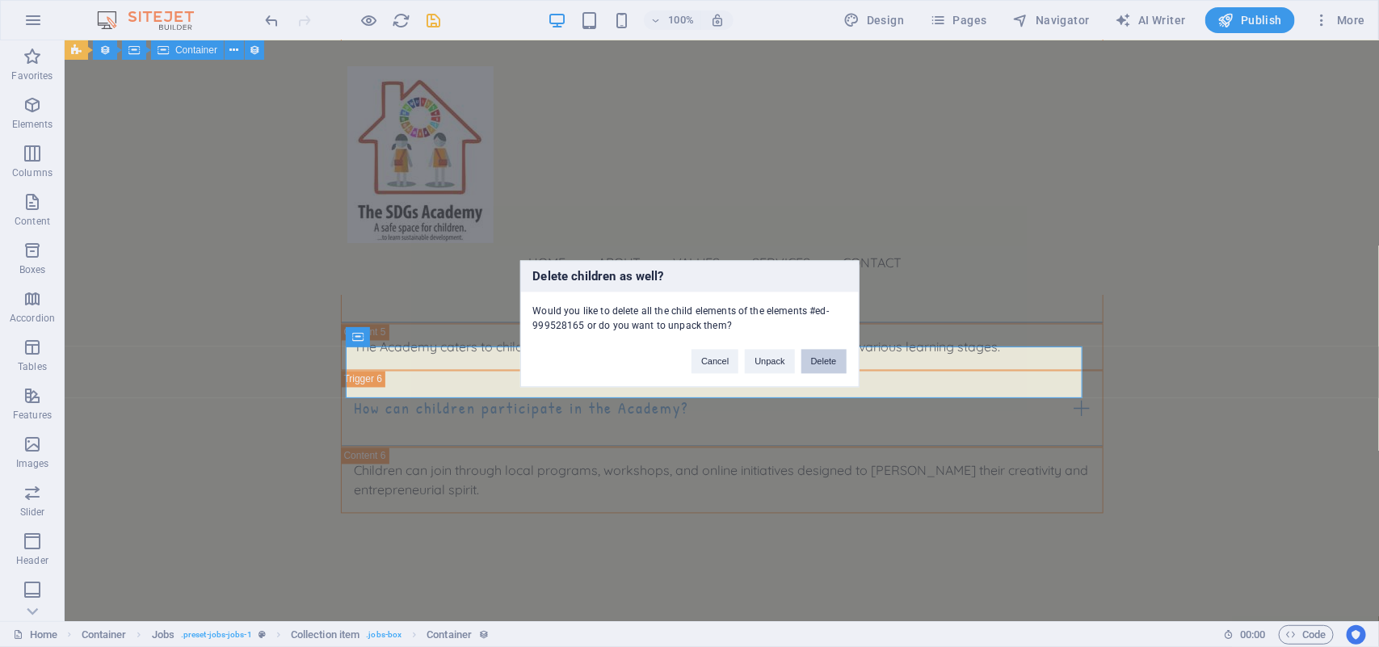
click at [820, 365] on button "Delete" at bounding box center [823, 361] width 45 height 24
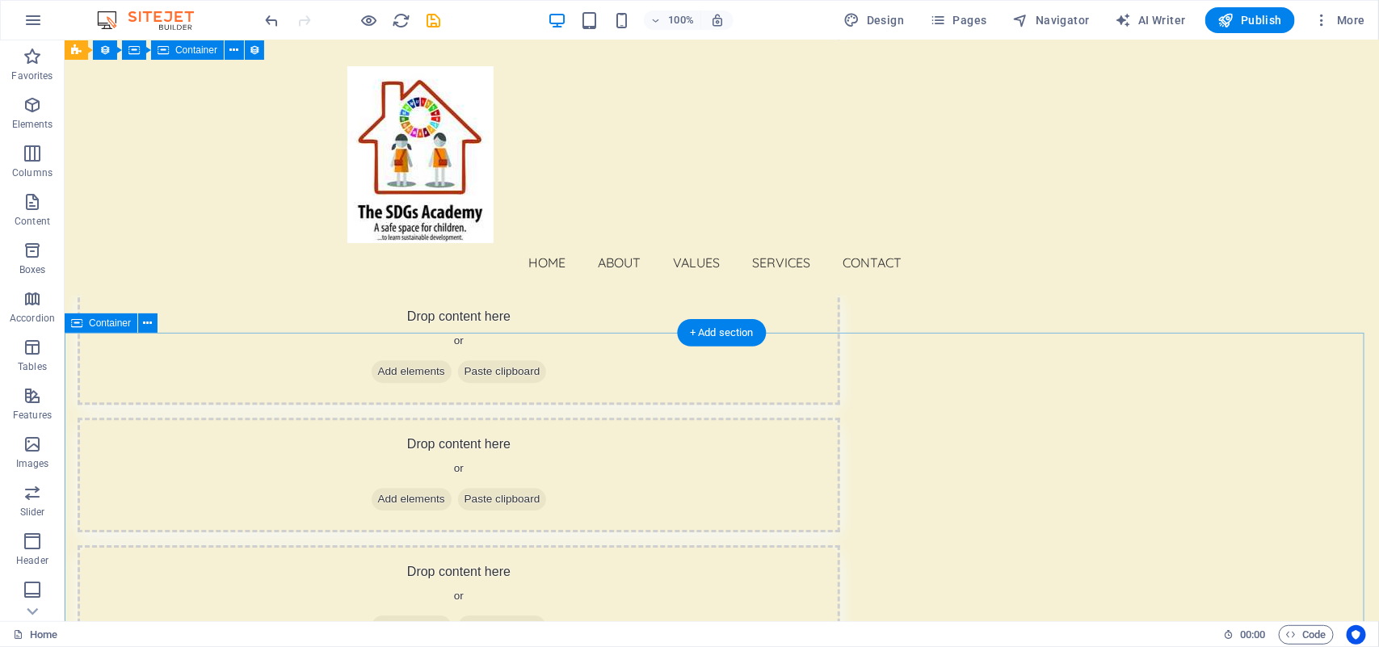
scroll to position [7486, 0]
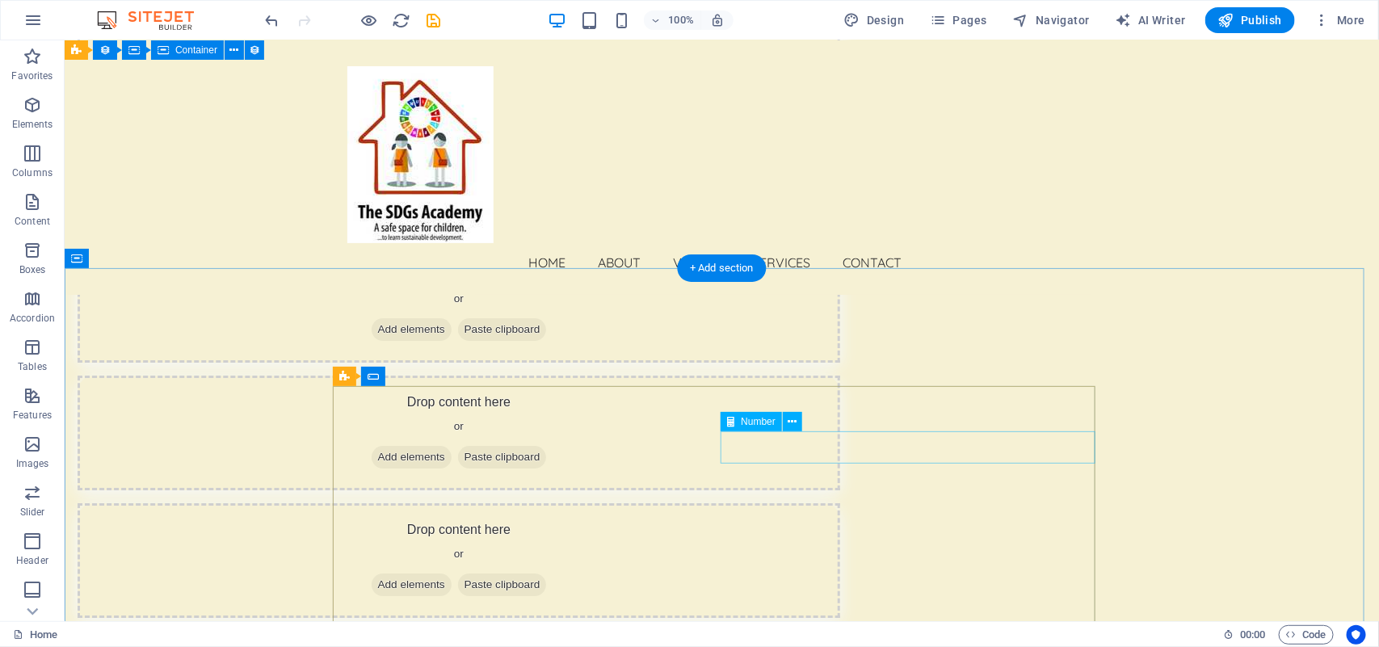
scroll to position [7789, 0]
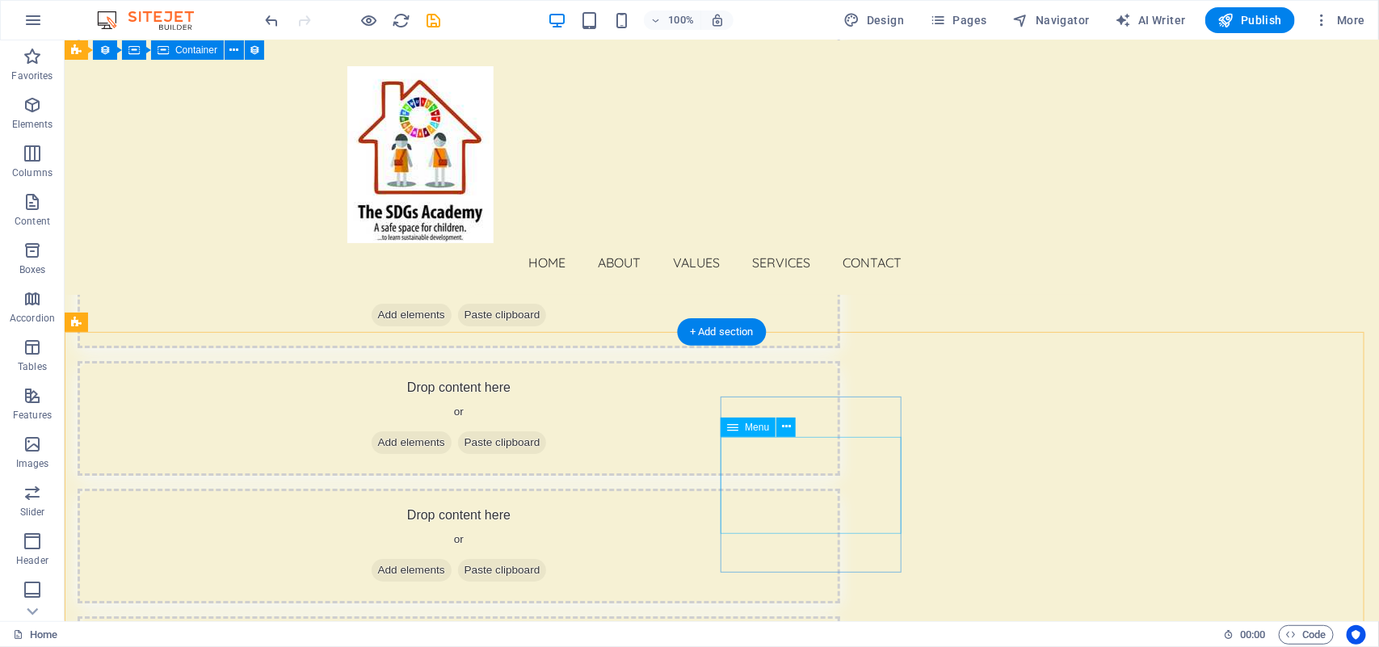
scroll to position [7981, 0]
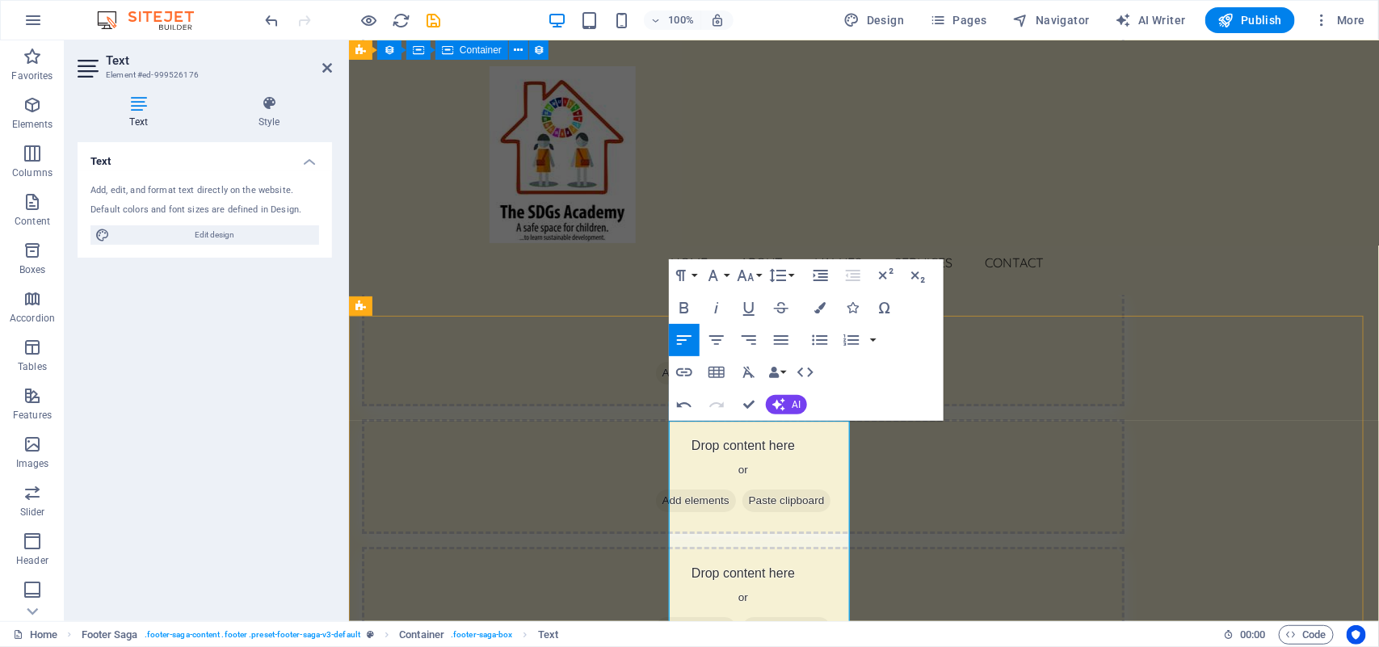
select select "footer"
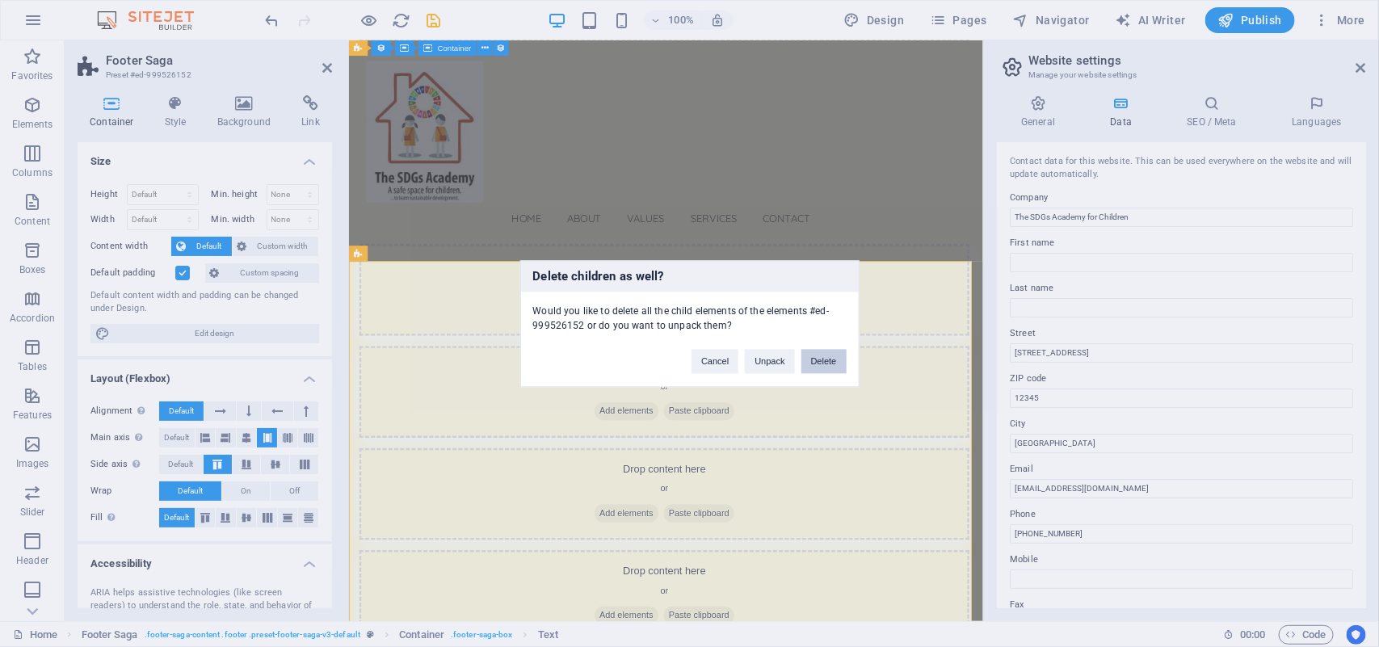
scroll to position [8112, 0]
click at [827, 358] on button "Delete" at bounding box center [823, 361] width 45 height 24
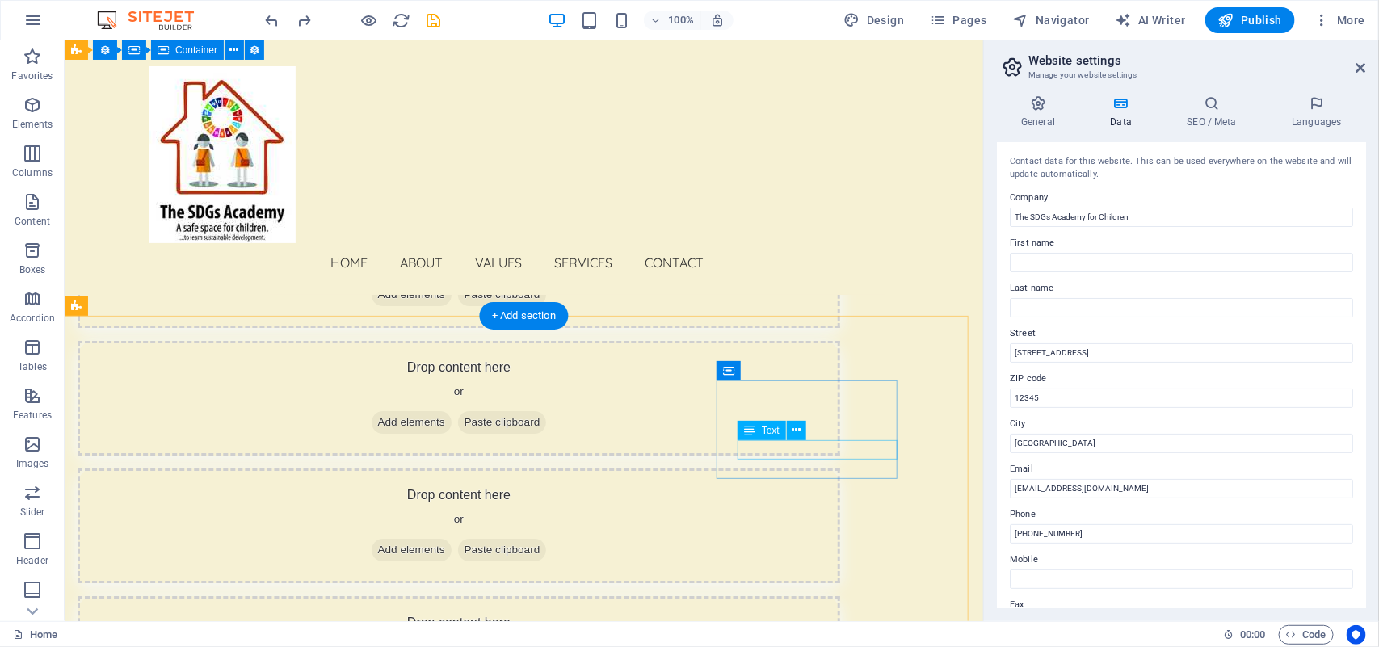
scroll to position [7981, 0]
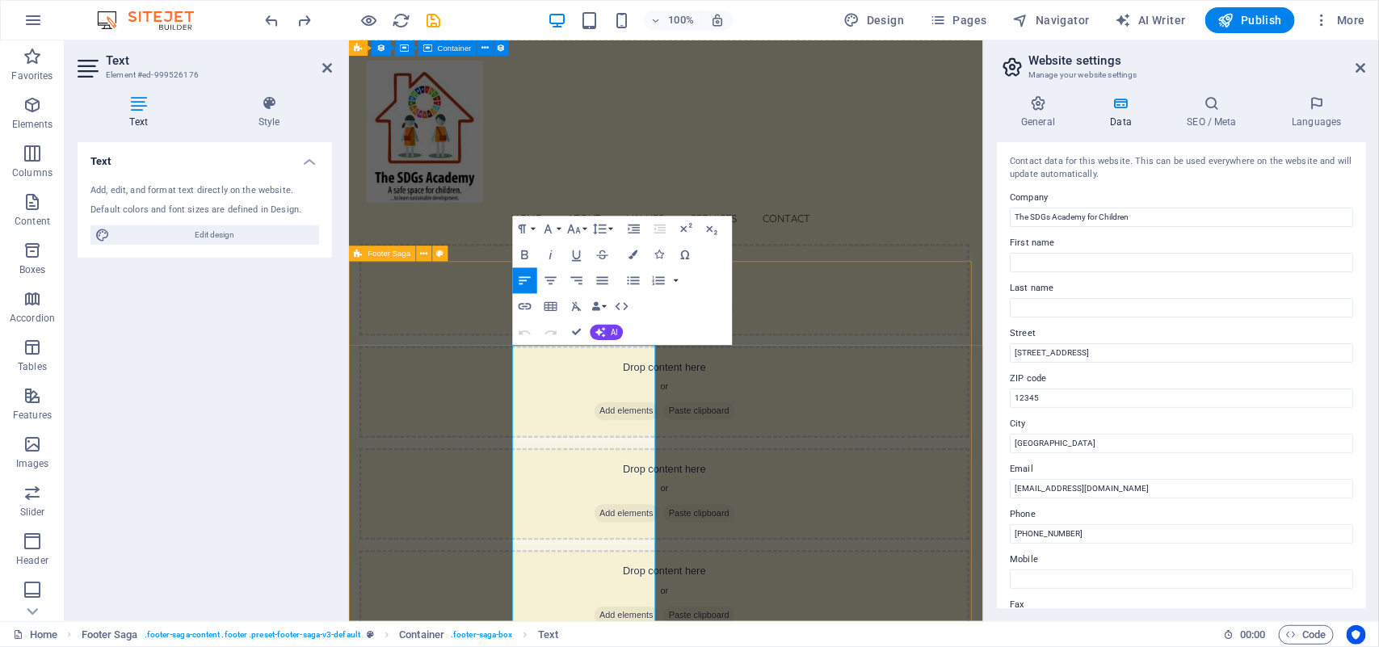
scroll to position [8112, 0]
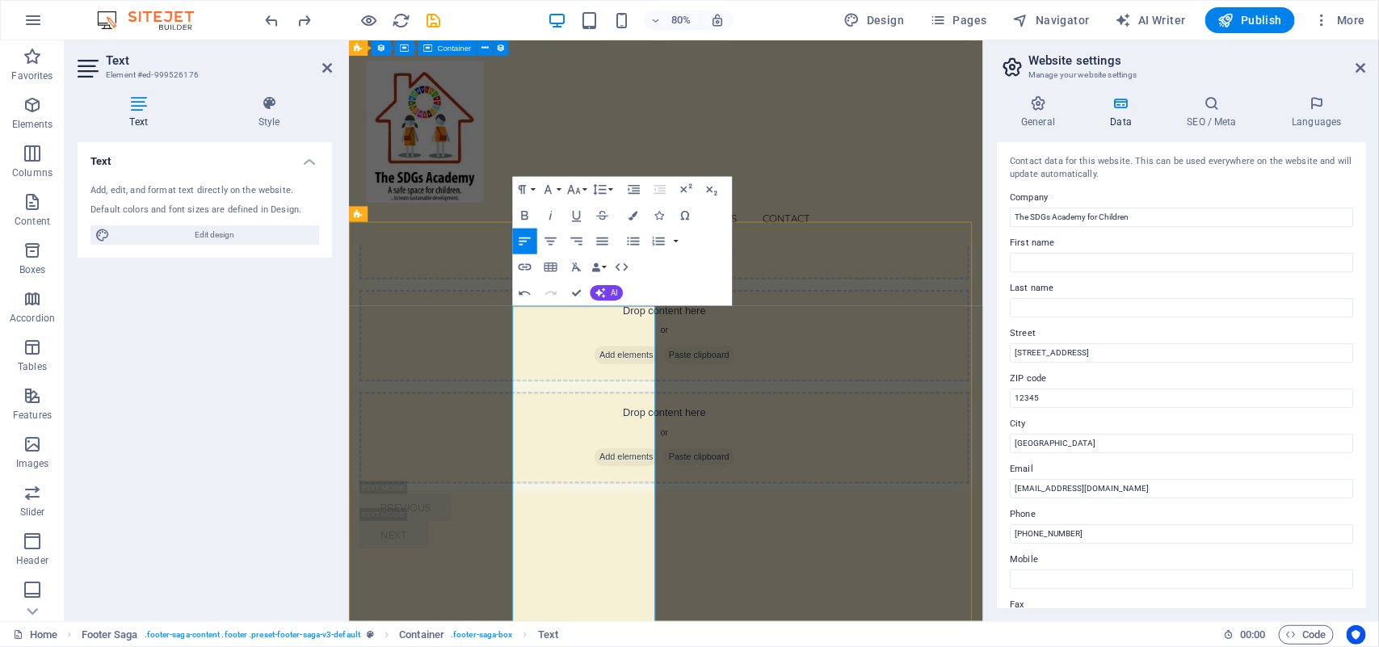
scroll to position [8149, 0]
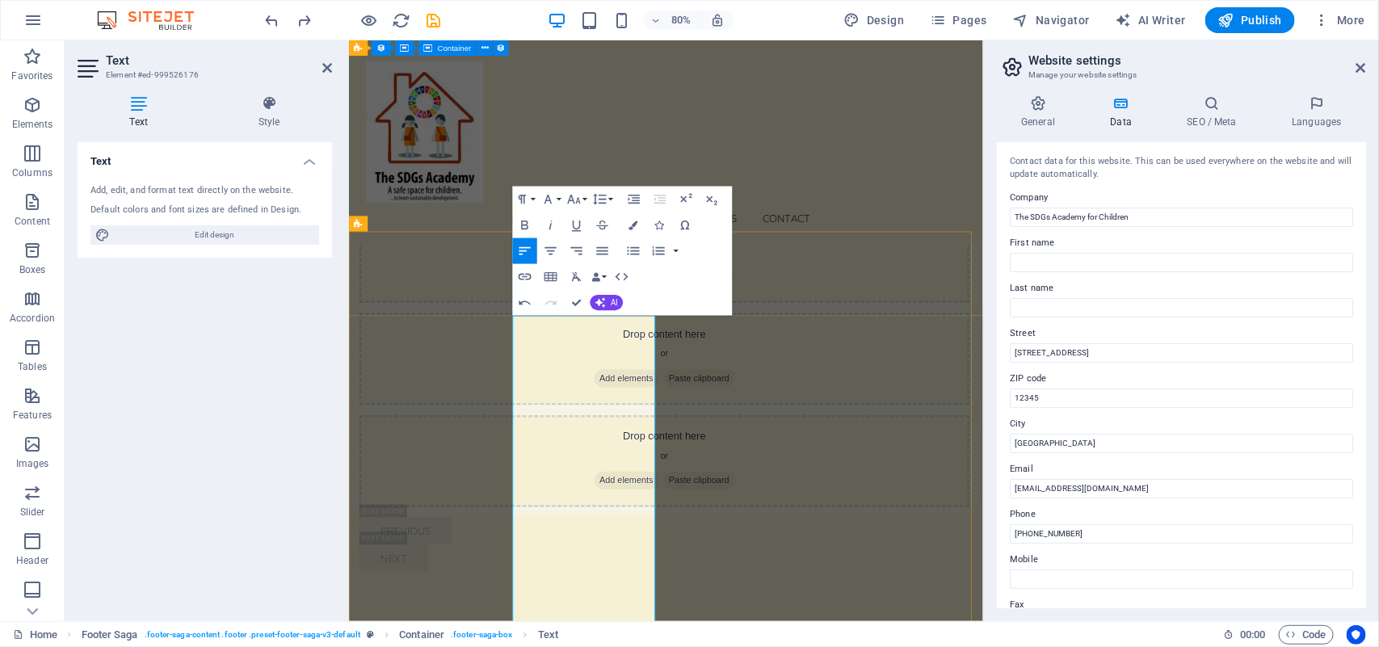
click at [1121, 355] on input "123 Innovation Ave" at bounding box center [1181, 352] width 343 height 19
type input "1"
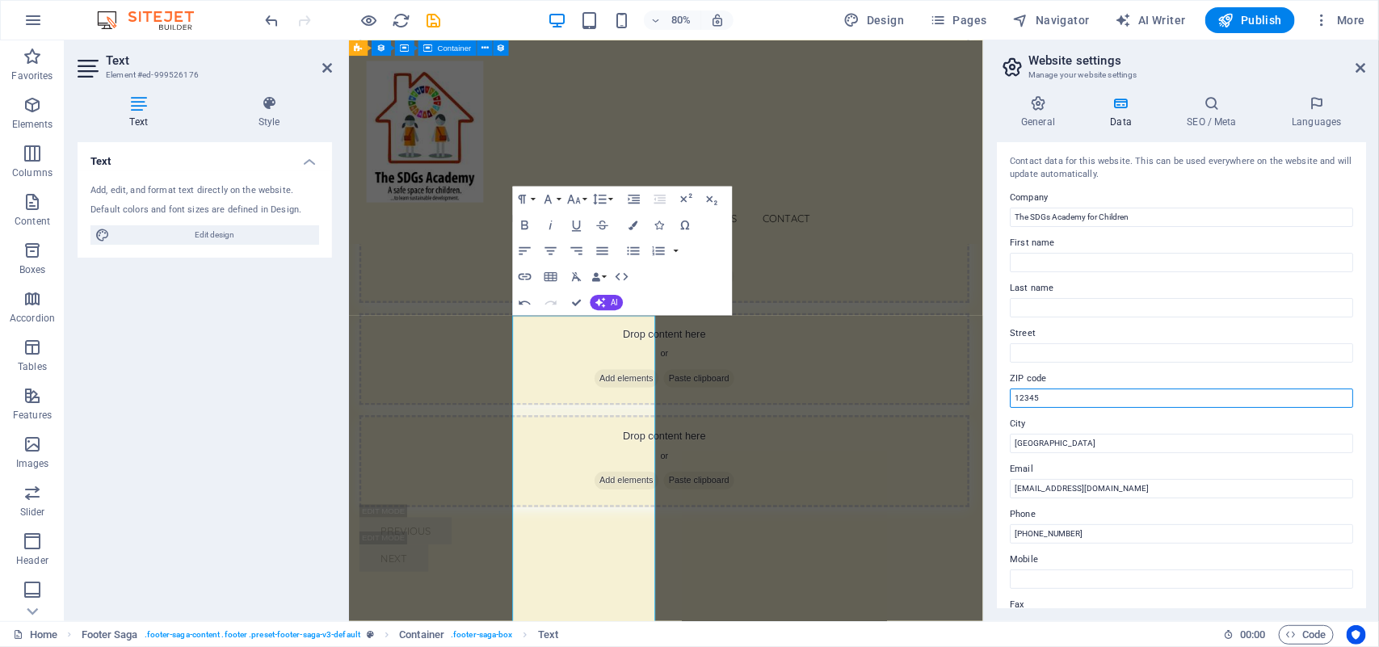
click at [1079, 398] on input "12345" at bounding box center [1181, 398] width 343 height 19
type input "1"
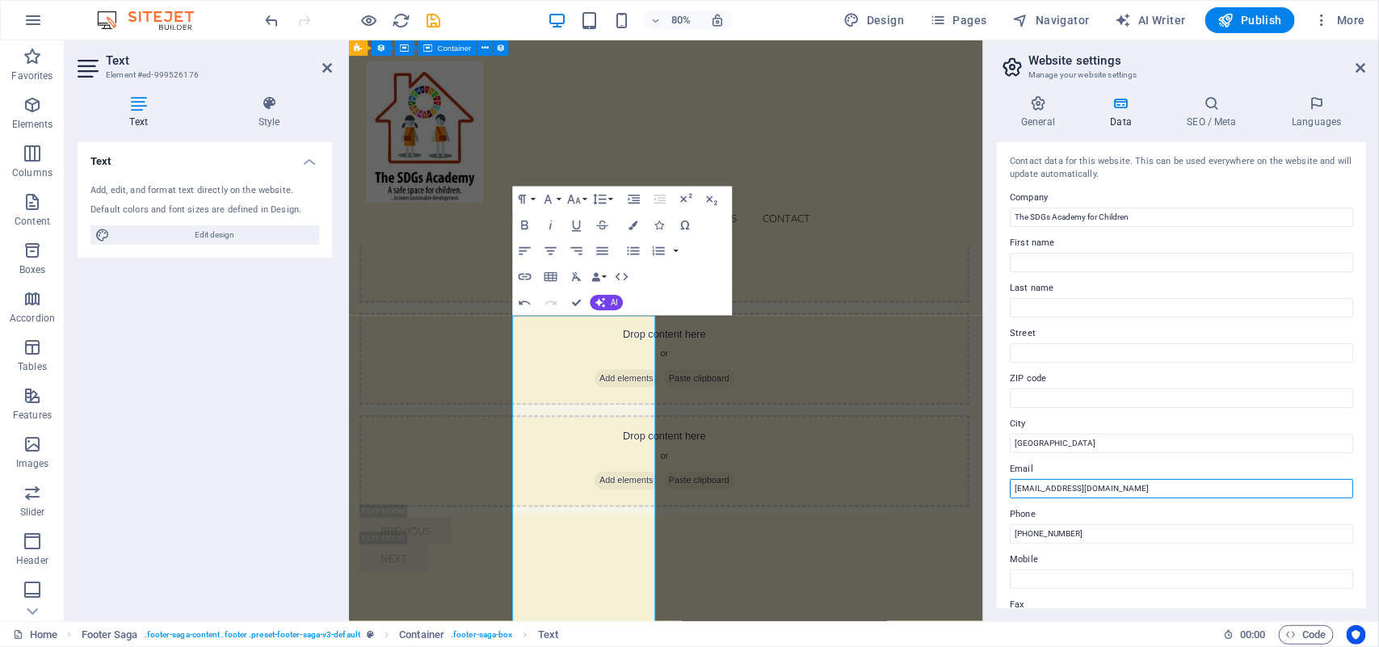
click at [1115, 490] on input "info@sdgsacademy.org" at bounding box center [1181, 488] width 343 height 19
type input "i"
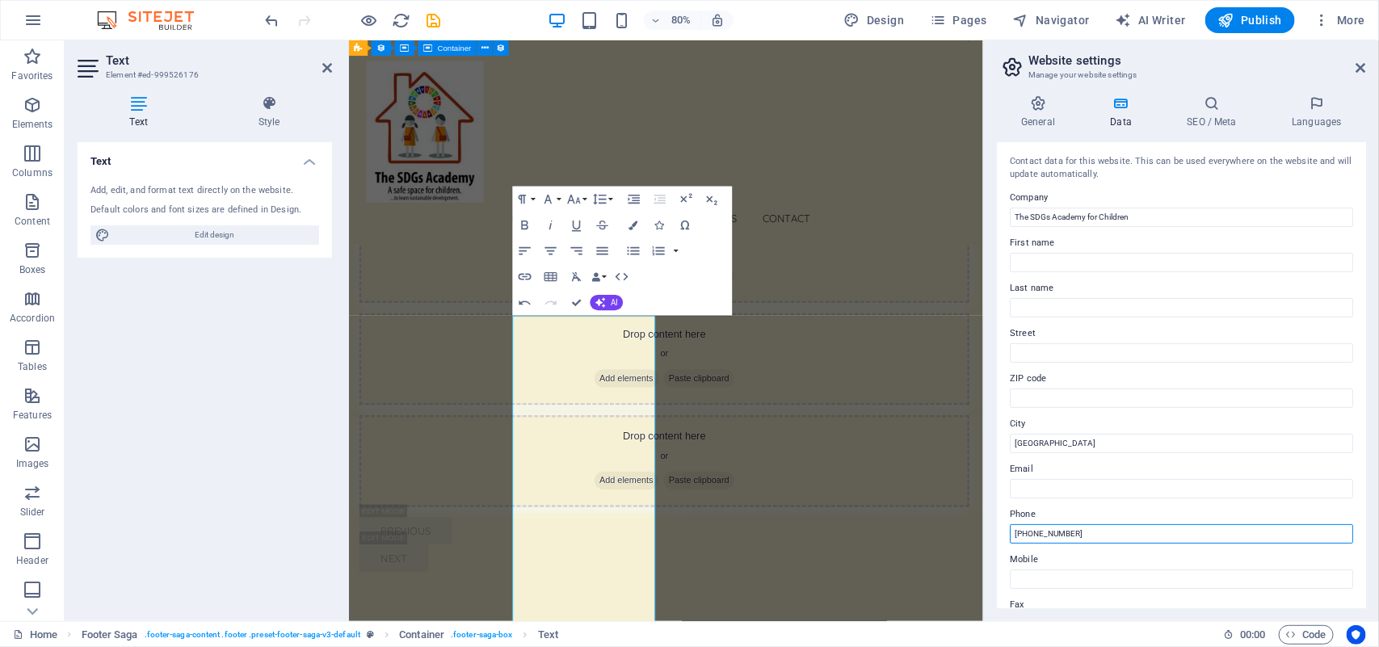
click at [1121, 534] on input "+254 700 000 000" at bounding box center [1181, 533] width 343 height 19
type input "+"
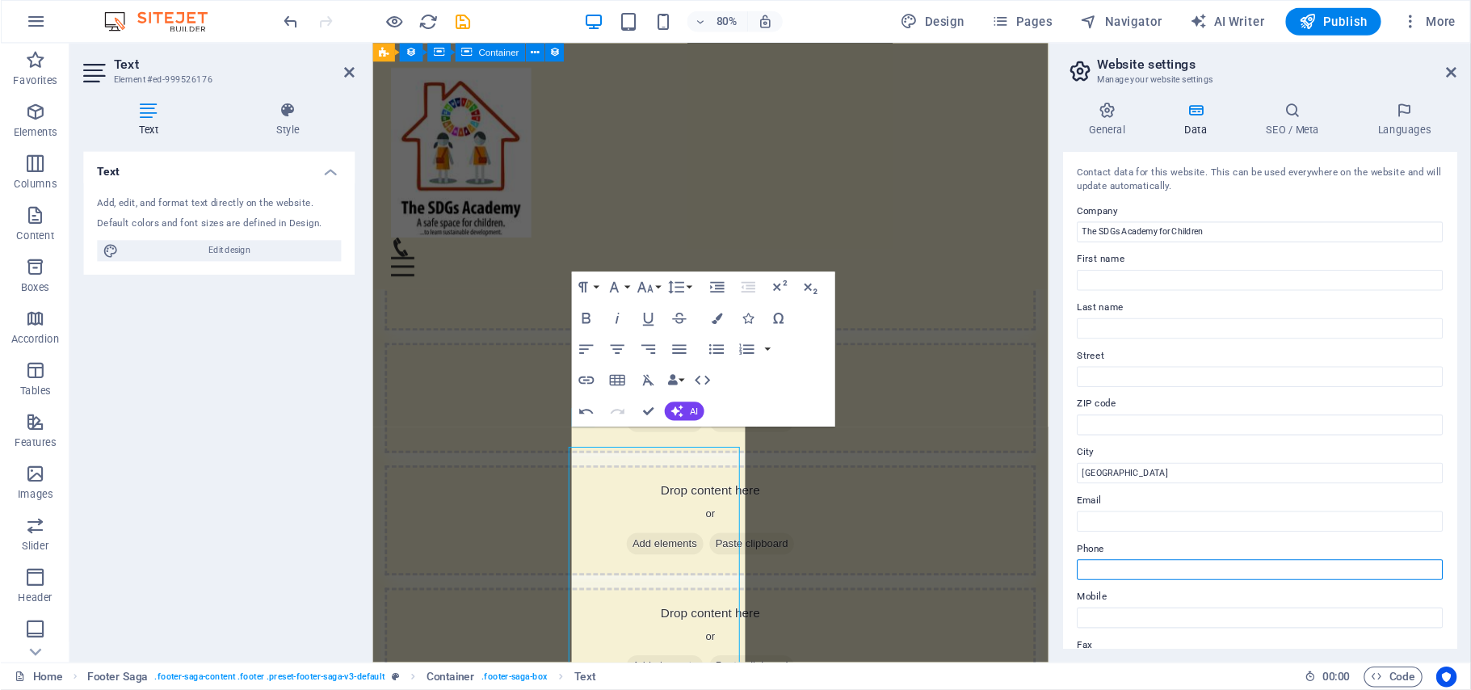
scroll to position [8071, 0]
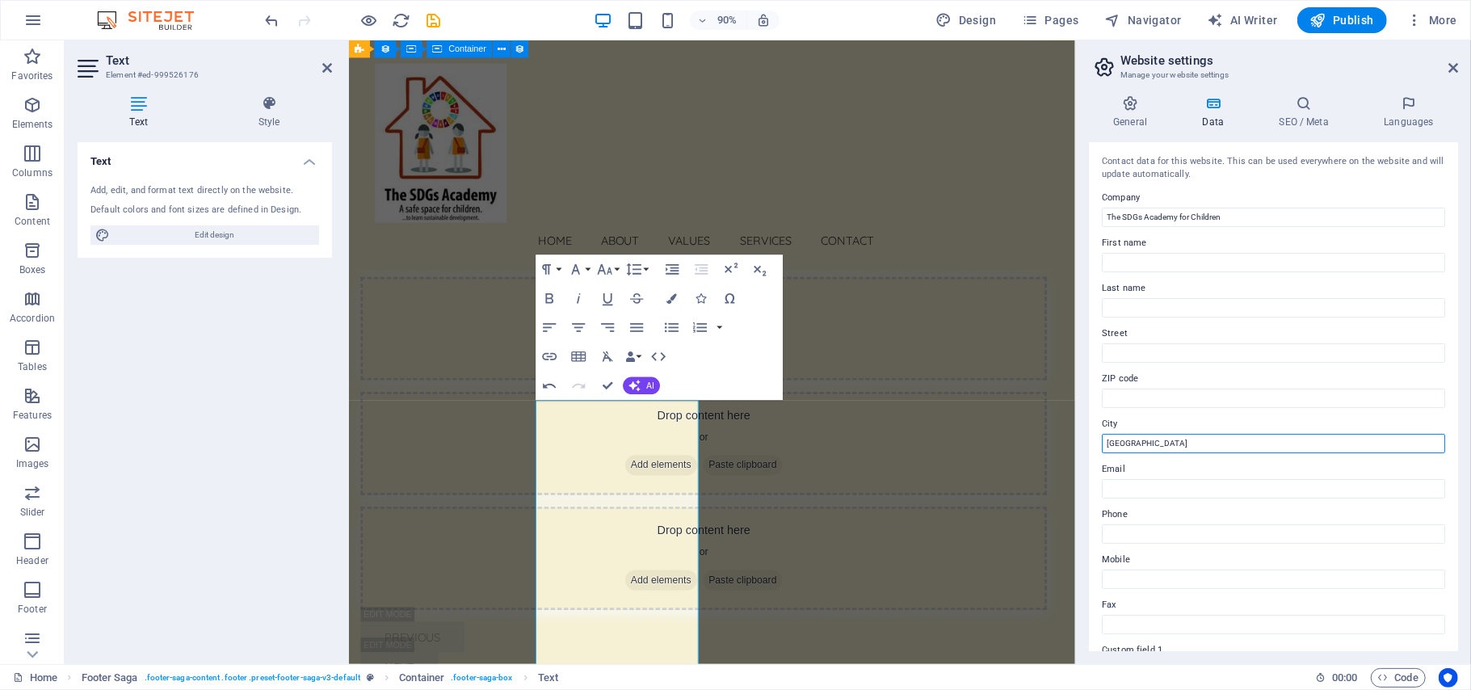
click at [1191, 441] on input "[GEOGRAPHIC_DATA]" at bounding box center [1273, 443] width 343 height 19
type input "N"
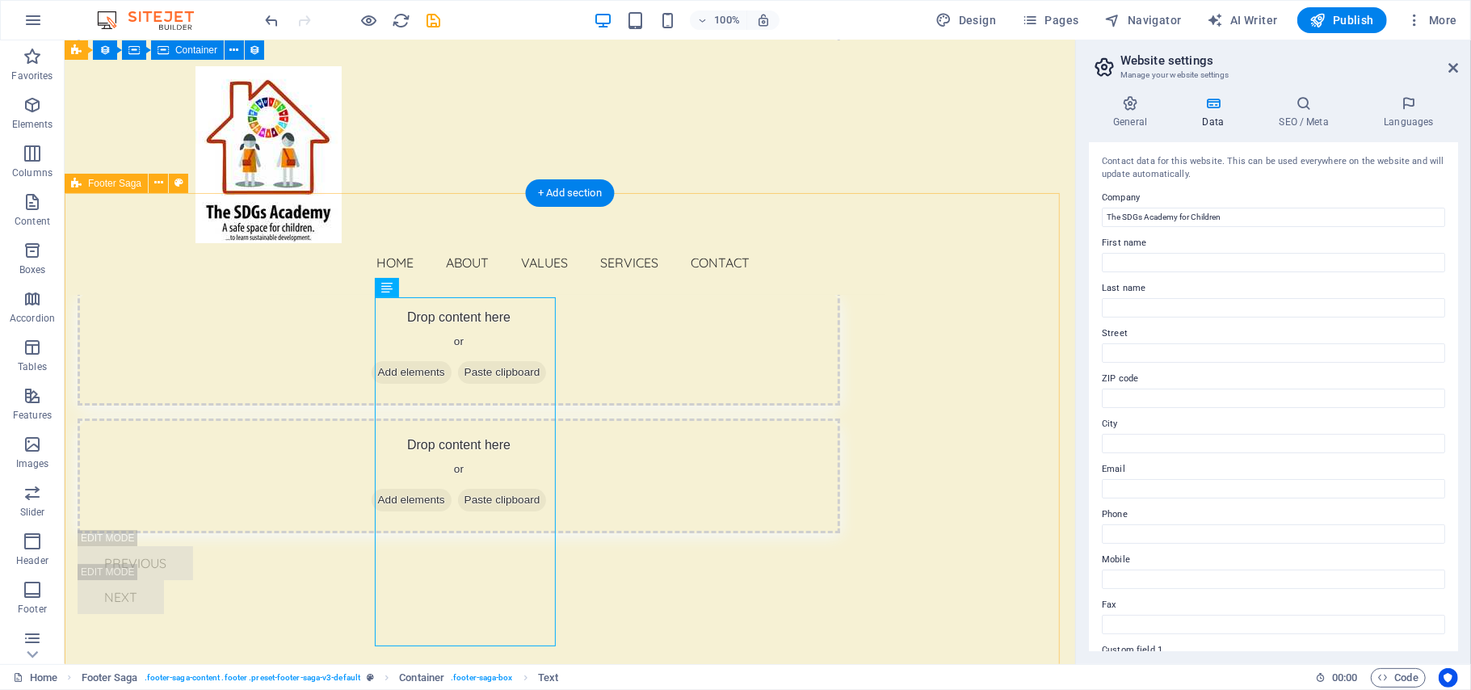
scroll to position [8157, 0]
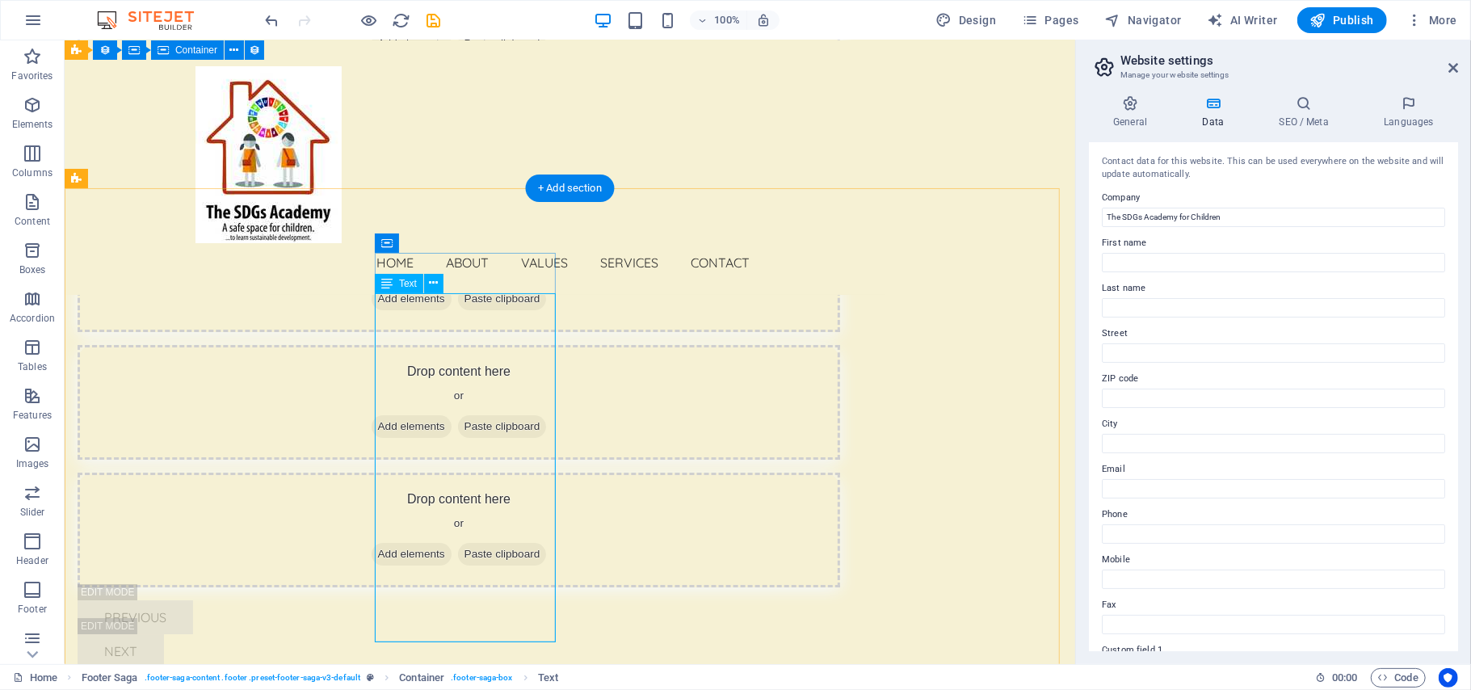
scroll to position [8218, 0]
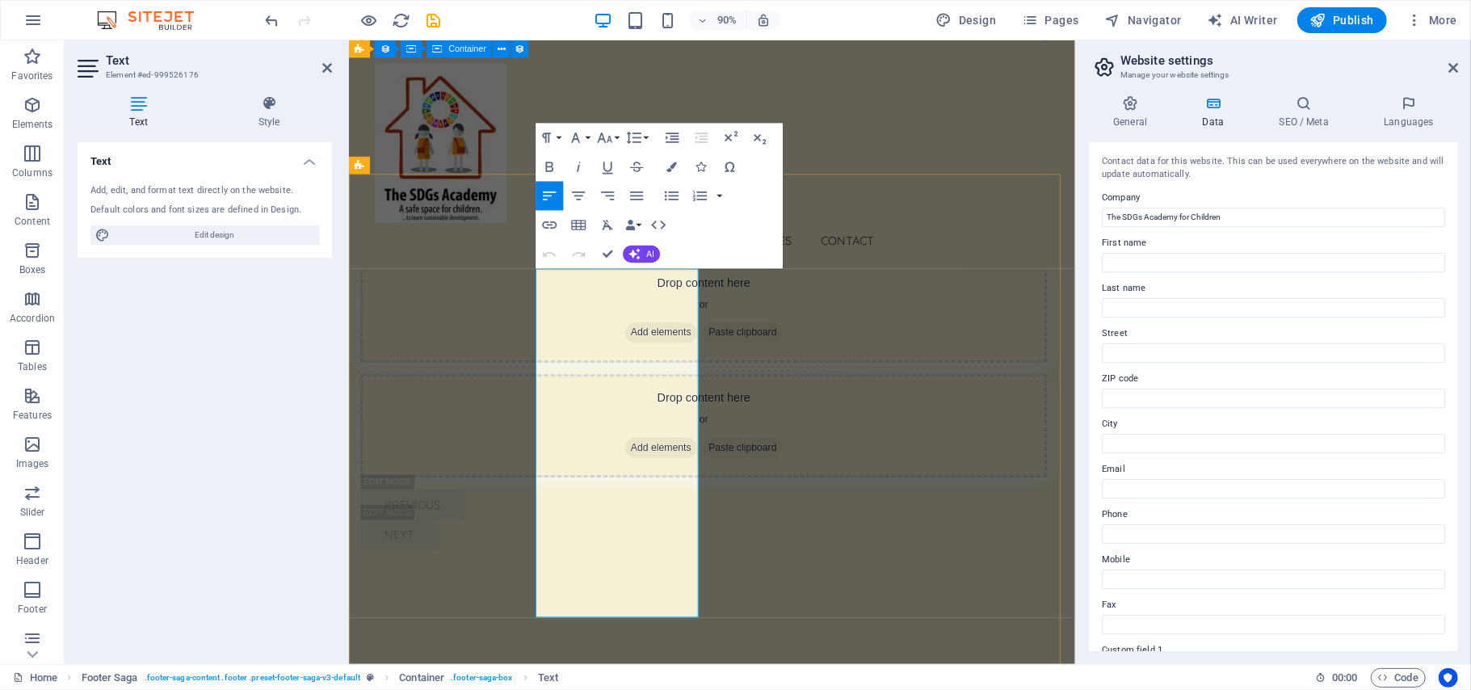
drag, startPoint x: 616, startPoint y: 343, endPoint x: 558, endPoint y: 326, distance: 59.8
click at [617, 133] on button "Font Size" at bounding box center [608, 137] width 27 height 29
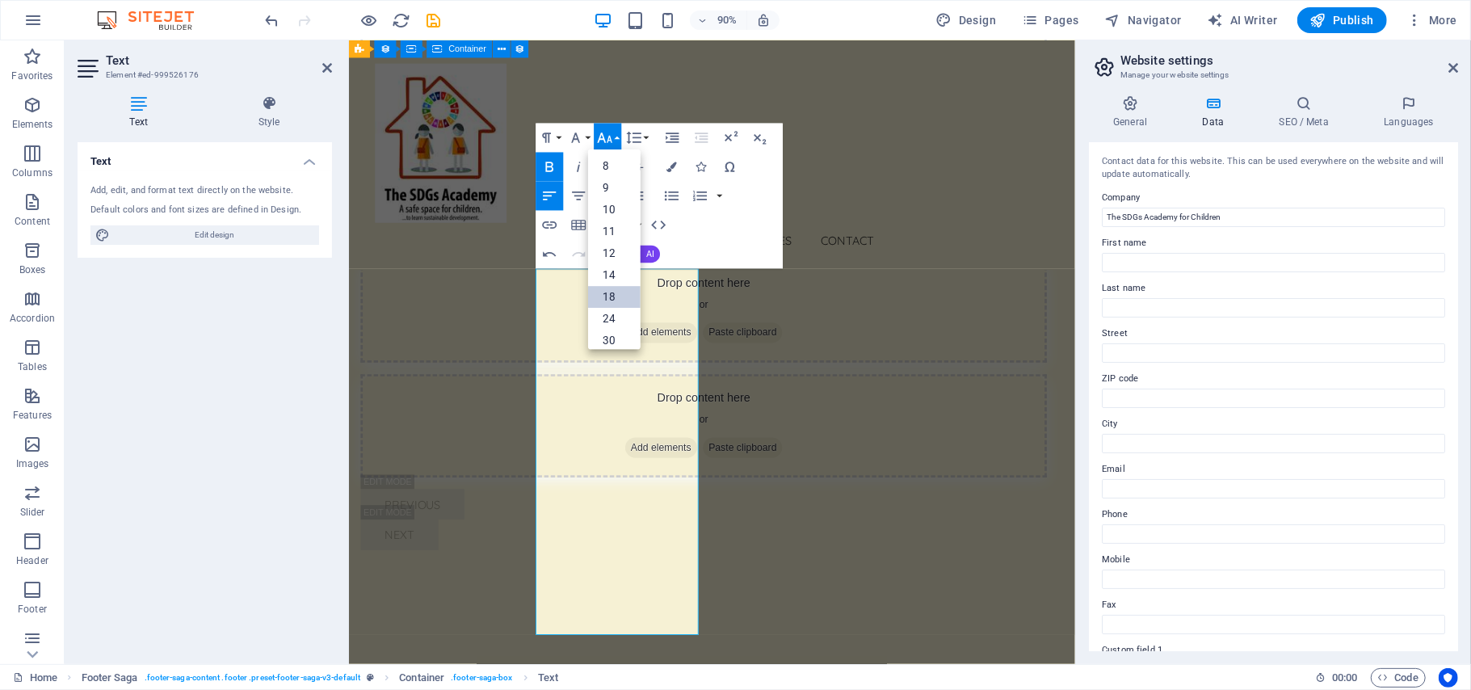
click at [609, 294] on link "18" at bounding box center [614, 297] width 53 height 22
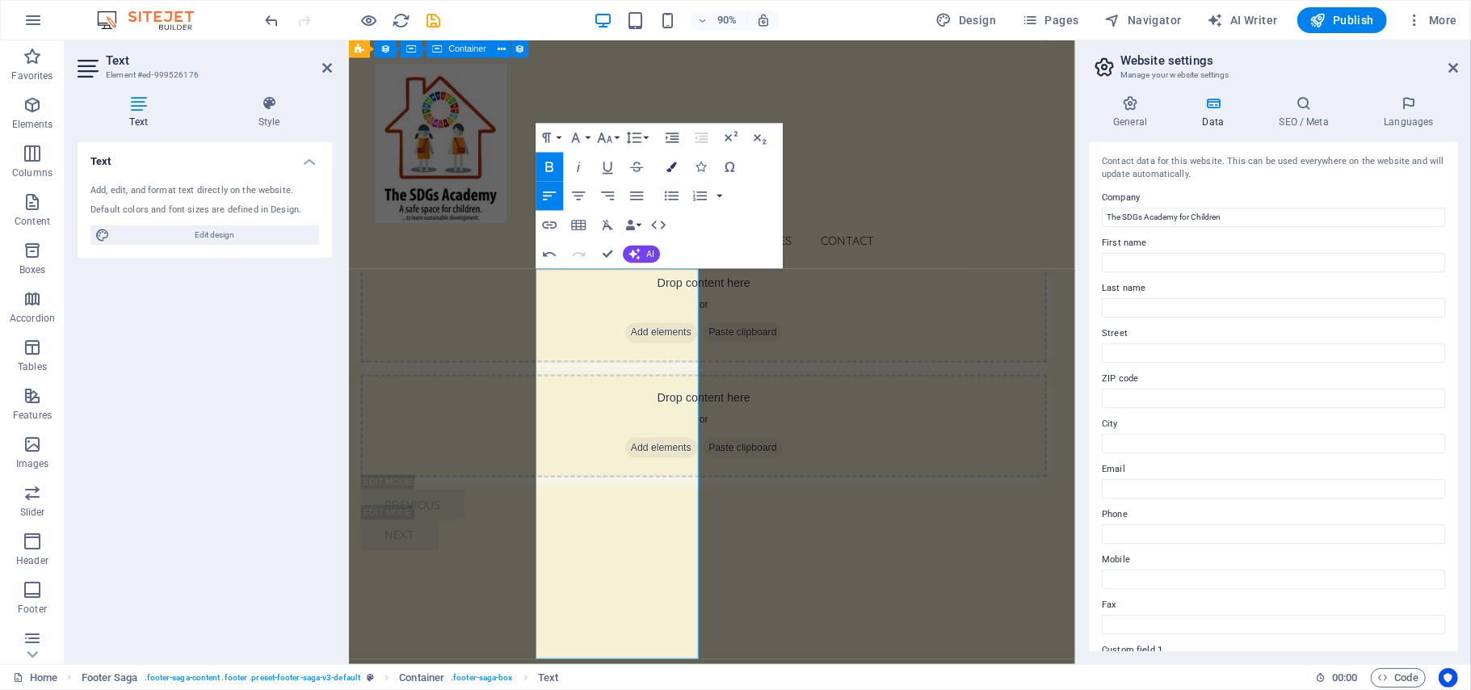
click at [671, 166] on icon "button" at bounding box center [672, 167] width 11 height 11
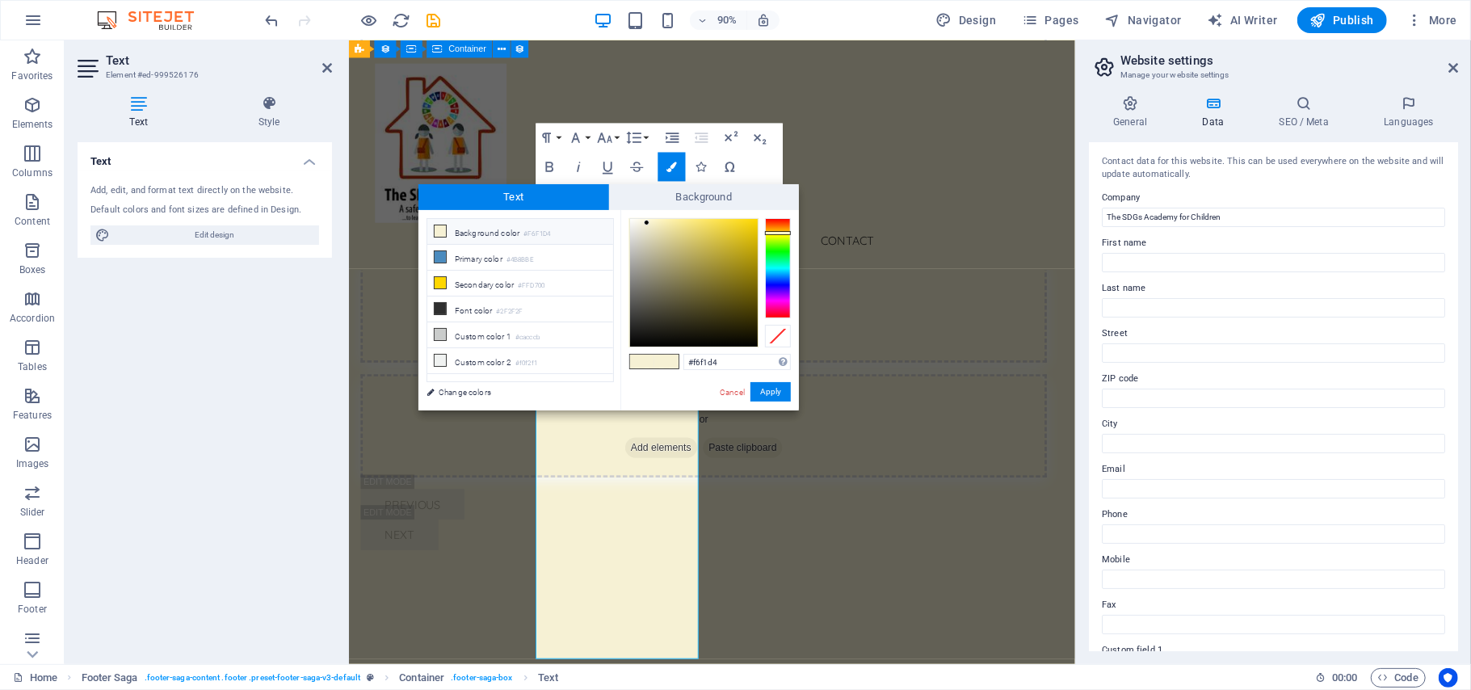
type input "#d4f6d6"
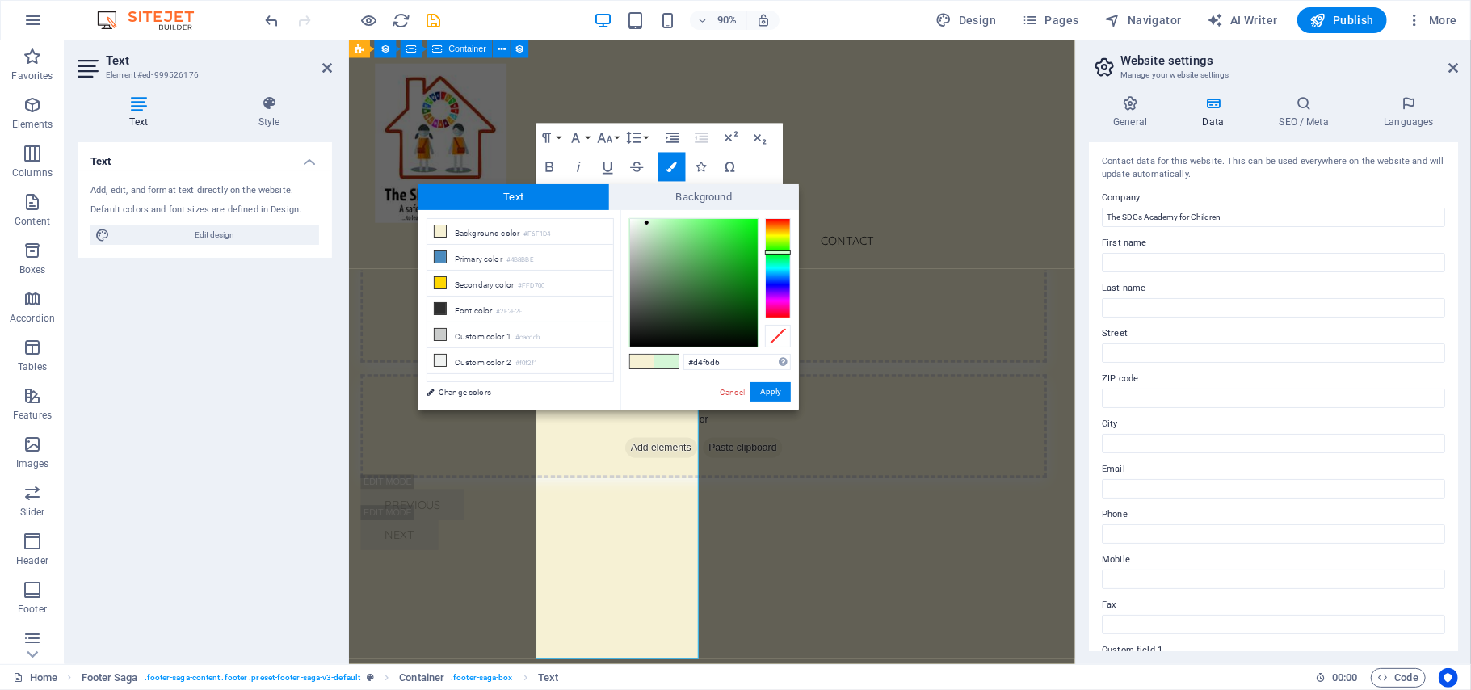
click at [782, 252] on div at bounding box center [778, 268] width 26 height 100
click at [776, 394] on button "Apply" at bounding box center [771, 391] width 40 height 19
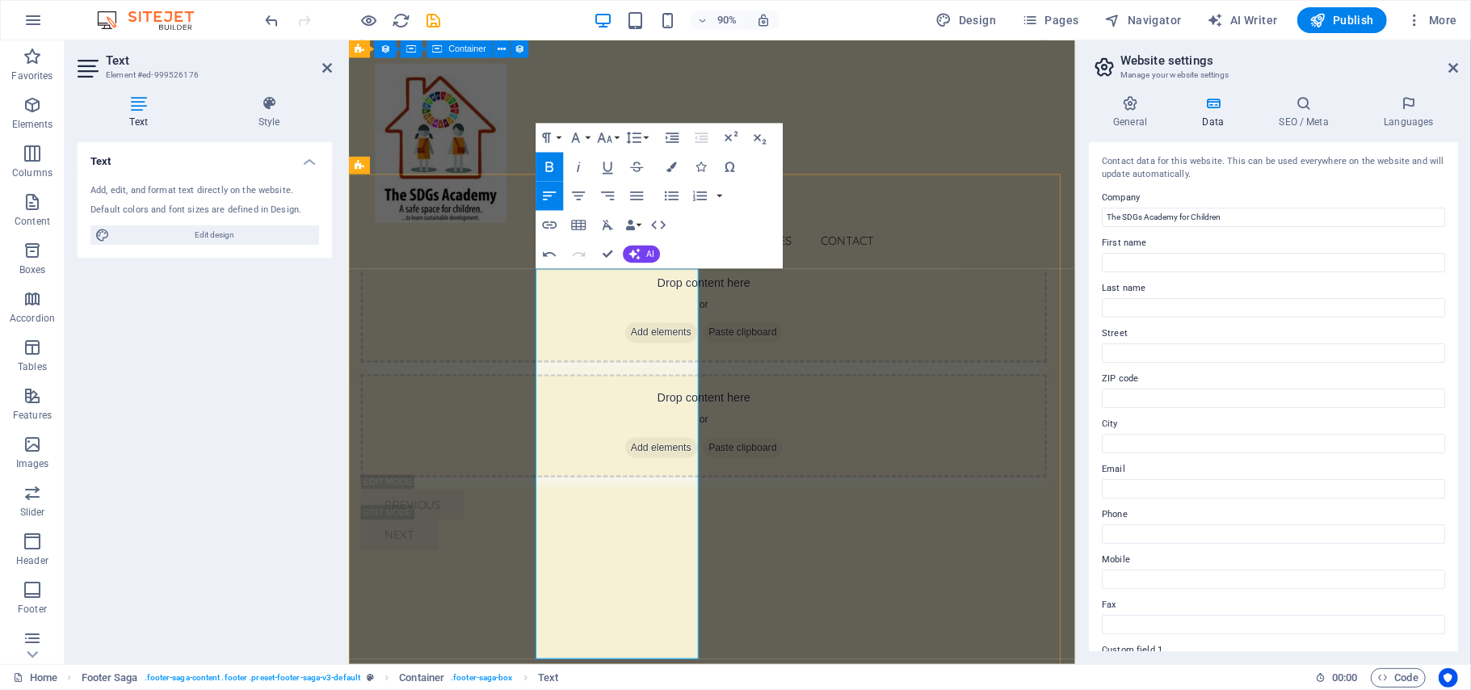
drag, startPoint x: 730, startPoint y: 562, endPoint x: 558, endPoint y: 562, distance: 171.3
click at [616, 133] on button "Font Size" at bounding box center [608, 137] width 27 height 29
click at [615, 317] on link "24" at bounding box center [614, 319] width 53 height 22
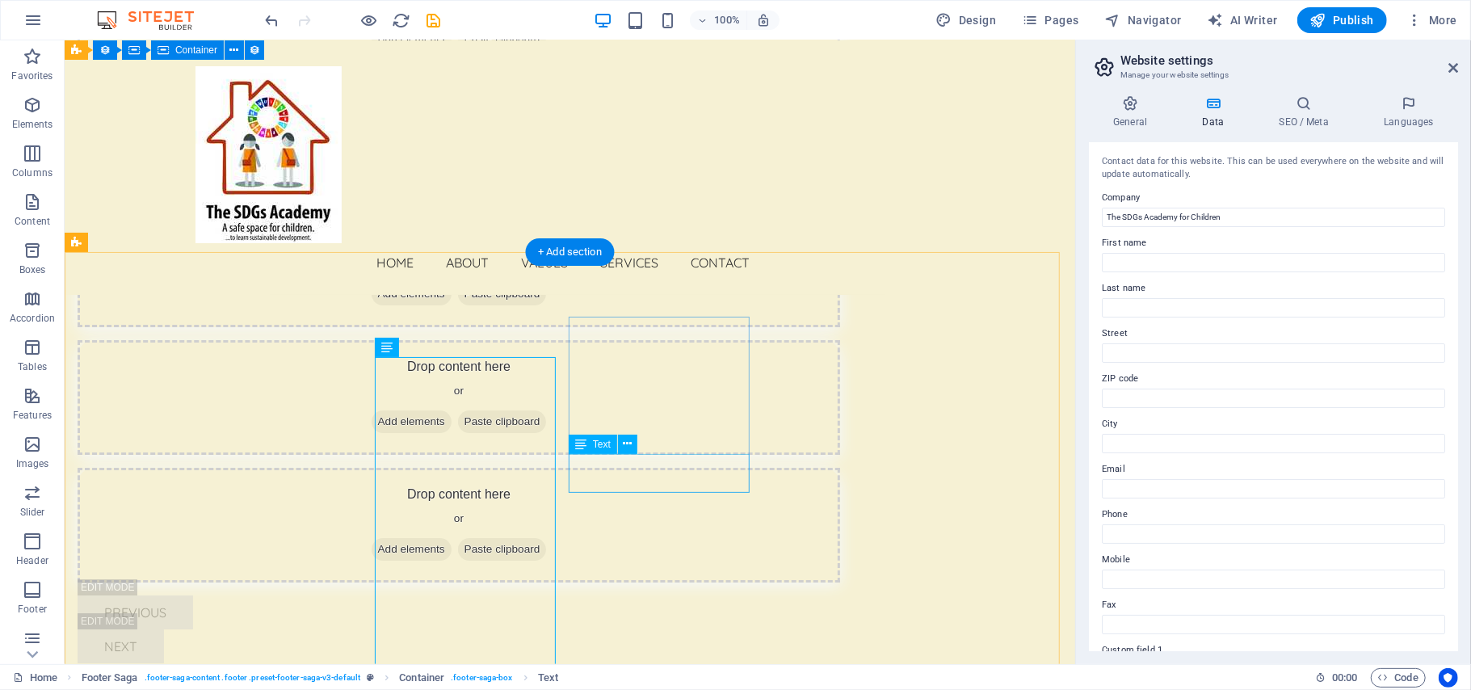
scroll to position [8089, 0]
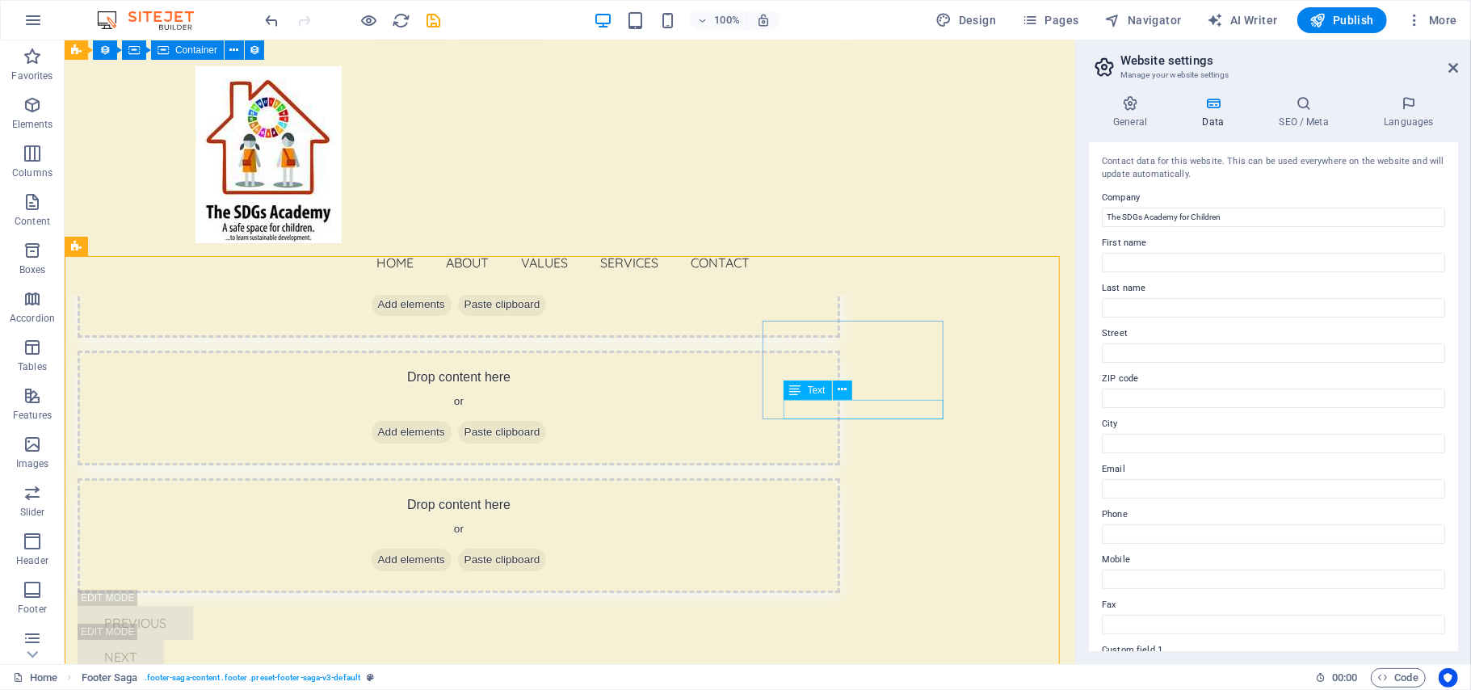
click at [815, 391] on span "Text" at bounding box center [817, 390] width 18 height 10
click at [816, 385] on span "Text" at bounding box center [817, 390] width 18 height 10
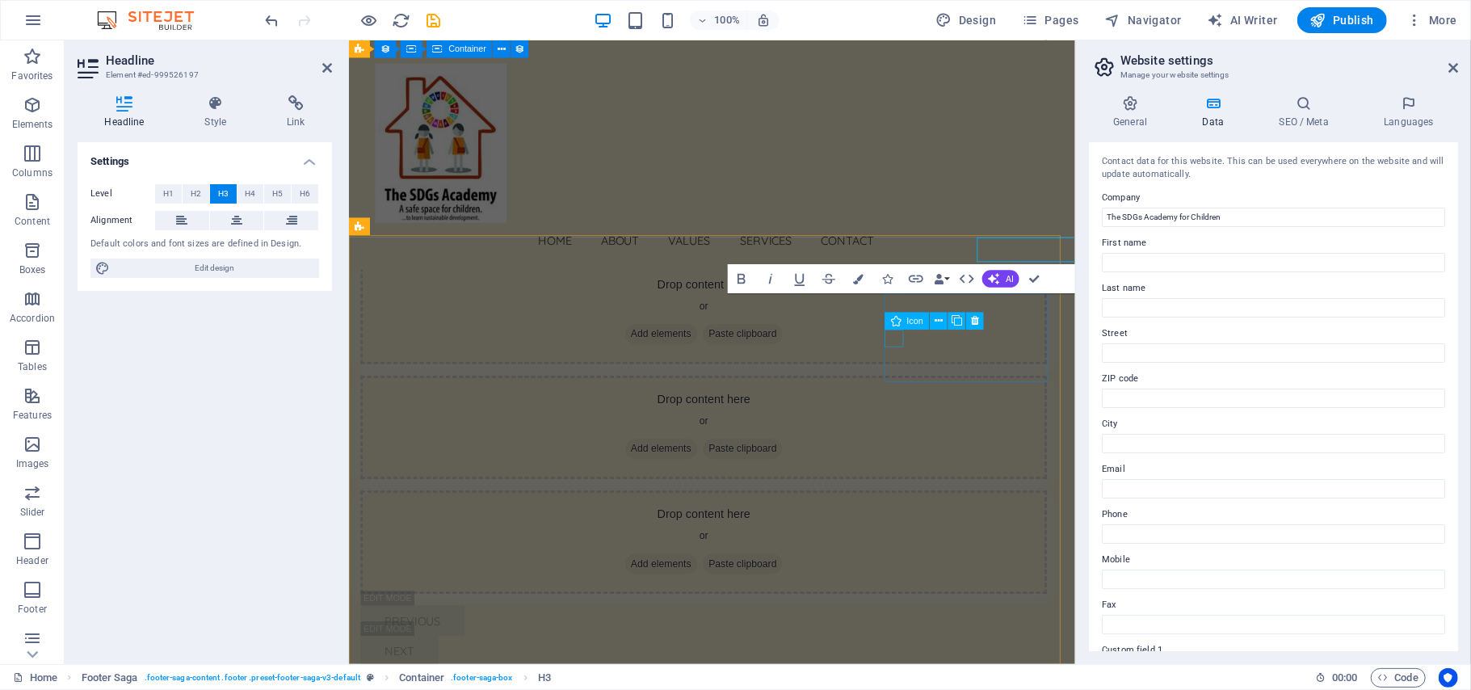
scroll to position [8151, 0]
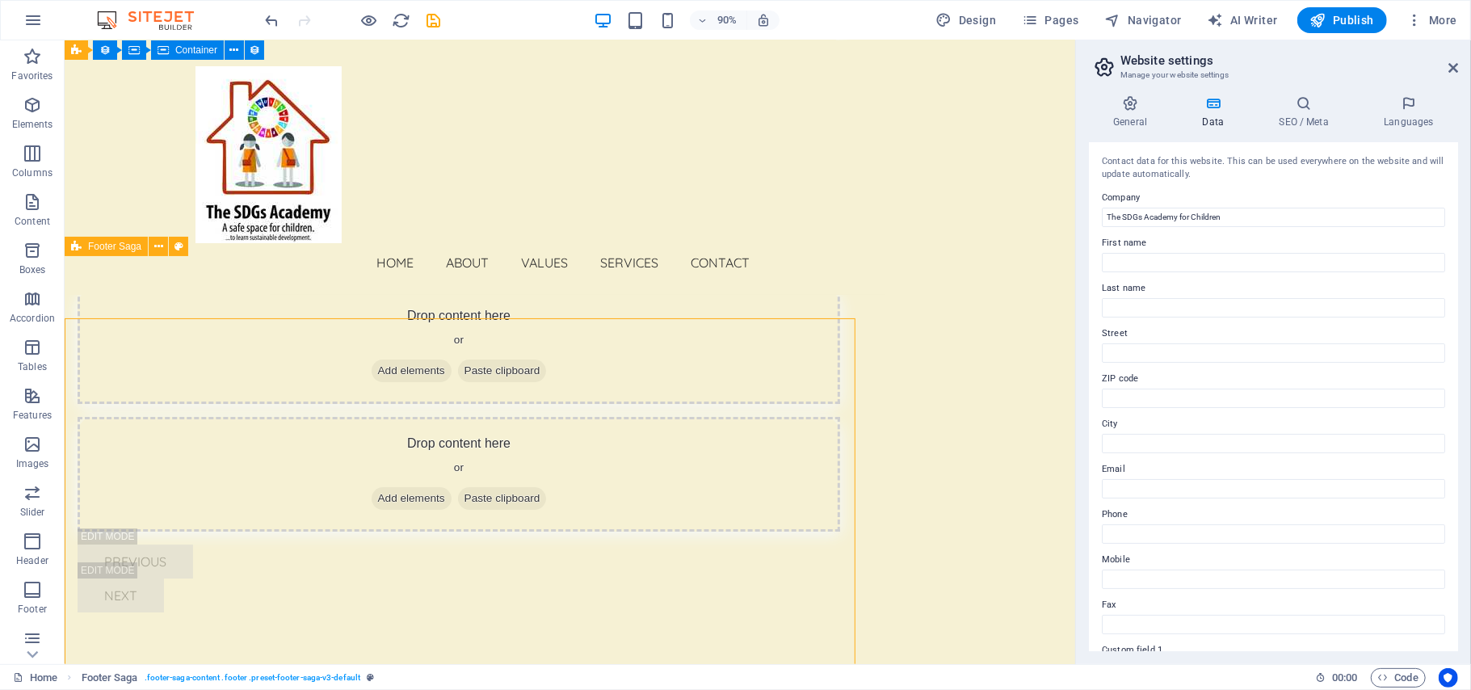
scroll to position [8089, 0]
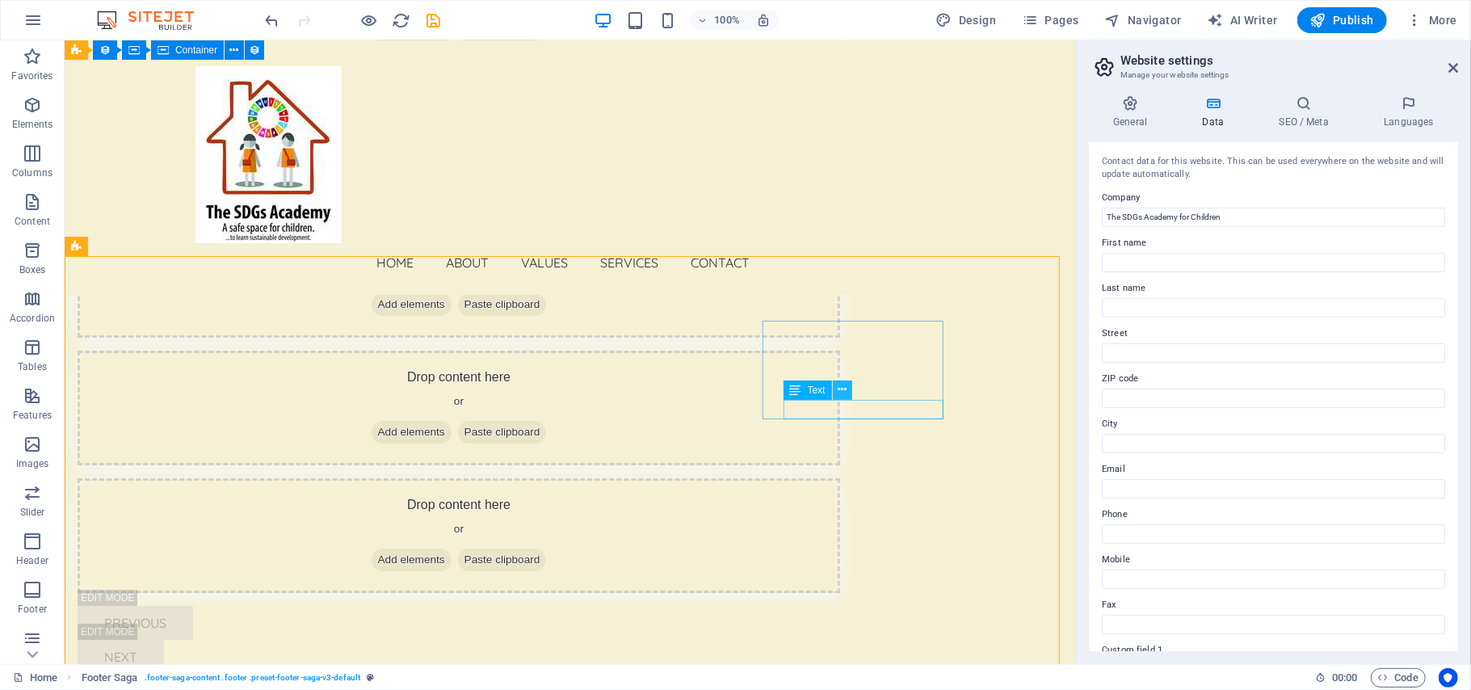
click at [841, 386] on icon at bounding box center [842, 389] width 9 height 17
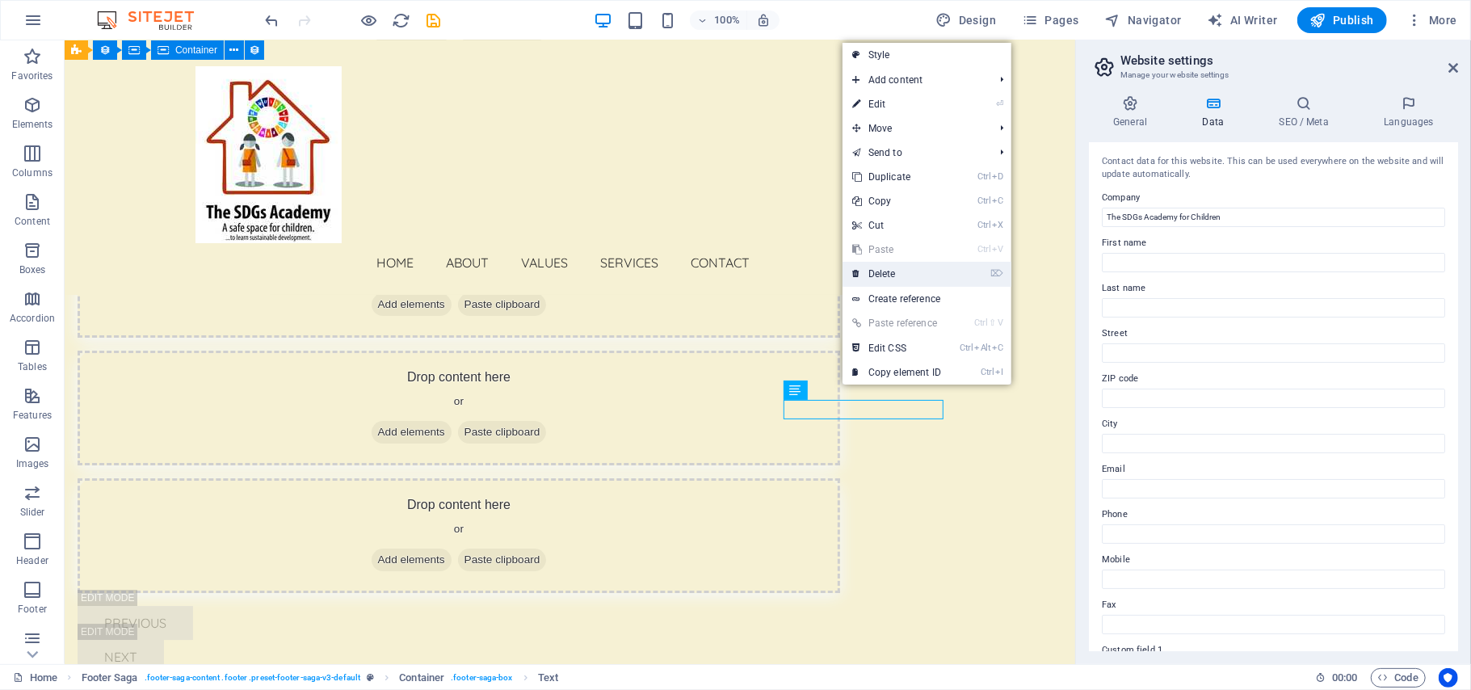
click at [893, 281] on link "⌦ Delete" at bounding box center [897, 274] width 108 height 24
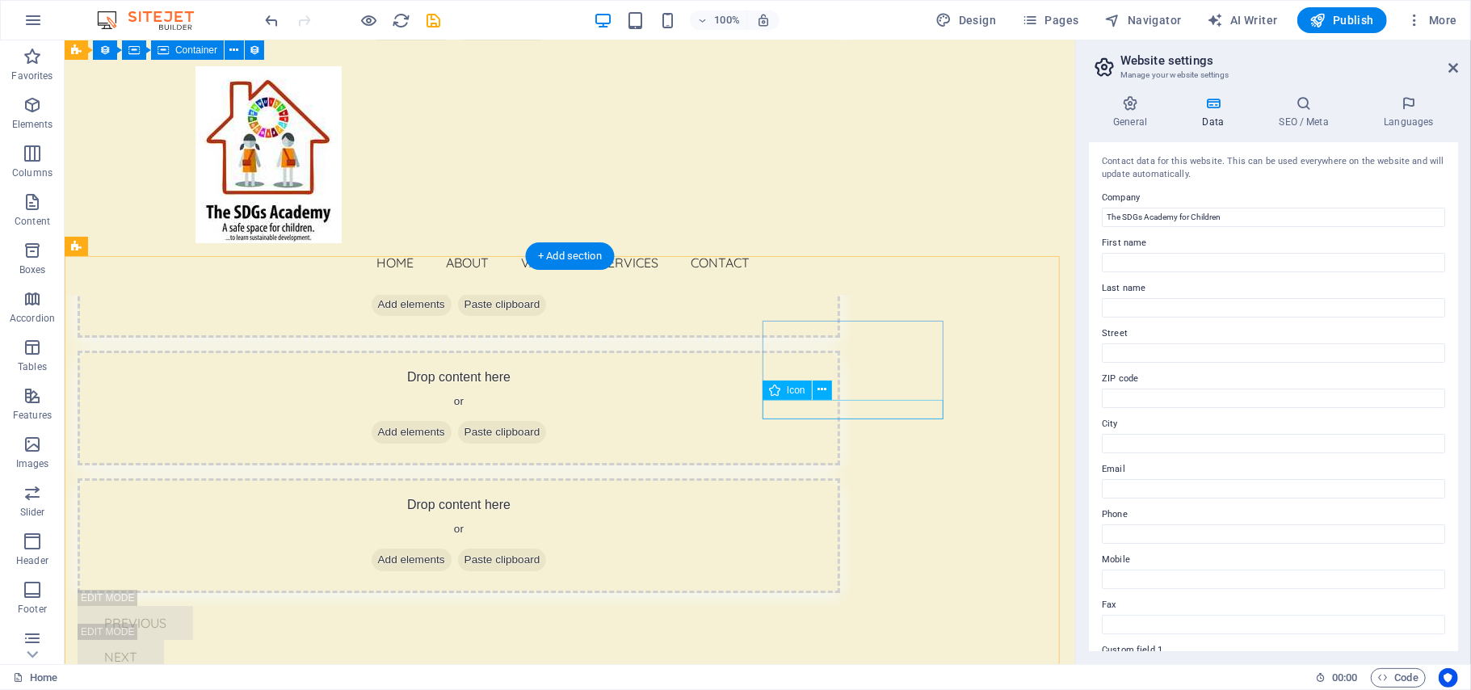
click at [822, 386] on icon at bounding box center [822, 389] width 9 height 17
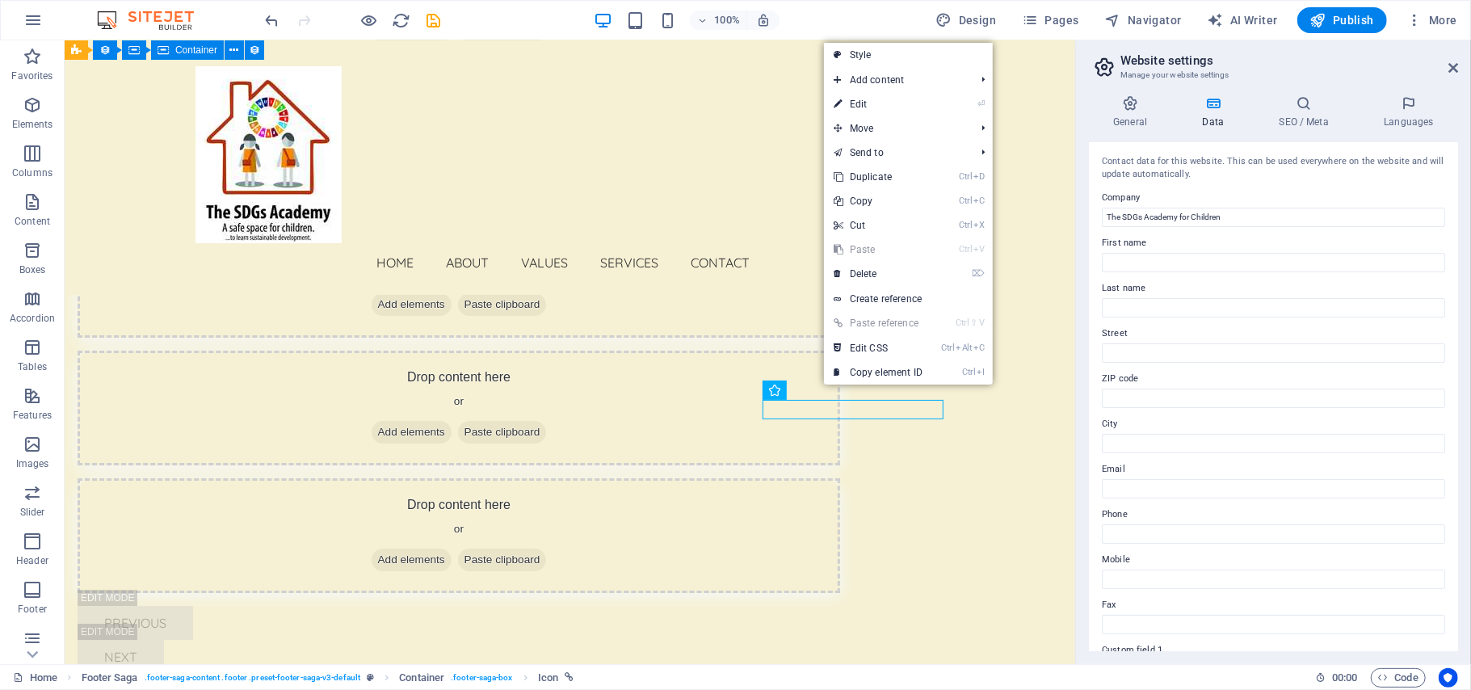
click at [880, 256] on link "Ctrl V Paste" at bounding box center [878, 250] width 108 height 24
click at [880, 273] on link "⌦ Delete" at bounding box center [878, 274] width 108 height 24
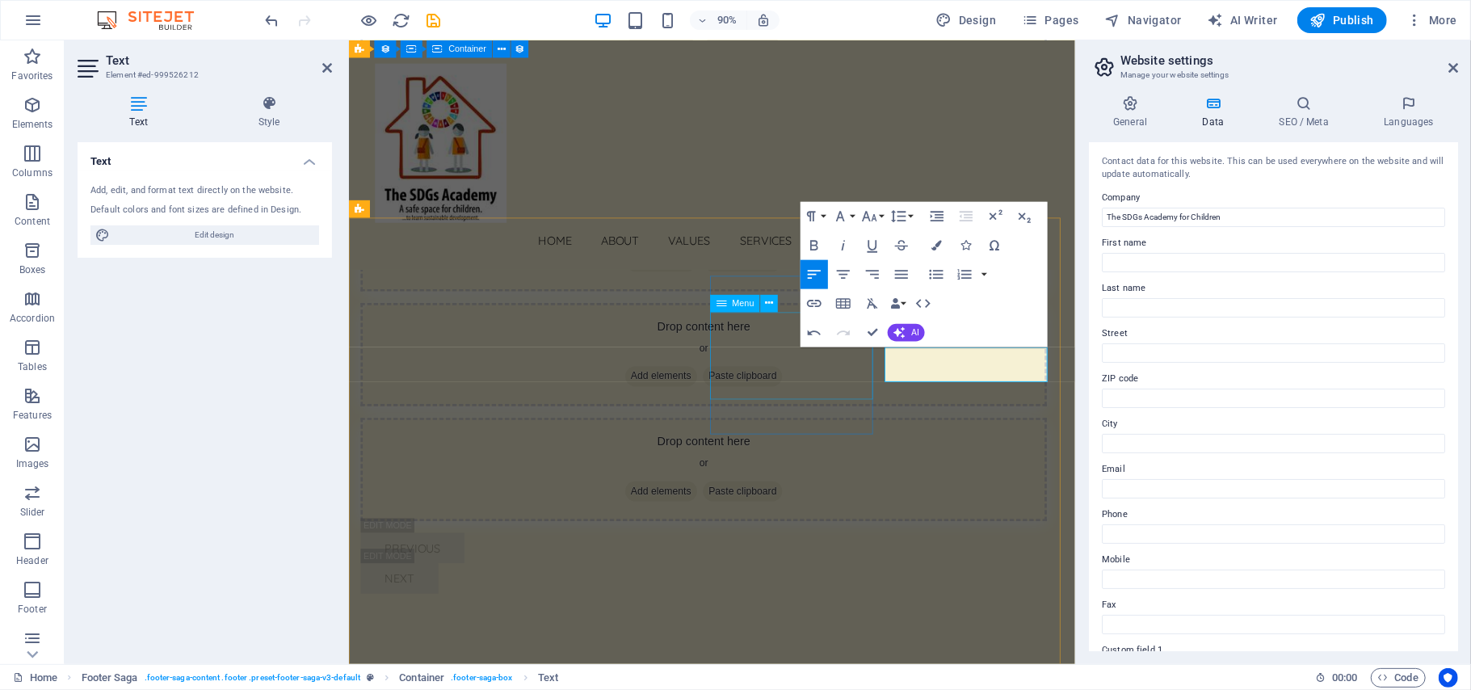
scroll to position [0, 4]
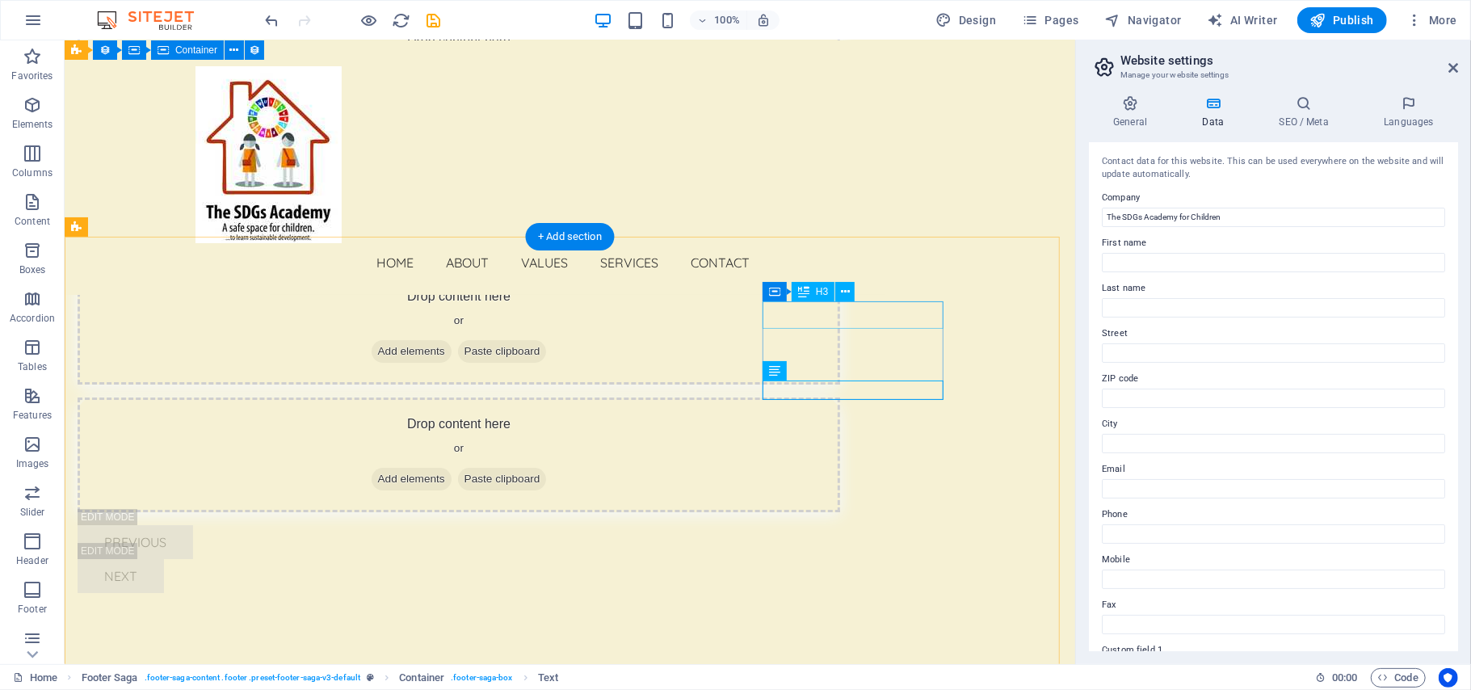
scroll to position [8109, 0]
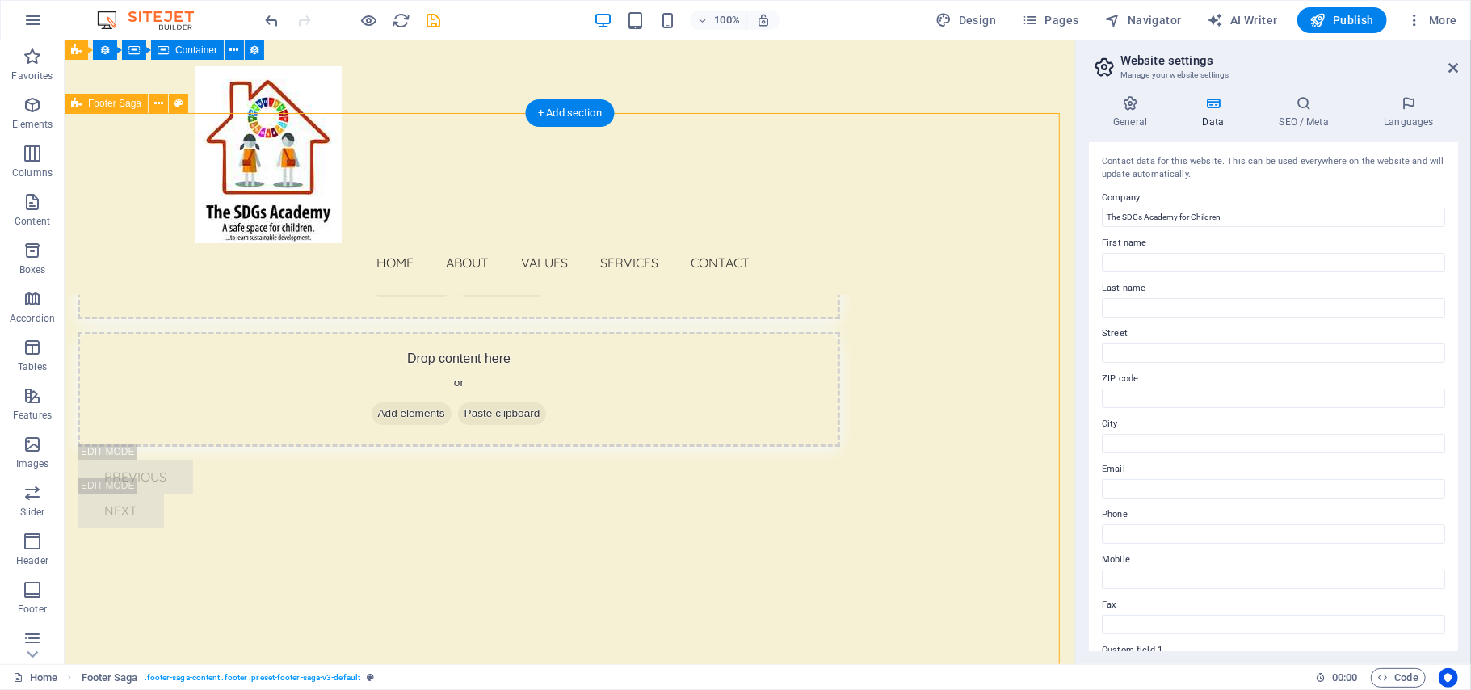
scroll to position [8226, 0]
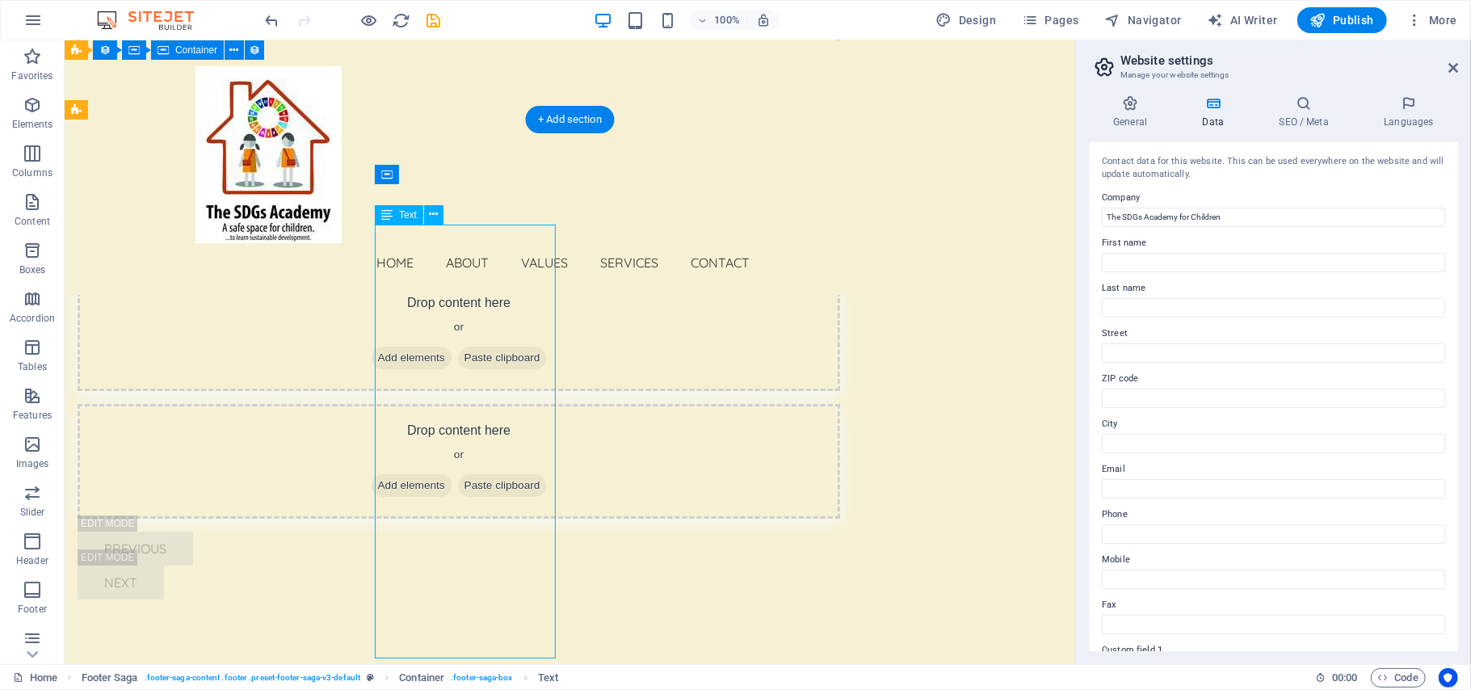
scroll to position [8287, 0]
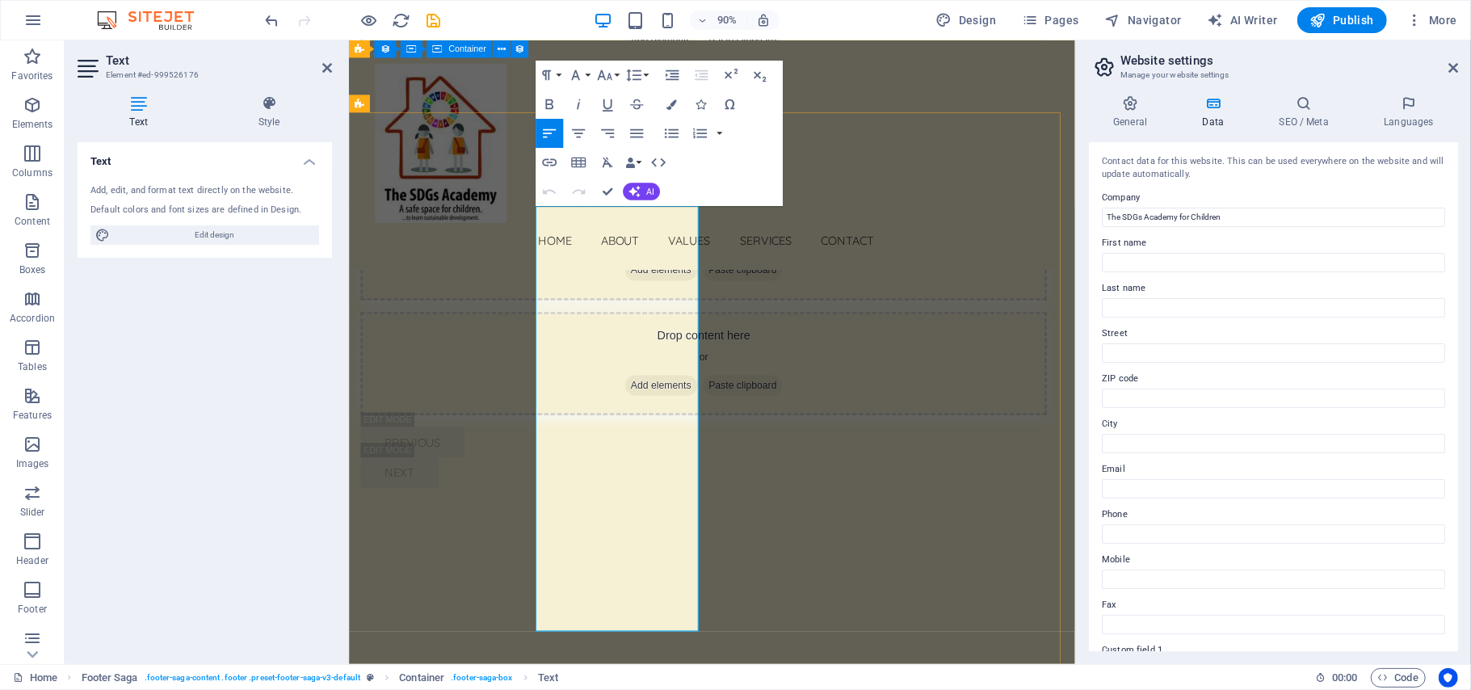
drag, startPoint x: 565, startPoint y: 497, endPoint x: 690, endPoint y: 684, distance: 225.4
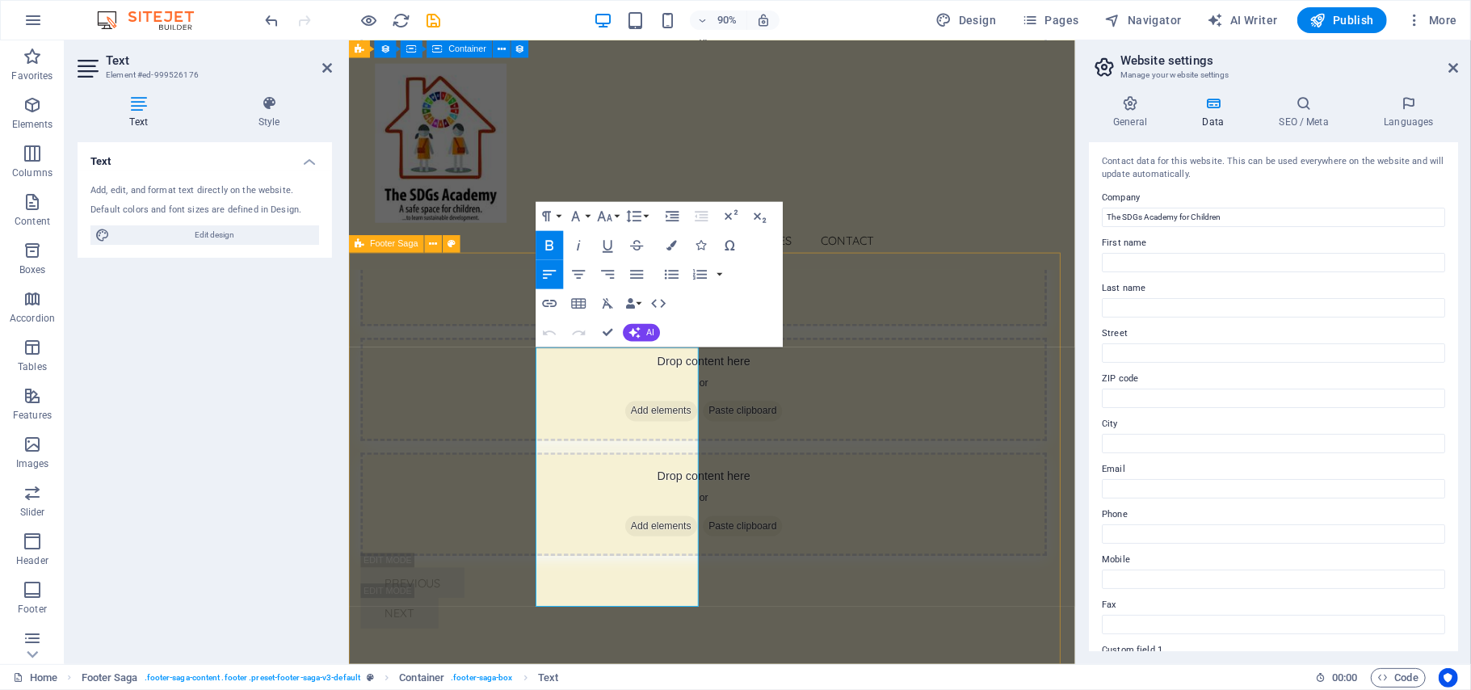
scroll to position [8102, 0]
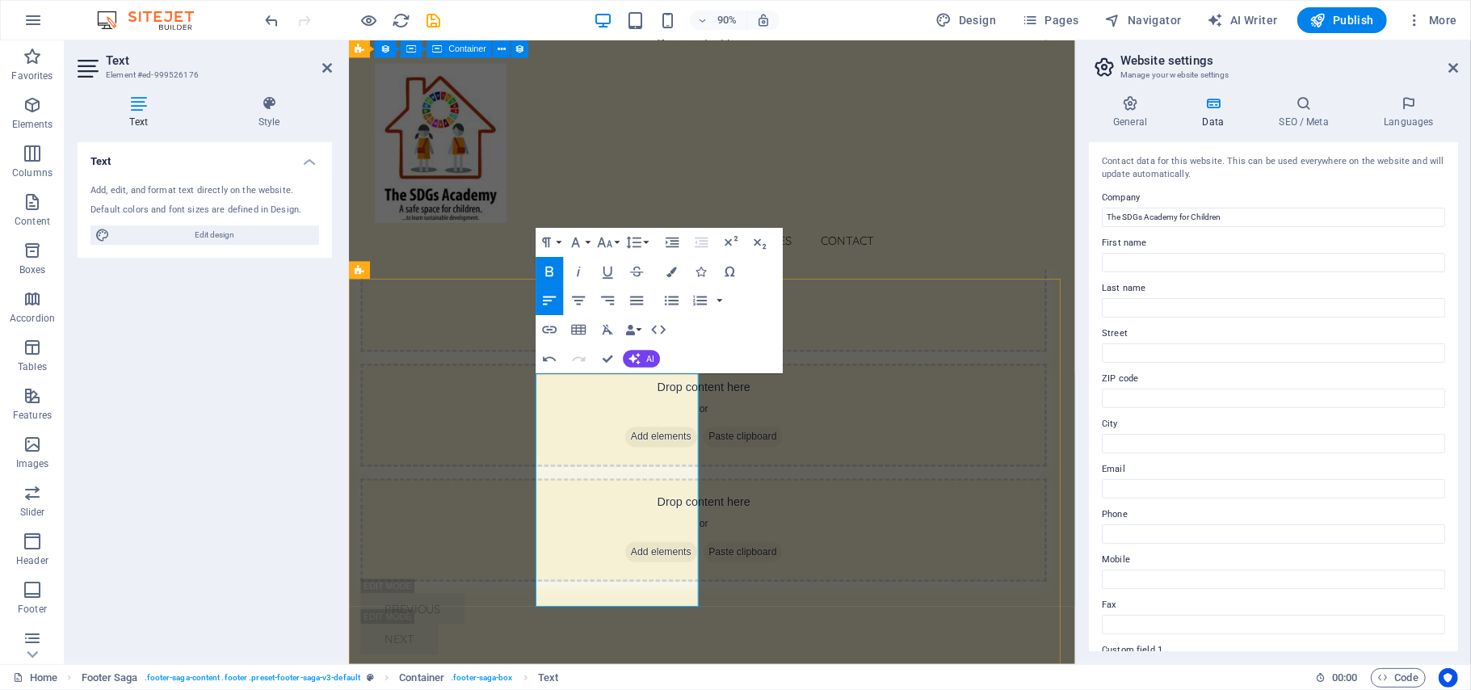
click at [1128, 396] on input "ZIP code" at bounding box center [1273, 398] width 343 height 19
paste input "43546"
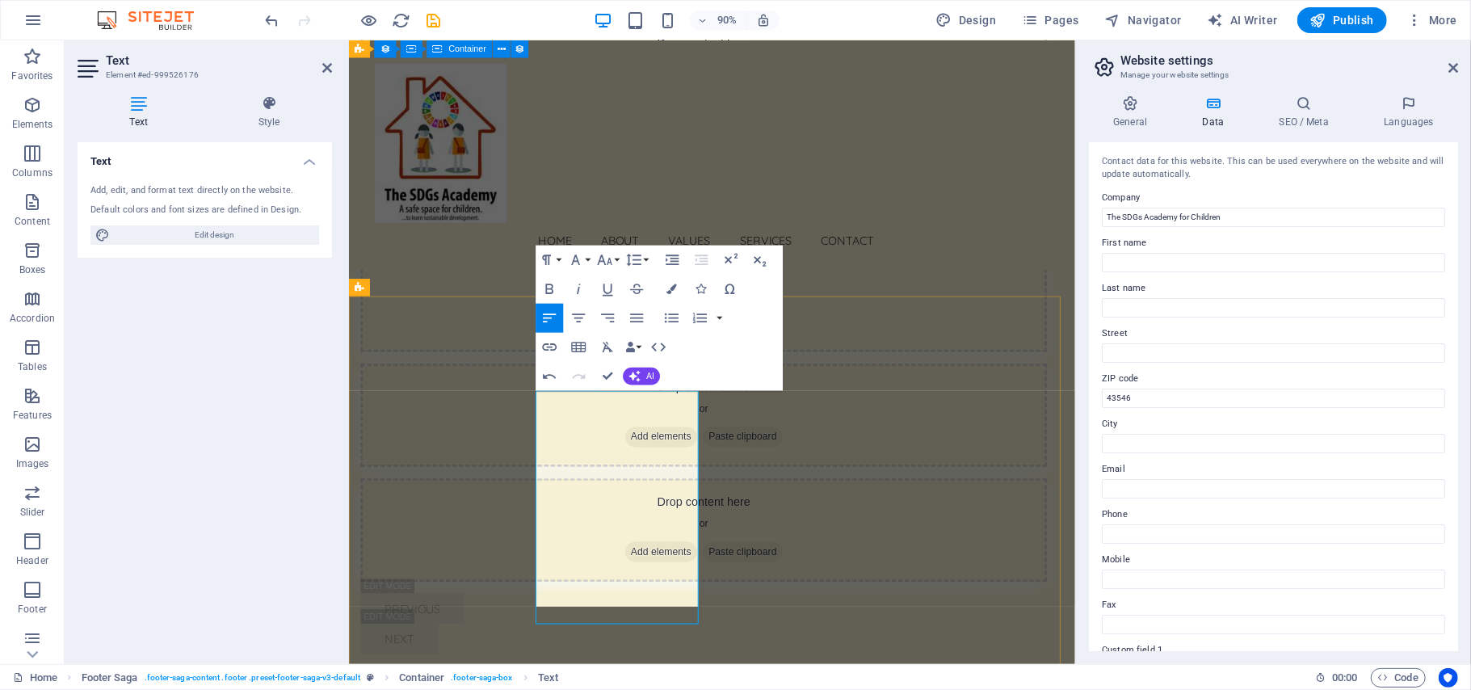
scroll to position [8083, 0]
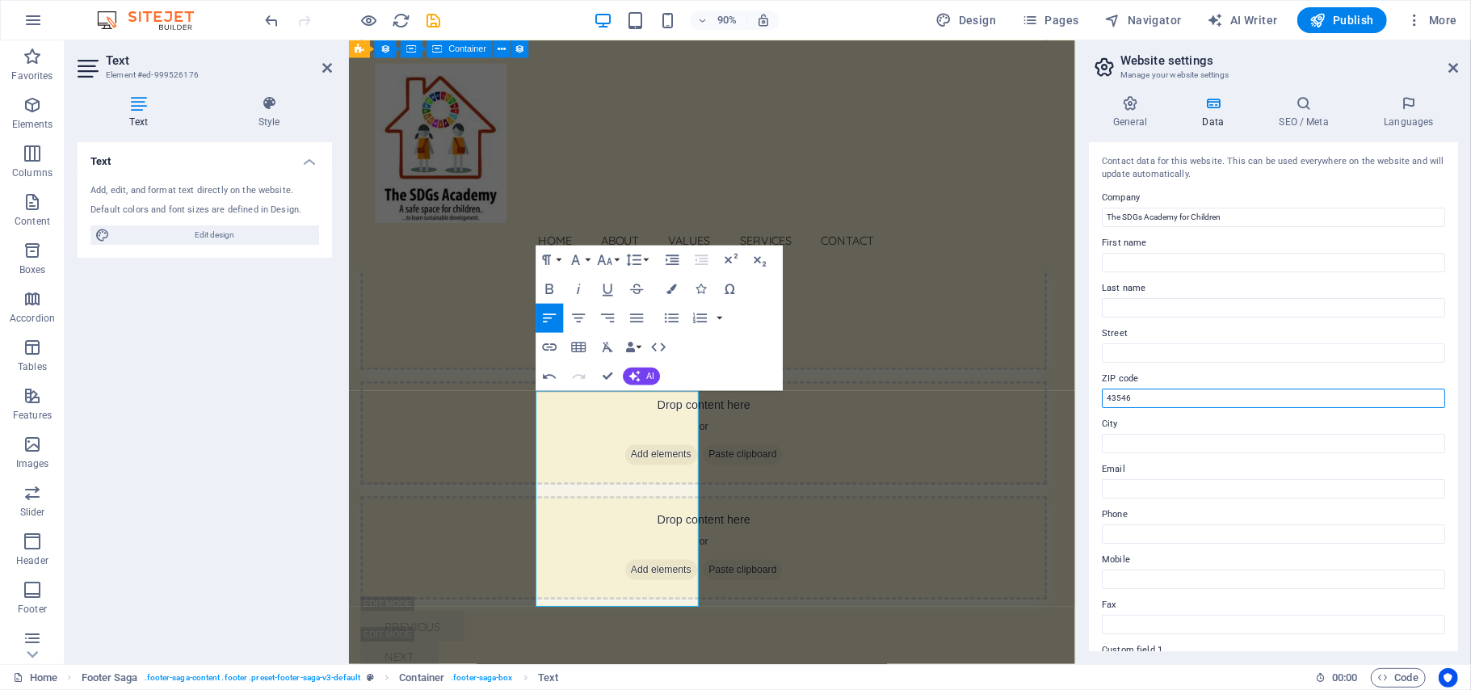
click at [1197, 392] on input "43546" at bounding box center [1273, 398] width 343 height 19
paste input "00100"
type input "43546-00100"
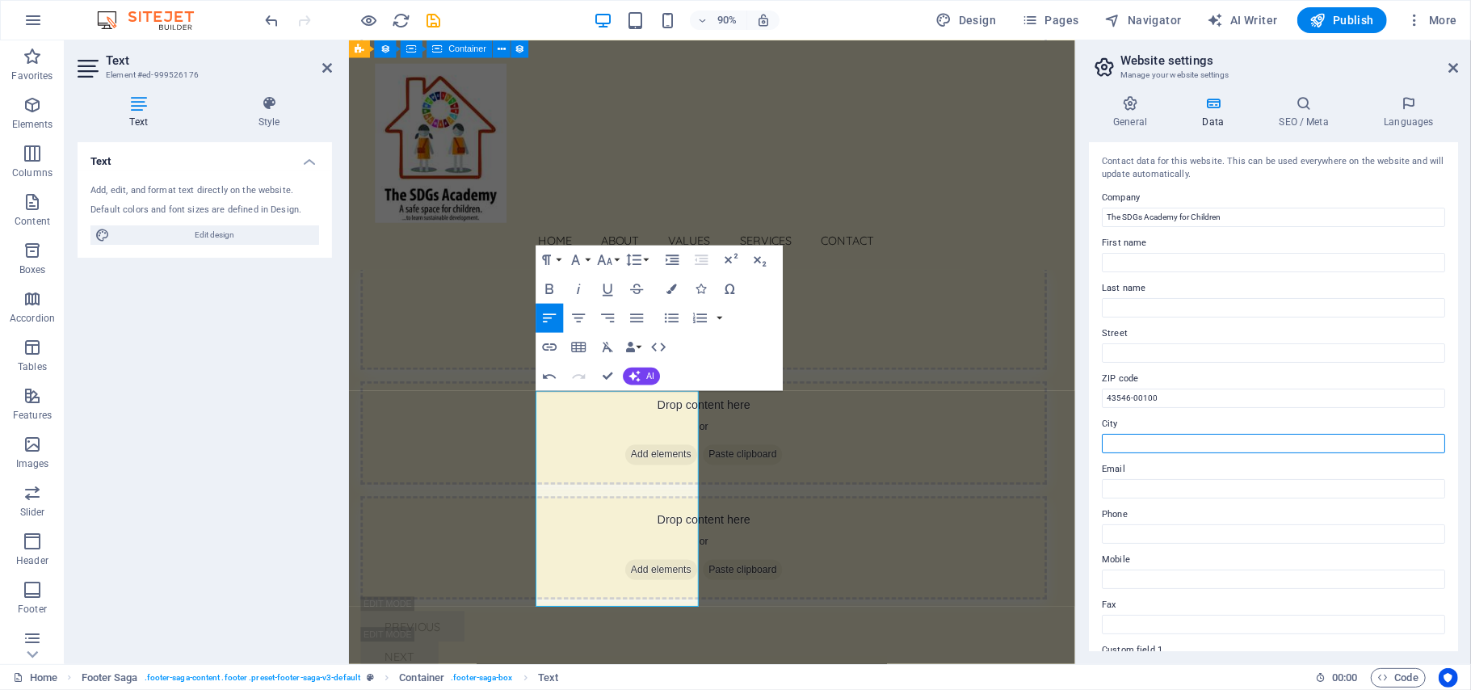
click at [1130, 440] on input "City" at bounding box center [1273, 443] width 343 height 19
type input "[GEOGRAPHIC_DATA]"
click at [1126, 482] on input "Email" at bounding box center [1273, 488] width 343 height 19
type input "s"
drag, startPoint x: 635, startPoint y: 601, endPoint x: 556, endPoint y: 580, distance: 81.9
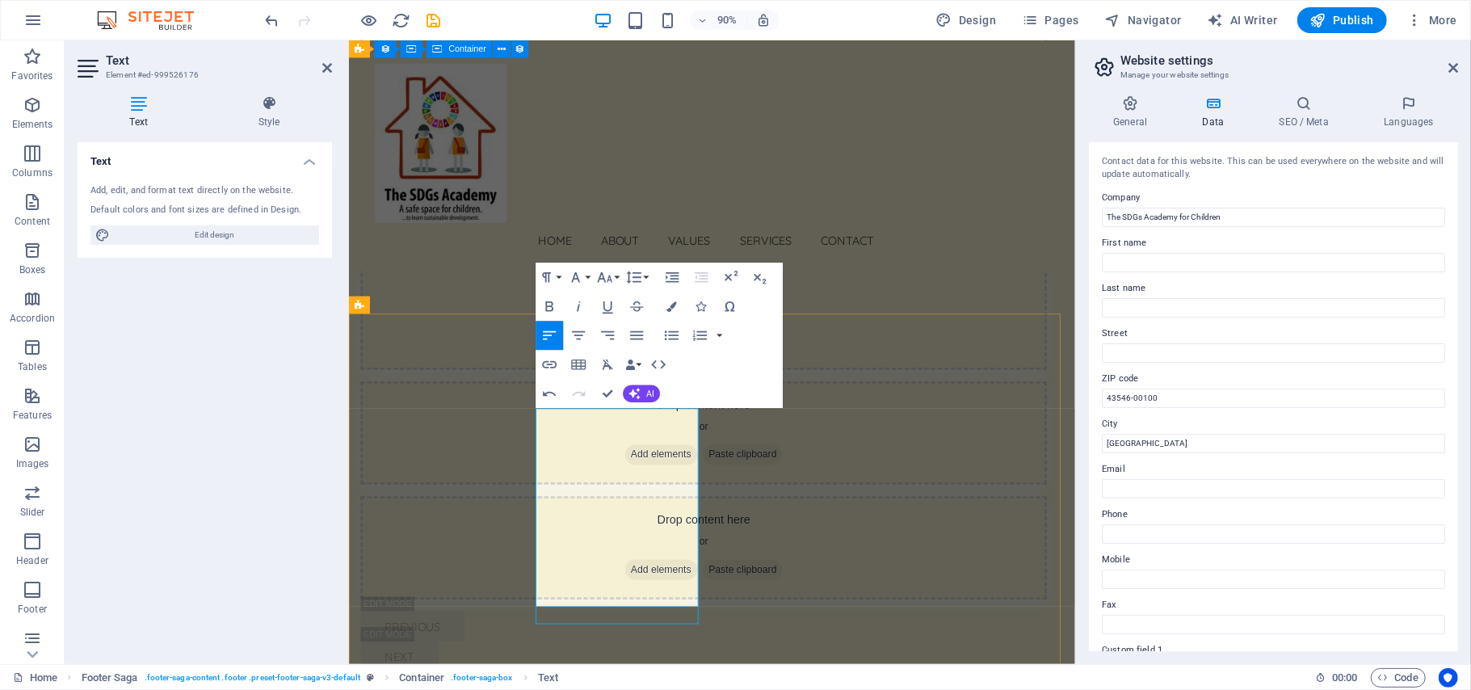
scroll to position [8063, 0]
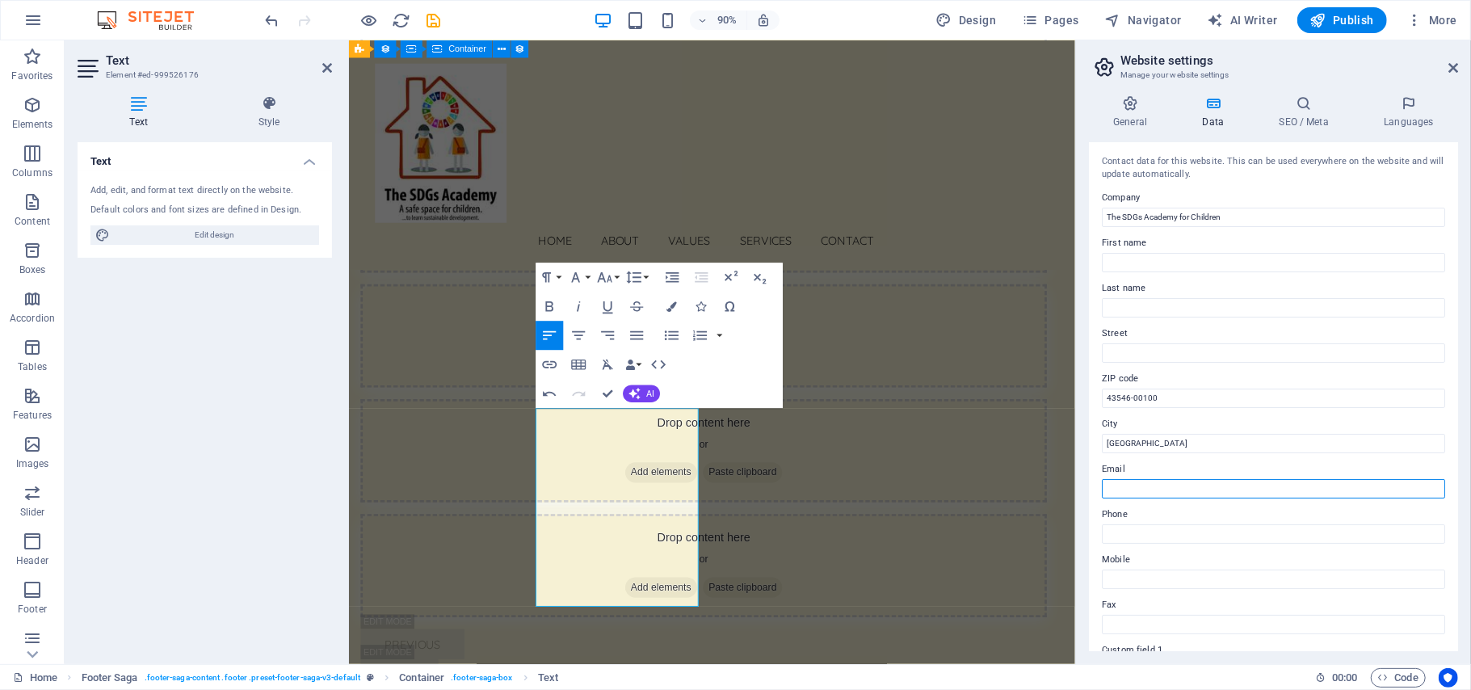
click at [1139, 480] on input "Email" at bounding box center [1273, 488] width 343 height 19
type input "[EMAIL_ADDRESS][DOMAIN_NAME]"
drag, startPoint x: 731, startPoint y: 637, endPoint x: 580, endPoint y: 620, distance: 152.0
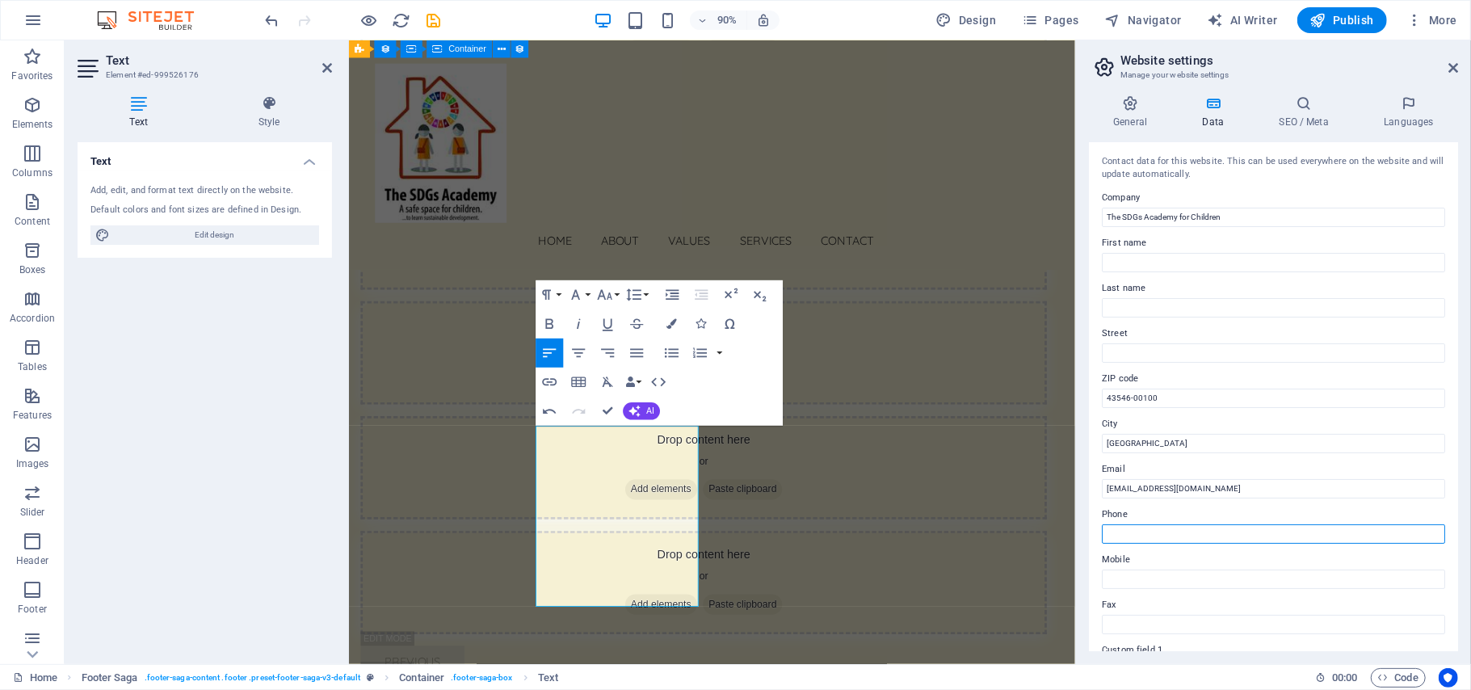
click at [1155, 534] on input "Phone" at bounding box center [1273, 533] width 343 height 19
drag, startPoint x: 1332, startPoint y: 531, endPoint x: 1252, endPoint y: 531, distance: 80.0
click at [1225, 531] on input "[PHONE_NUMBER]/1 [PHONE_NUMBER] [PHONE_NUMBER]" at bounding box center [1273, 533] width 343 height 19
type input "[PHONE_NUMBER]/1 [PHONE_NUMBER] [PHONE_NUMBER]"
click at [1159, 574] on input "Mobile" at bounding box center [1273, 579] width 343 height 19
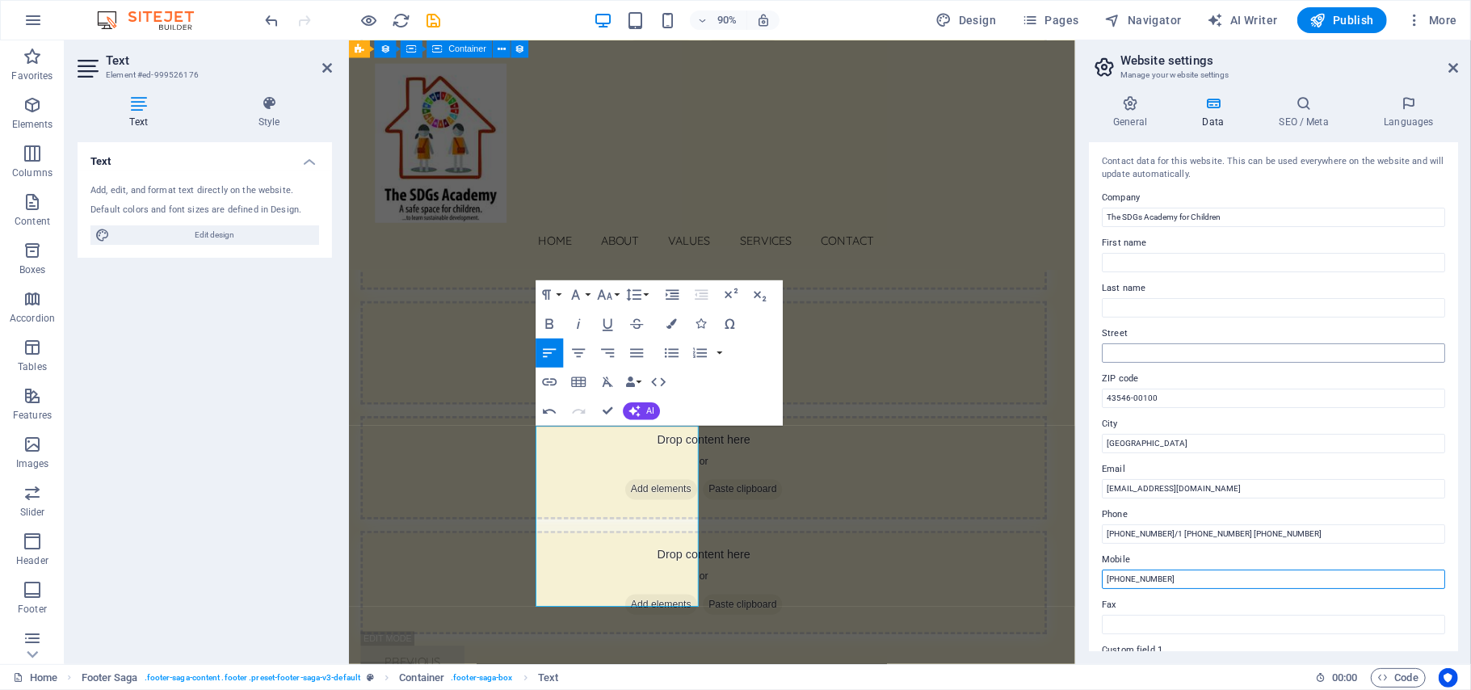
type input "[PHONE_NUMBER]"
click at [1139, 349] on input "Street" at bounding box center [1273, 352] width 343 height 19
drag, startPoint x: 724, startPoint y: 583, endPoint x: 558, endPoint y: 562, distance: 166.9
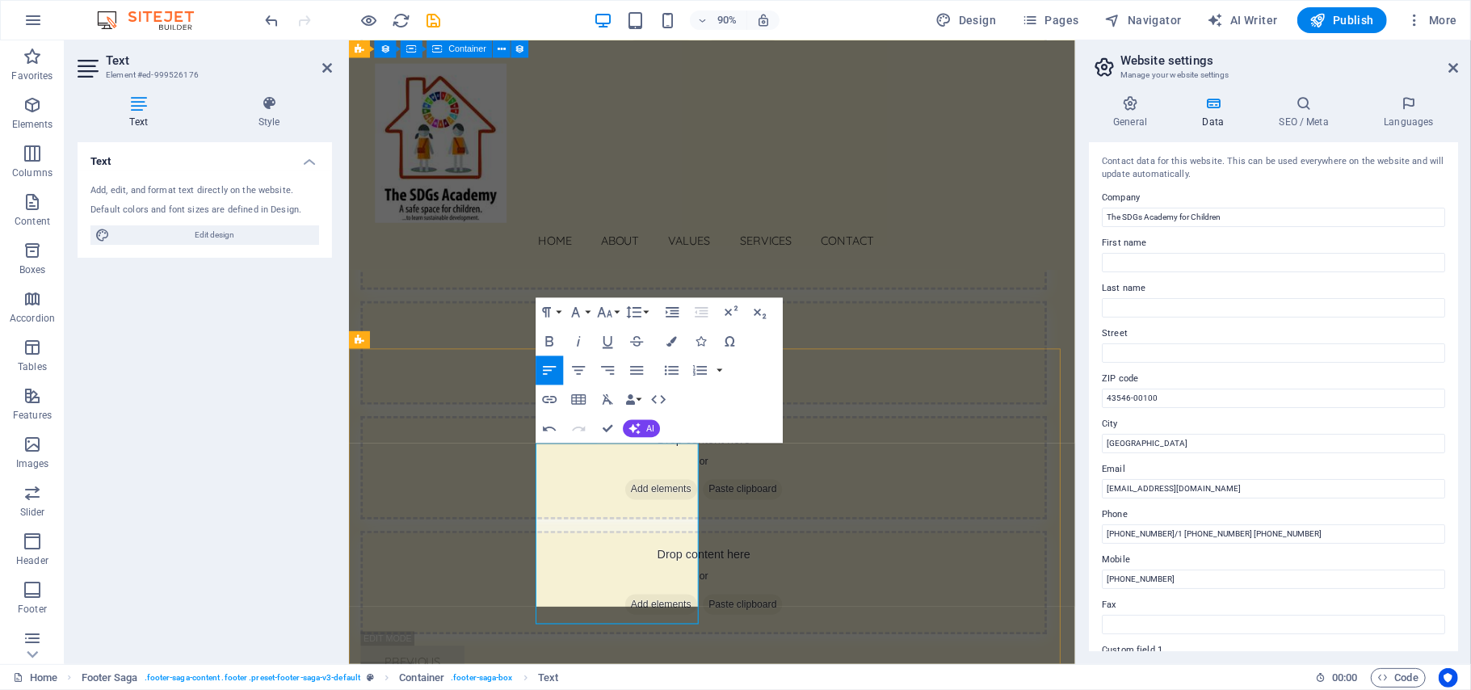
scroll to position [8025, 0]
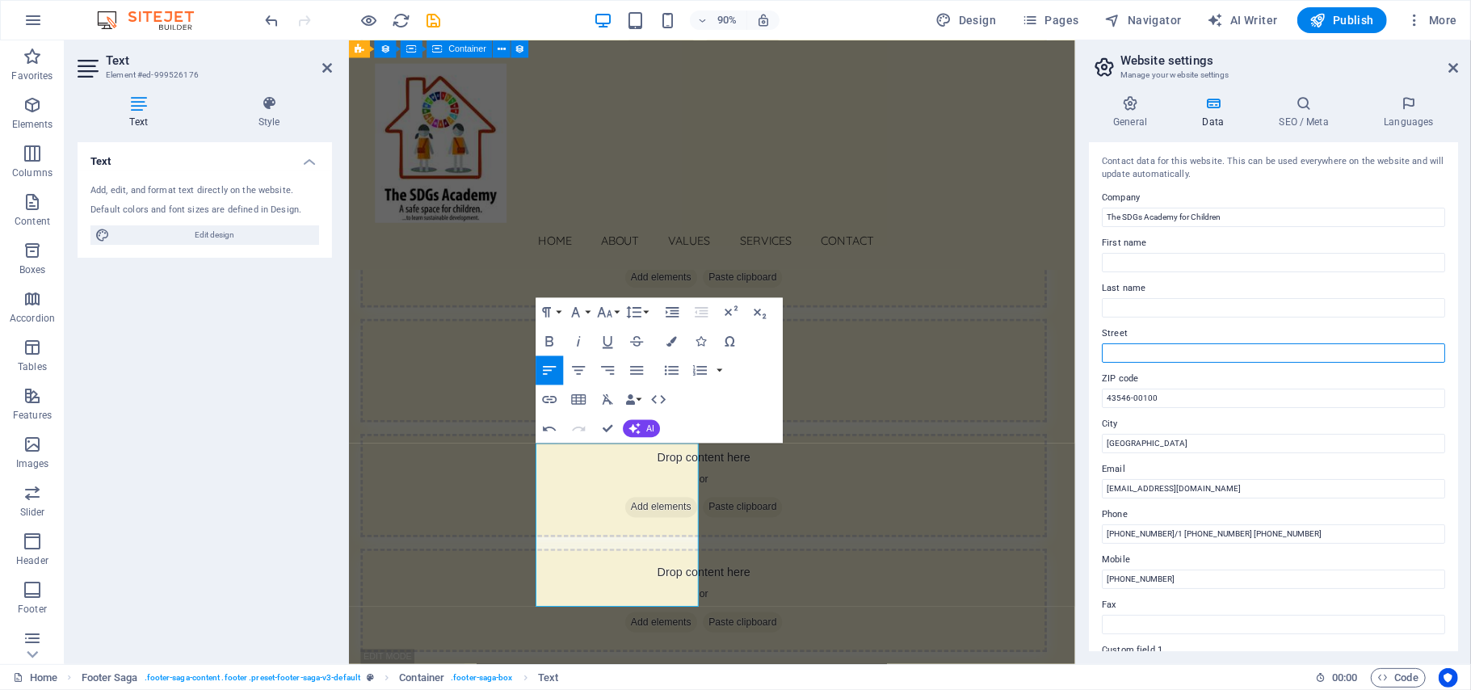
click at [1125, 351] on input "Street" at bounding box center [1273, 352] width 343 height 19
paste input "Crawford Business Park, State House Road, Nairobi, Kenya"
paste input "My Lily Tea Farm, along Limuru-Githiga Road, Limuru-Kenya"
type input "[PERSON_NAME][GEOGRAPHIC_DATA], [GEOGRAPHIC_DATA], [GEOGRAPHIC_DATA], [GEOGRAPH…"
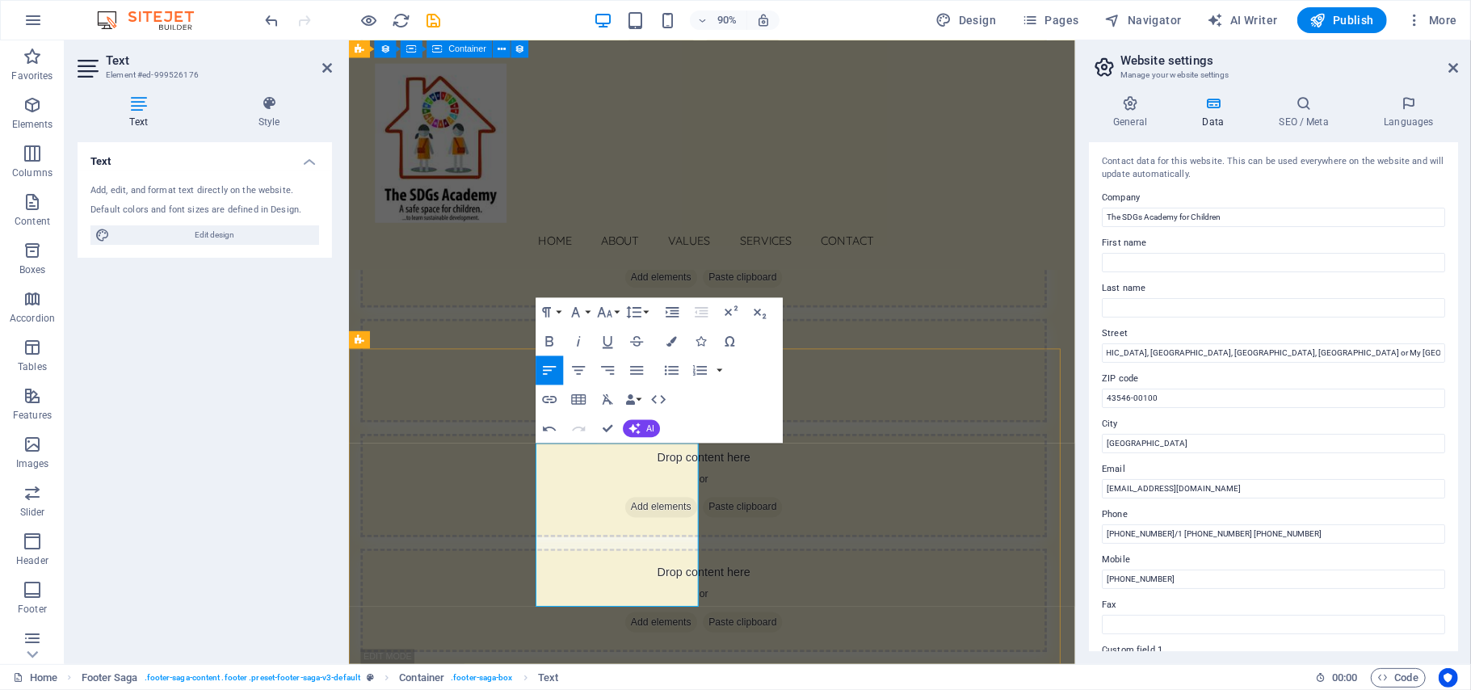
drag, startPoint x: 608, startPoint y: 636, endPoint x: 558, endPoint y: 507, distance: 137.9
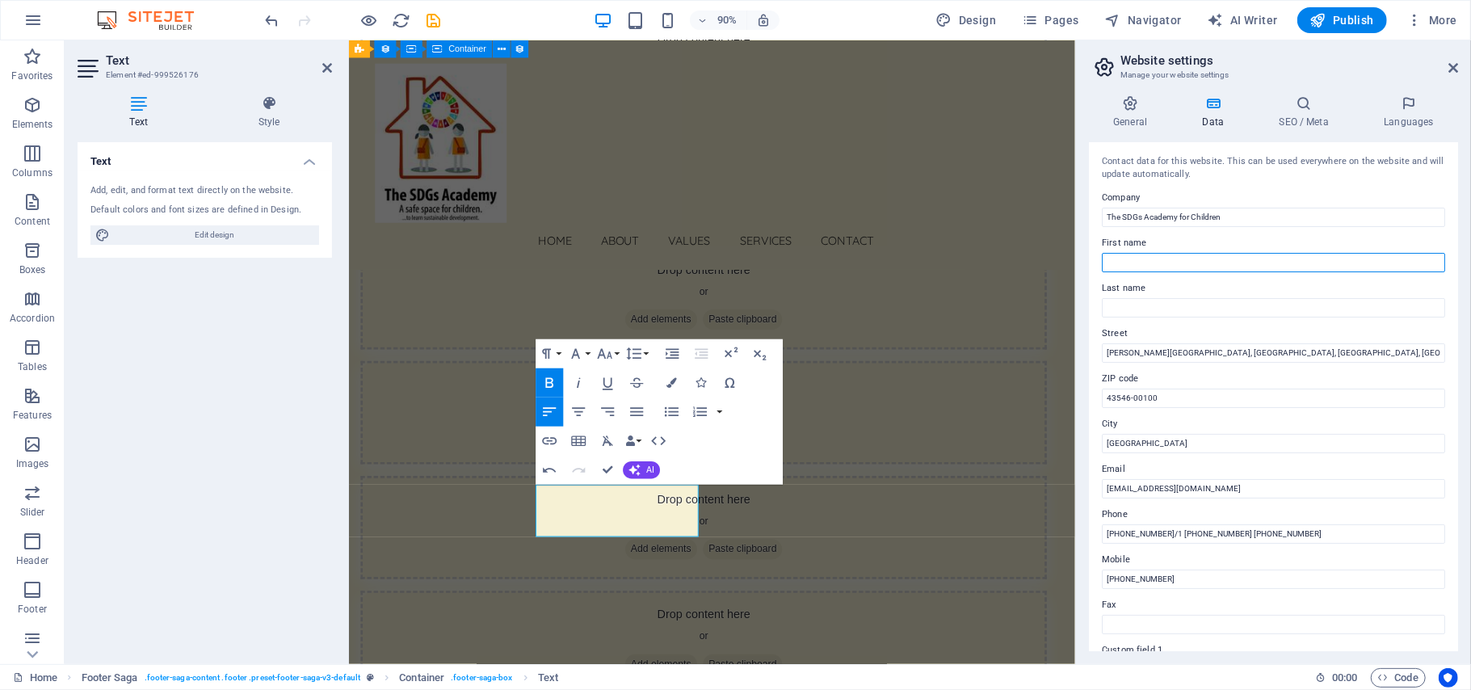
click at [1159, 263] on input "First name" at bounding box center [1273, 262] width 343 height 19
type input "M"
type input "Arigatou"
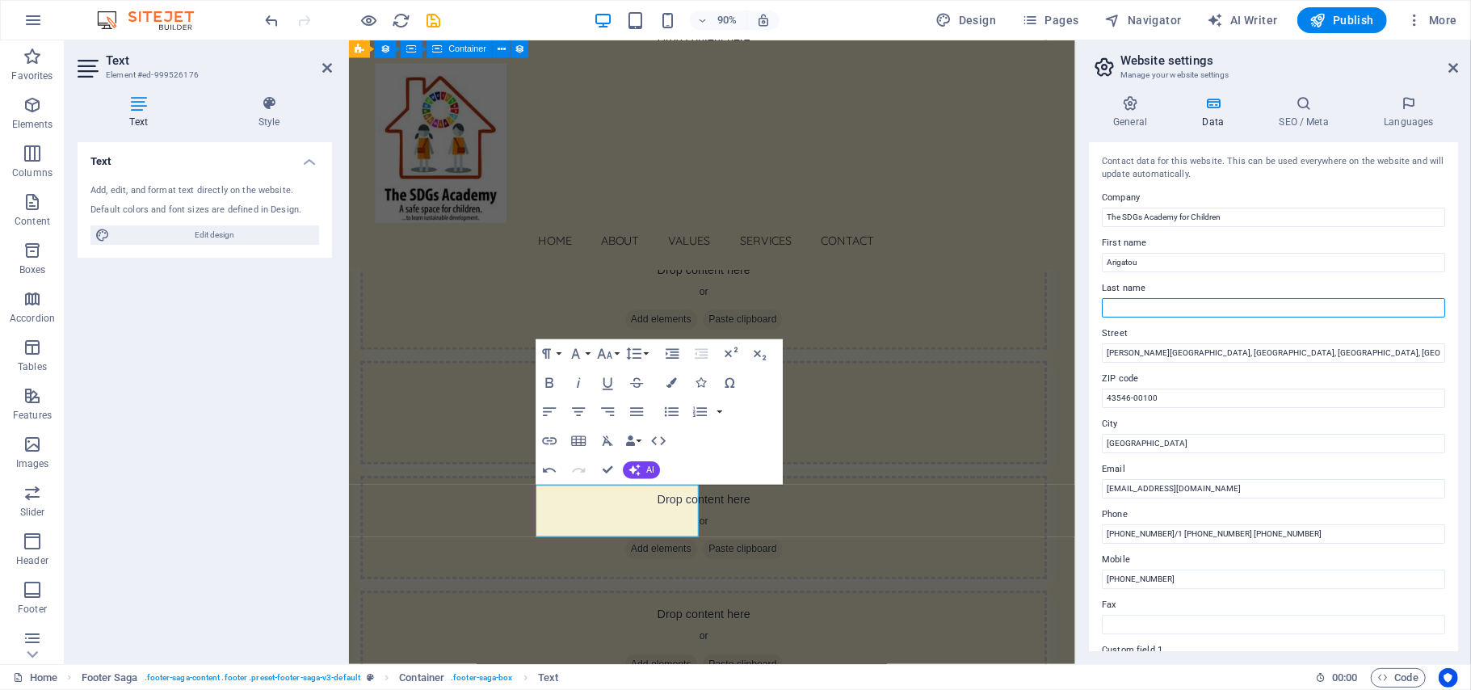
click at [1152, 305] on input "Last name" at bounding box center [1273, 307] width 343 height 19
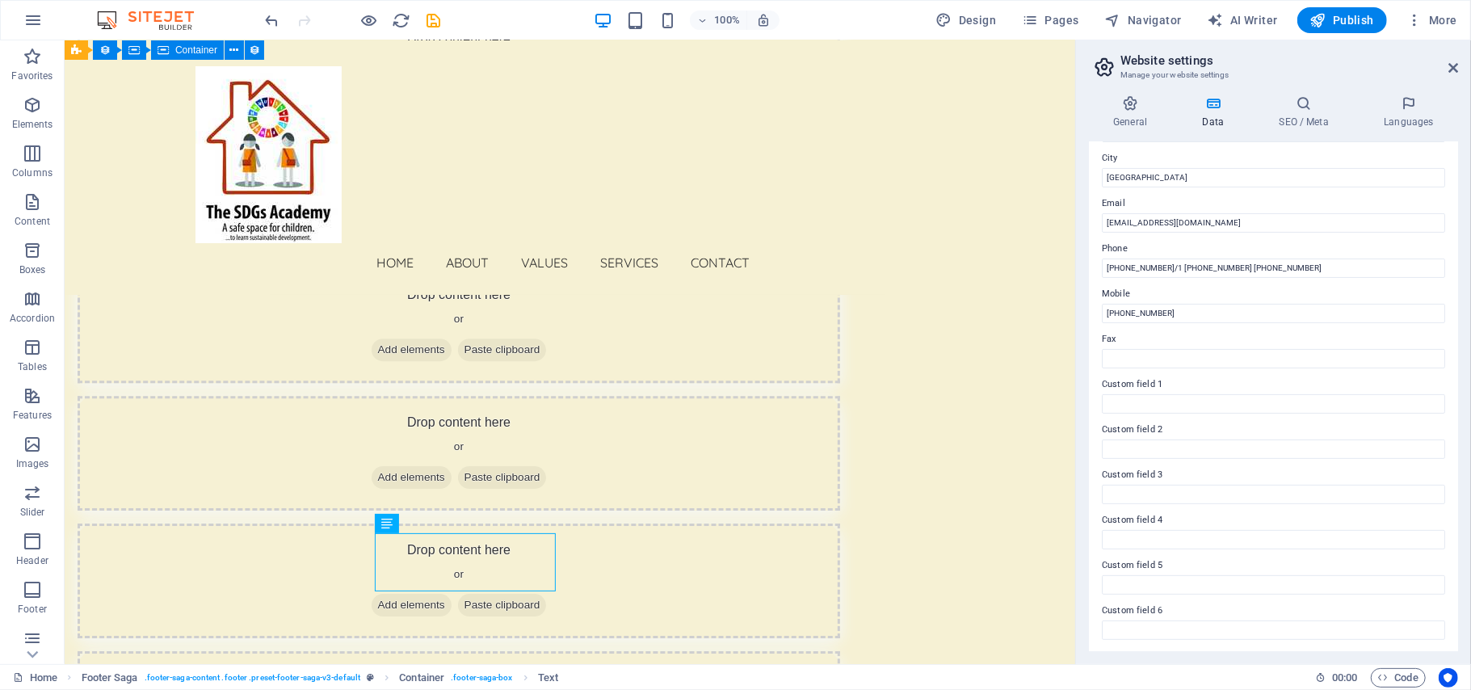
scroll to position [0, 0]
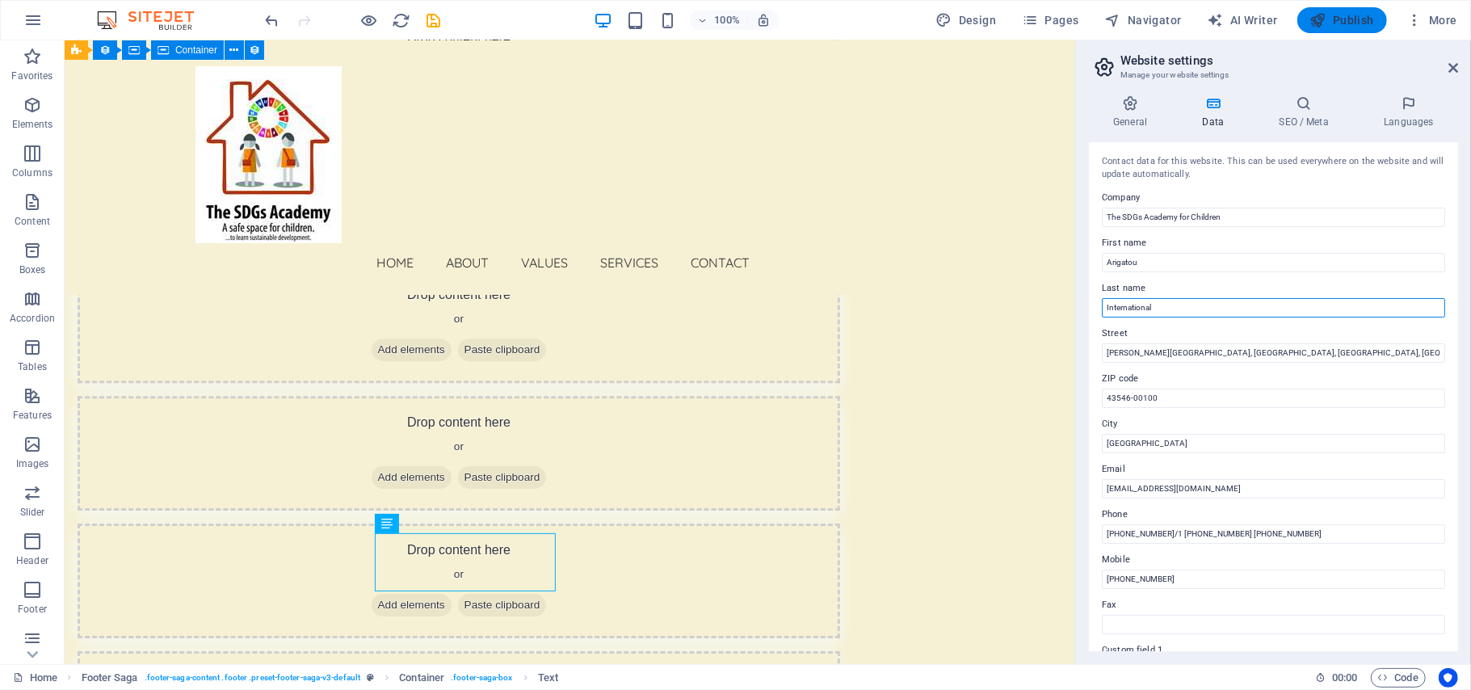
type input "International"
click at [1225, 18] on span "Publish" at bounding box center [1342, 20] width 64 height 16
checkbox input "false"
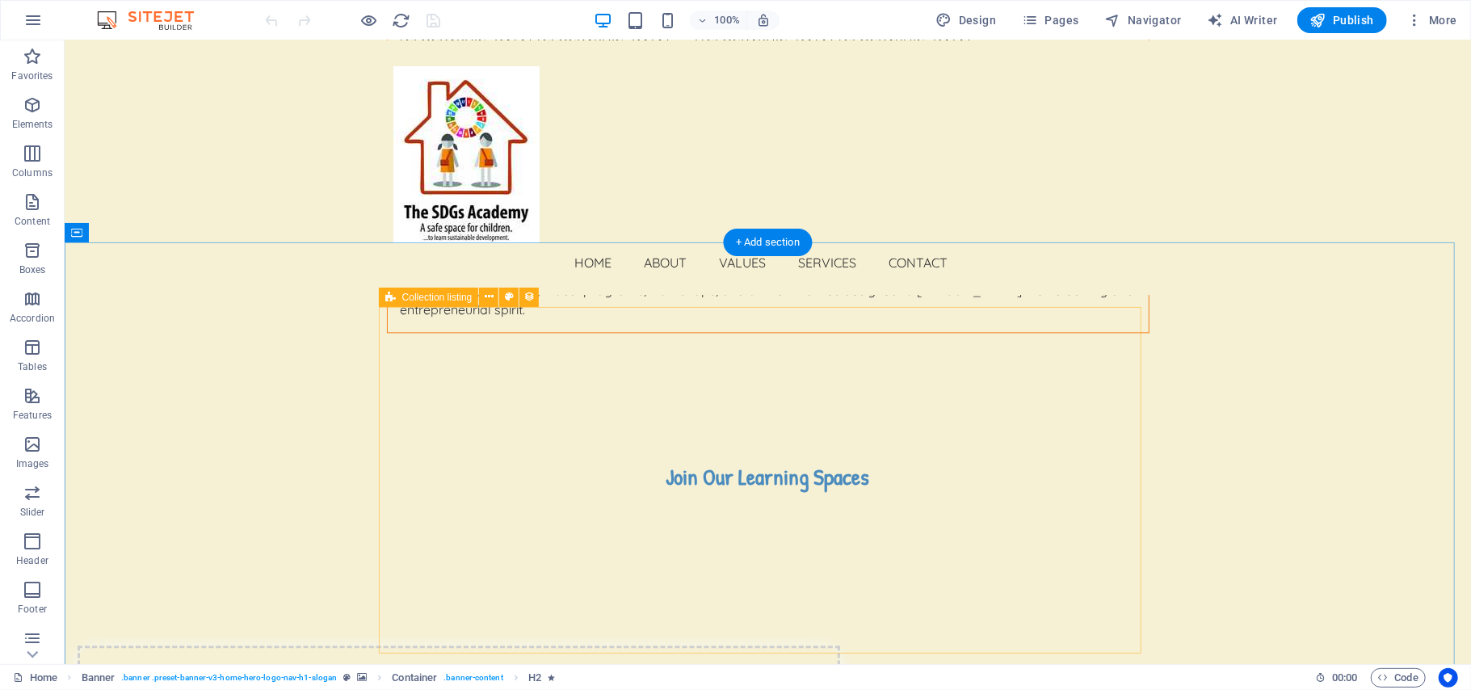
scroll to position [7986, 0]
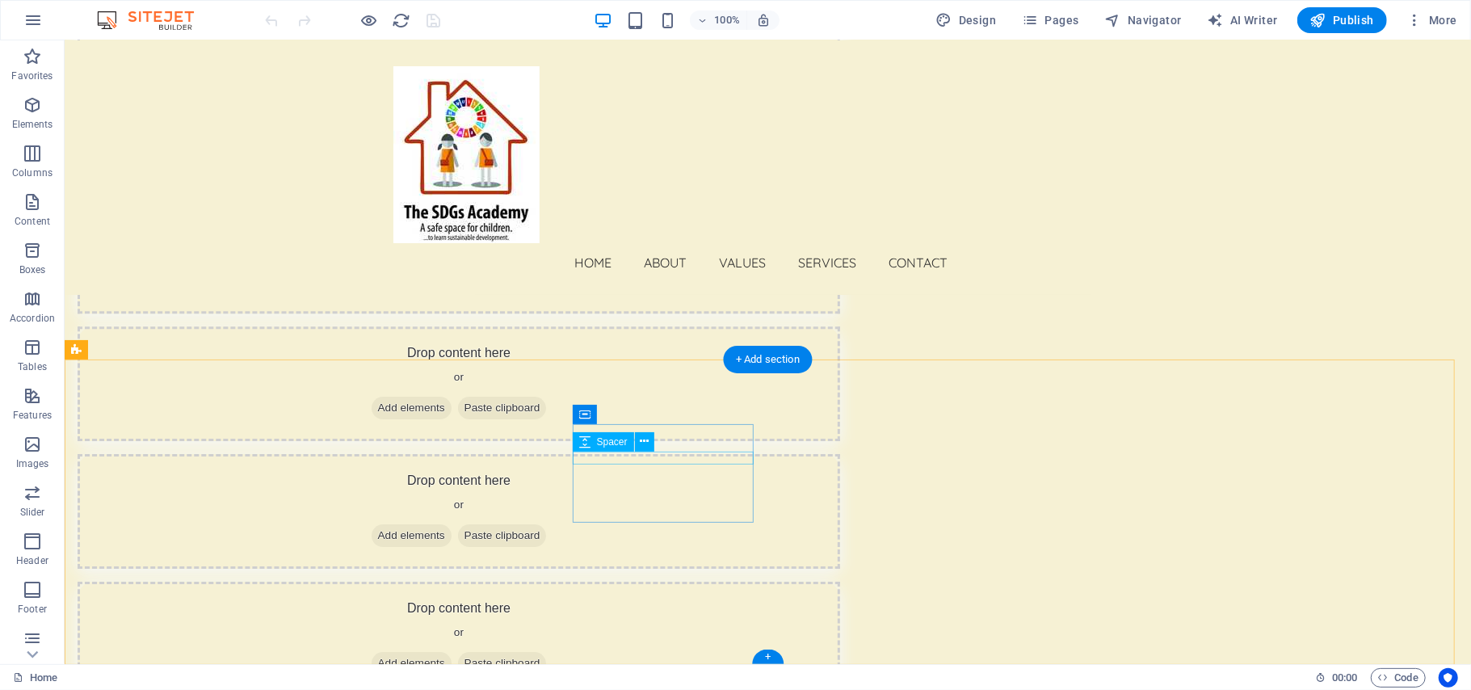
select select "footer"
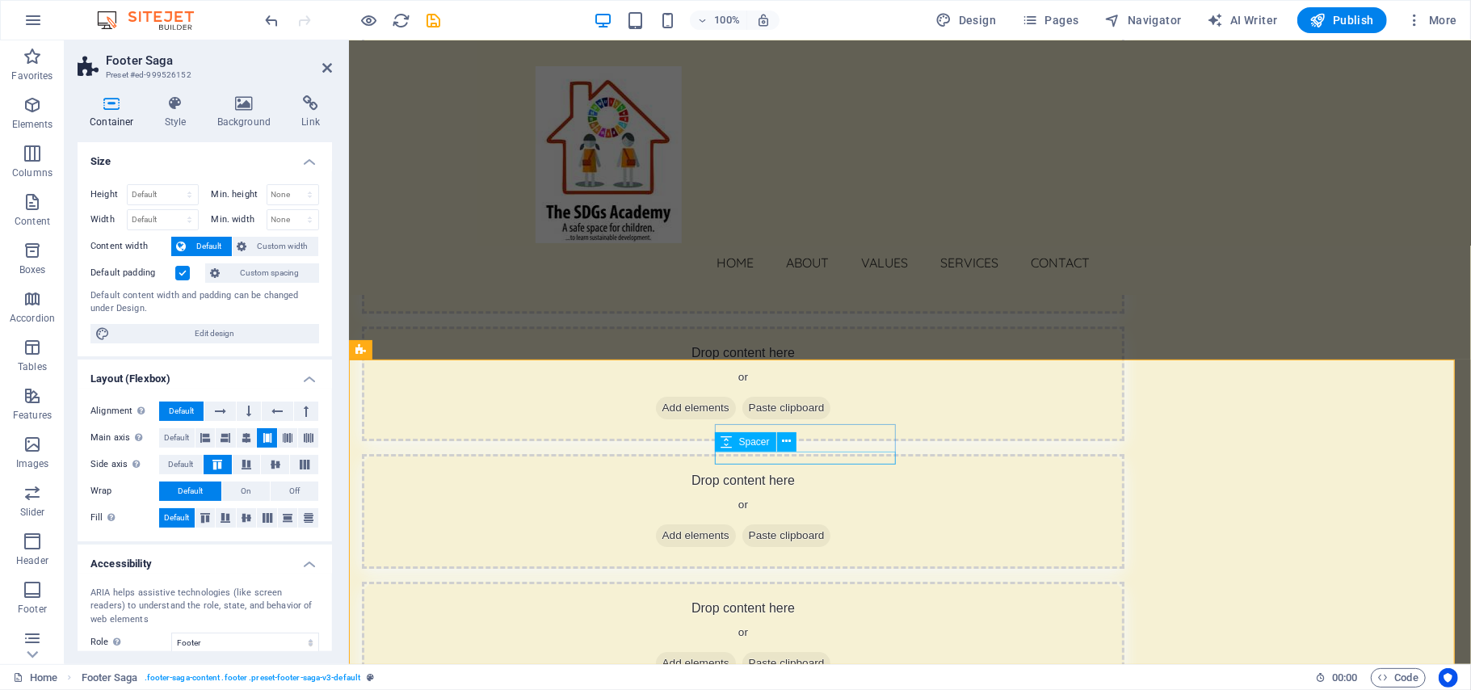
select select "px"
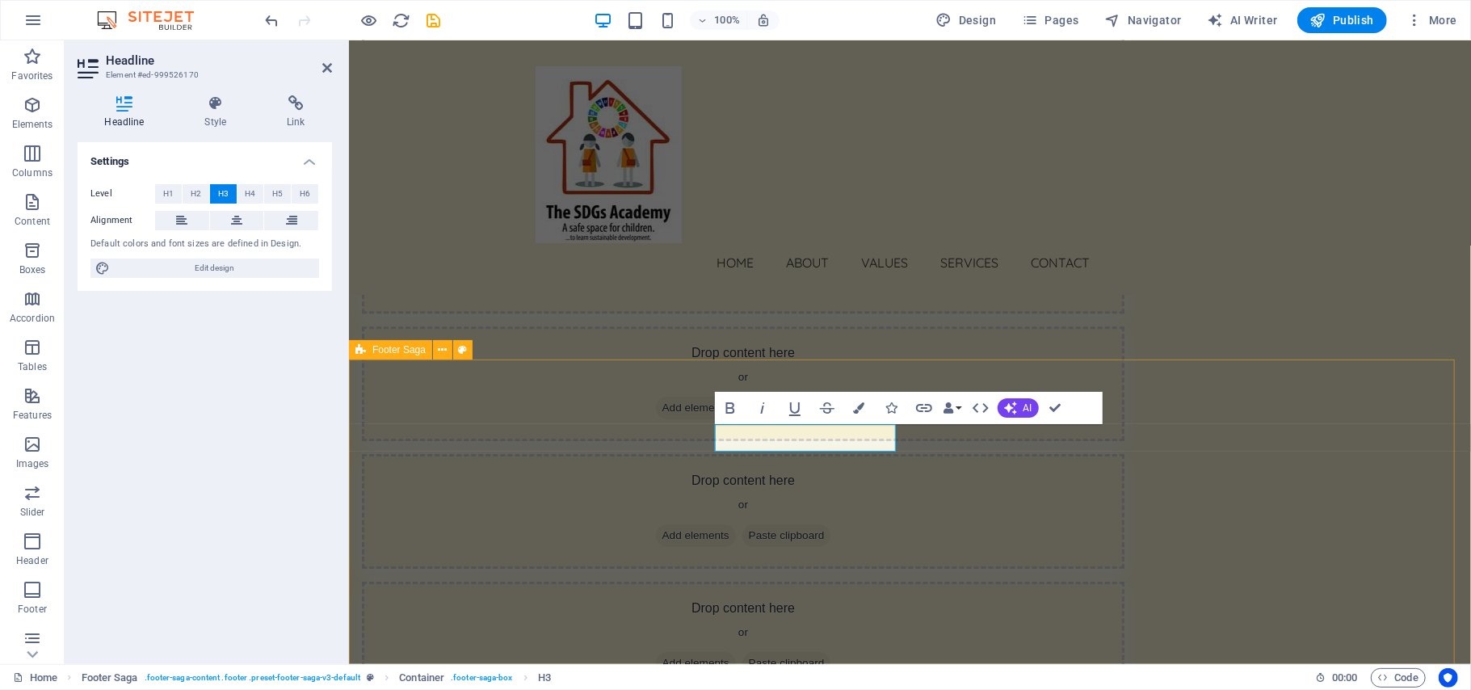
select select "footer"
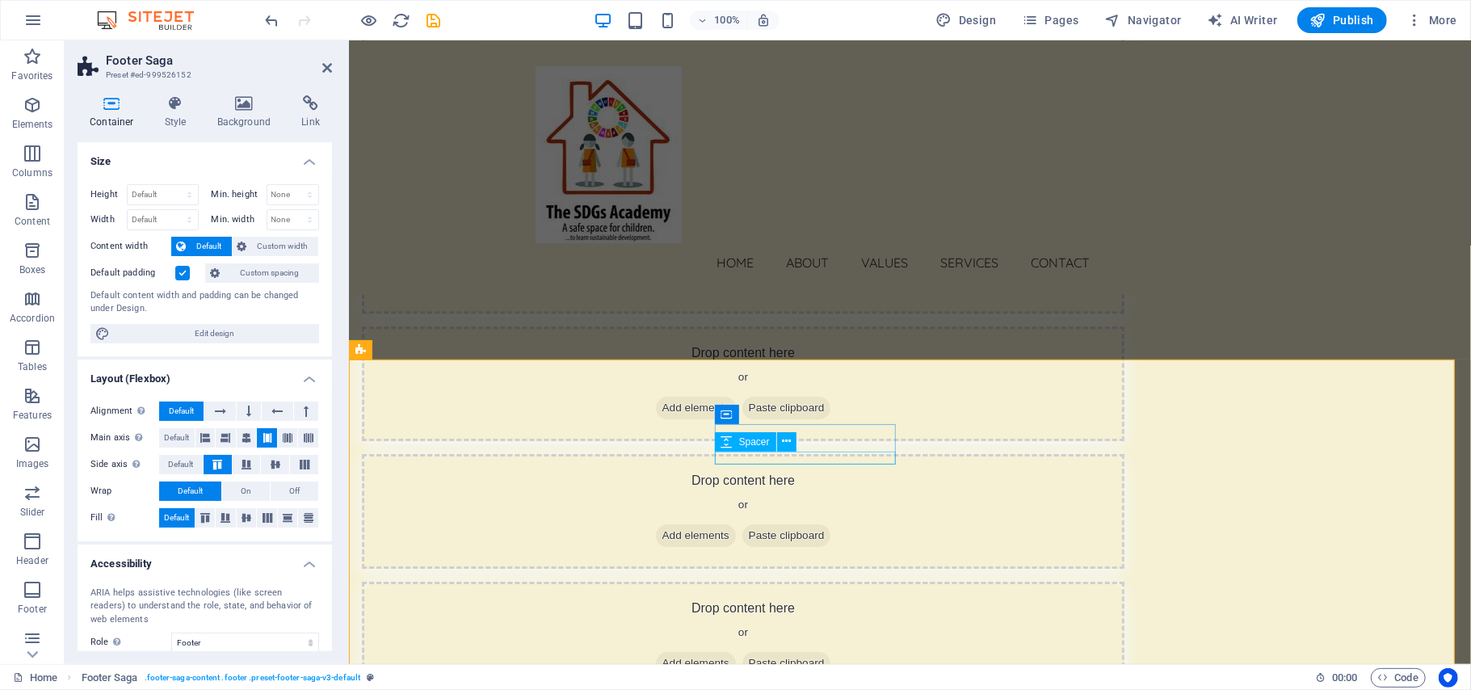
select select "px"
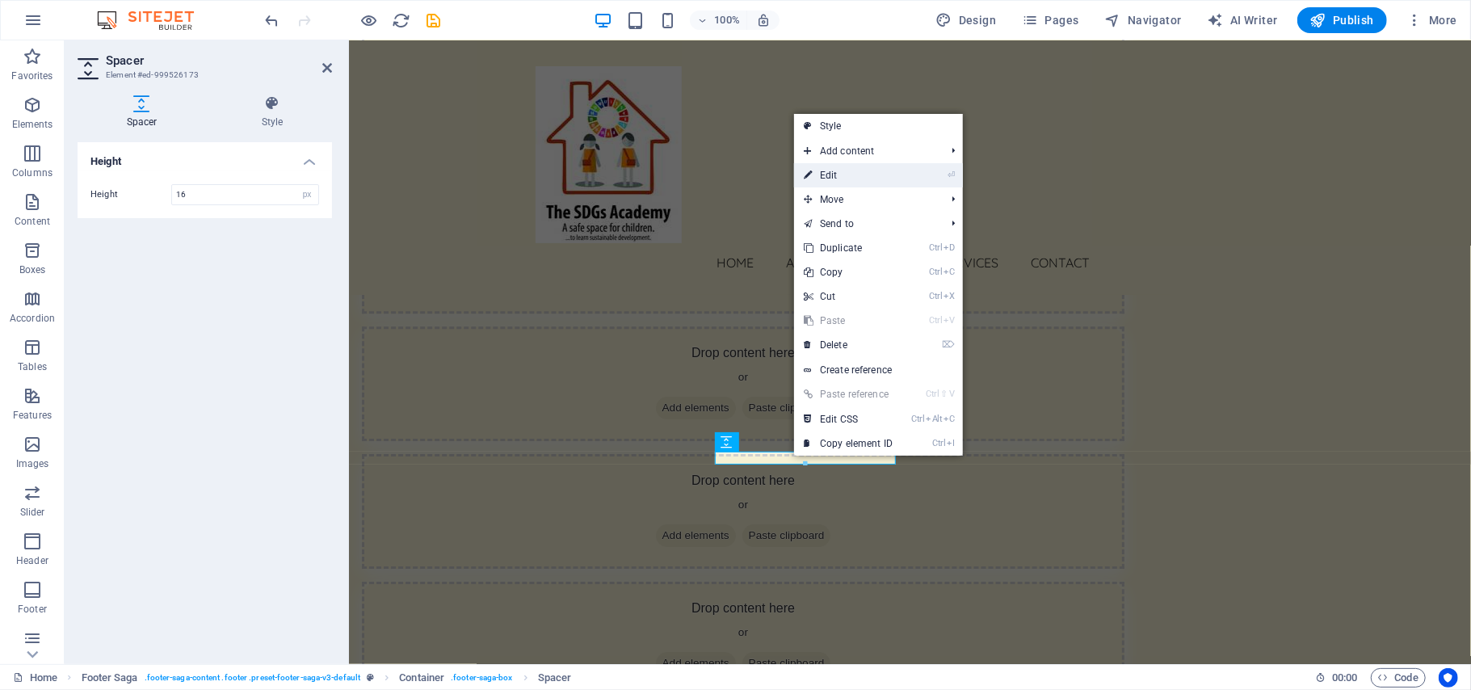
click at [847, 178] on link "⏎ Edit" at bounding box center [848, 175] width 108 height 24
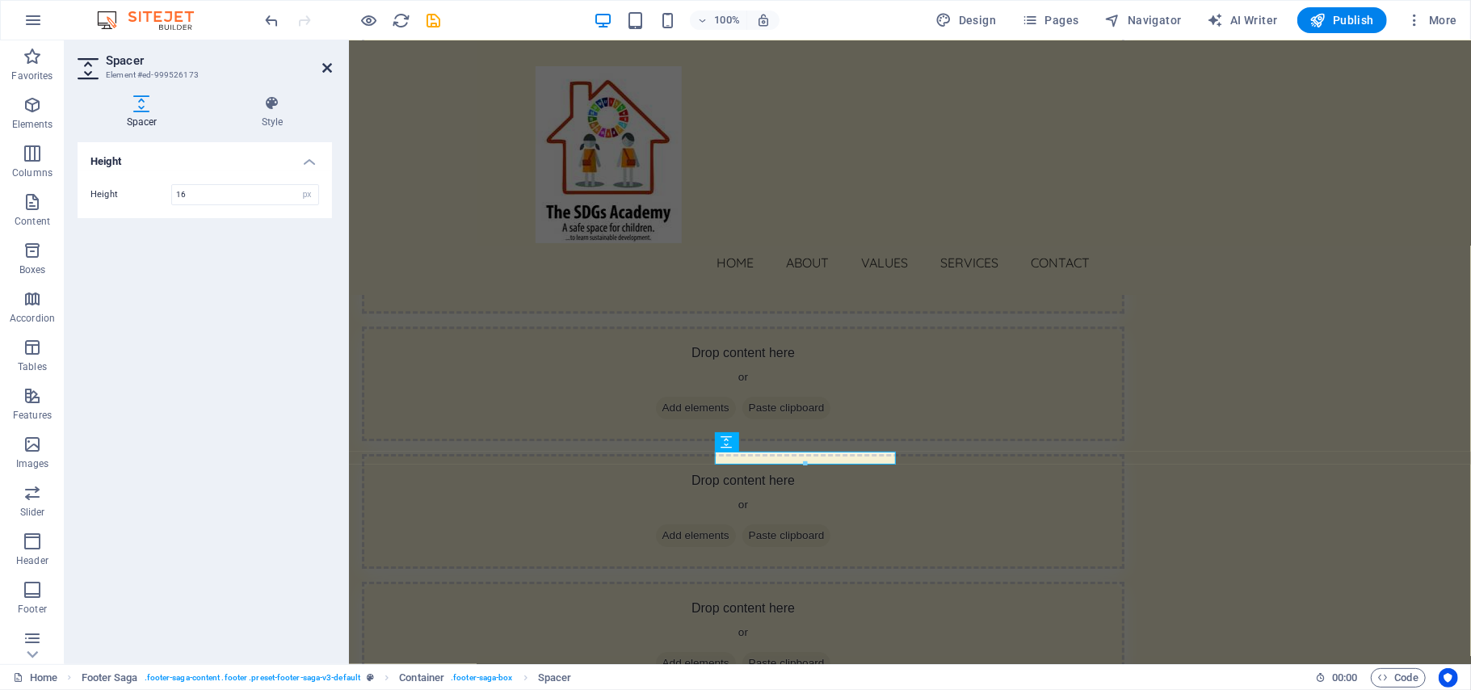
click at [323, 65] on icon at bounding box center [327, 67] width 10 height 13
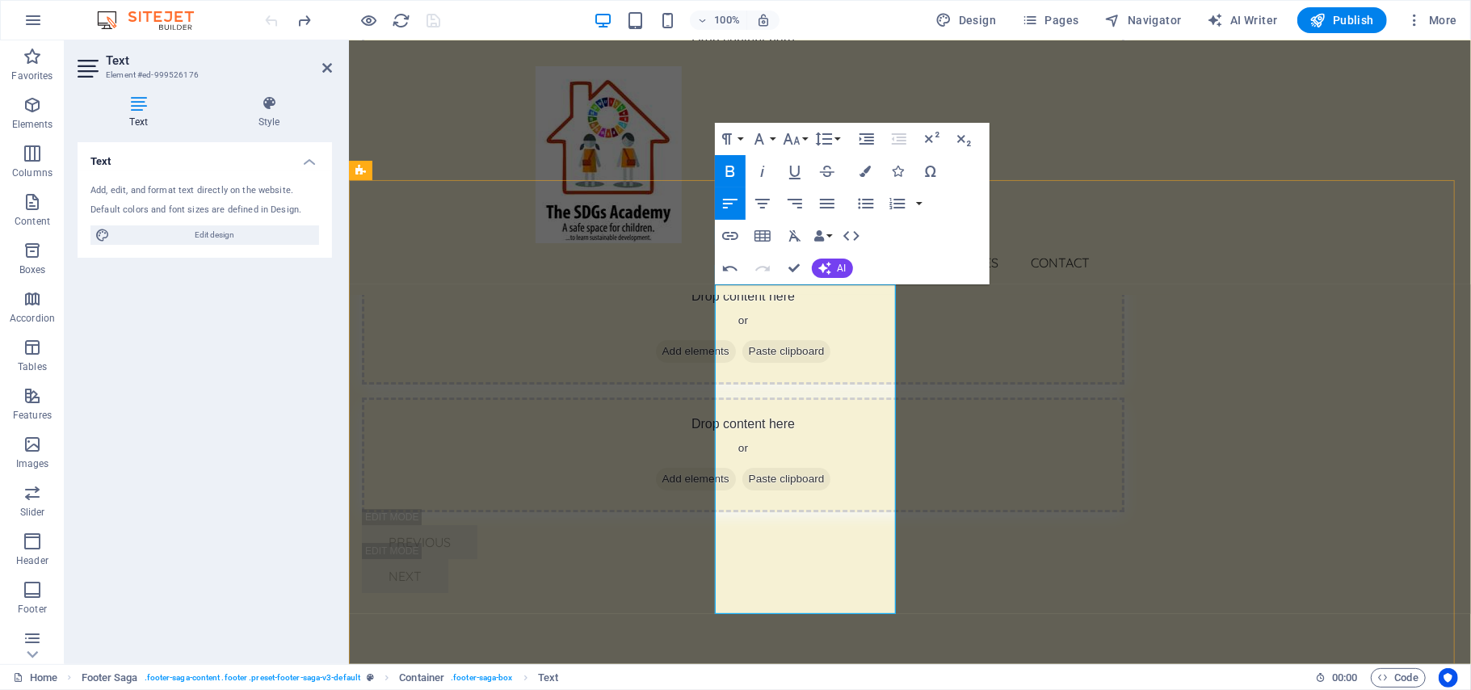
scroll to position [8176, 0]
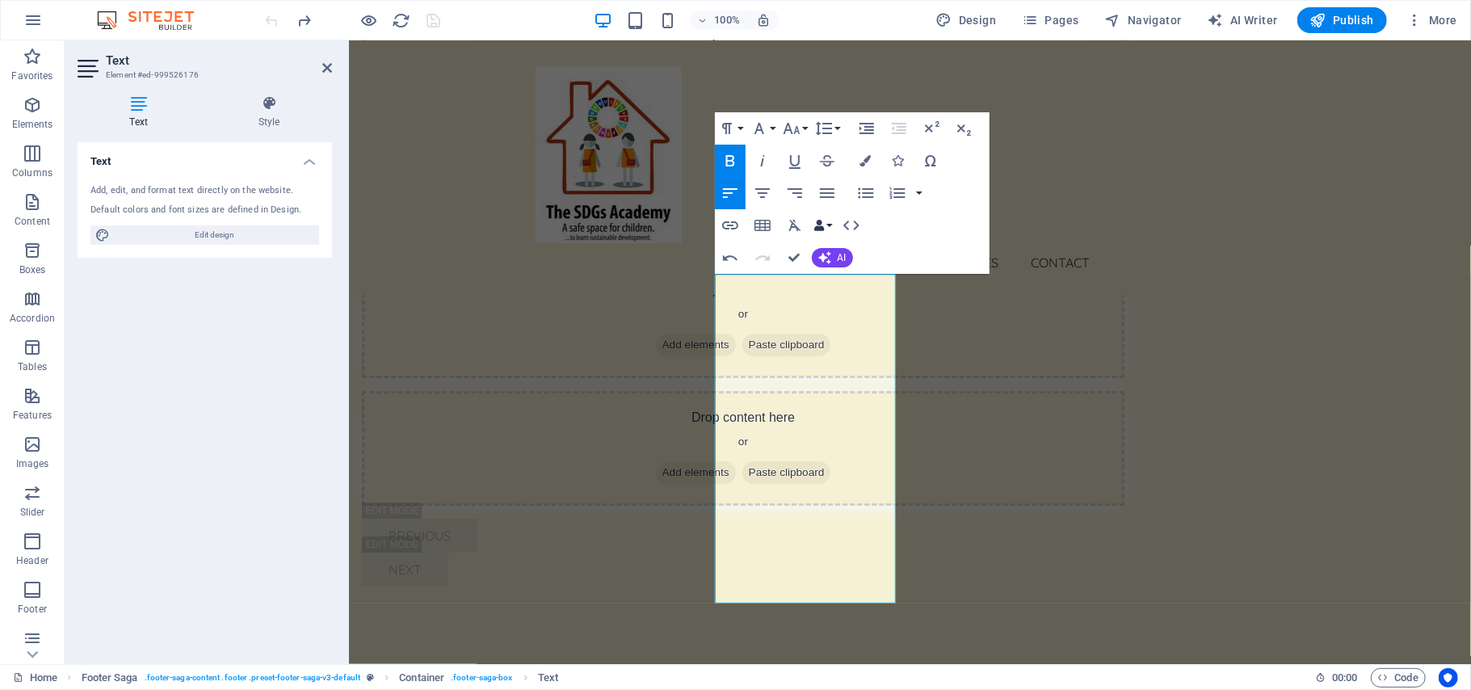
click at [831, 224] on button "Data Bindings" at bounding box center [823, 225] width 23 height 32
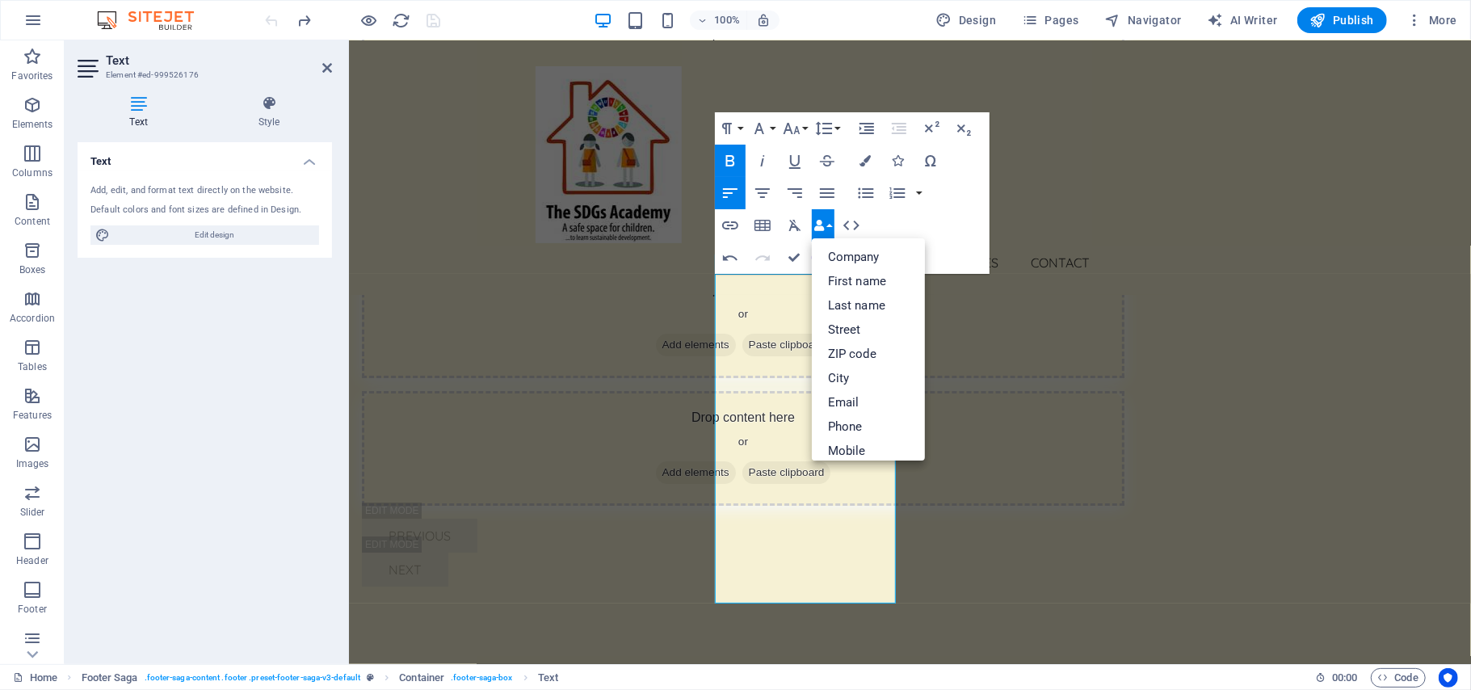
click at [831, 224] on button "Data Bindings" at bounding box center [823, 225] width 23 height 32
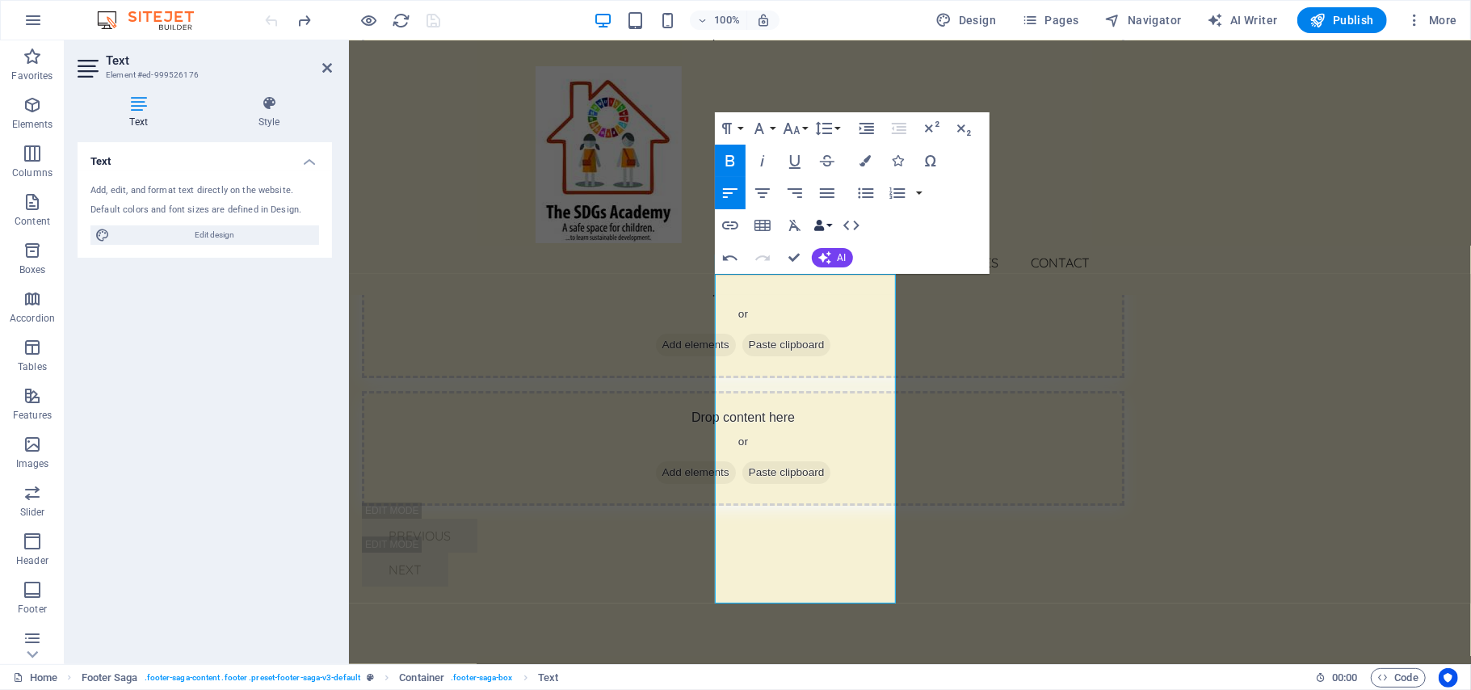
click at [831, 224] on button "Data Bindings" at bounding box center [823, 225] width 23 height 32
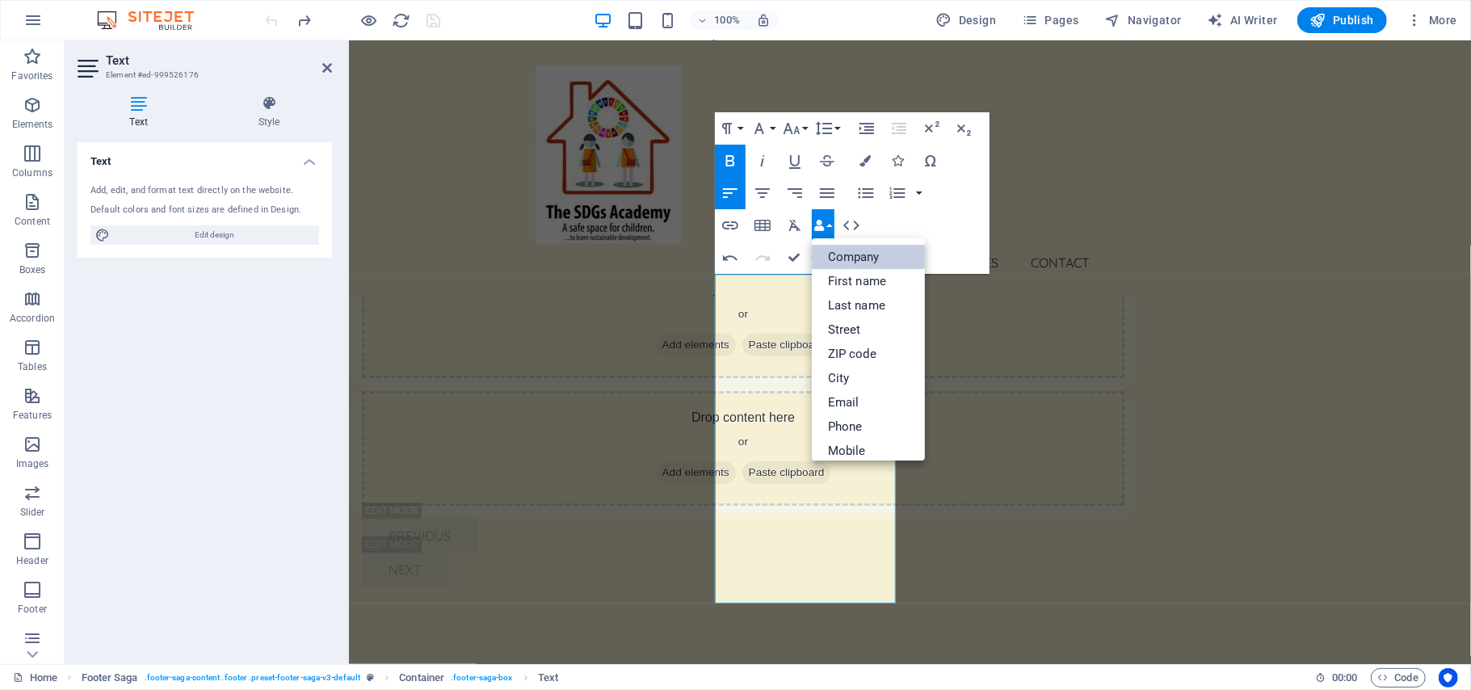
click at [869, 259] on link "Company" at bounding box center [868, 257] width 113 height 24
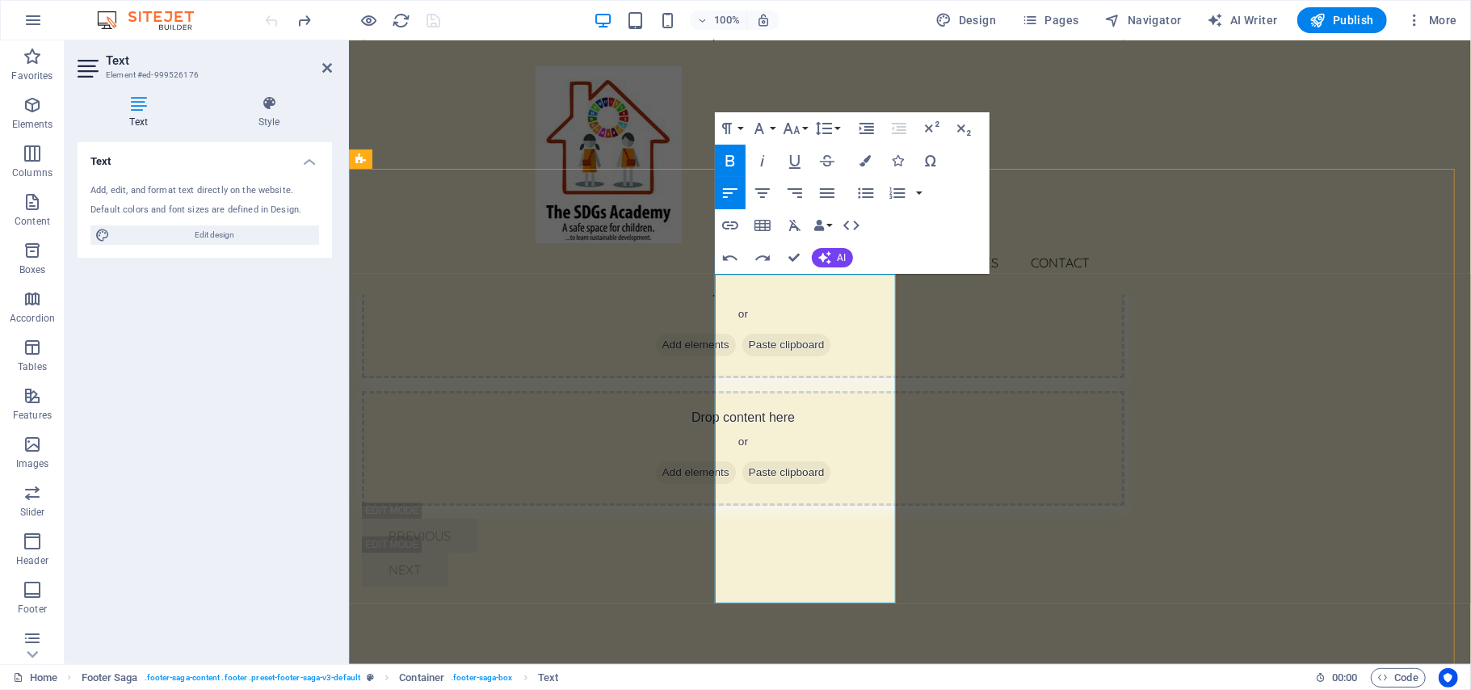
scroll to position [7986, 0]
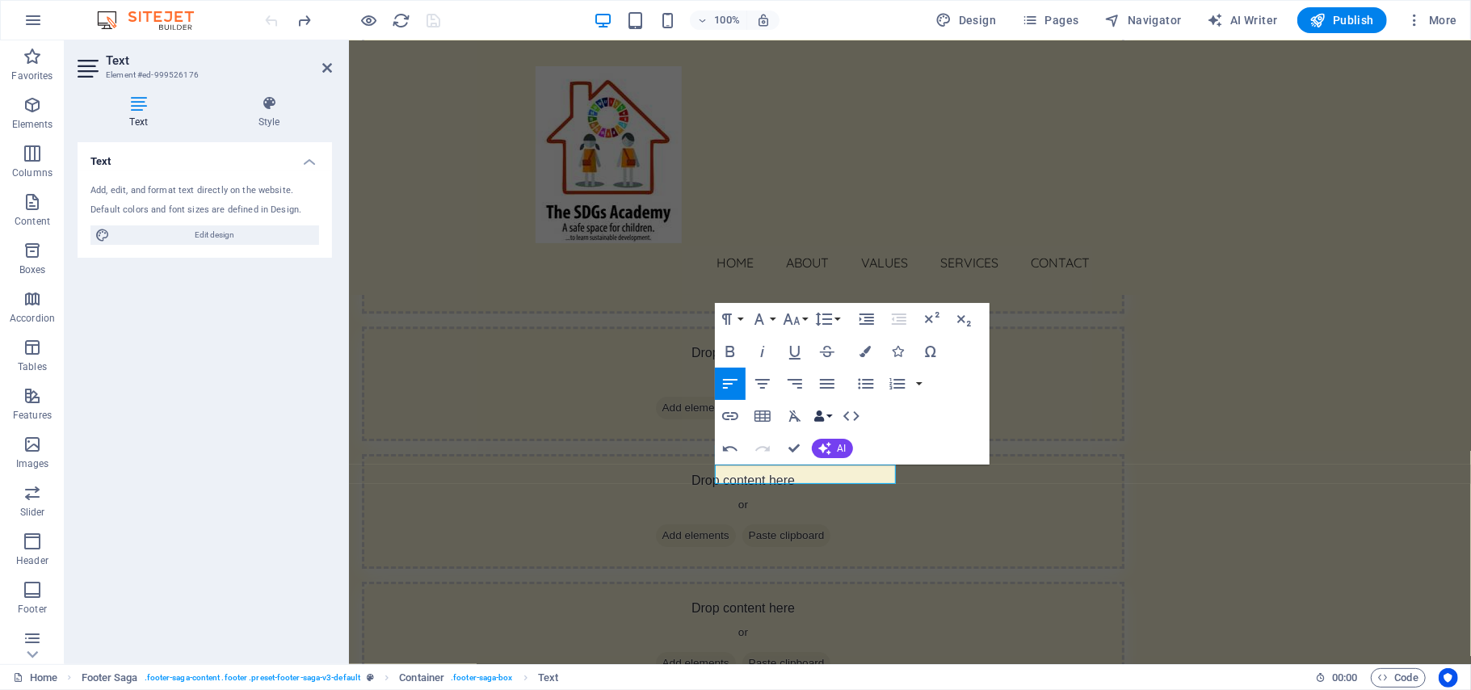
click at [829, 420] on button "Data Bindings" at bounding box center [823, 416] width 23 height 32
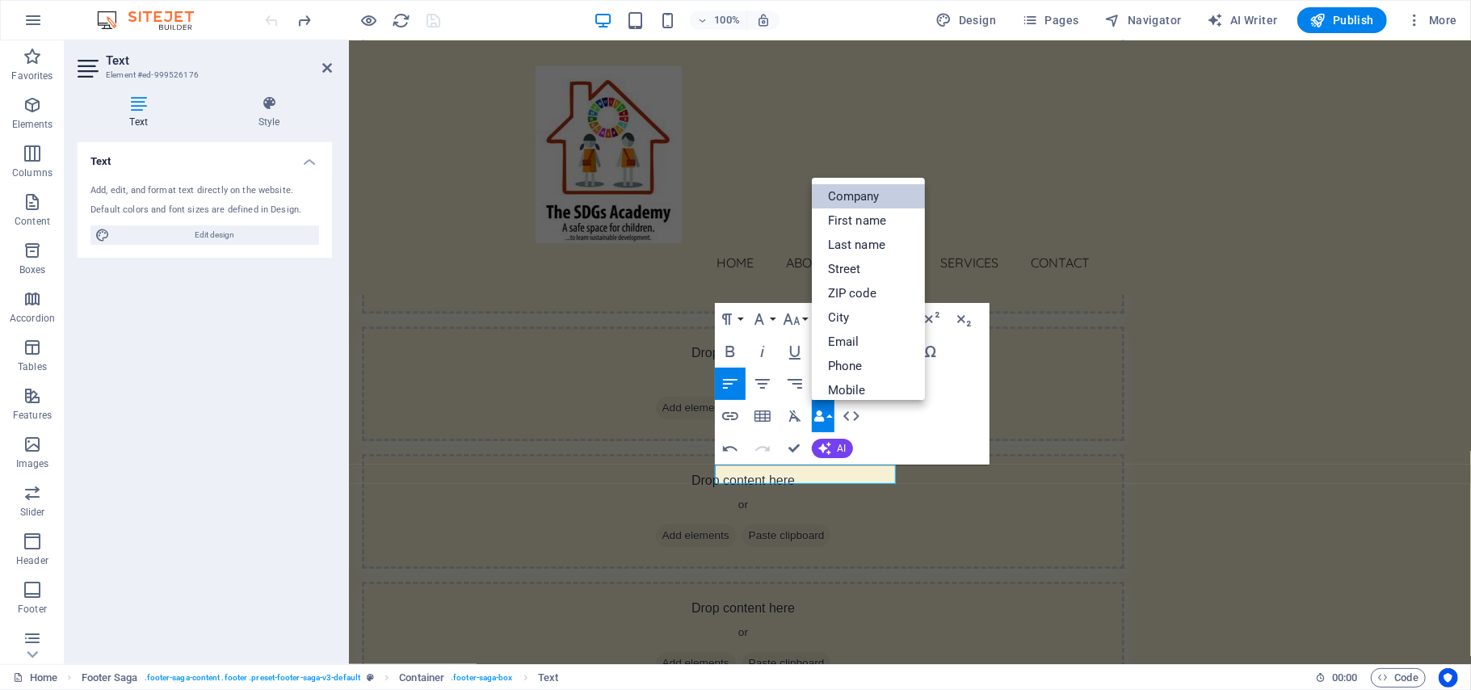
click at [860, 197] on link "Company" at bounding box center [868, 196] width 113 height 24
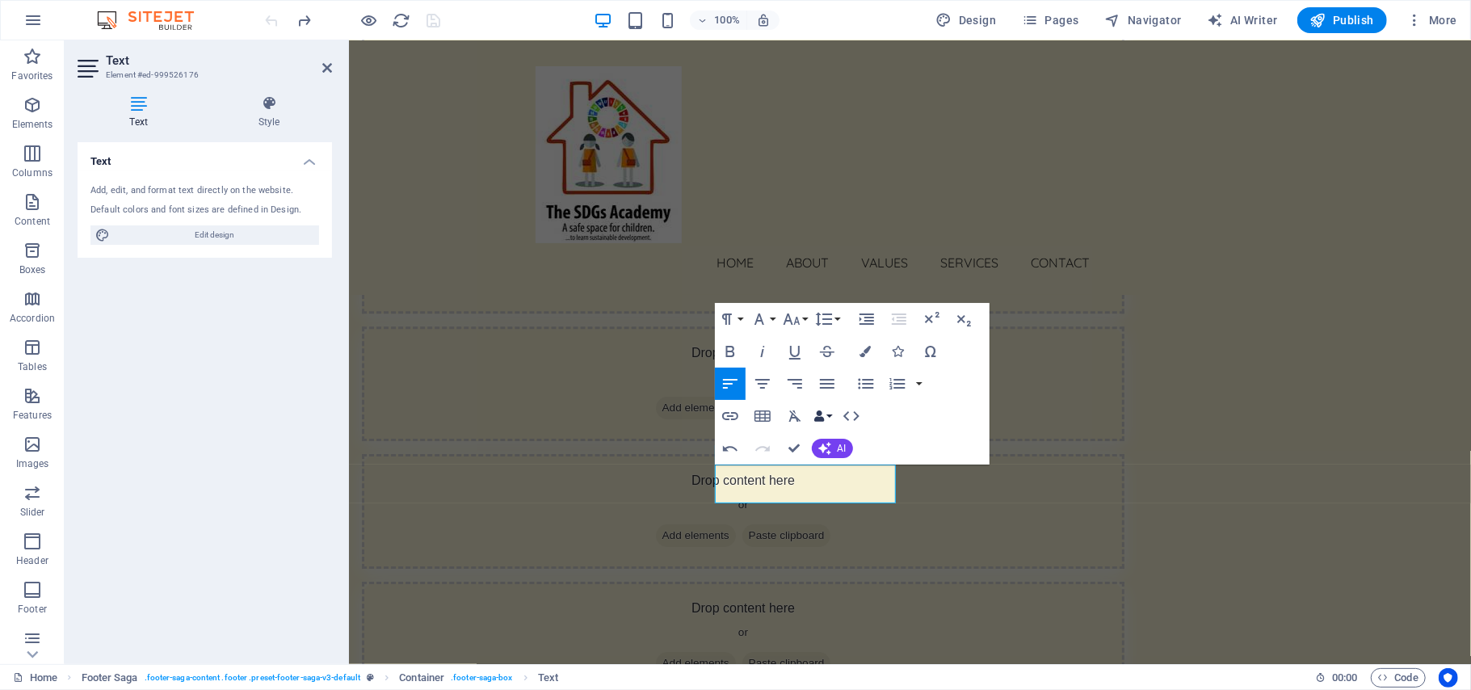
click at [827, 414] on button "Data Bindings" at bounding box center [823, 416] width 23 height 32
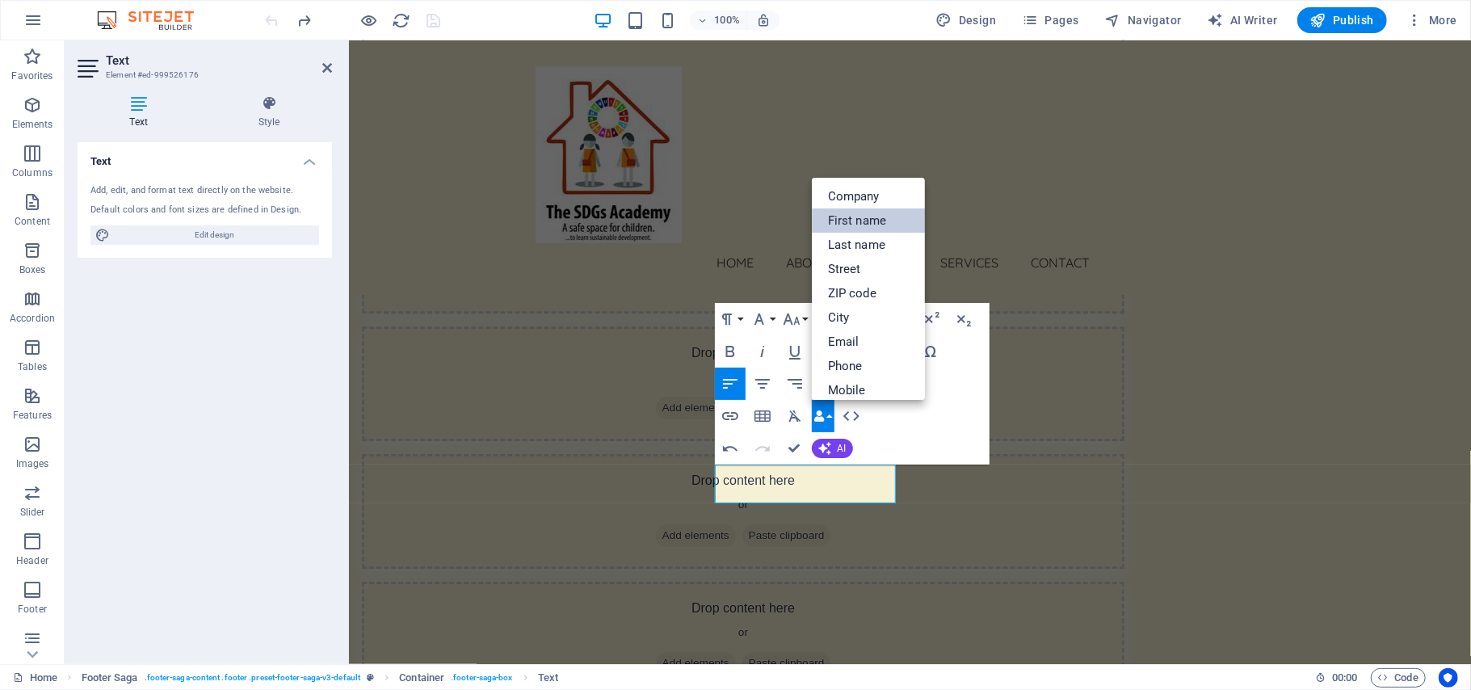
click at [866, 220] on link "First name" at bounding box center [868, 220] width 113 height 24
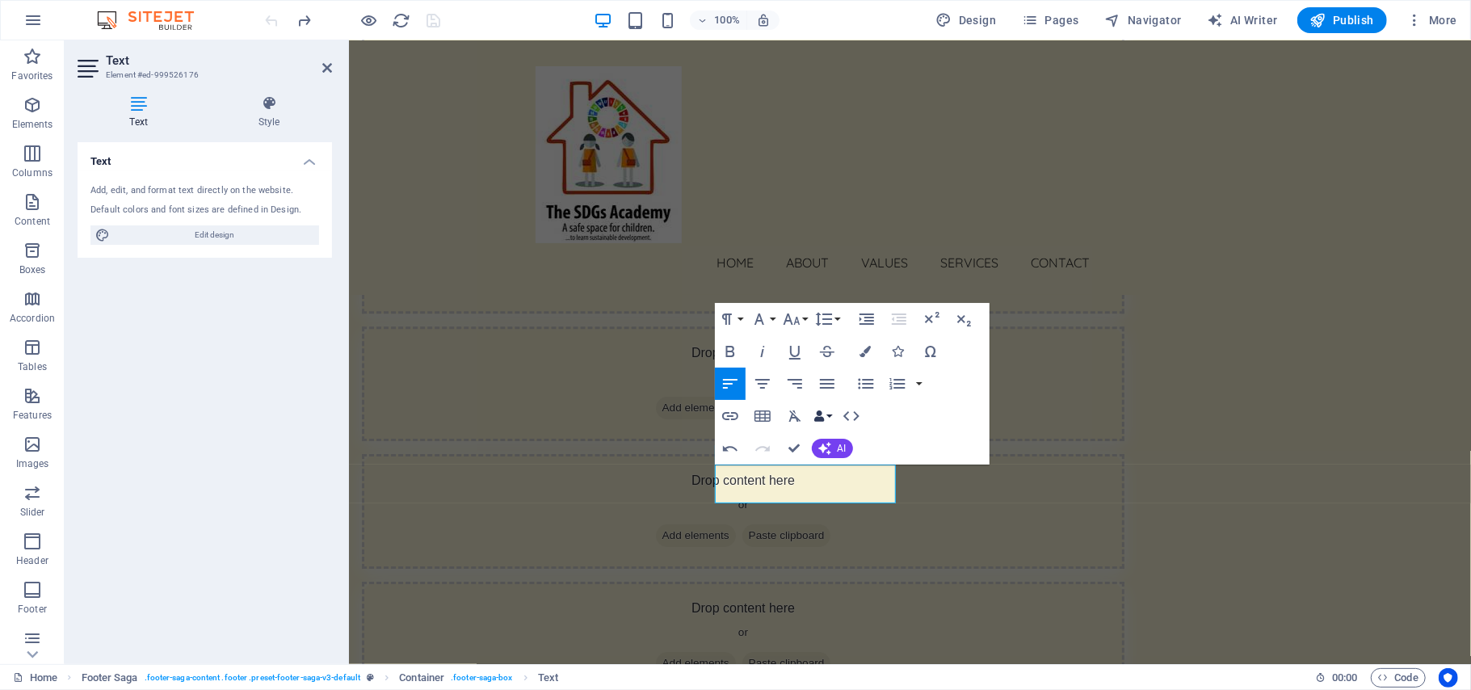
click at [827, 415] on button "Data Bindings" at bounding box center [823, 416] width 23 height 32
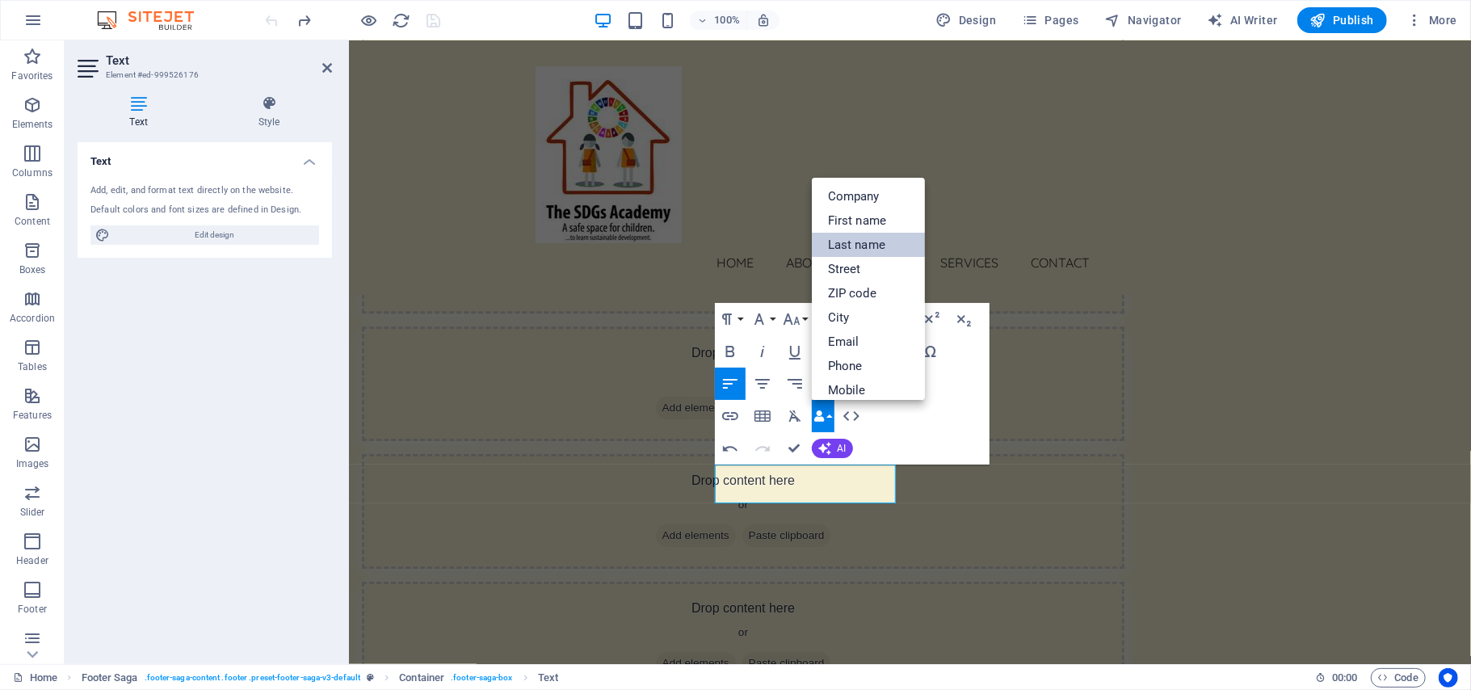
click at [856, 241] on link "Last name" at bounding box center [868, 245] width 113 height 24
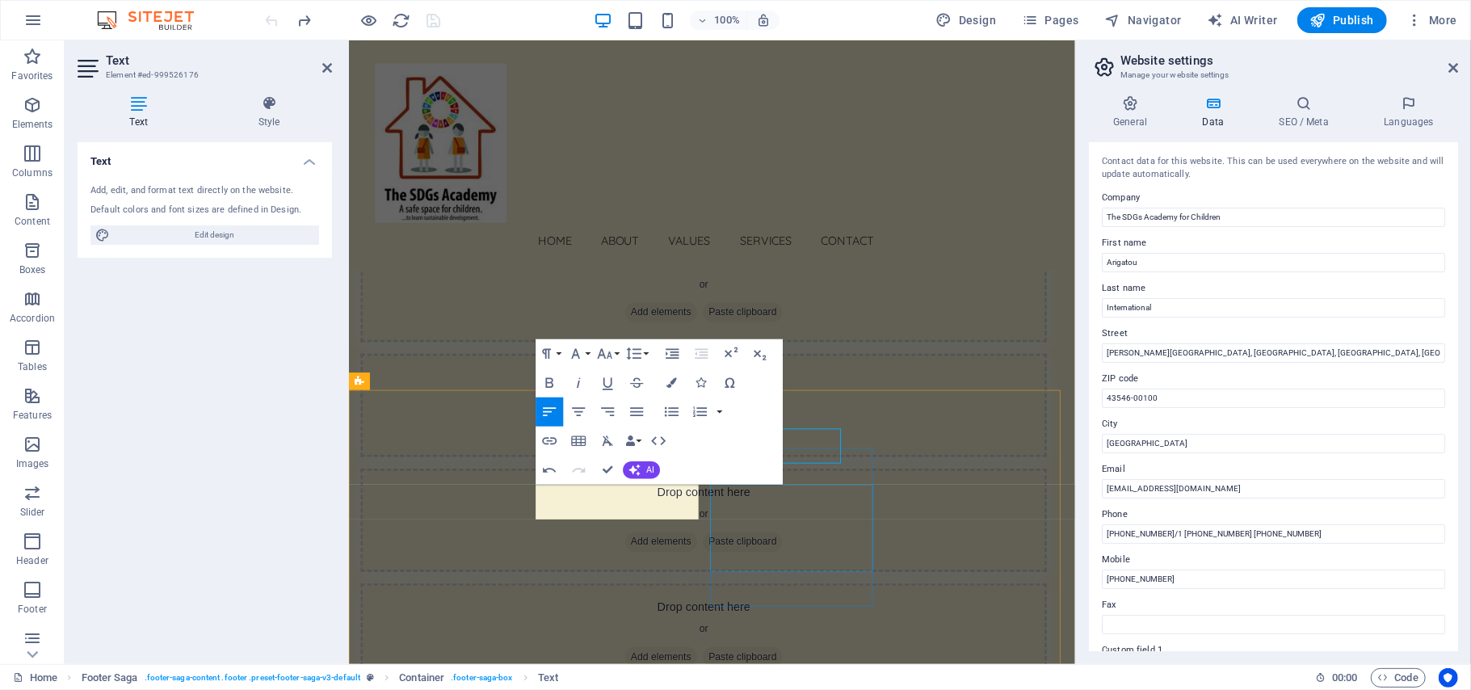
scroll to position [7978, 0]
click at [637, 440] on button "Data Bindings" at bounding box center [634, 441] width 20 height 29
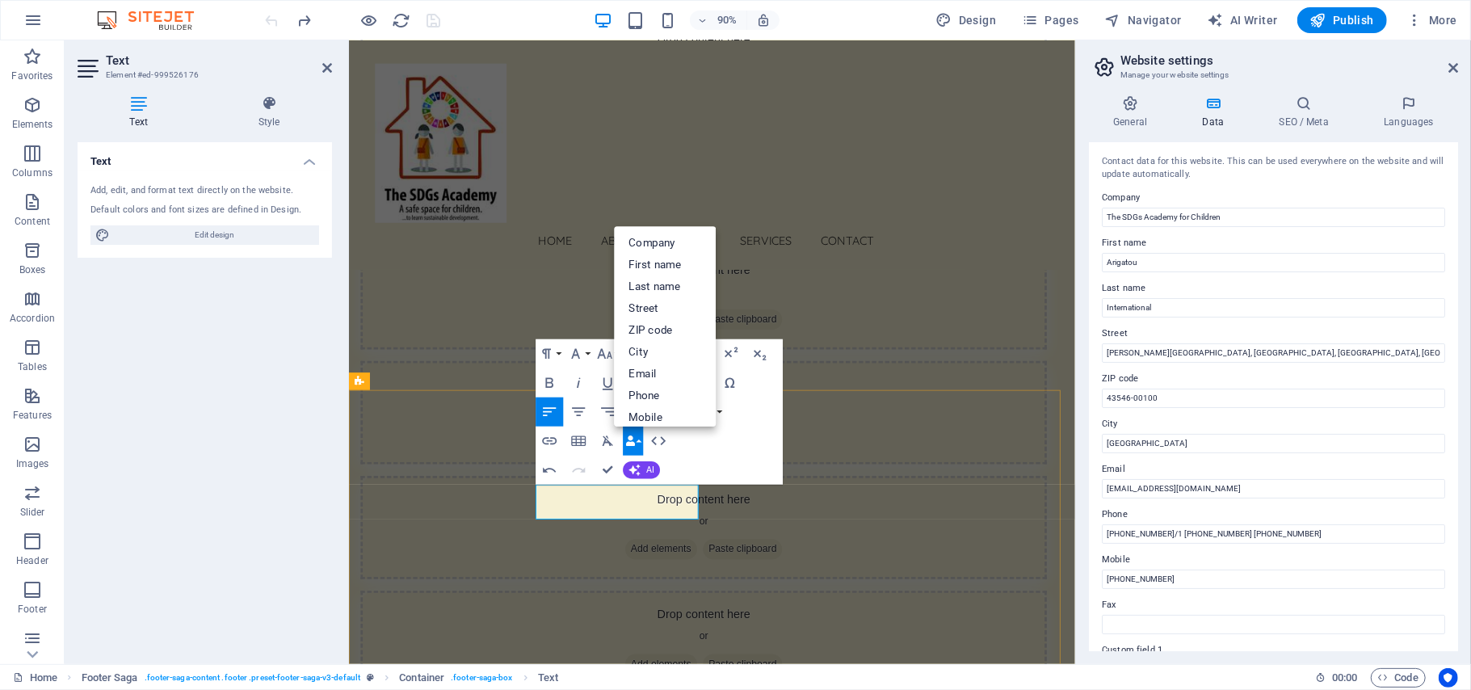
click at [651, 262] on link "First name" at bounding box center [666, 266] width 102 height 22
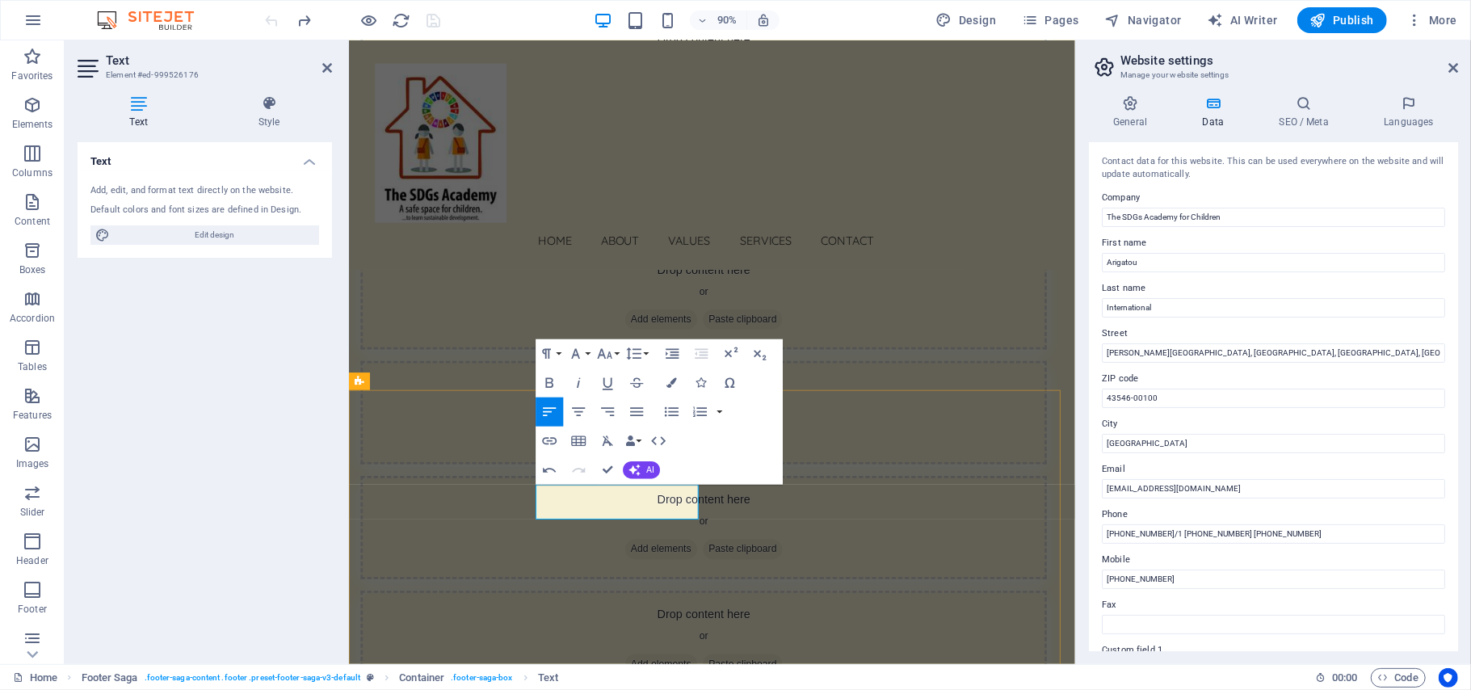
click at [637, 441] on button "Data Bindings" at bounding box center [634, 441] width 20 height 29
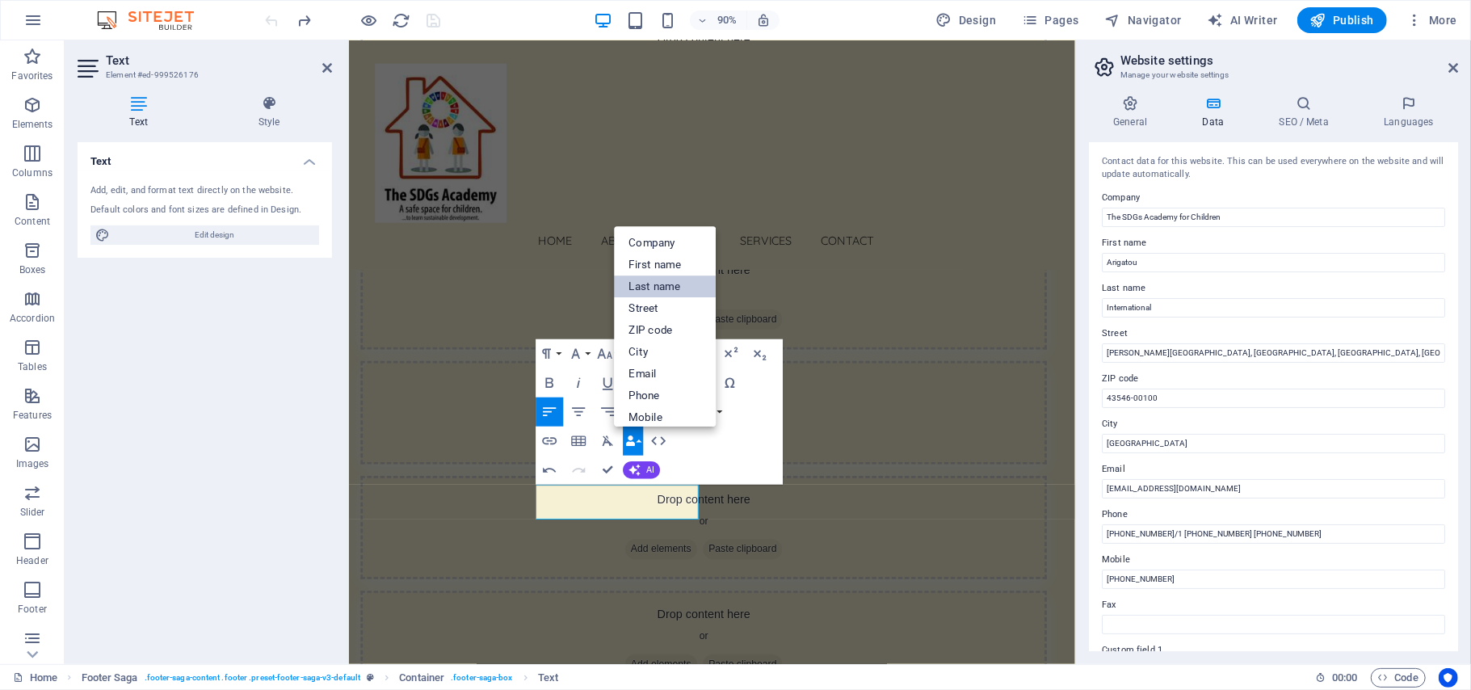
click at [666, 283] on link "Last name" at bounding box center [666, 287] width 102 height 22
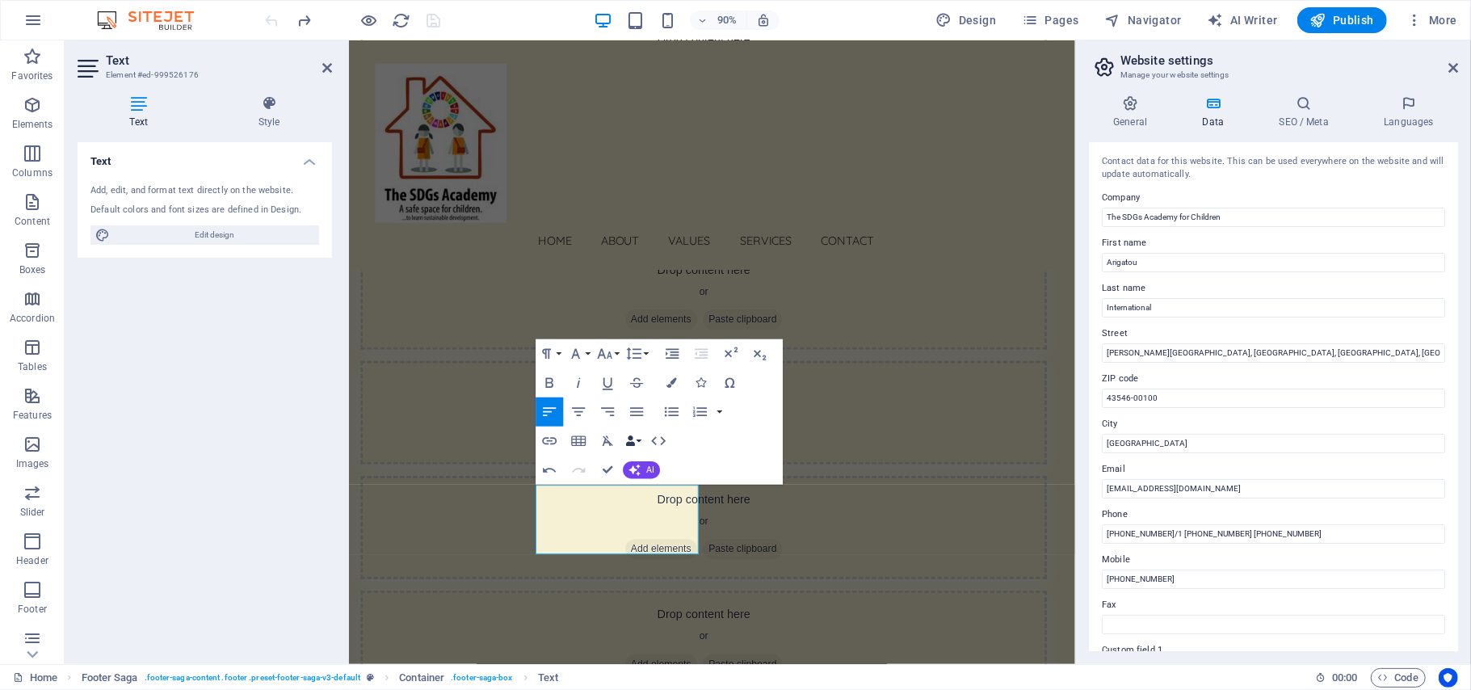
click at [641, 438] on button "Data Bindings" at bounding box center [634, 441] width 20 height 29
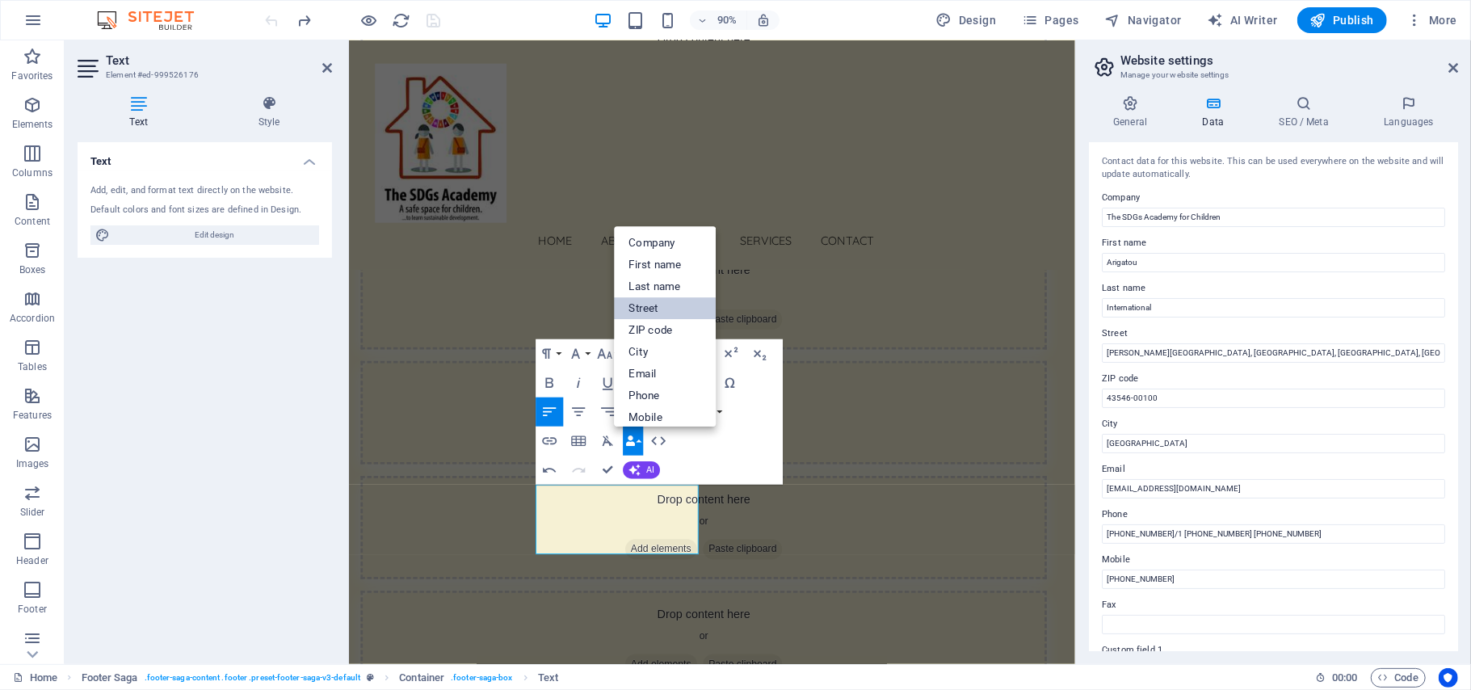
click at [644, 312] on link "Street" at bounding box center [666, 309] width 102 height 22
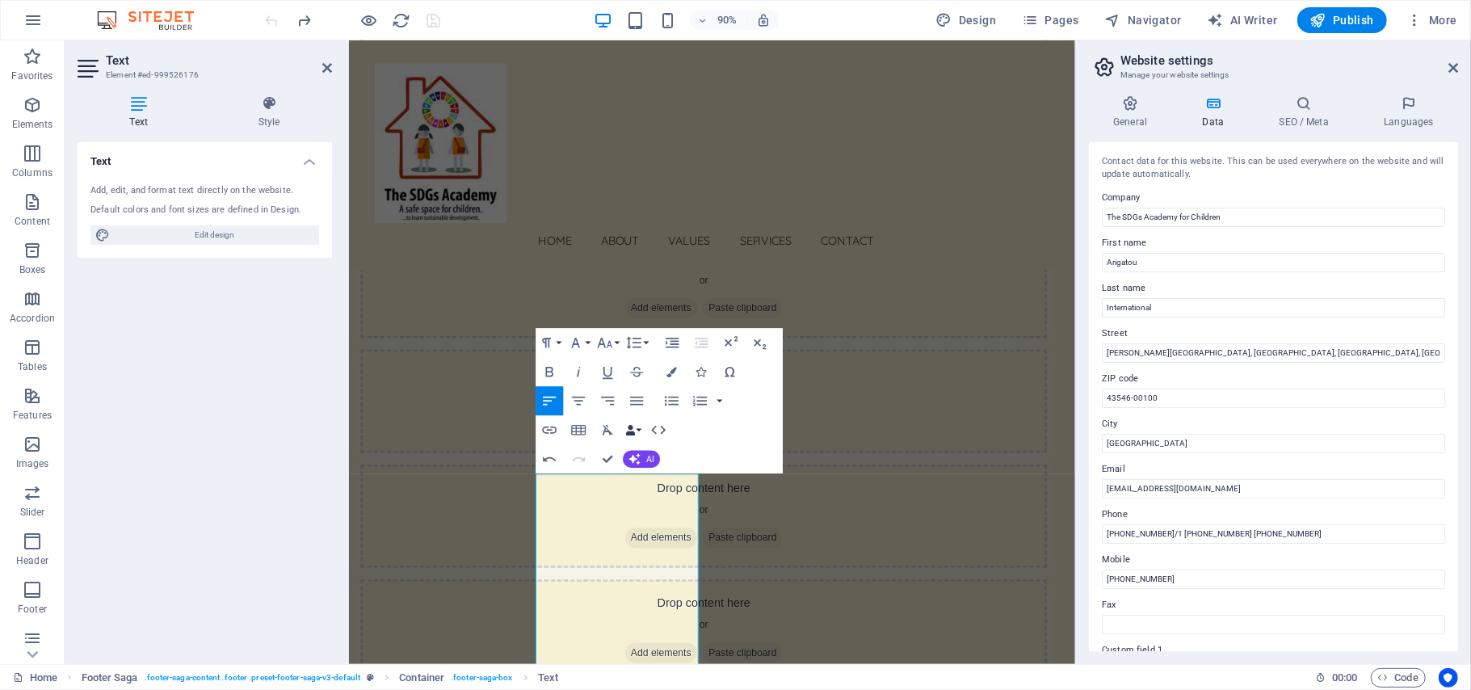
click at [643, 431] on button "Data Bindings" at bounding box center [634, 430] width 20 height 29
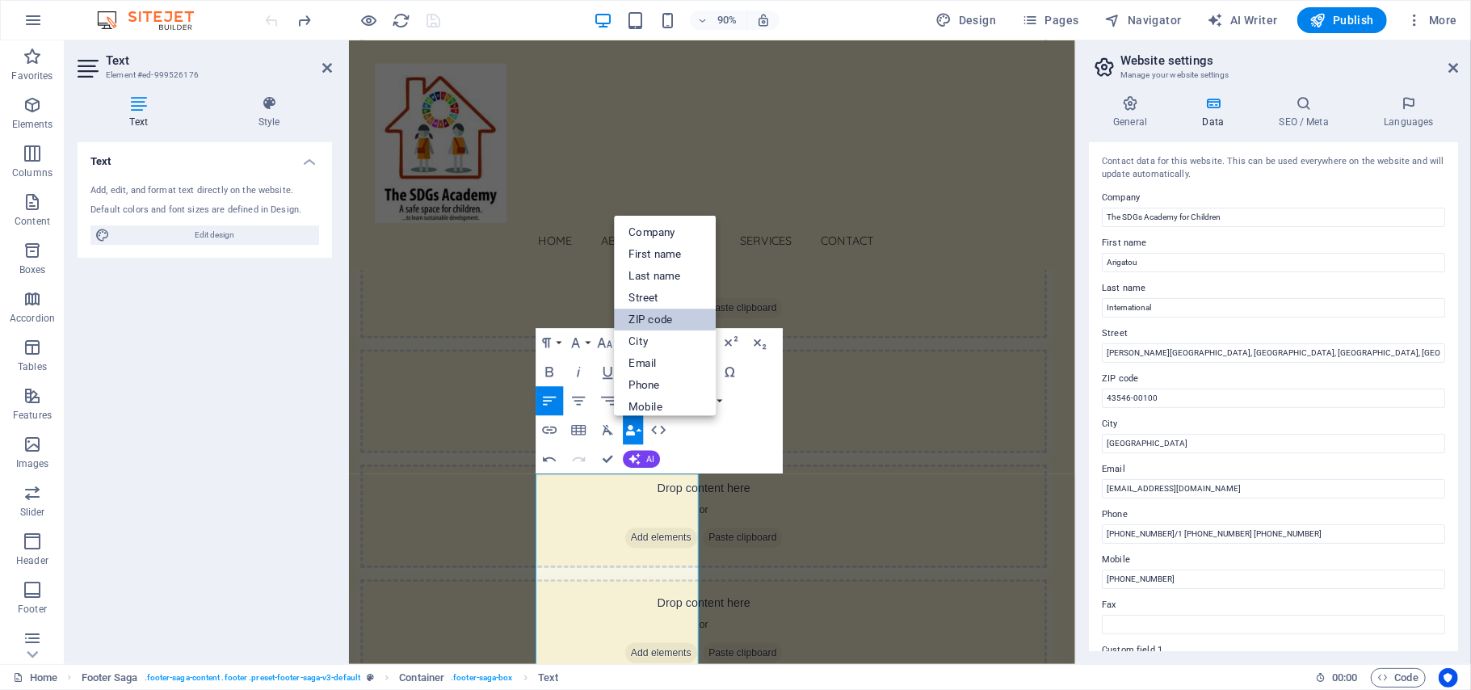
click at [654, 318] on link "ZIP code" at bounding box center [666, 320] width 102 height 22
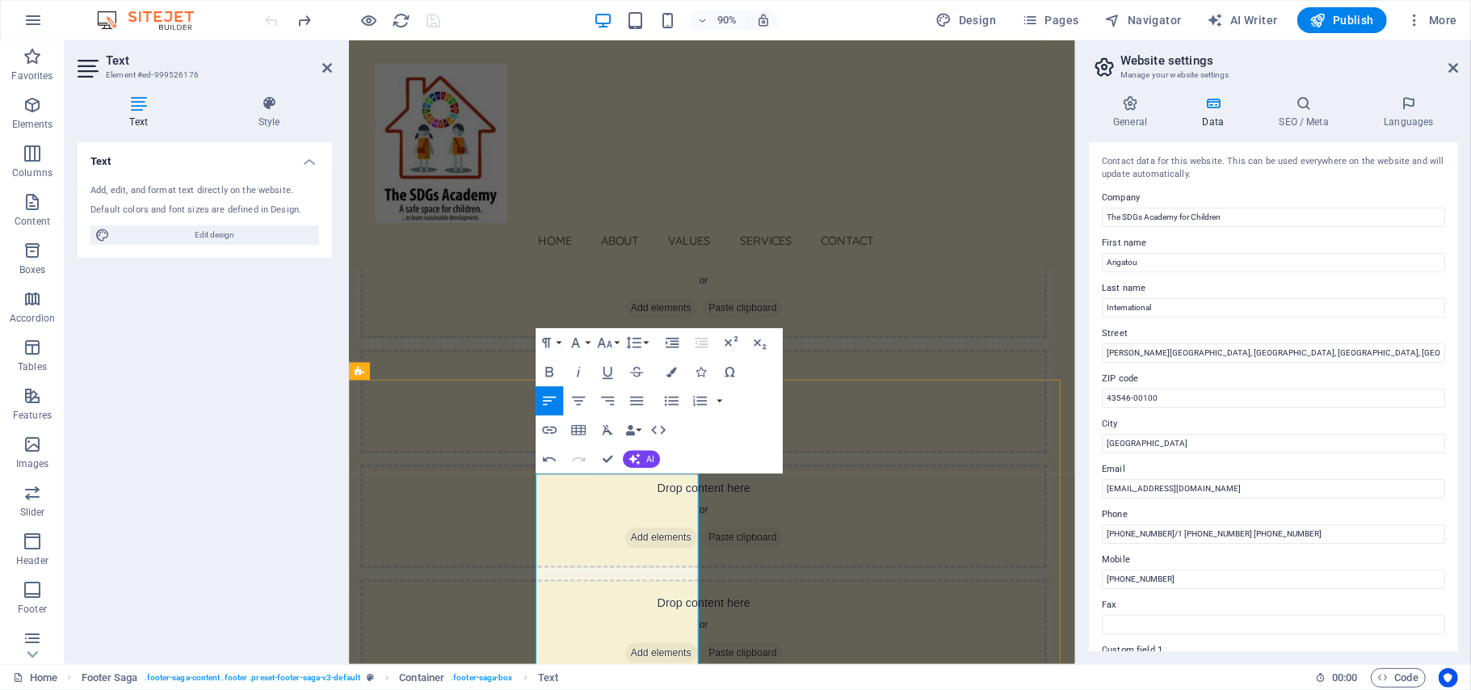
click at [637, 431] on button "Data Bindings" at bounding box center [634, 430] width 20 height 29
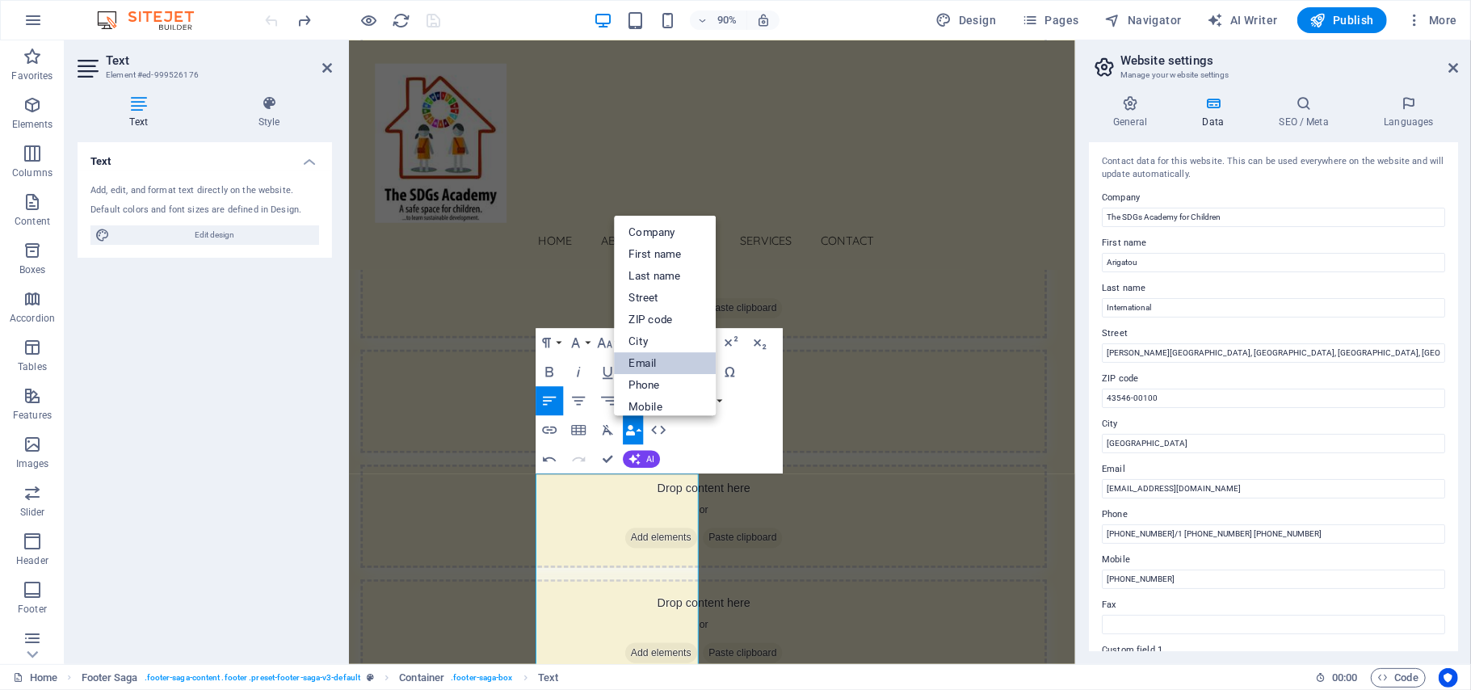
click at [659, 363] on link "Email" at bounding box center [666, 363] width 102 height 22
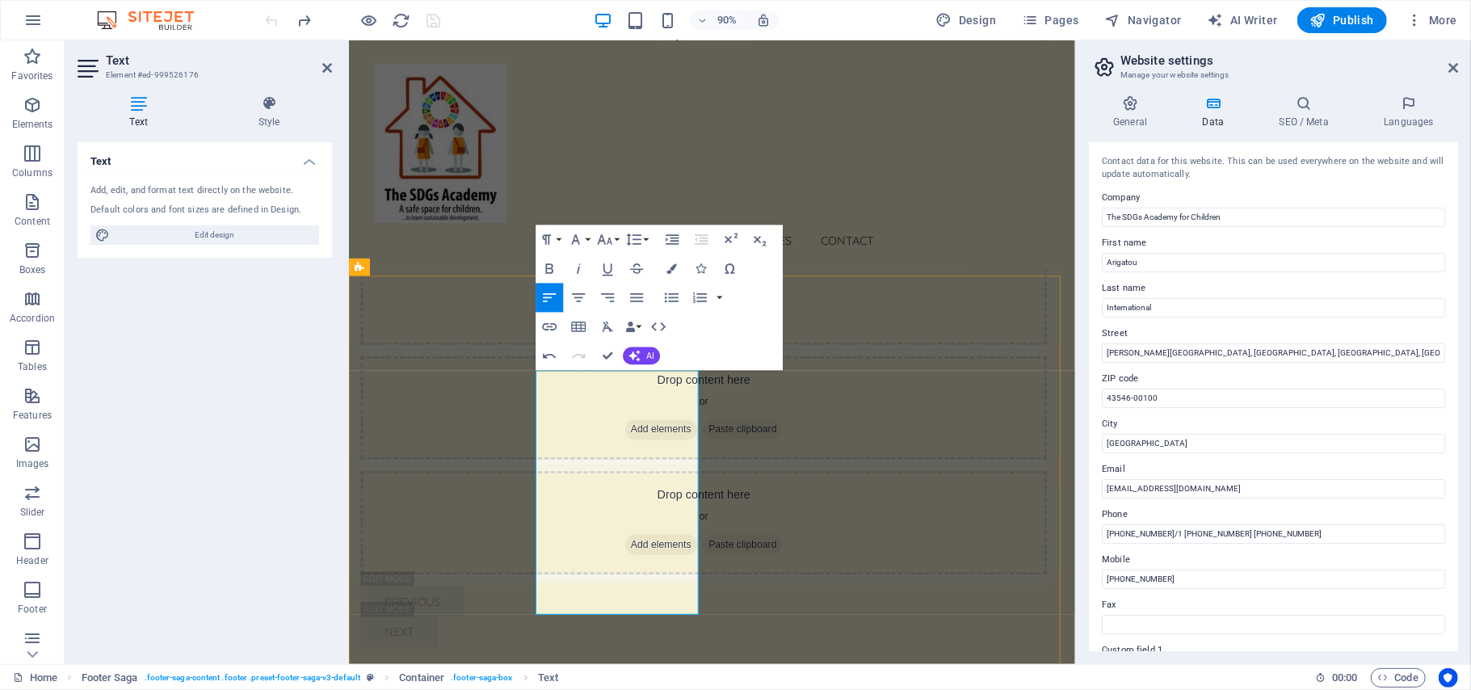
scroll to position [8113, 0]
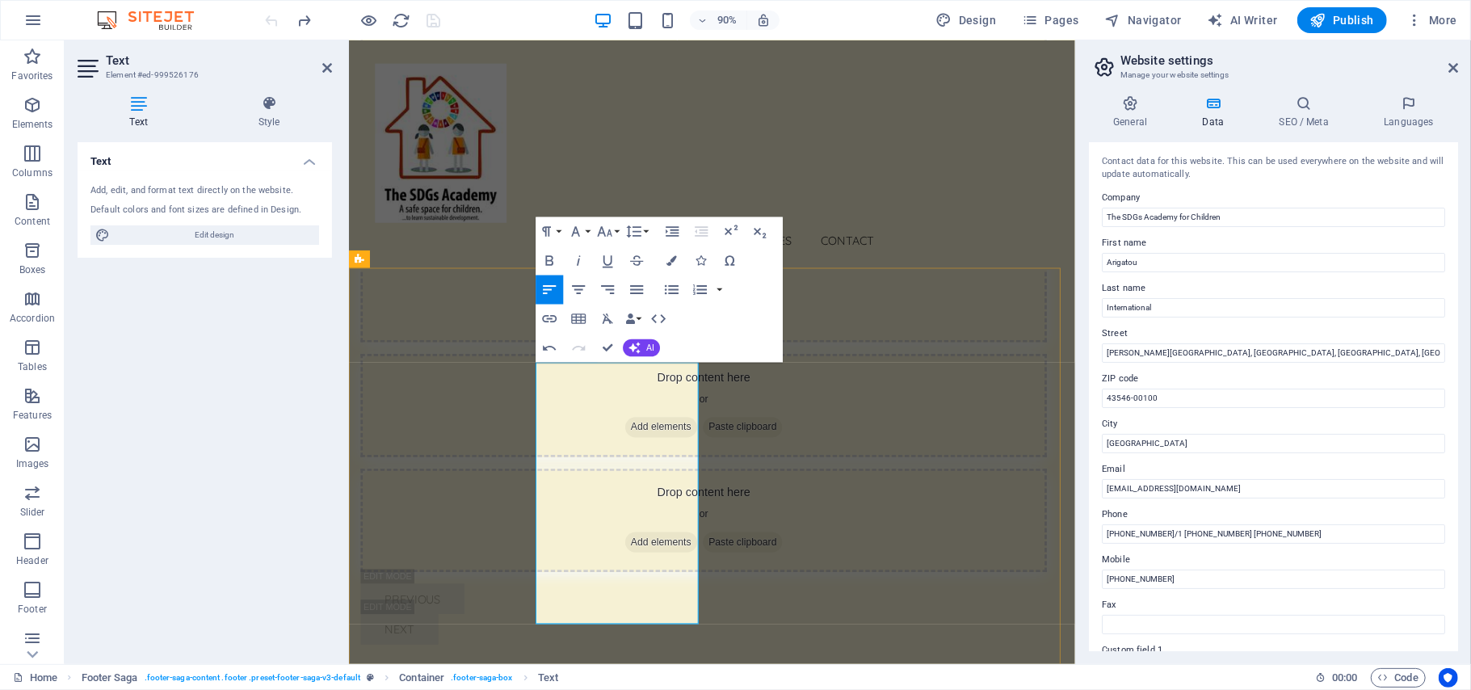
click at [641, 318] on button "Data Bindings" at bounding box center [634, 319] width 20 height 29
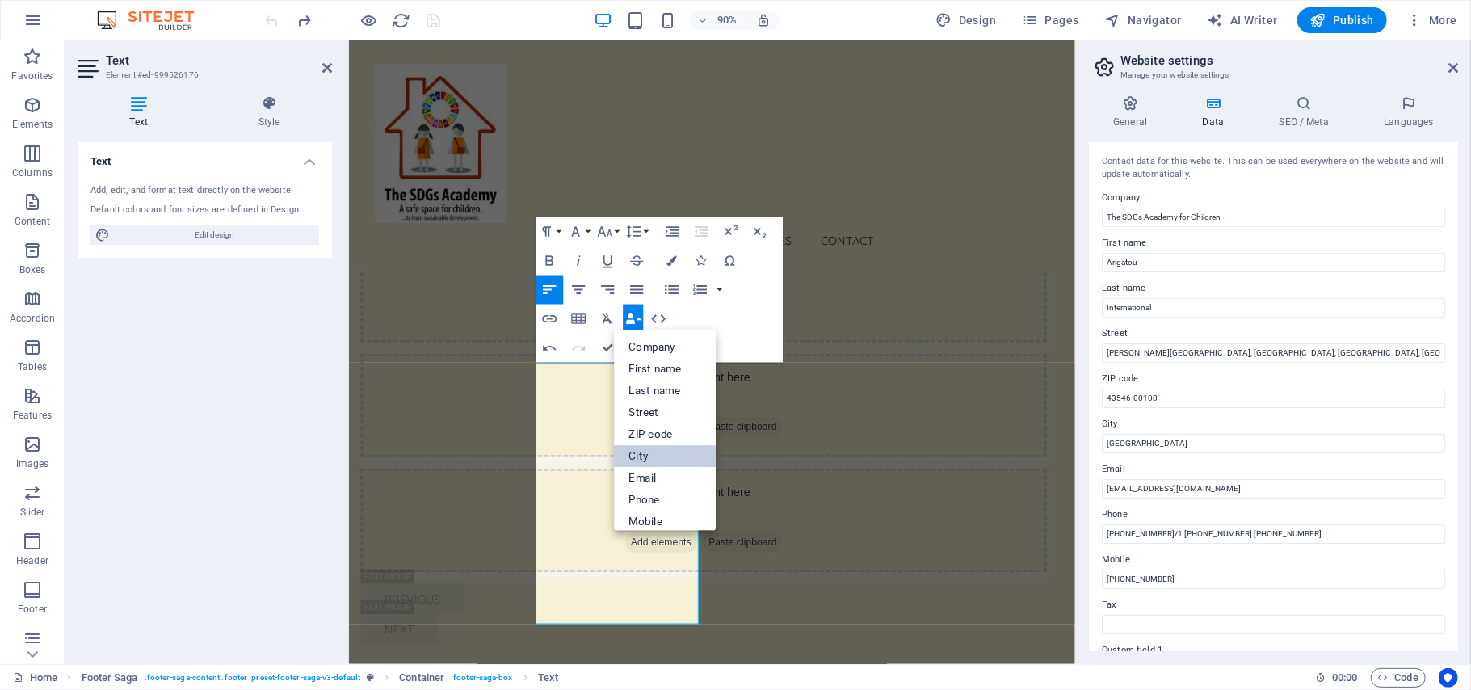
click at [650, 453] on link "City" at bounding box center [666, 456] width 102 height 22
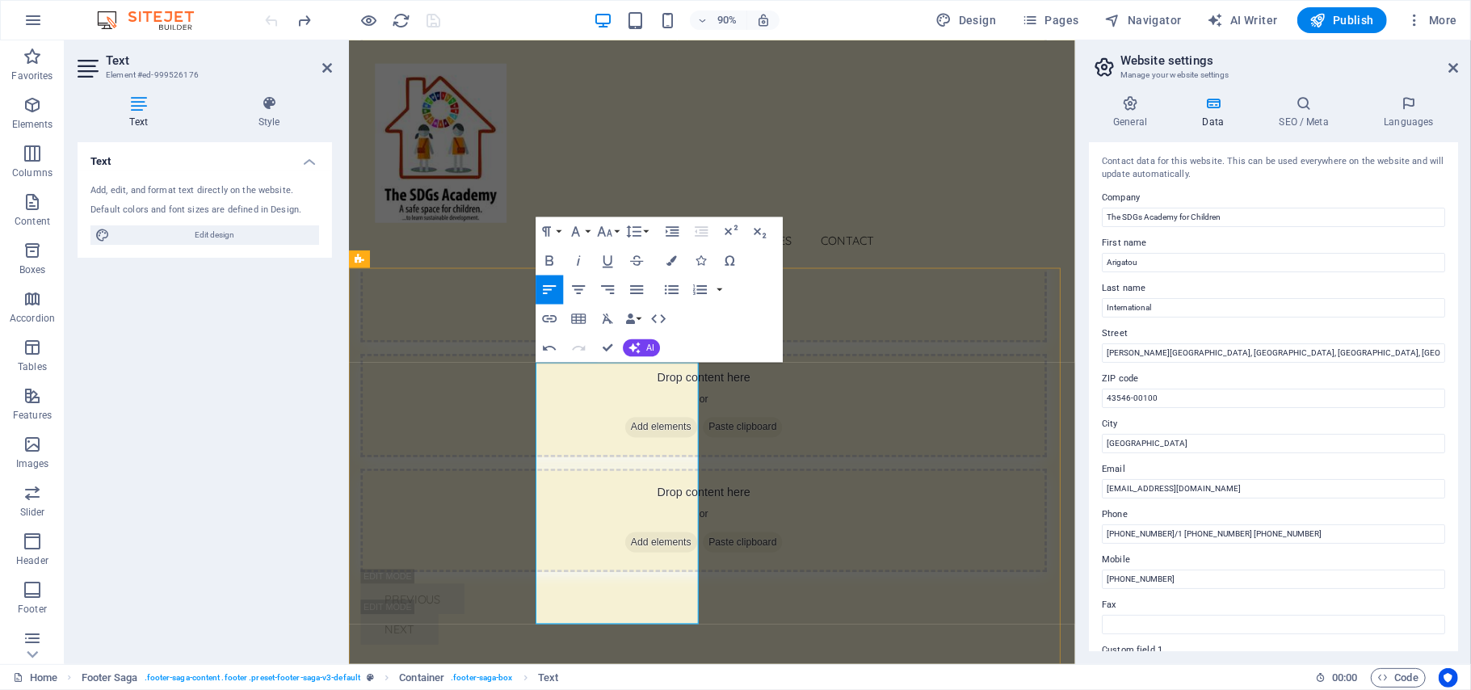
click at [637, 314] on button "Data Bindings" at bounding box center [634, 319] width 20 height 29
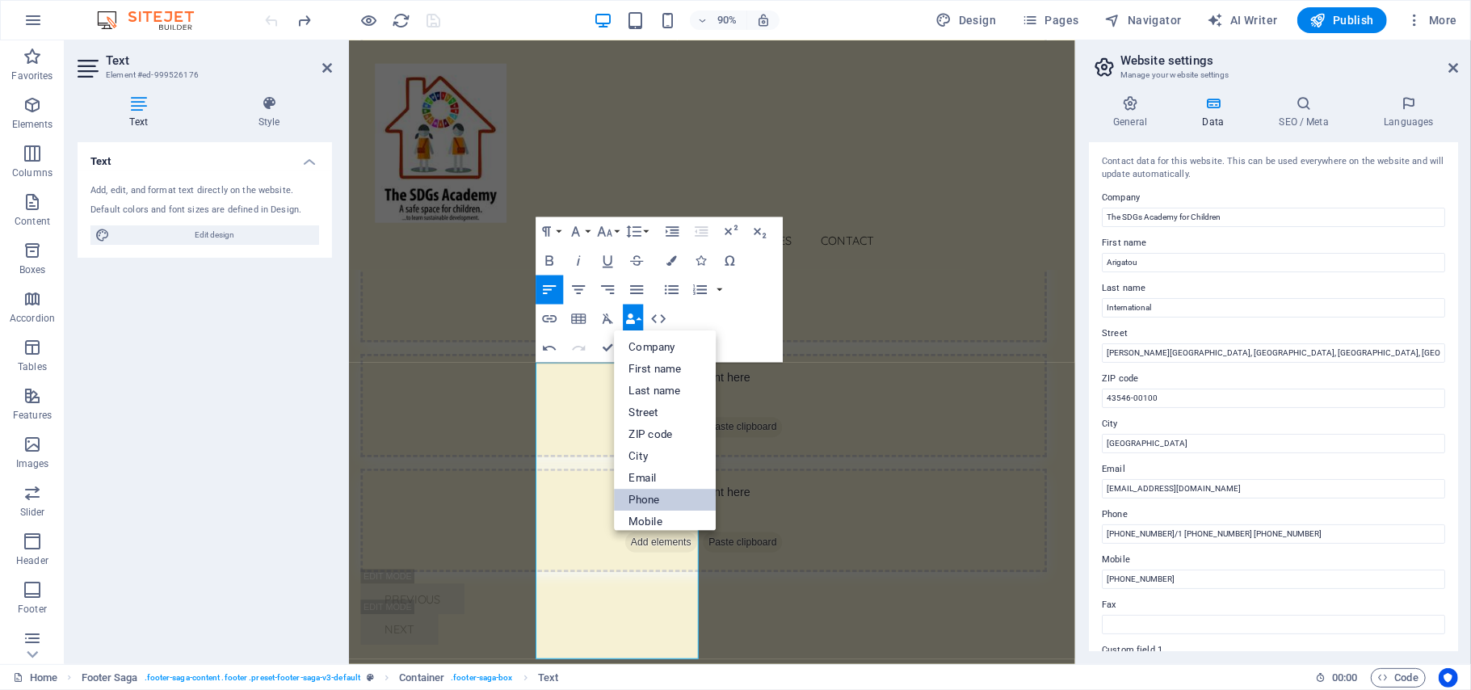
click at [654, 501] on link "Phone" at bounding box center [666, 500] width 102 height 22
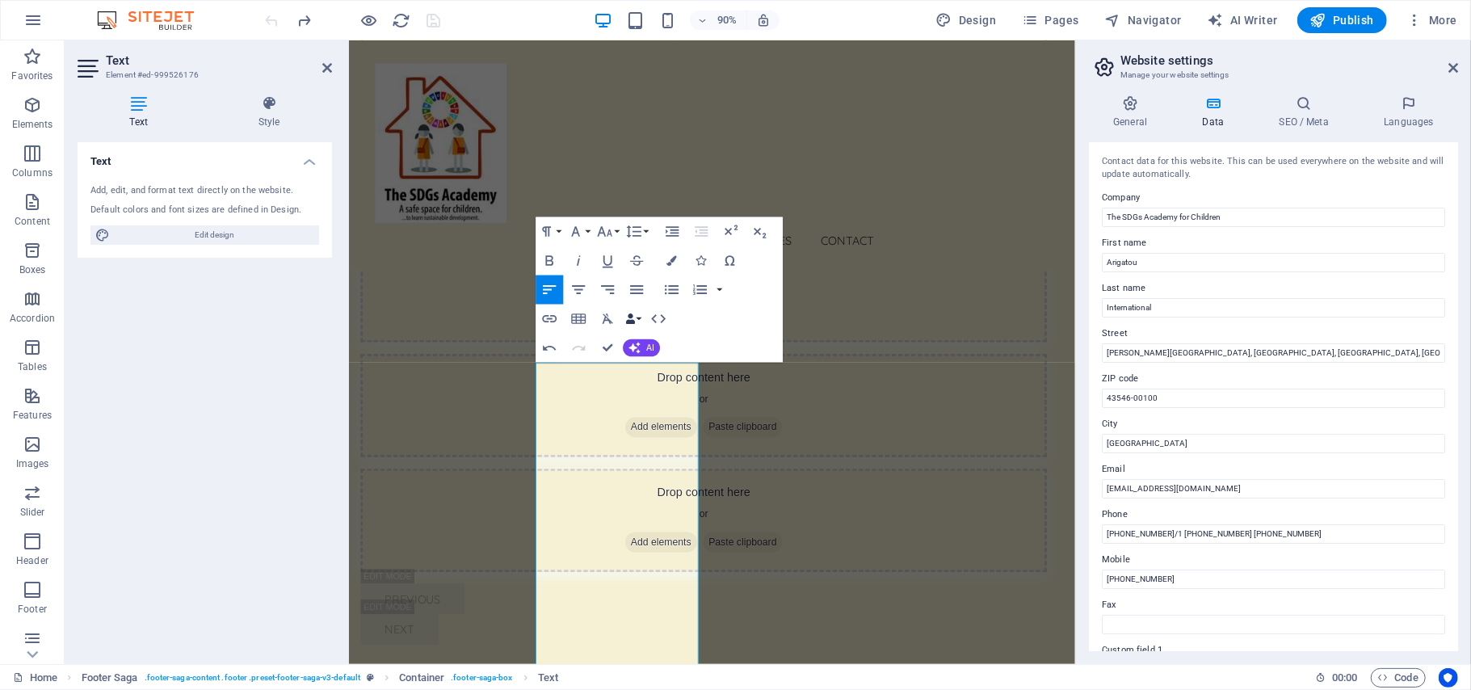
click at [641, 318] on button "Data Bindings" at bounding box center [634, 319] width 20 height 29
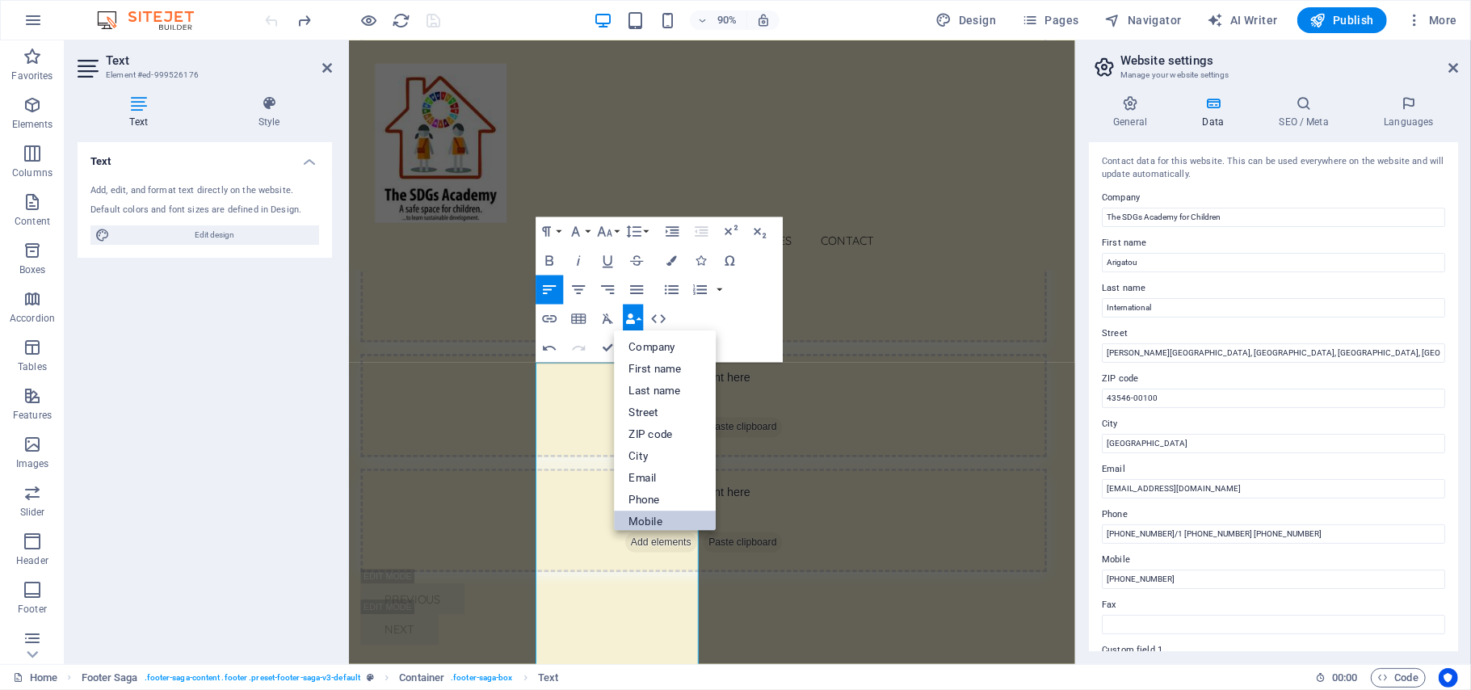
click at [647, 519] on link "Mobile" at bounding box center [666, 522] width 102 height 22
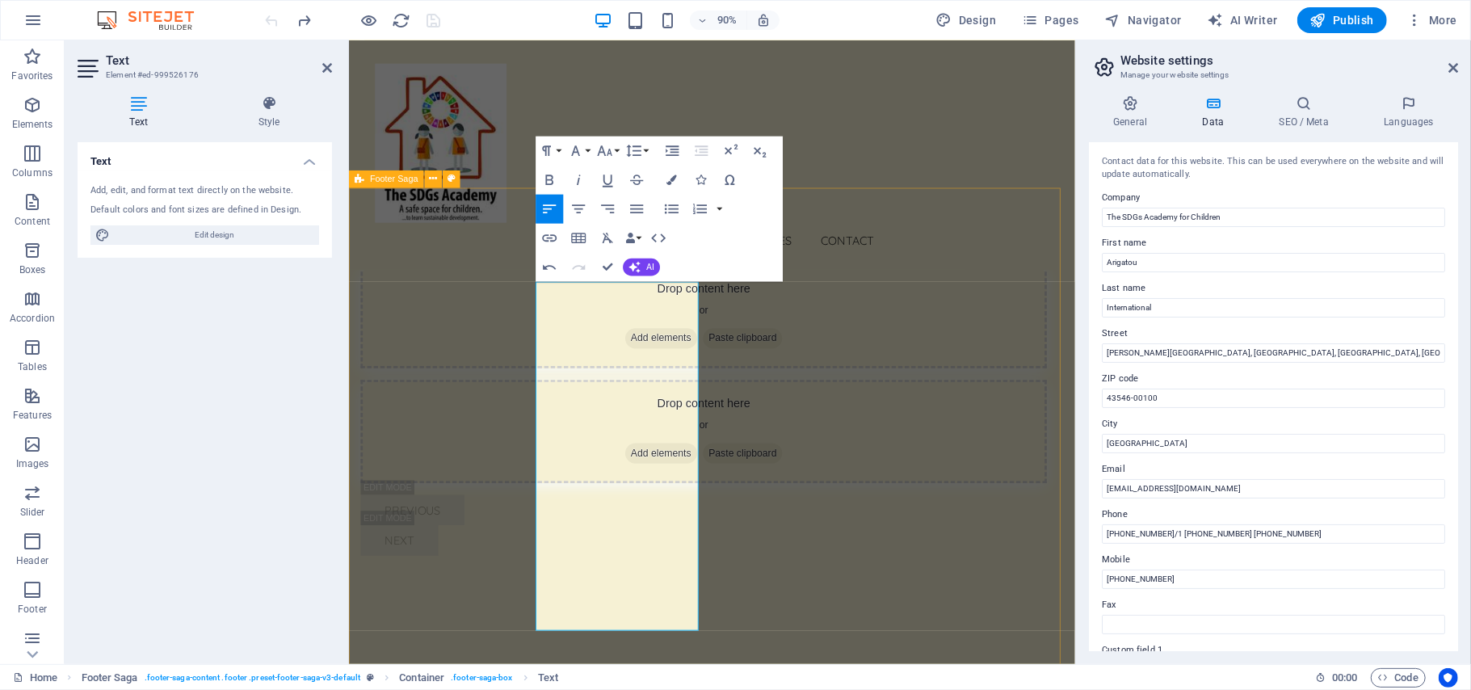
scroll to position [8214, 0]
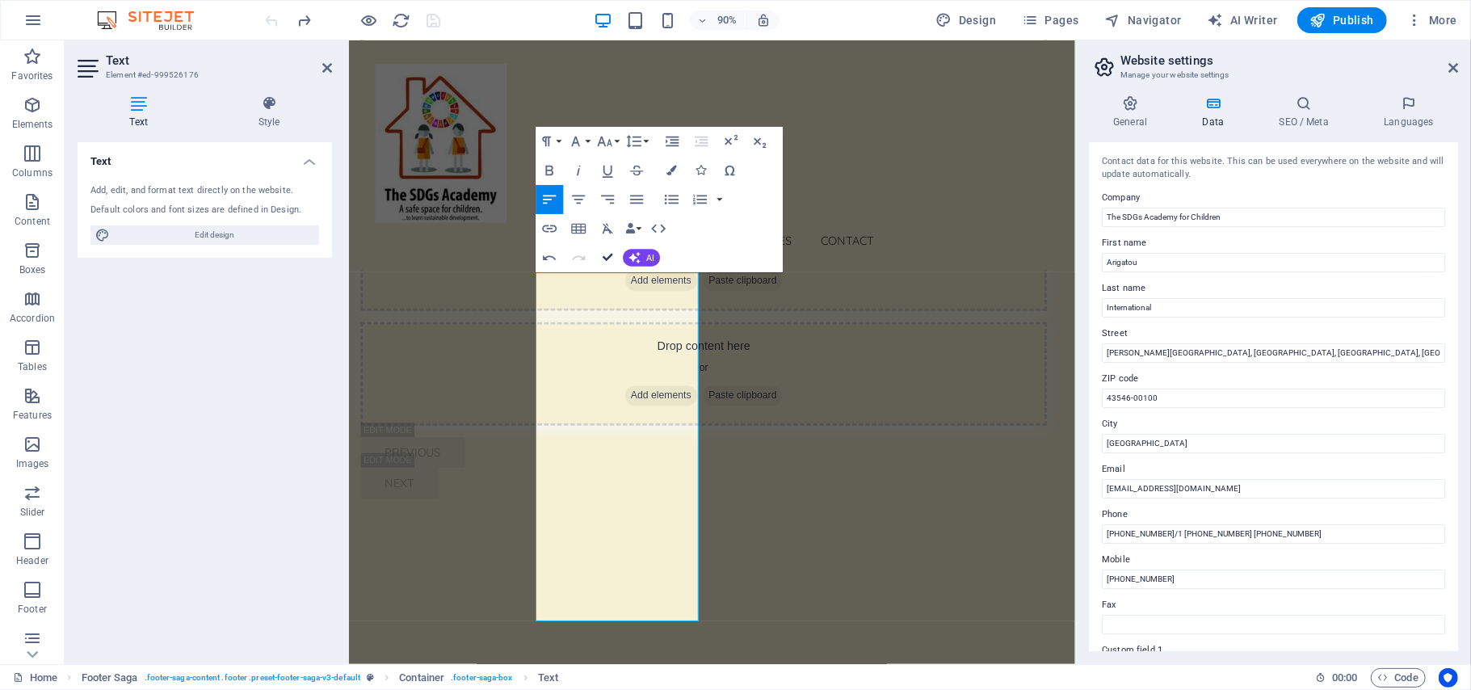
scroll to position [8152, 0]
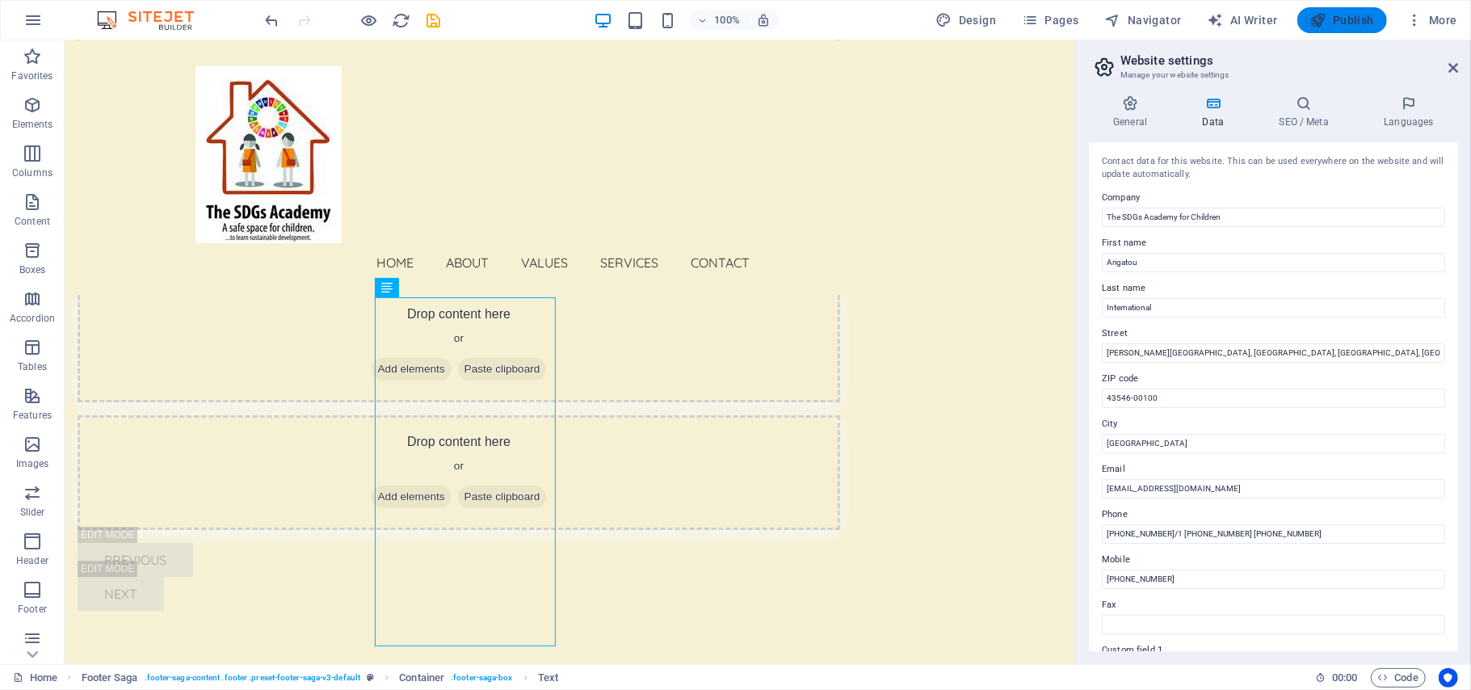
click at [1357, 16] on span "Publish" at bounding box center [1342, 20] width 64 height 16
checkbox input "false"
